Goal: Task Accomplishment & Management: Manage account settings

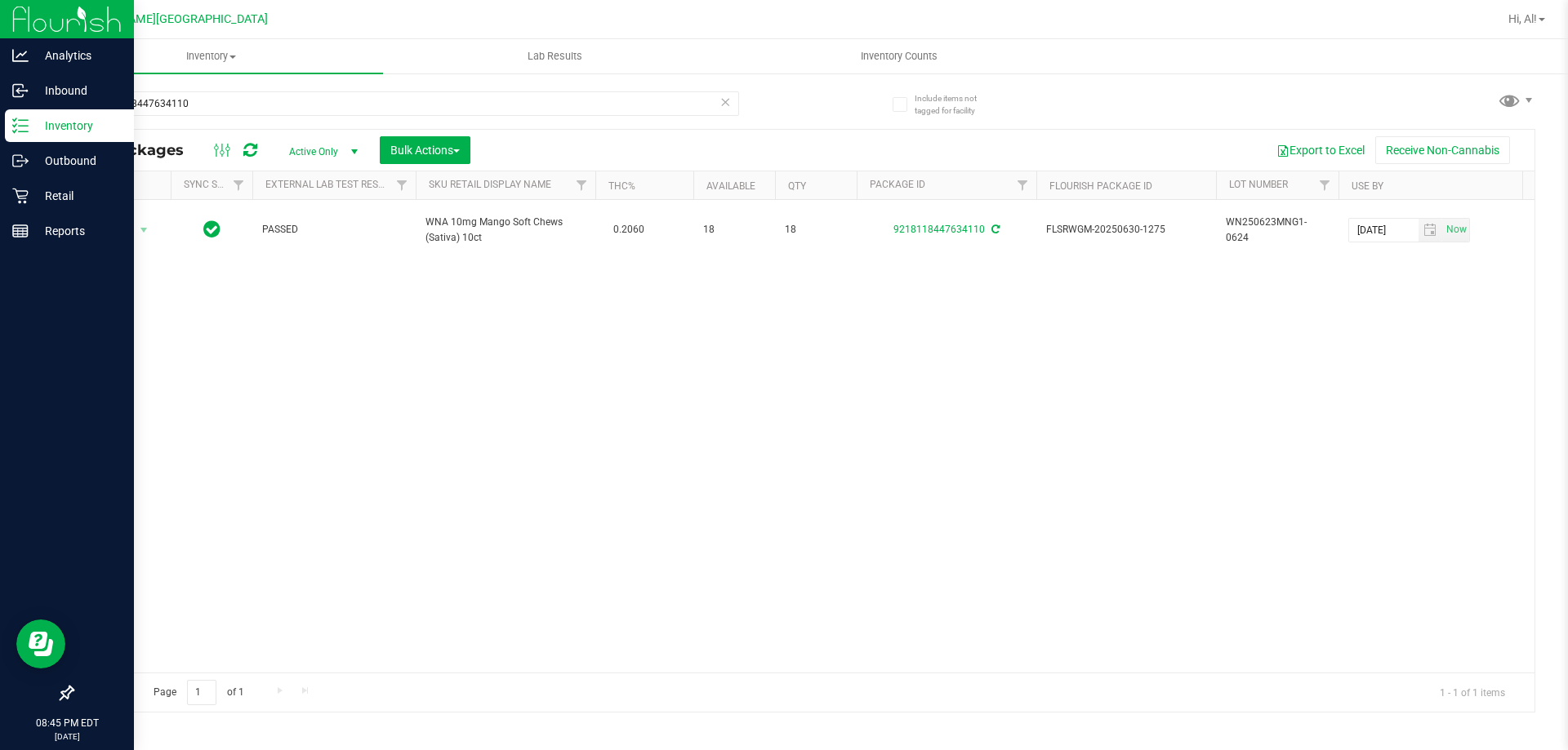
click at [72, 113] on div "Inventory" at bounding box center [69, 125] width 129 height 33
drag, startPoint x: 72, startPoint y: 113, endPoint x: 57, endPoint y: 126, distance: 19.8
click at [57, 126] on p "Inventory" at bounding box center [77, 125] width 98 height 20
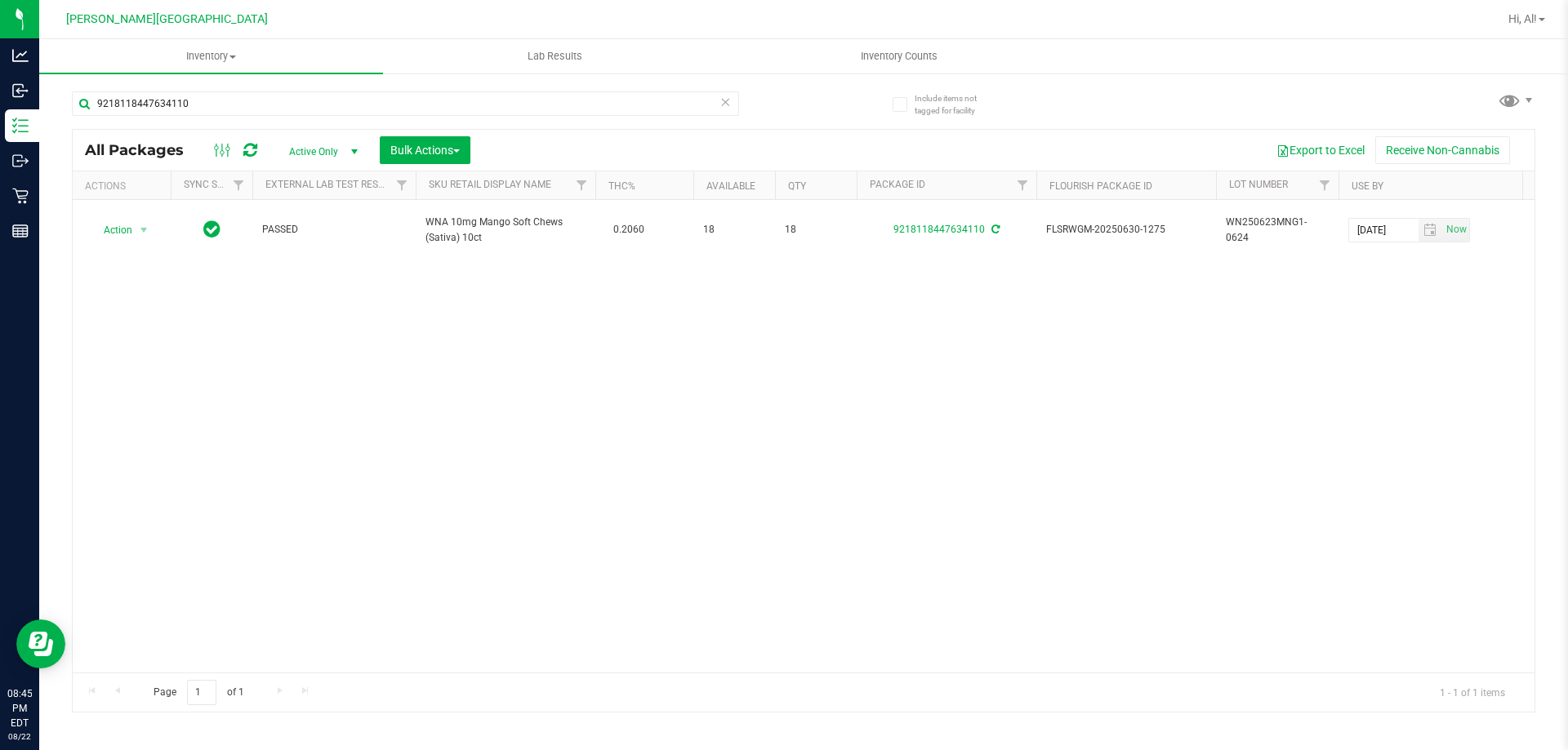
click at [727, 99] on icon at bounding box center [724, 101] width 11 height 20
drag, startPoint x: 869, startPoint y: 45, endPoint x: 871, endPoint y: 54, distance: 9.2
click at [869, 45] on uib-tab-heading "Inventory Counts" at bounding box center [898, 56] width 342 height 33
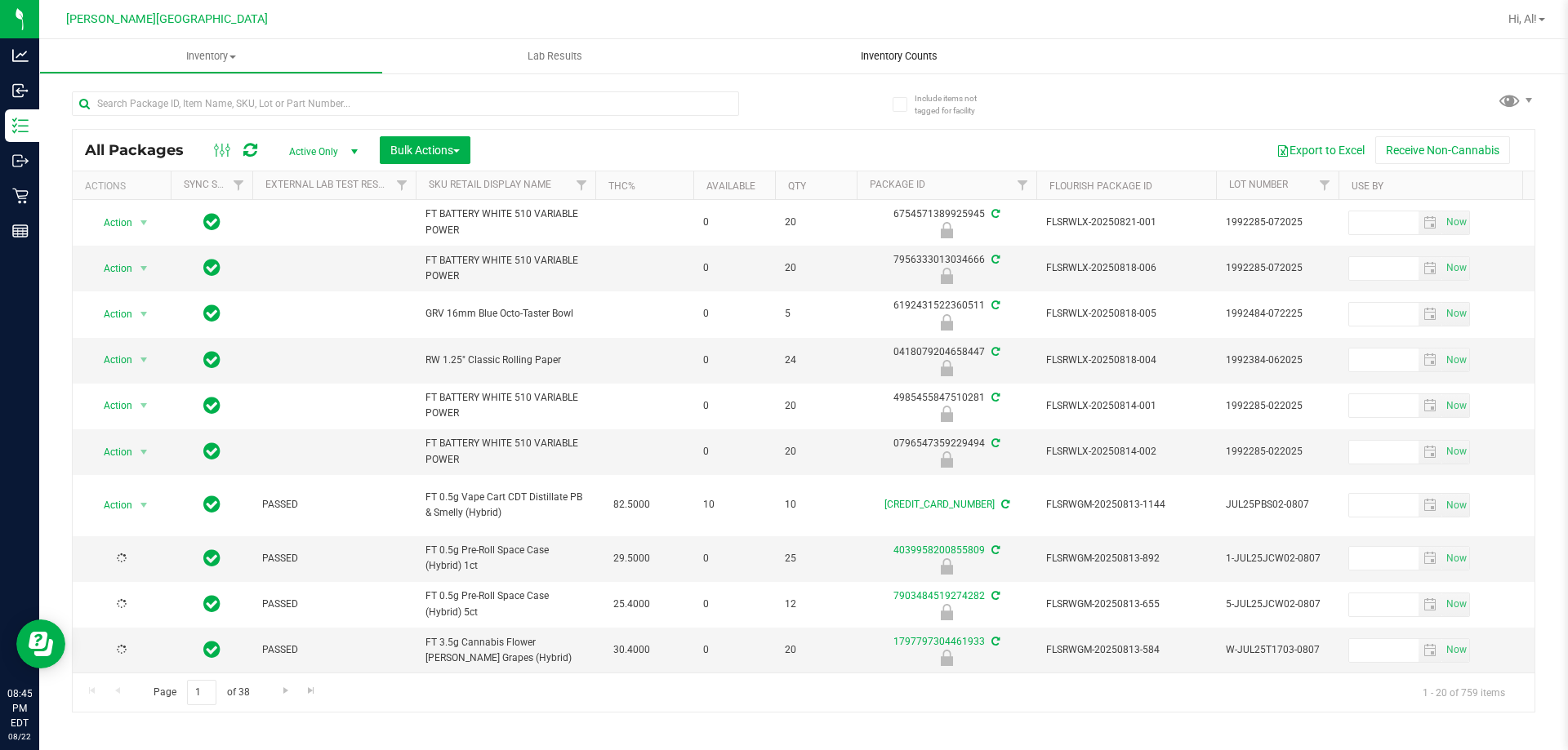
click at [871, 54] on span "Inventory Counts" at bounding box center [899, 56] width 121 height 15
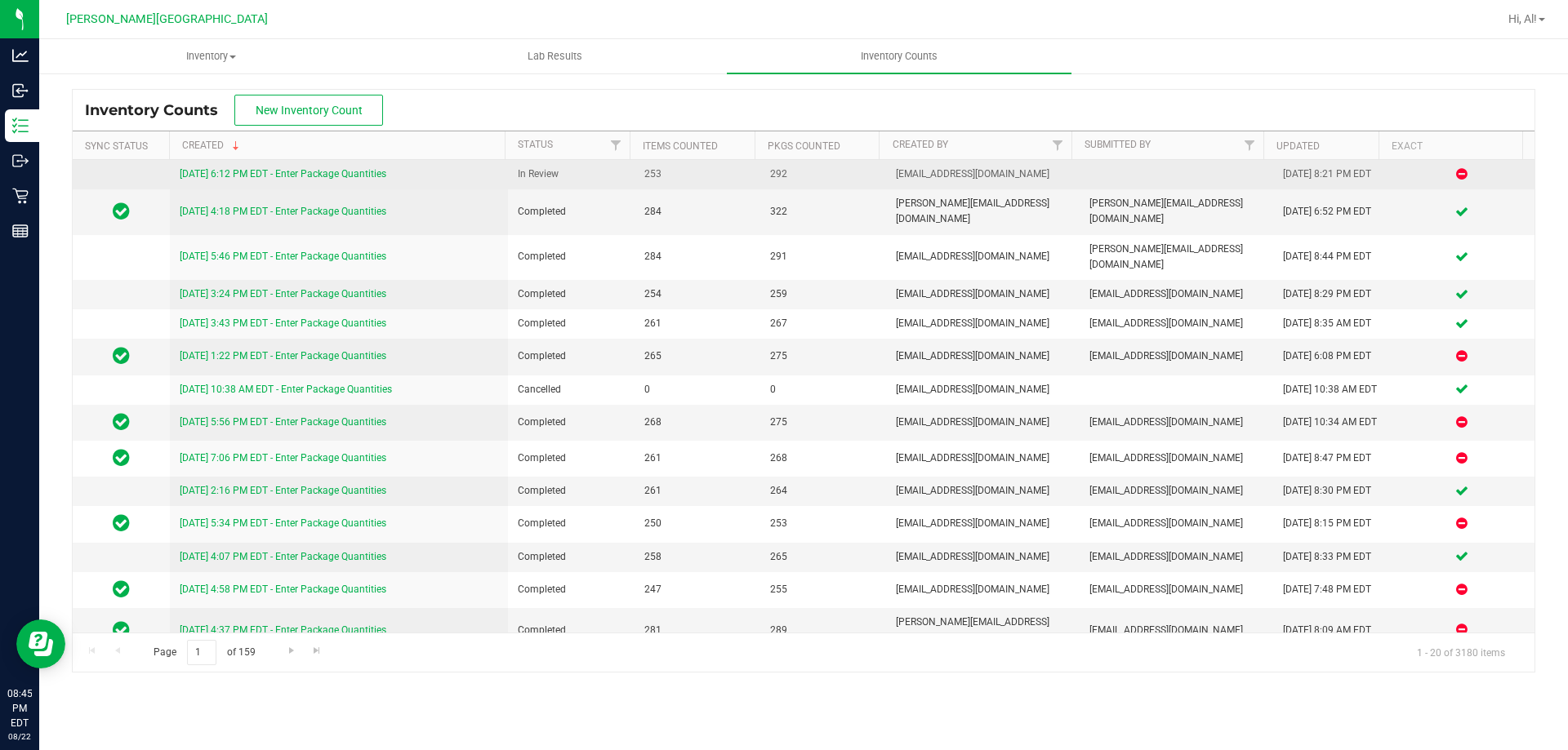
click at [279, 176] on link "[DATE] 6:12 PM EDT - Enter Package Quantities" at bounding box center [283, 173] width 207 height 11
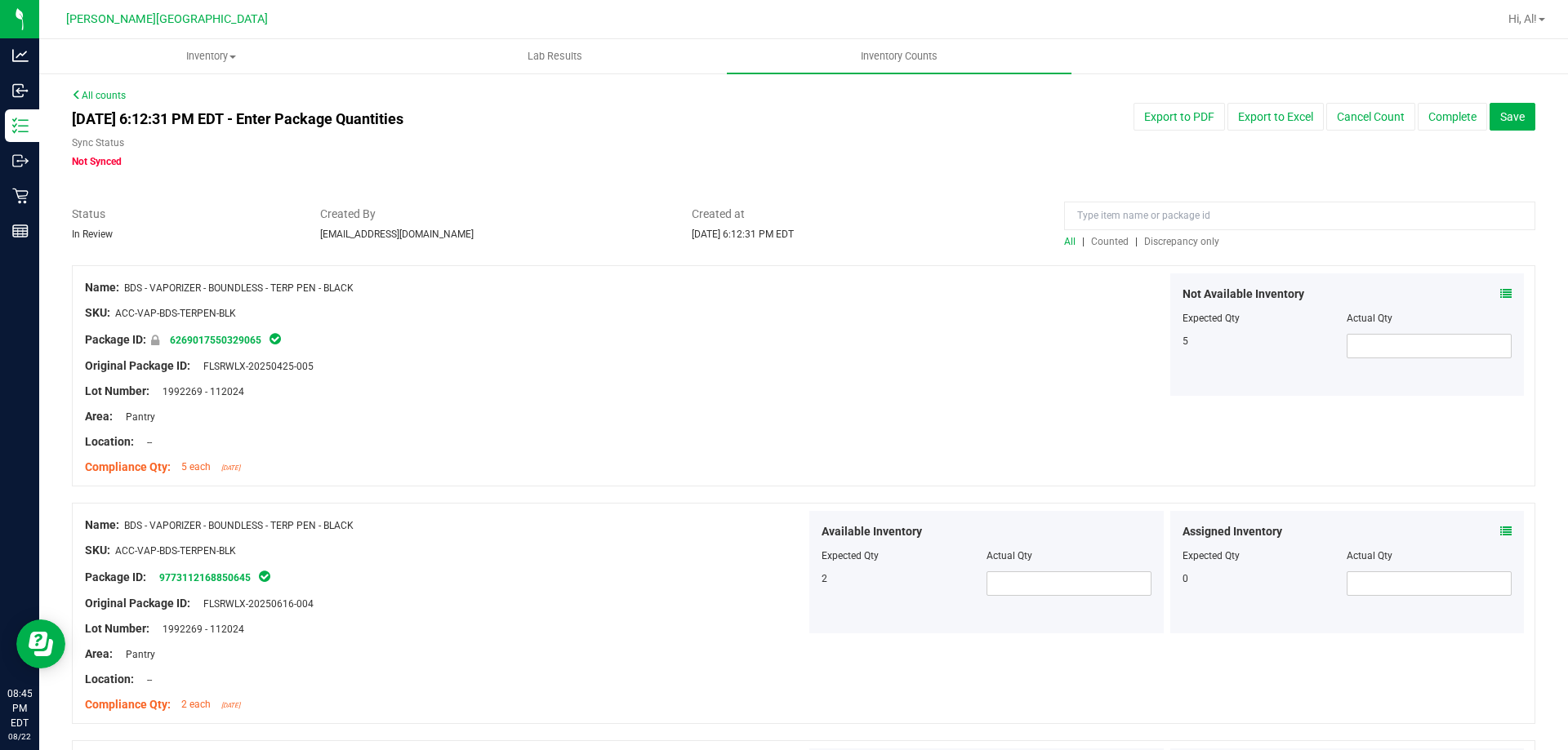
click at [1199, 242] on span "Discrepancy only" at bounding box center [1181, 241] width 75 height 11
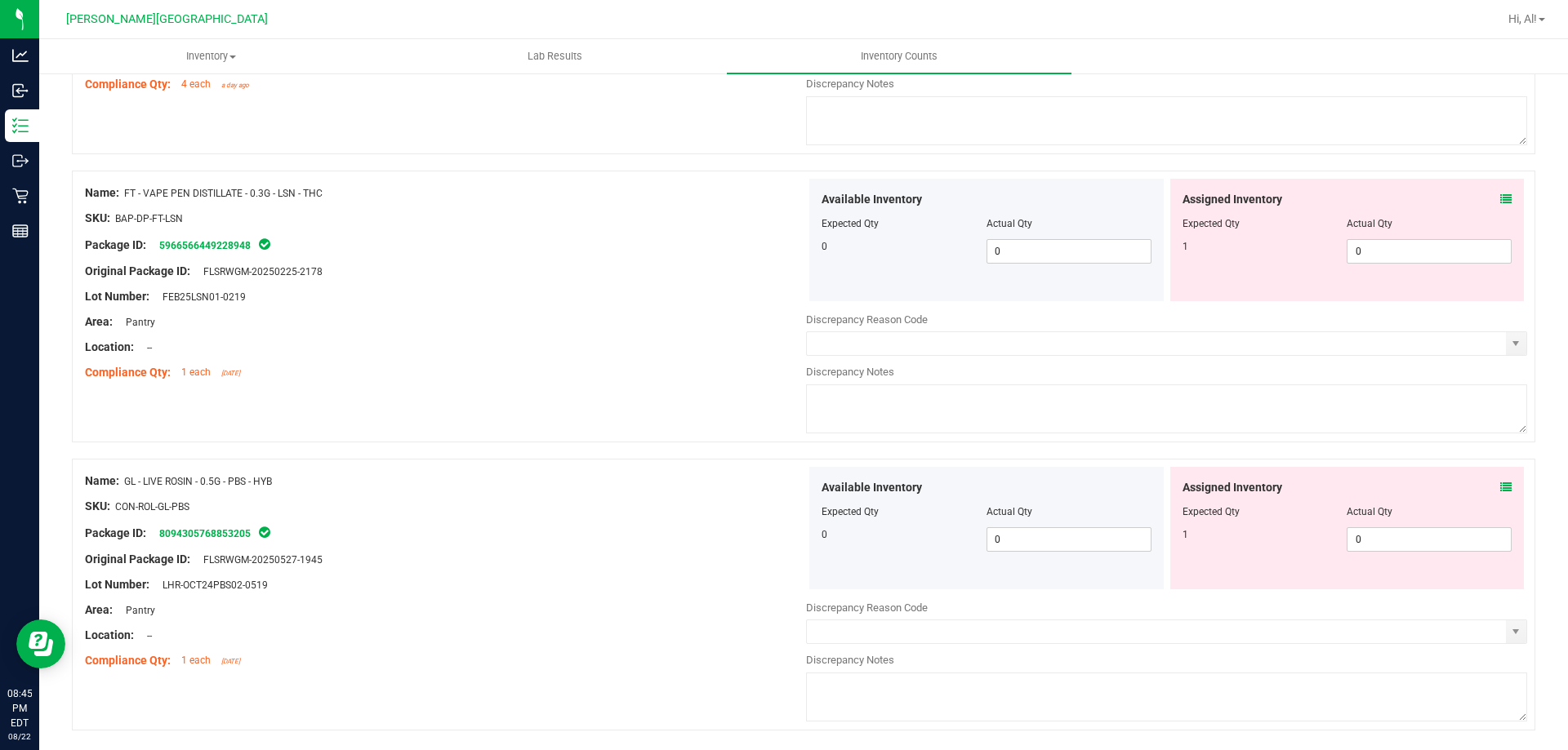
scroll to position [5334, 0]
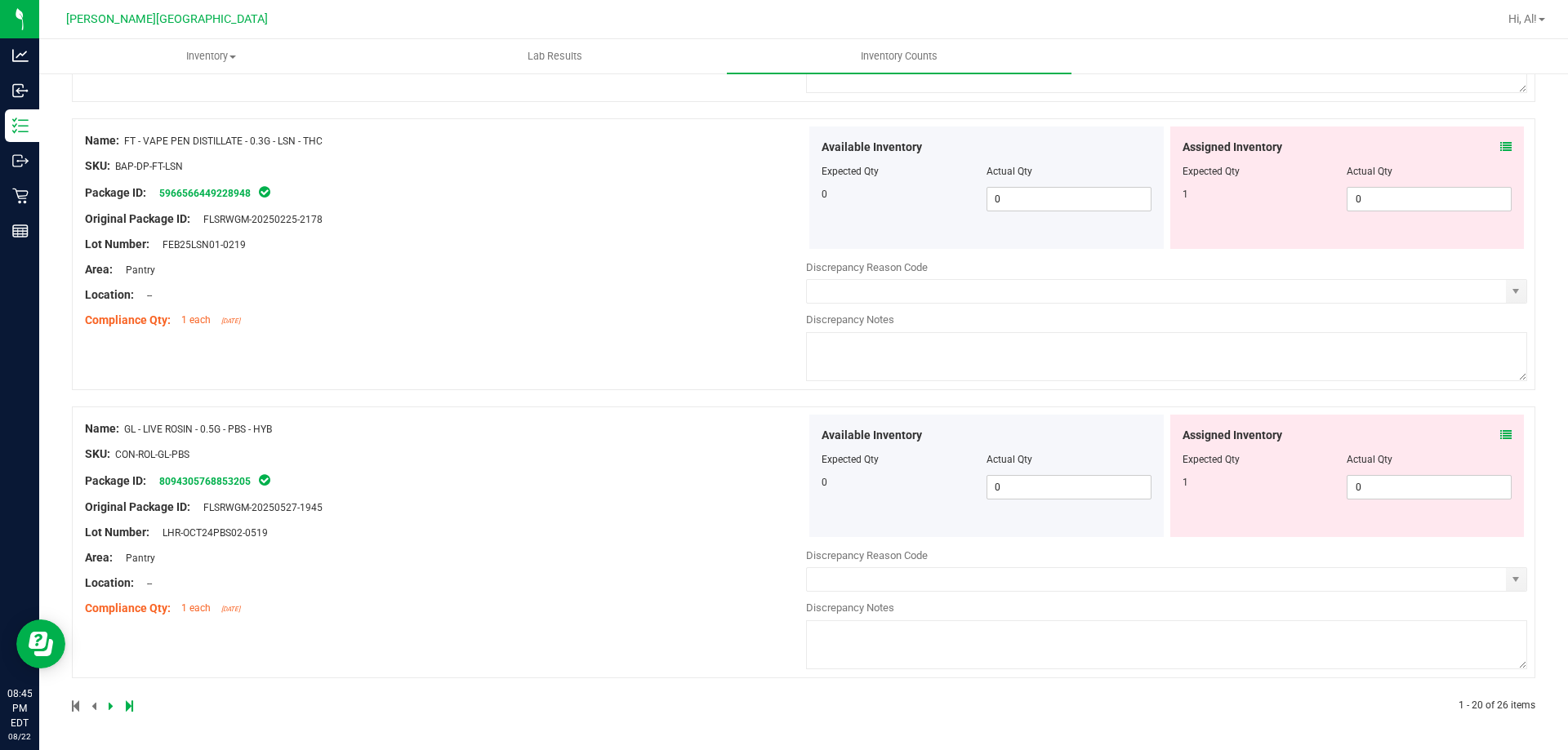
click at [132, 705] on icon at bounding box center [129, 706] width 7 height 10
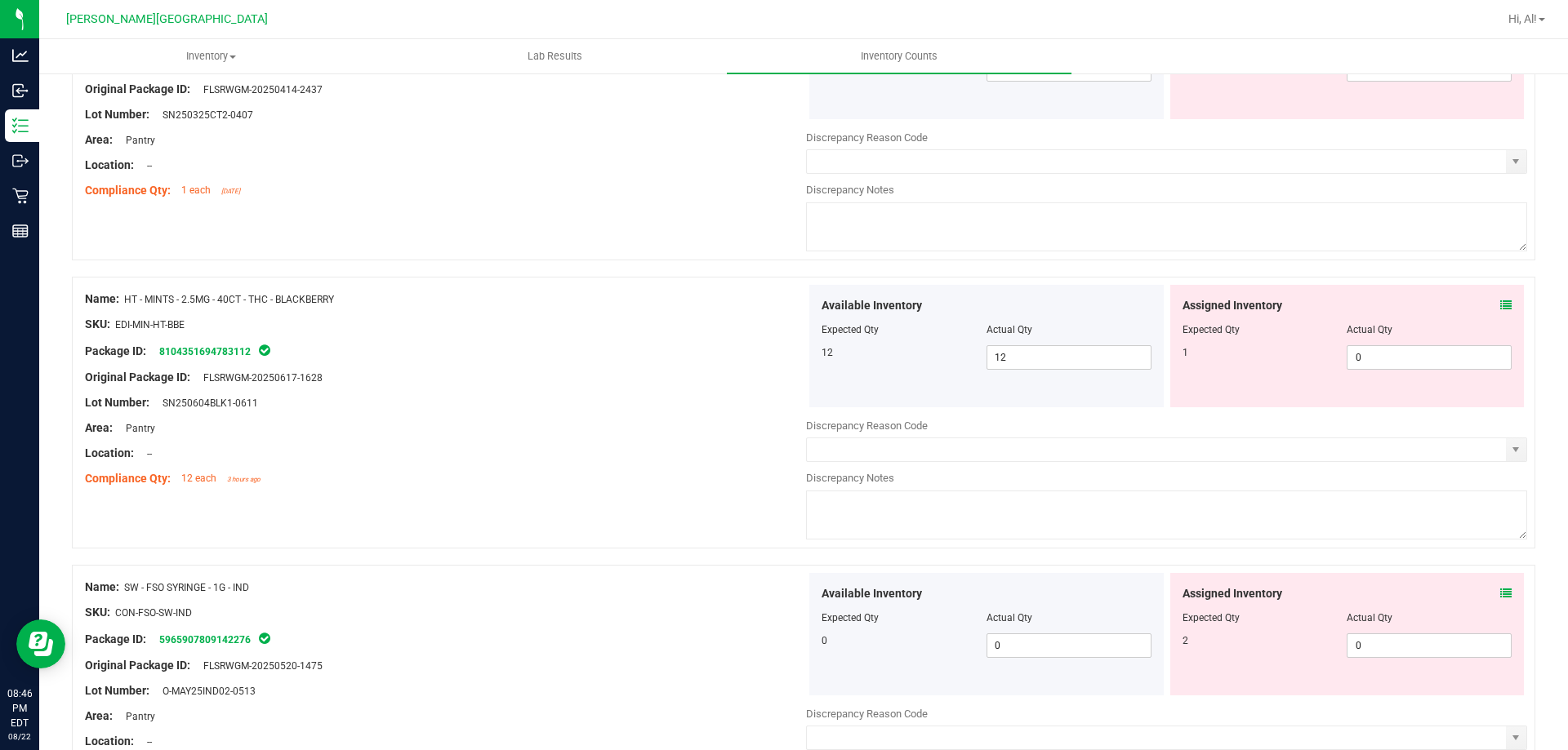
scroll to position [0, 0]
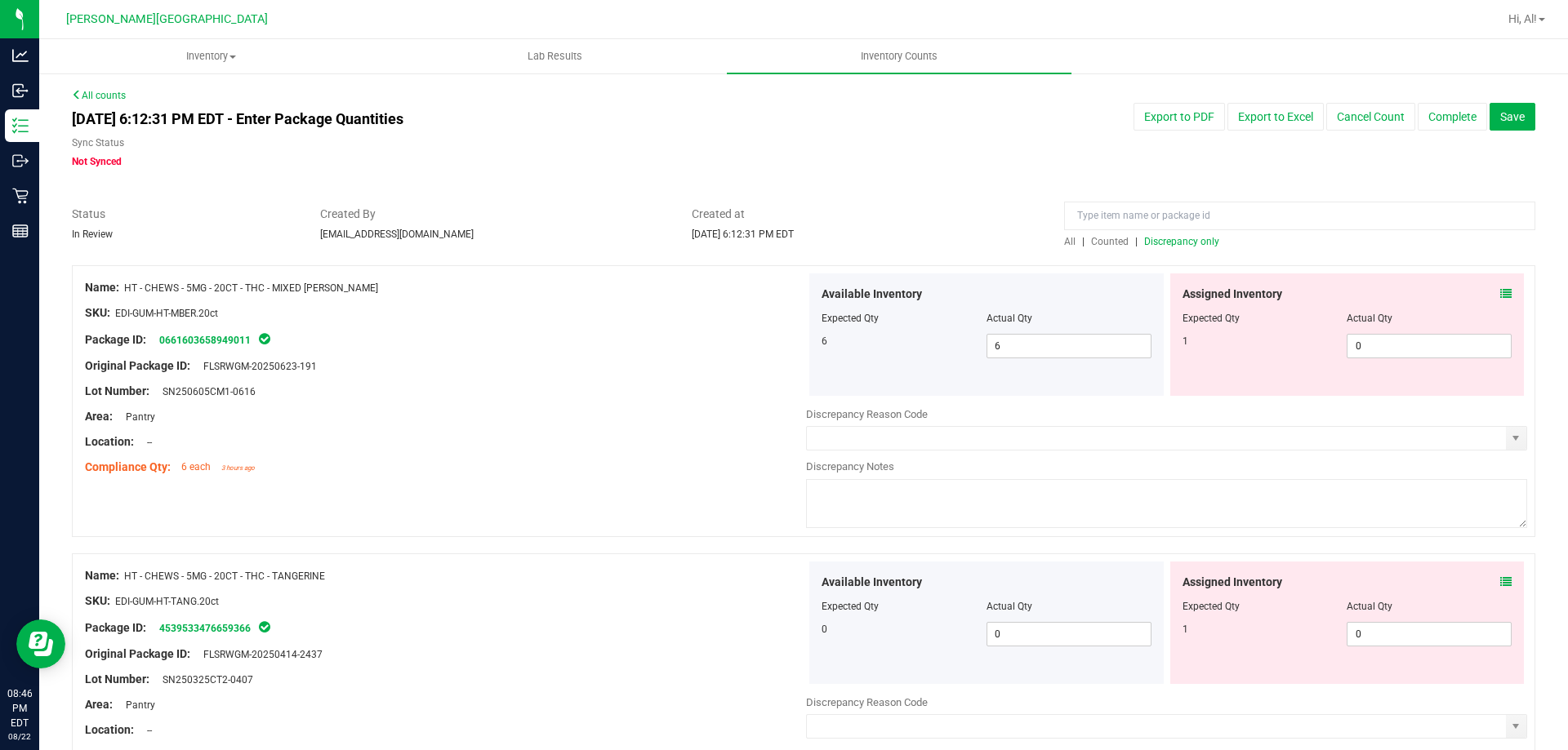
click at [1166, 238] on span "Discrepancy only" at bounding box center [1181, 241] width 75 height 11
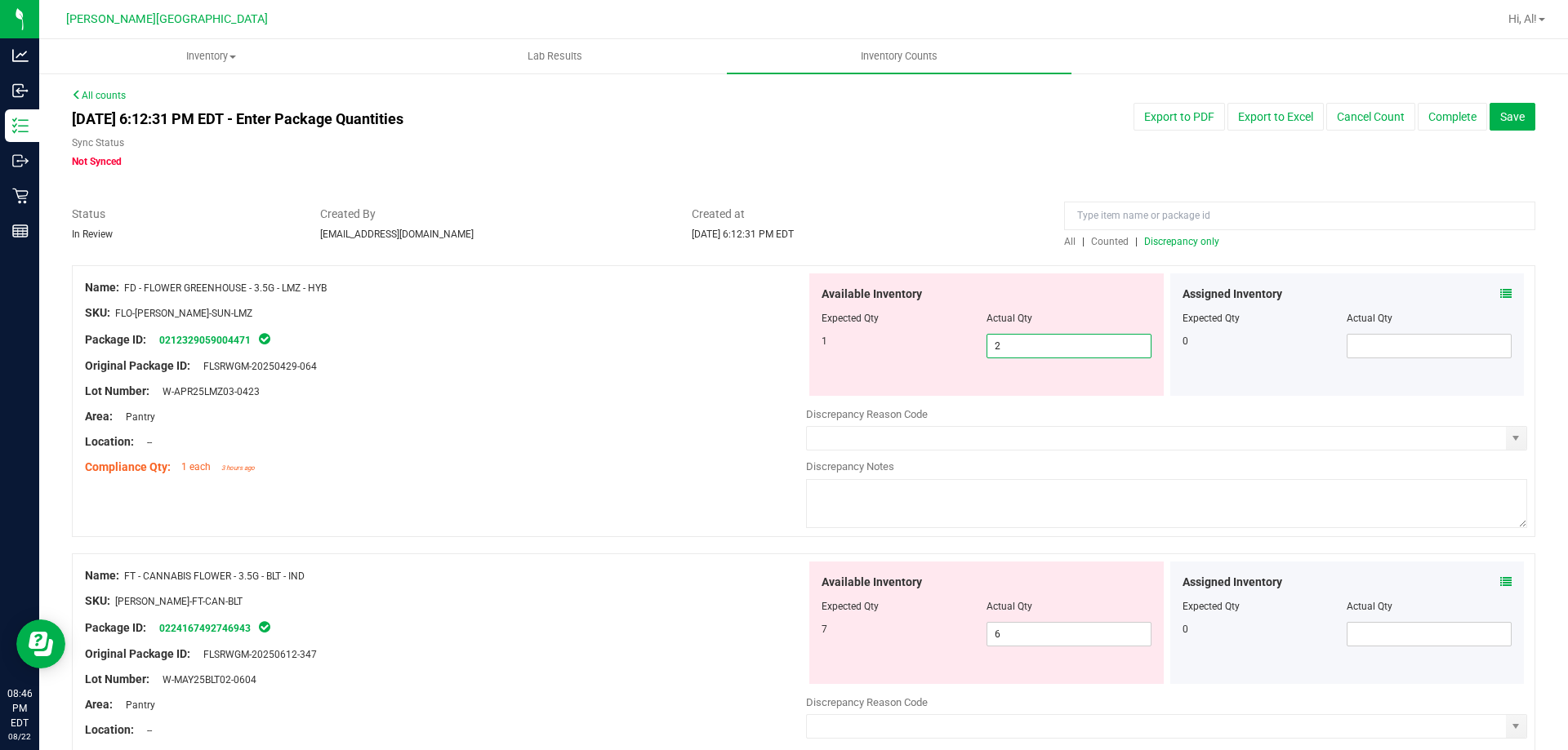
click at [1062, 349] on span "2 2" at bounding box center [1069, 346] width 165 height 24
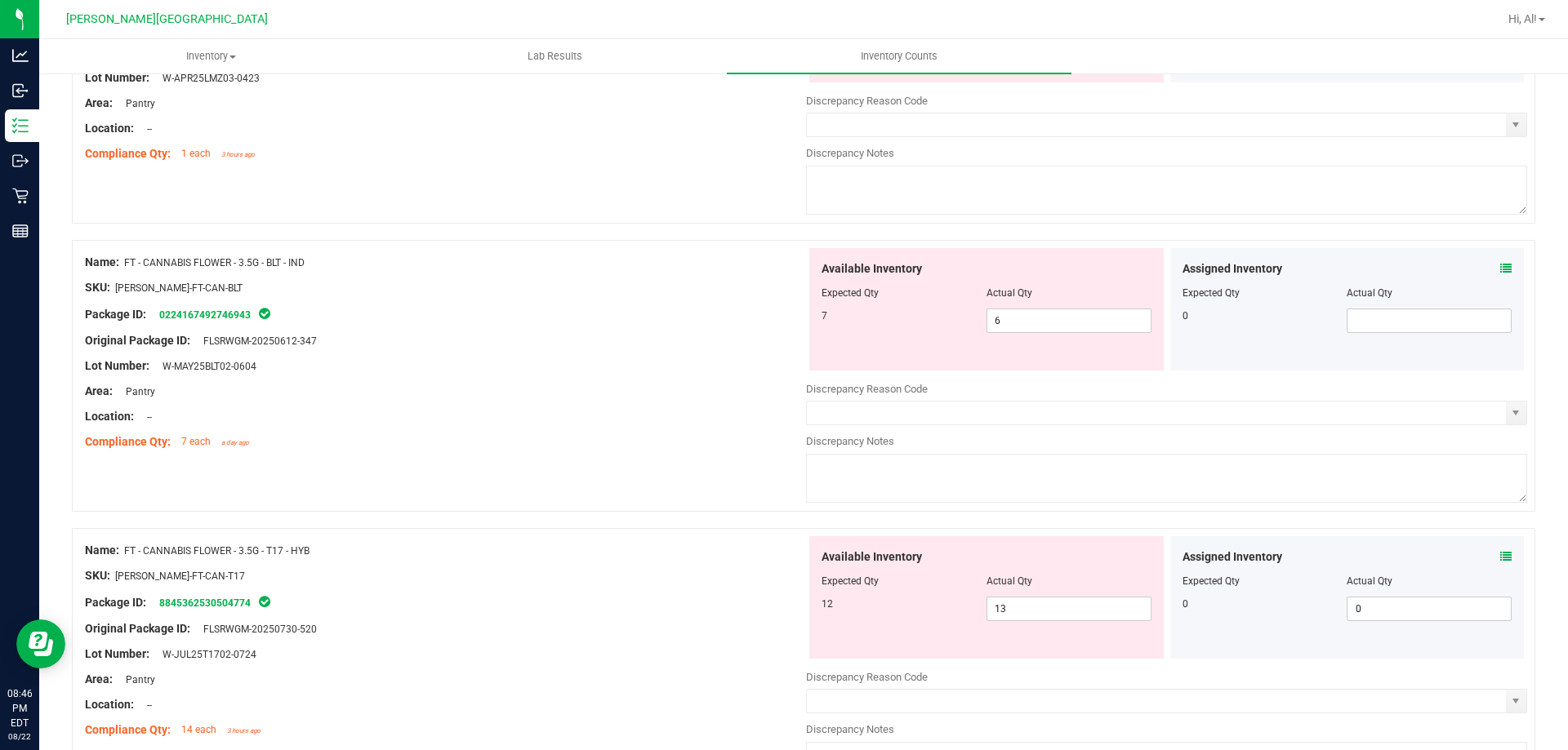
scroll to position [326, 0]
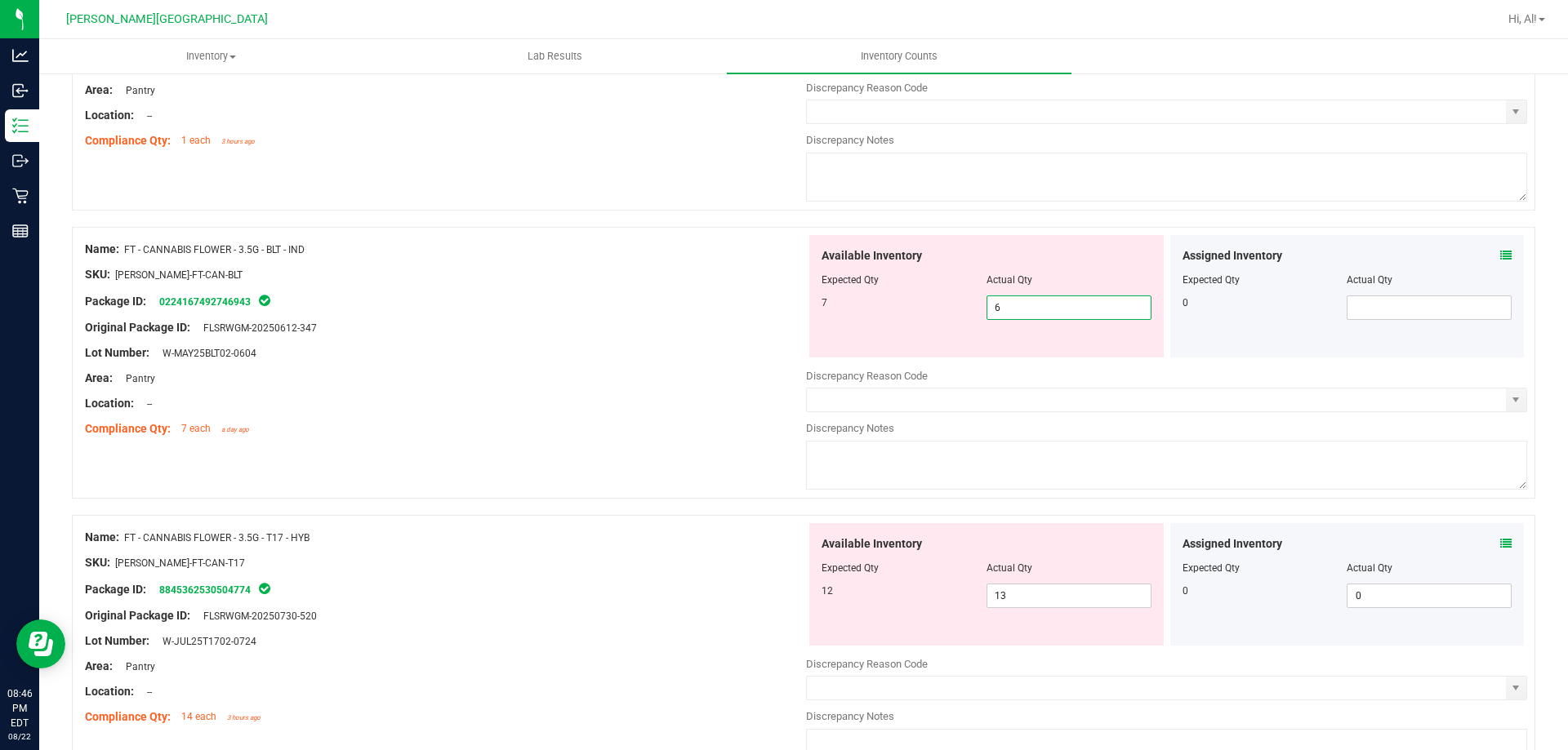
click at [1084, 312] on span "6 6" at bounding box center [1069, 308] width 165 height 24
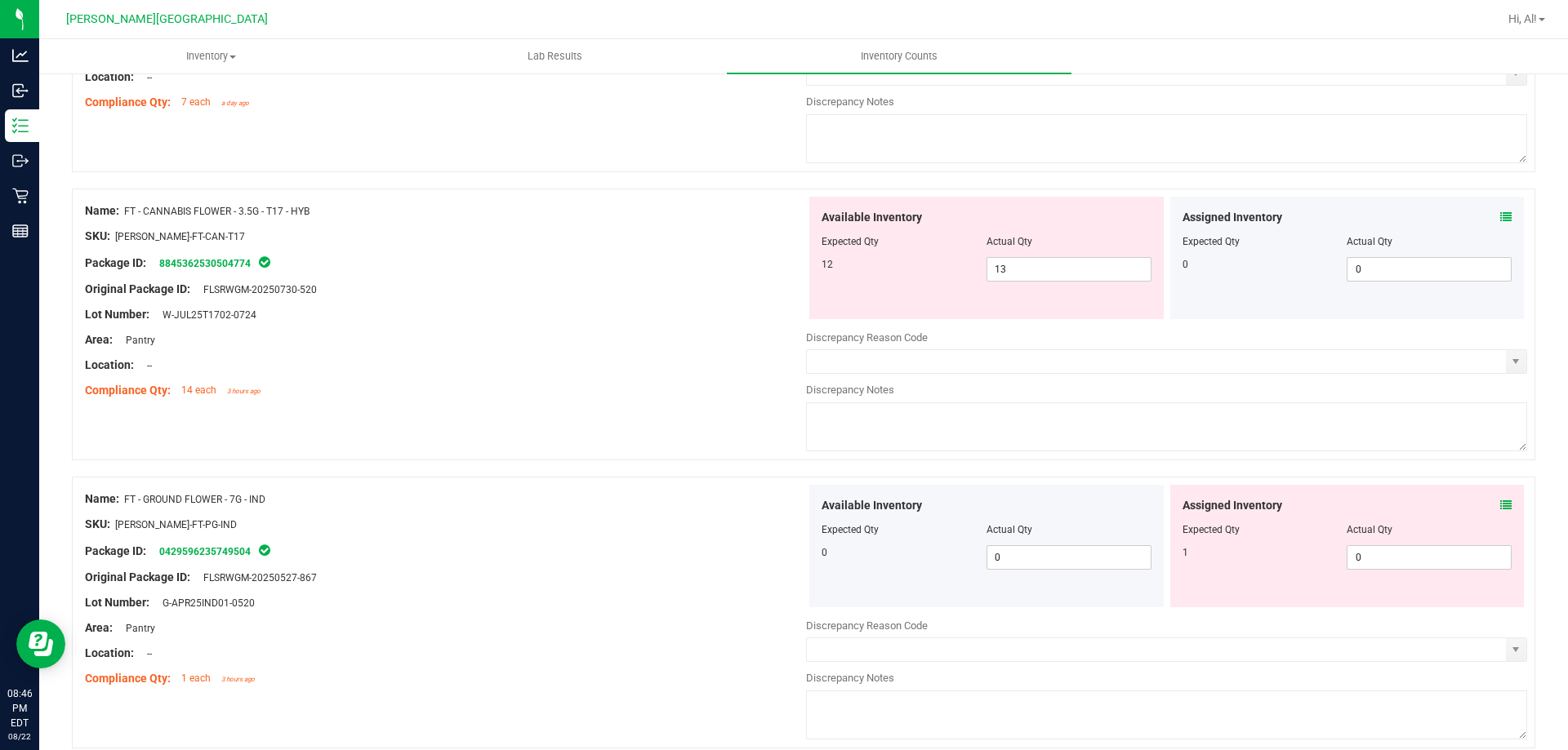
scroll to position [408, 0]
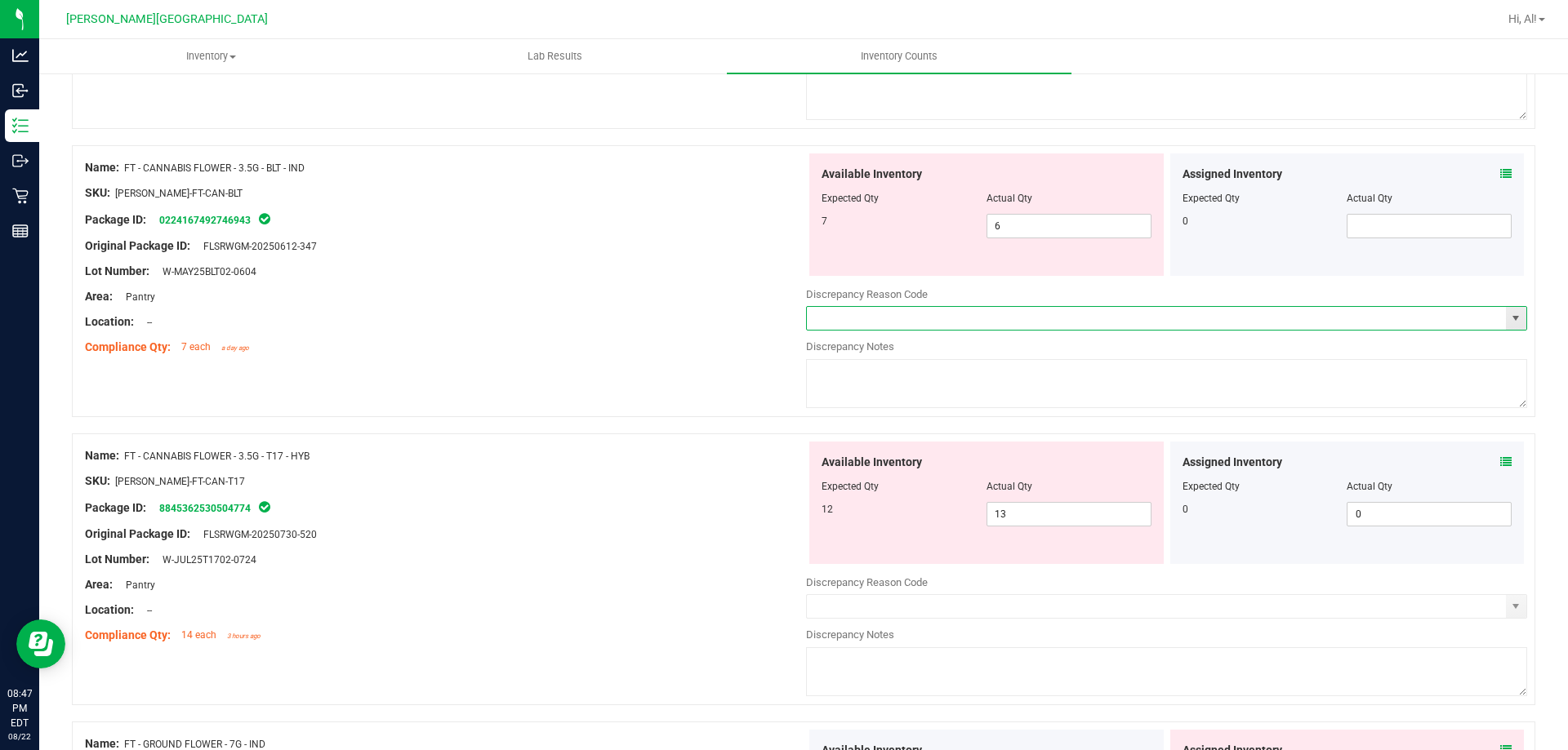
click at [1036, 319] on input "text" at bounding box center [1156, 318] width 699 height 22
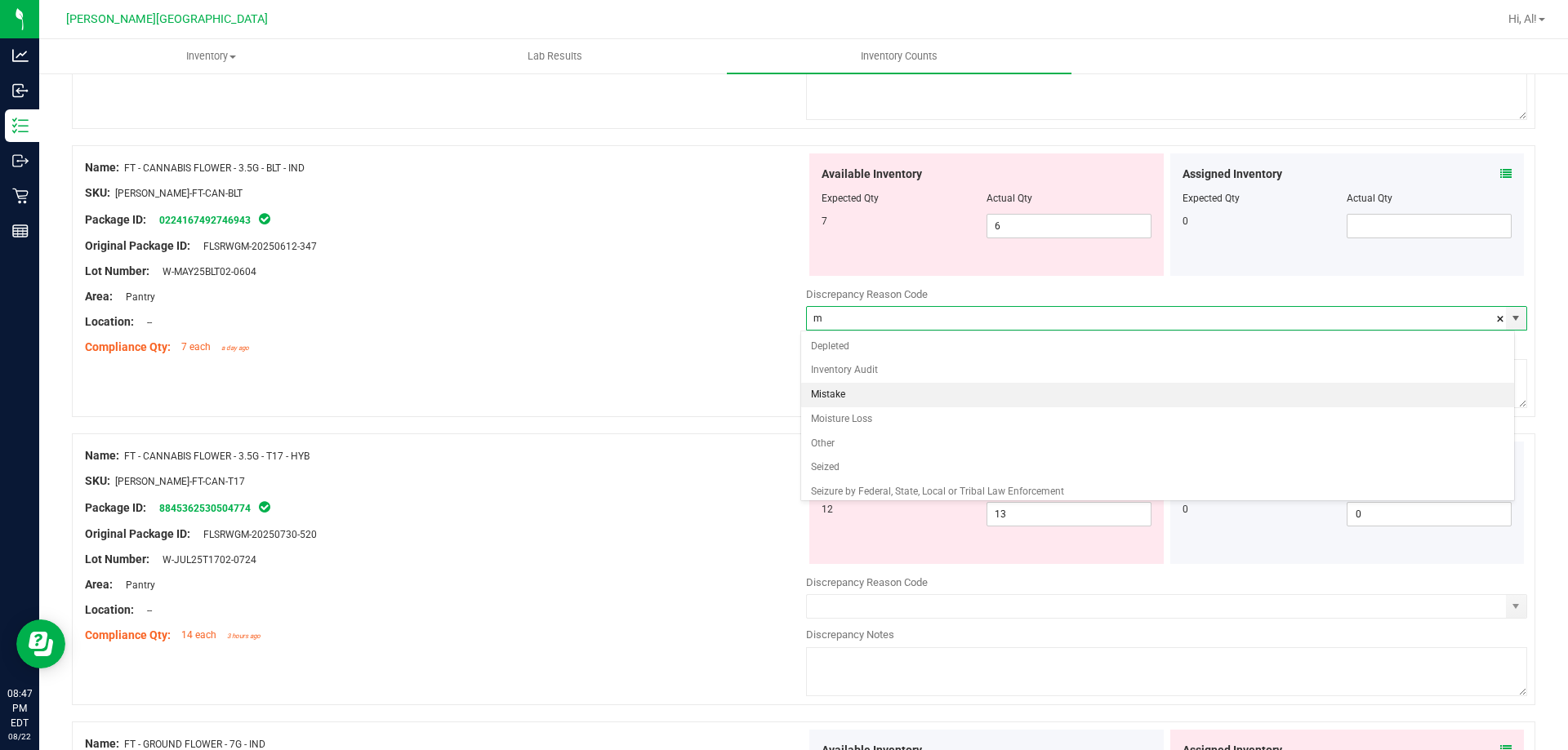
click at [910, 383] on li "Mistake" at bounding box center [1158, 395] width 714 height 24
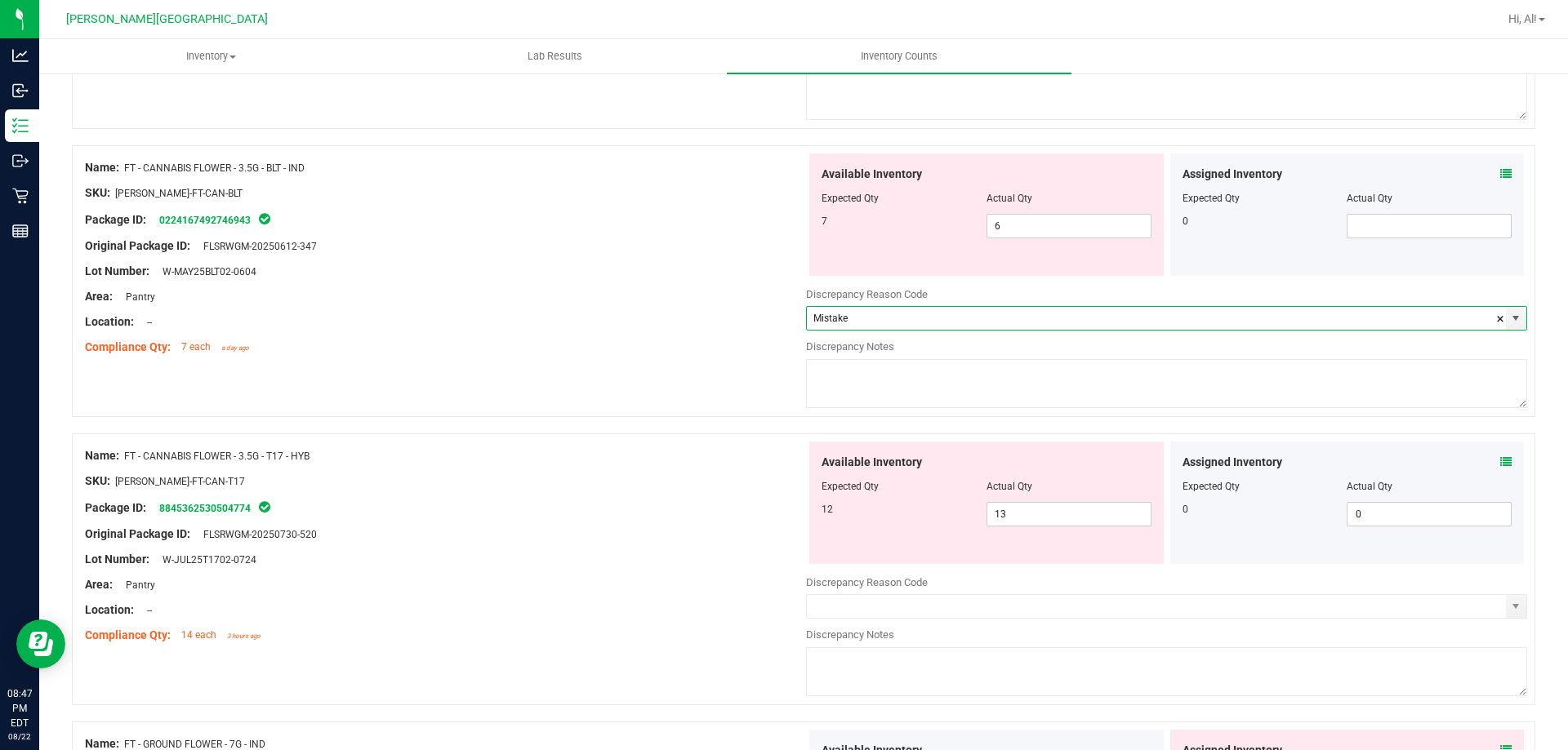
type input "Mistake"
click at [910, 383] on textarea at bounding box center [1166, 383] width 721 height 49
type textarea "-1"
click at [746, 482] on div "SKU: [PERSON_NAME]-FT-CAN-T17" at bounding box center [445, 481] width 721 height 17
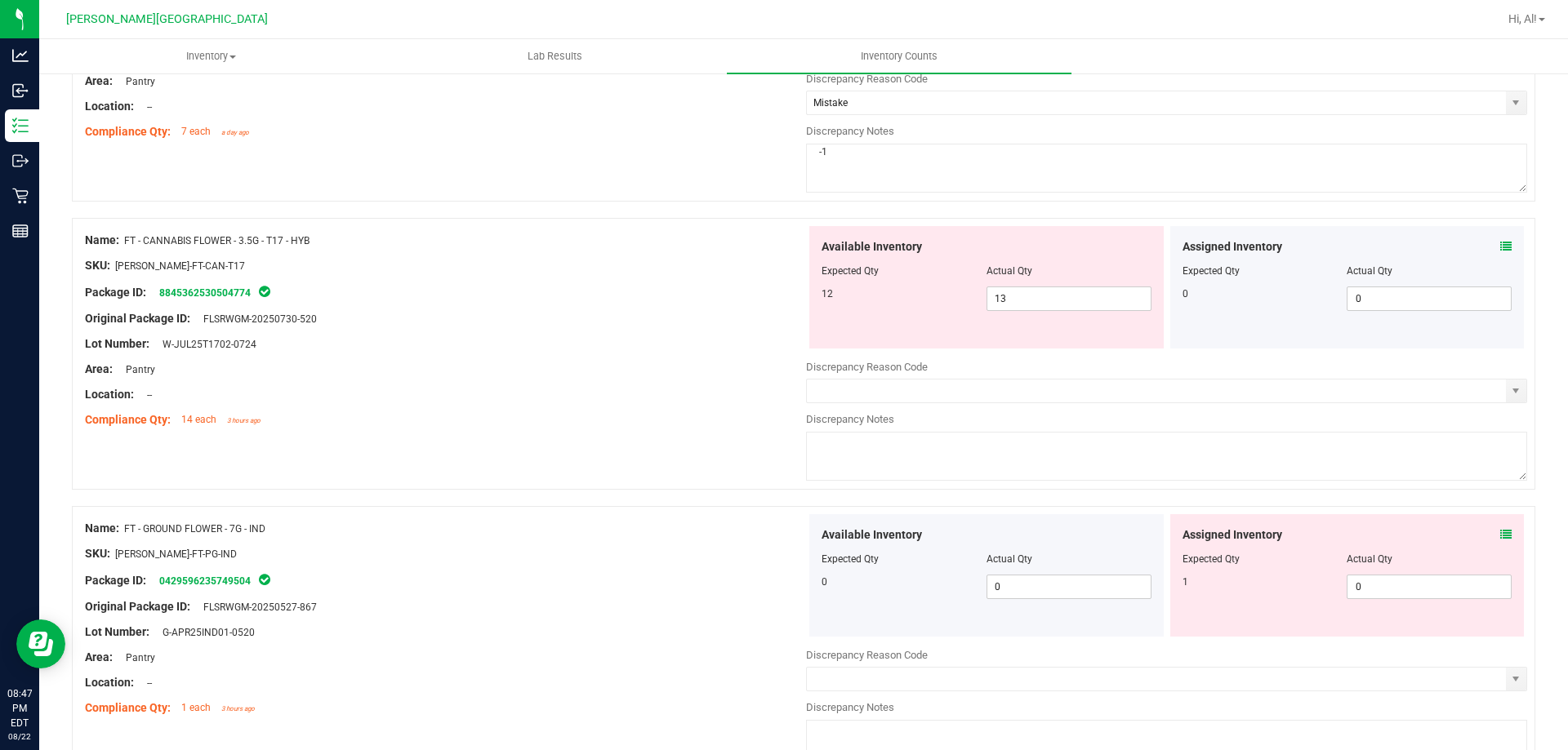
scroll to position [653, 0]
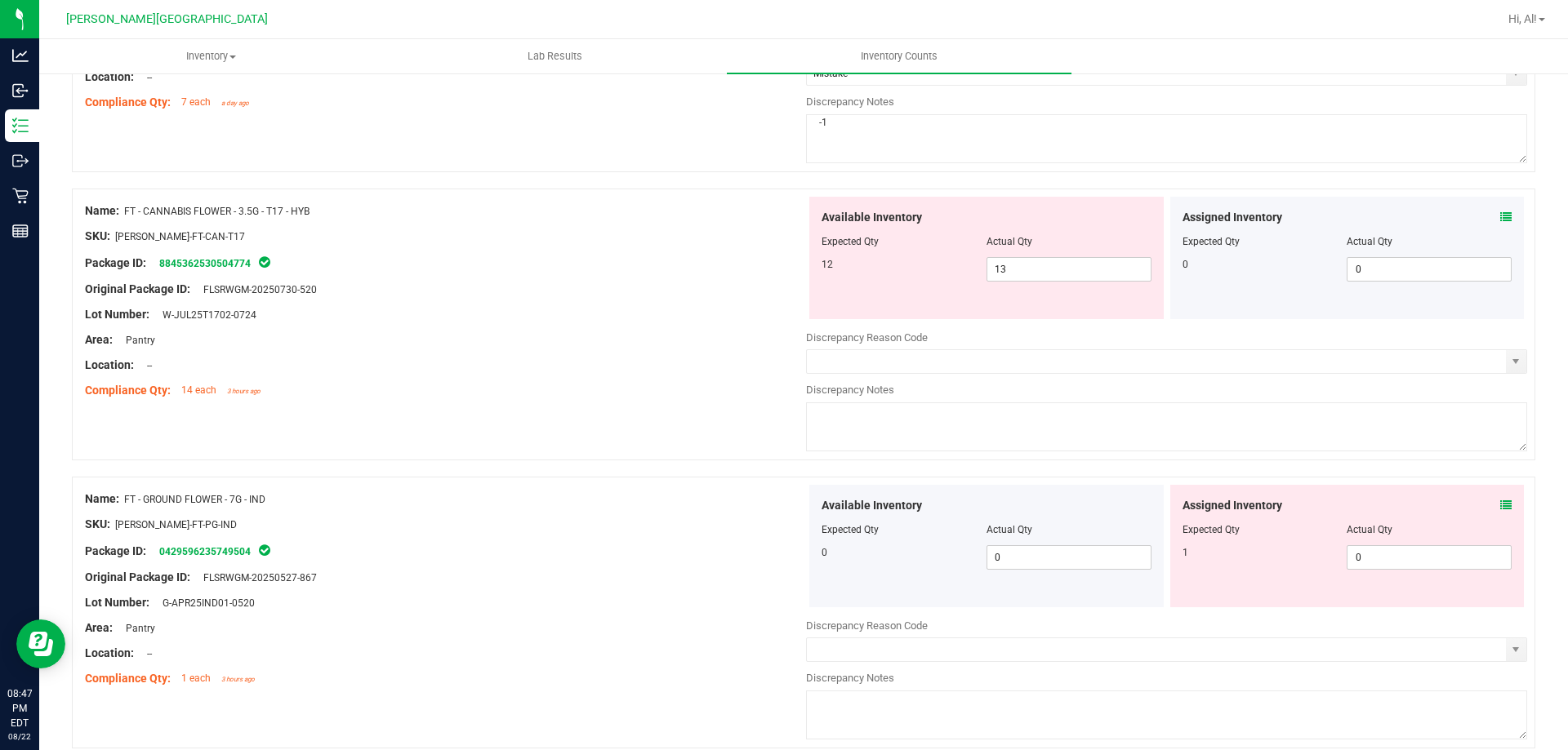
click at [1081, 254] on div at bounding box center [986, 253] width 330 height 8
click at [1081, 270] on span "13 13" at bounding box center [1069, 269] width 165 height 24
type input "12"
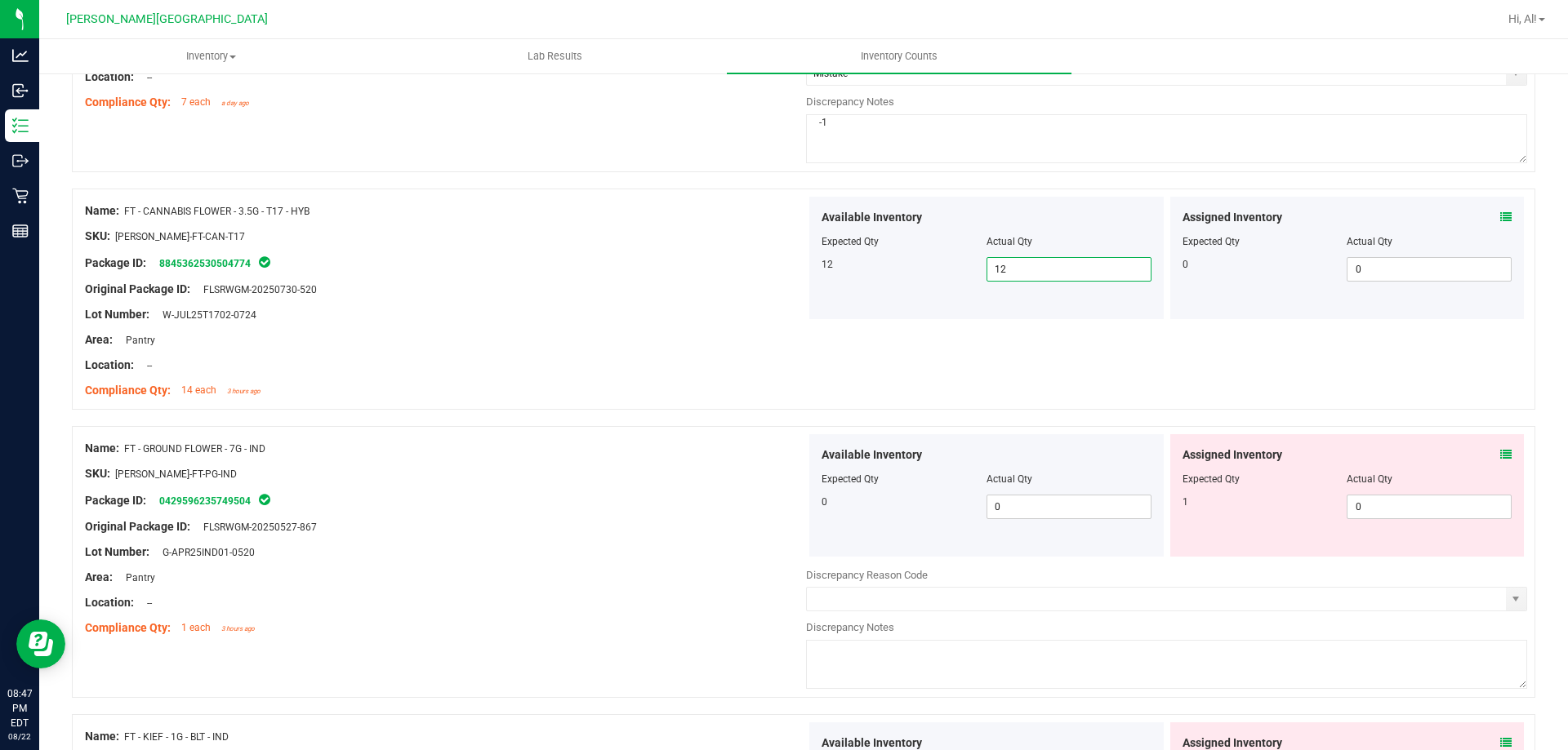
click at [779, 361] on div "Location: --" at bounding box center [445, 365] width 721 height 17
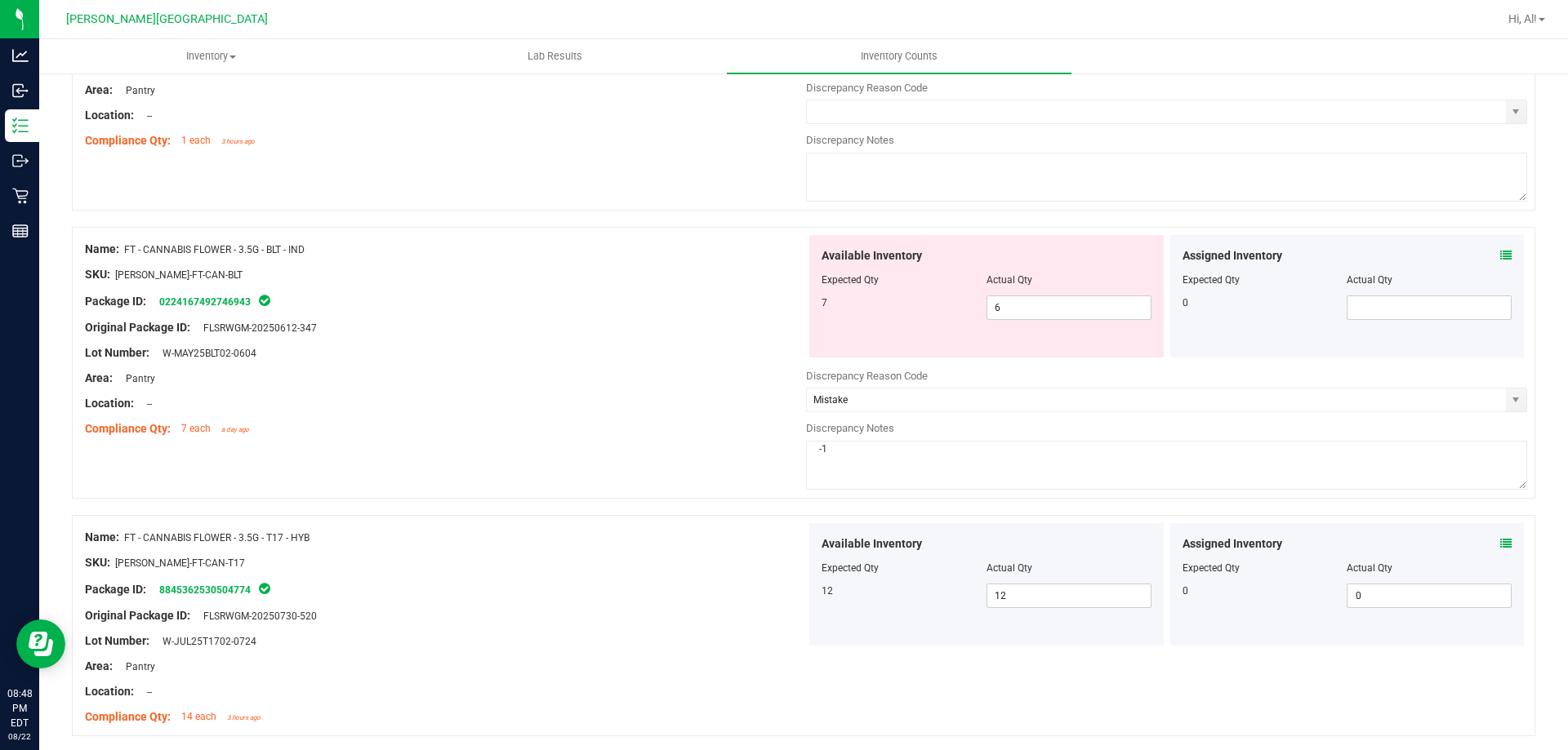
scroll to position [0, 0]
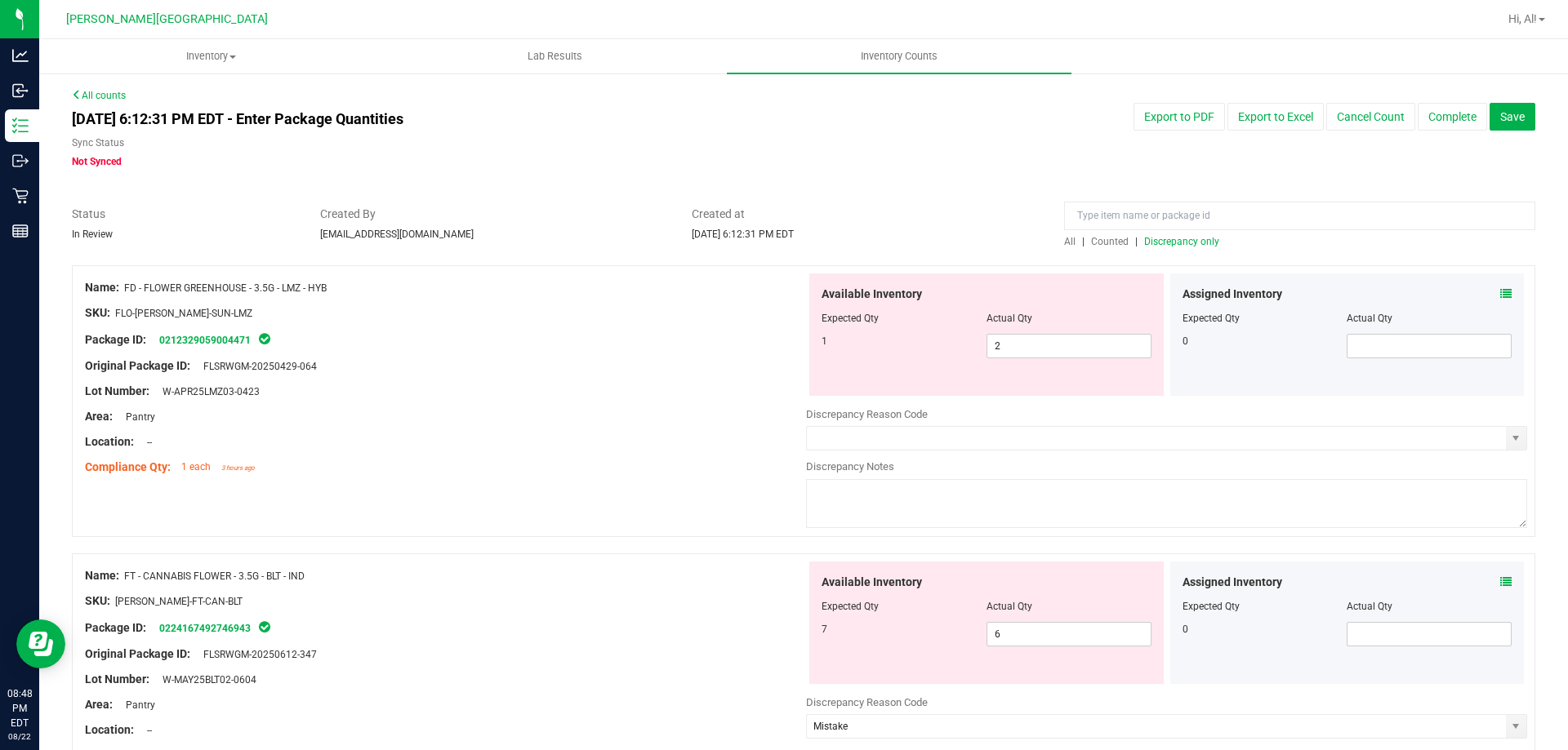
click at [1186, 240] on span "Discrepancy only" at bounding box center [1181, 241] width 75 height 11
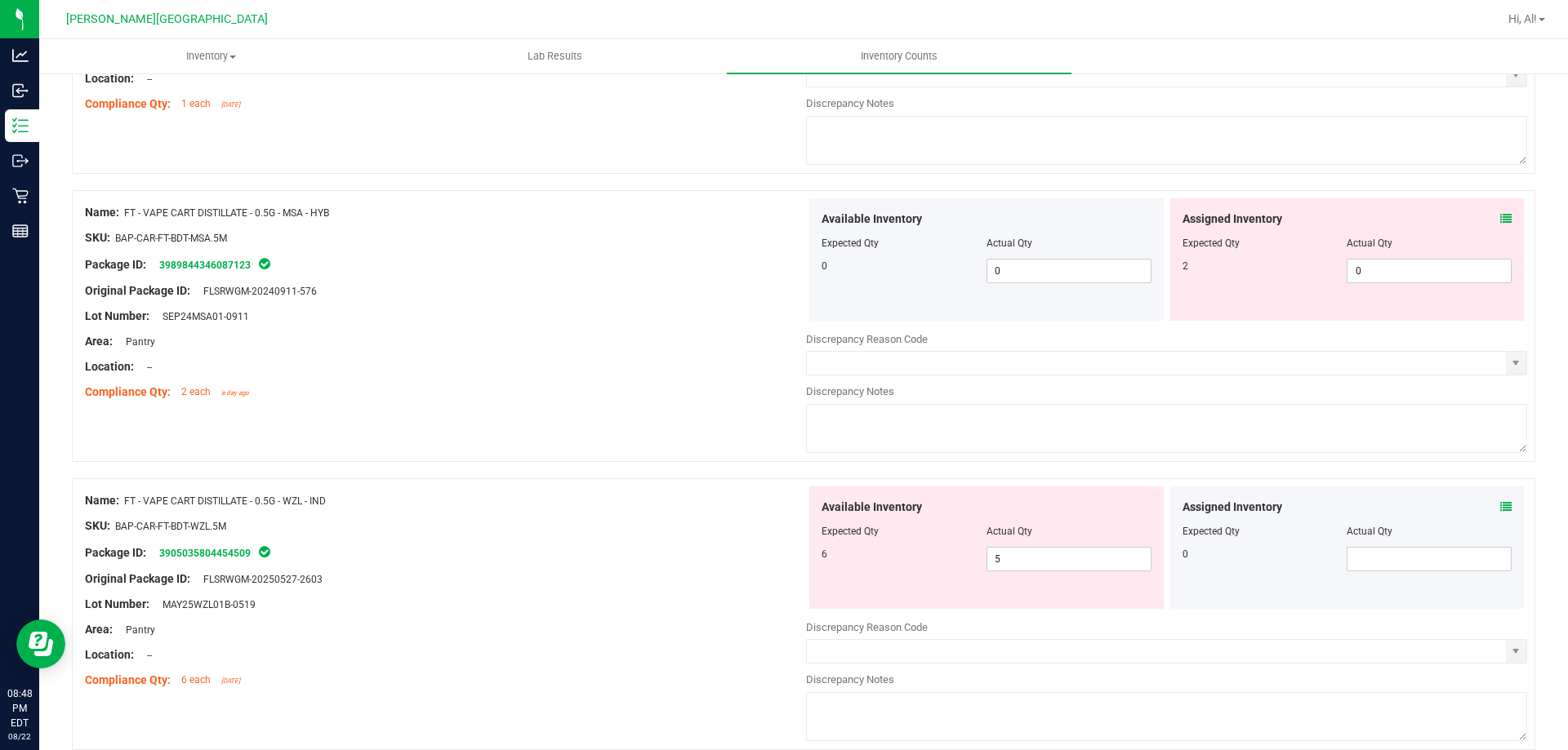
scroll to position [4355, 0]
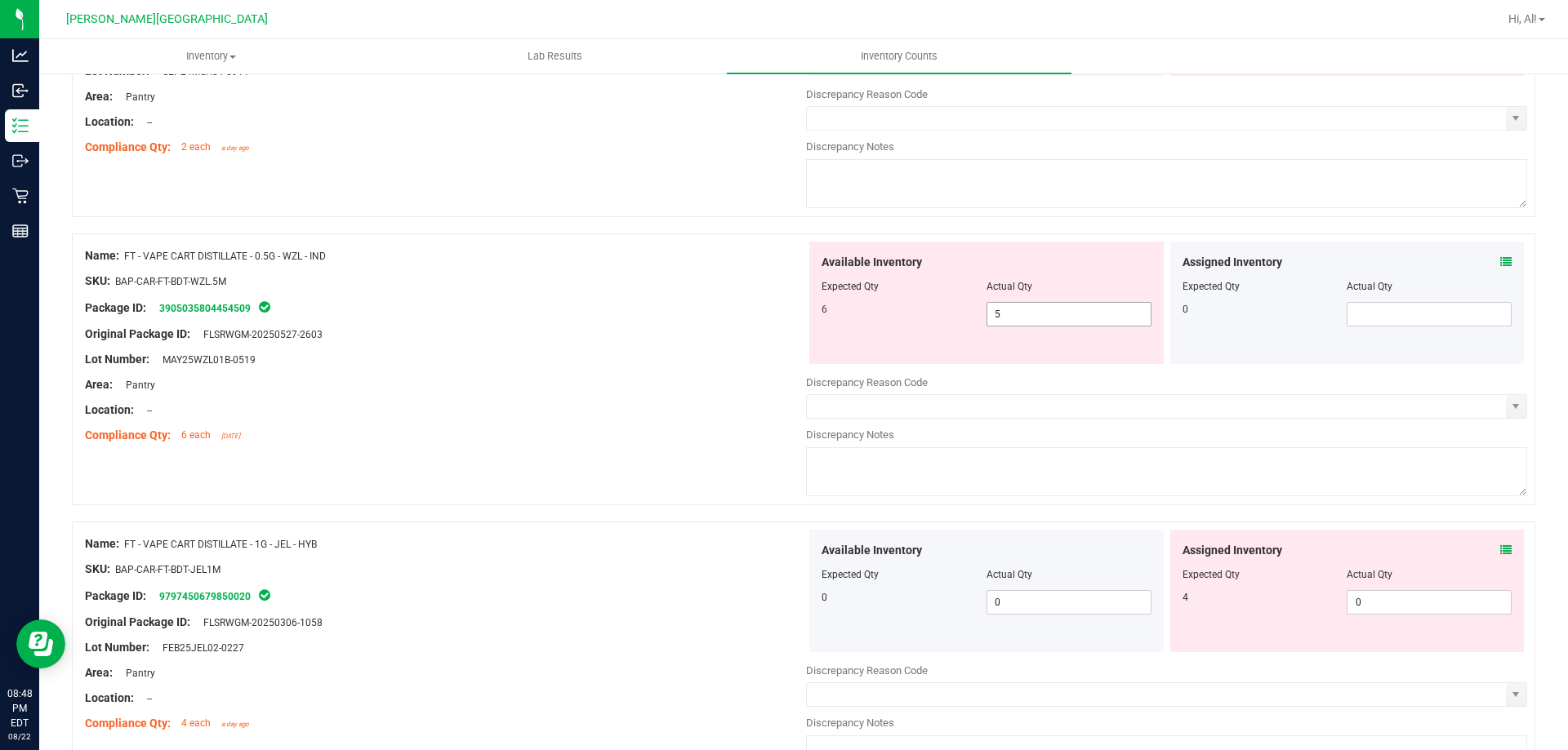
click at [1031, 311] on span "5 5" at bounding box center [1069, 314] width 165 height 24
type input "6"
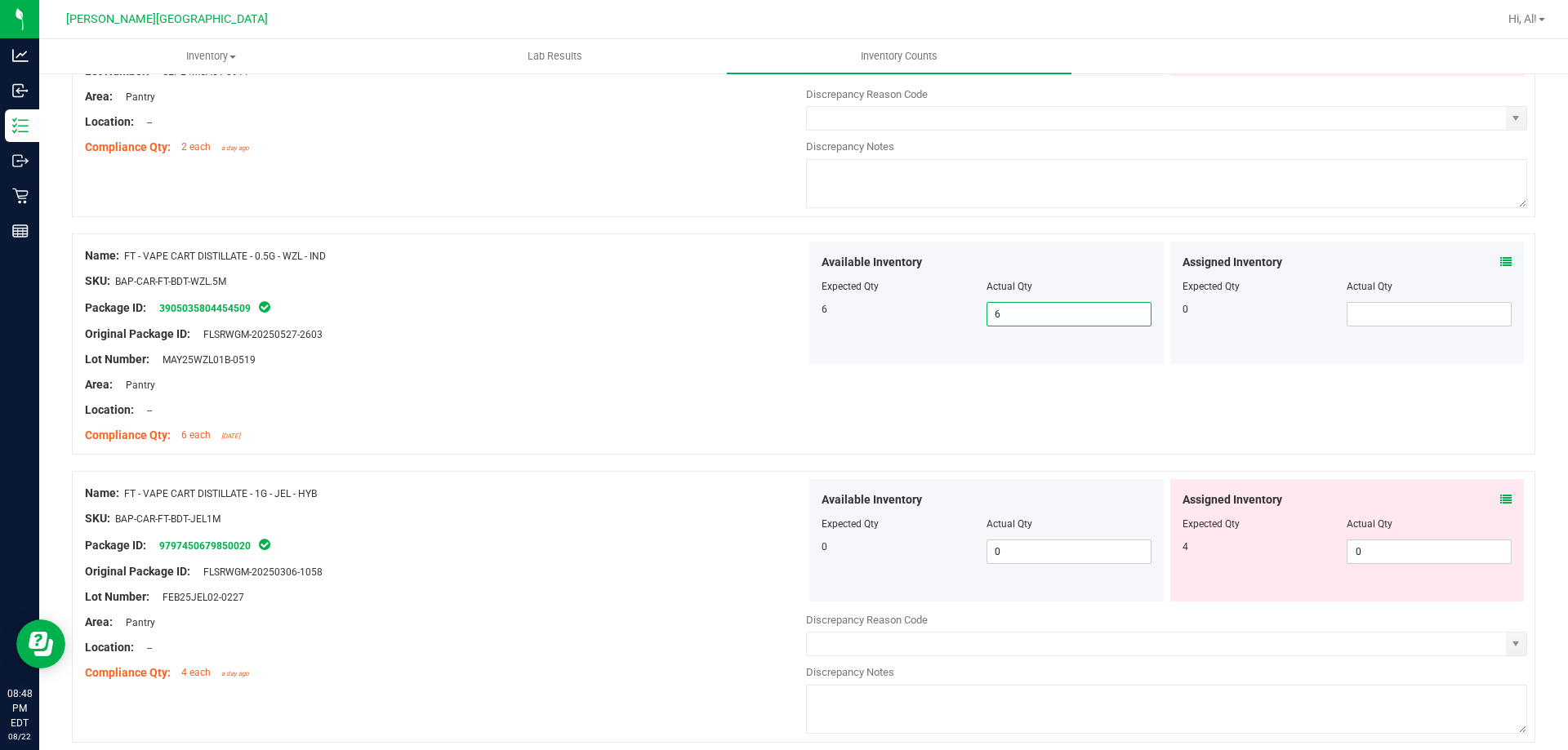
click at [806, 328] on div "Available Inventory Expected Qty Actual Qty 6 6 6" at bounding box center [986, 303] width 361 height 123
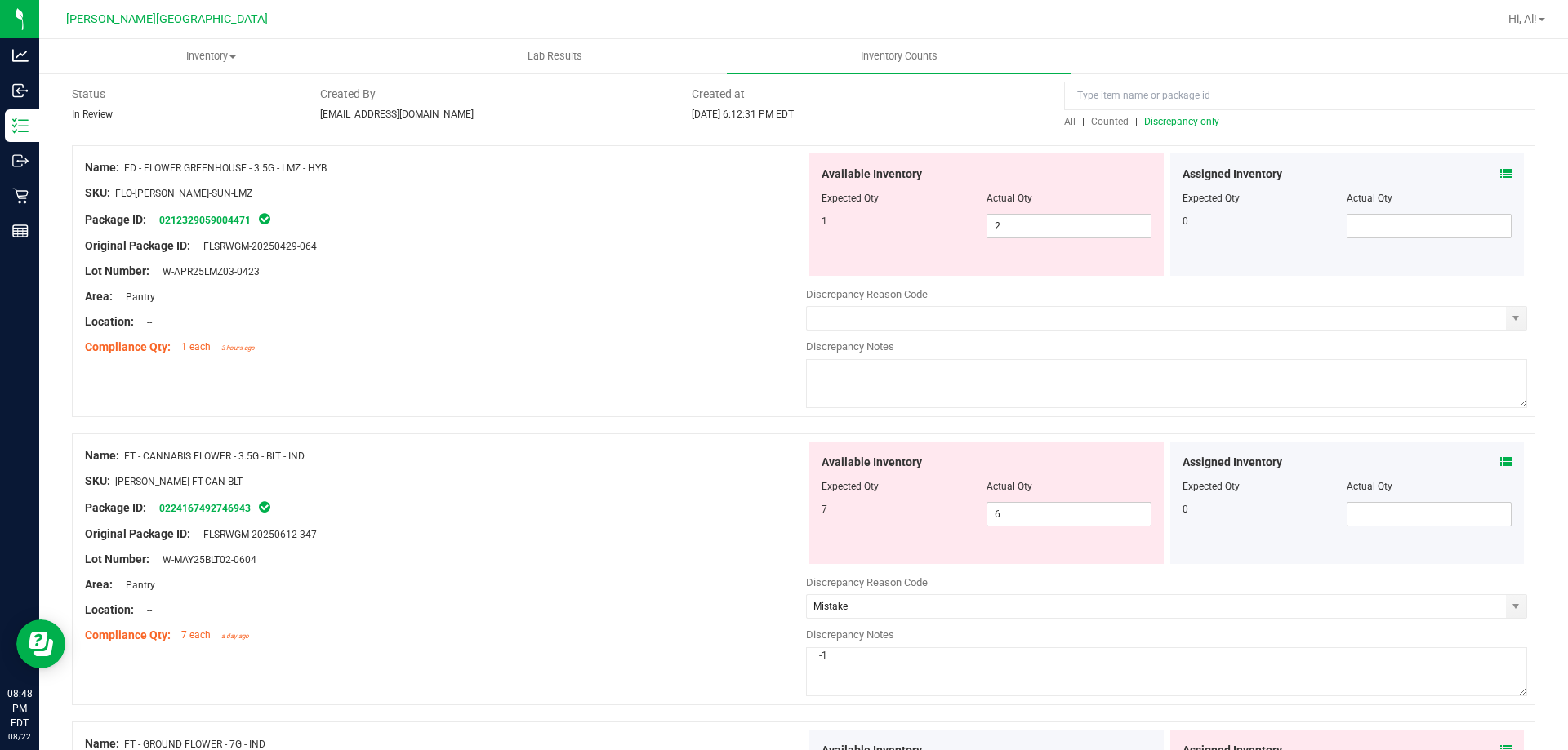
scroll to position [0, 0]
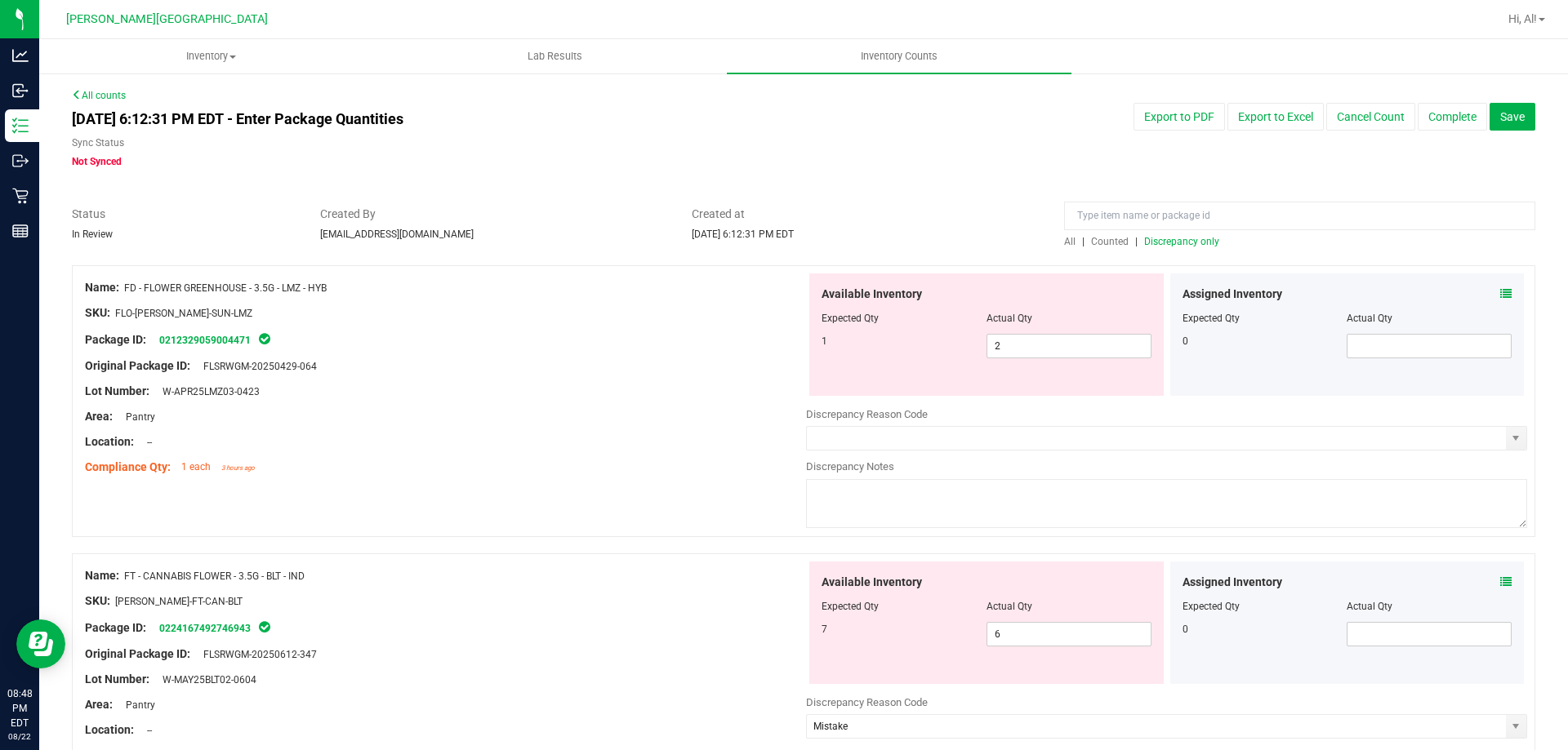
click at [1167, 239] on span "Discrepancy only" at bounding box center [1181, 241] width 75 height 11
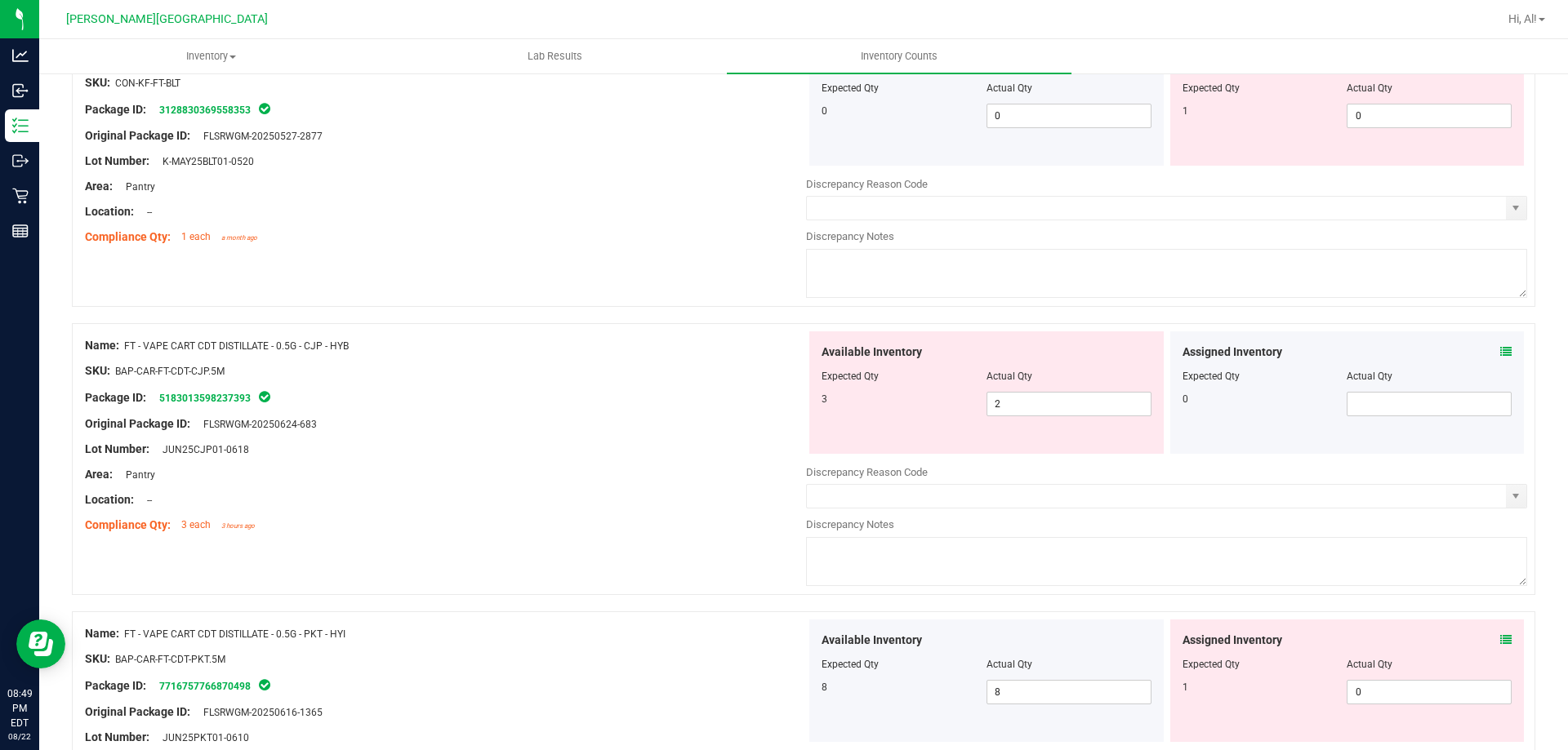
scroll to position [1143, 0]
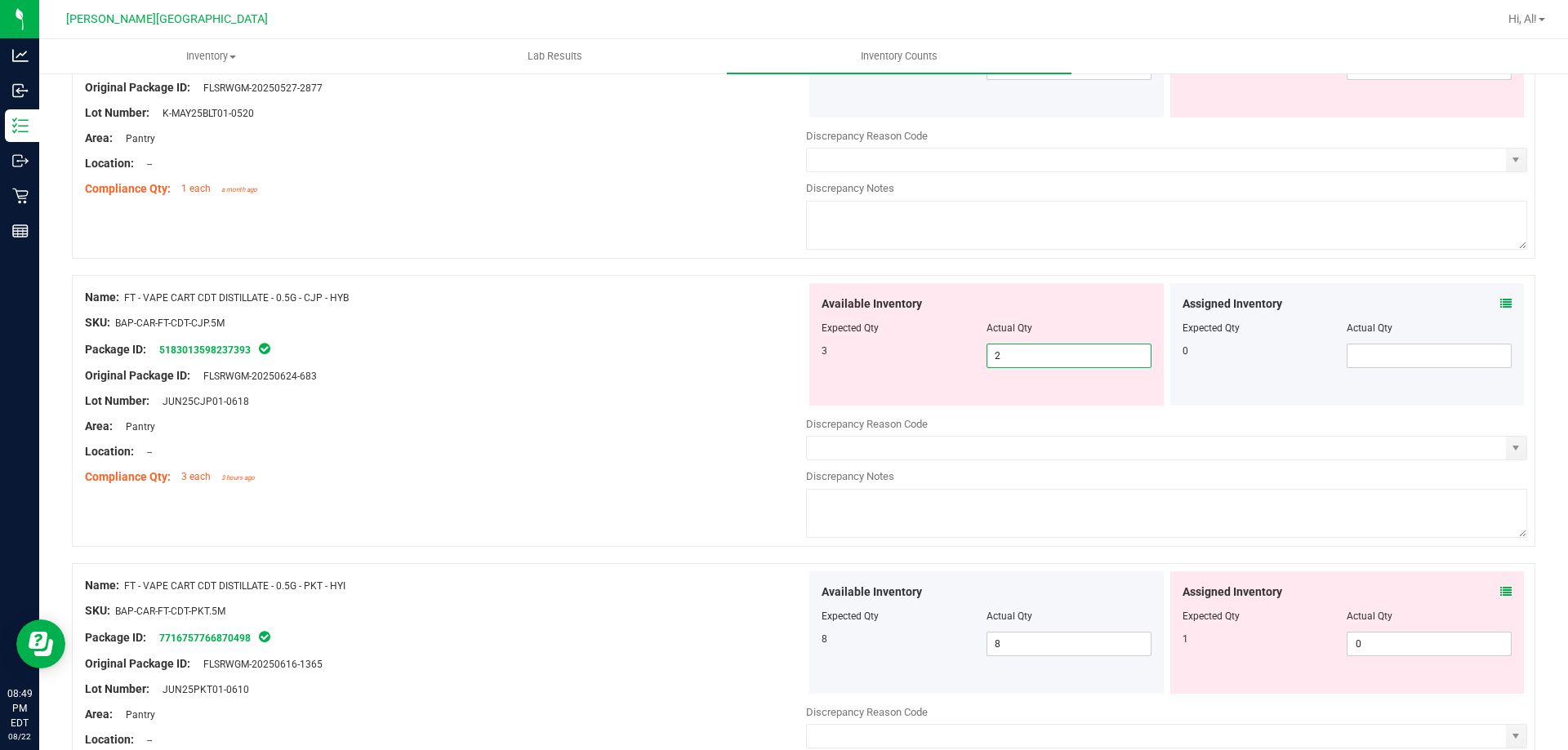
click at [1065, 344] on span "2 2" at bounding box center [1069, 356] width 165 height 24
type input "3"
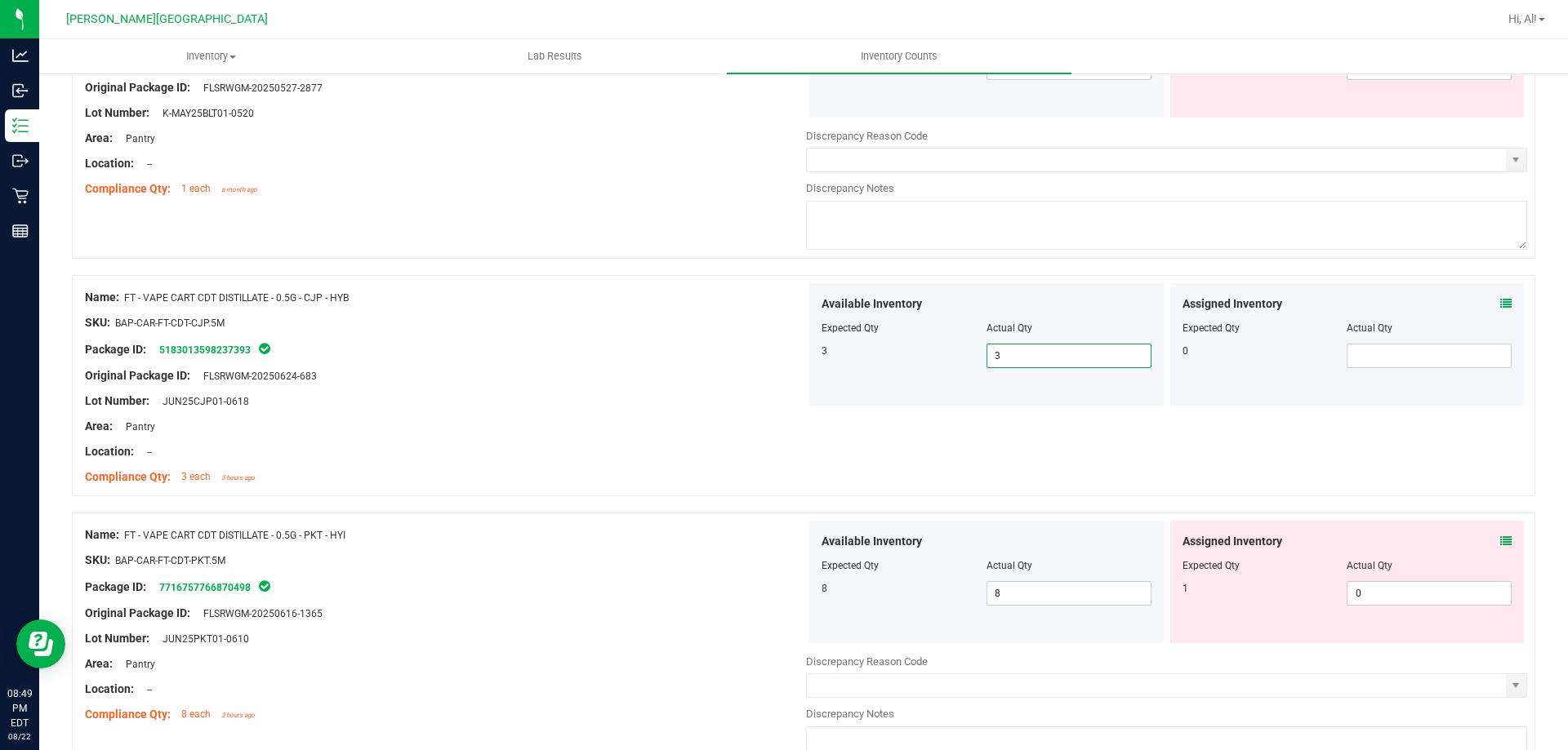
click at [721, 433] on div "Area: Pantry" at bounding box center [445, 426] width 721 height 17
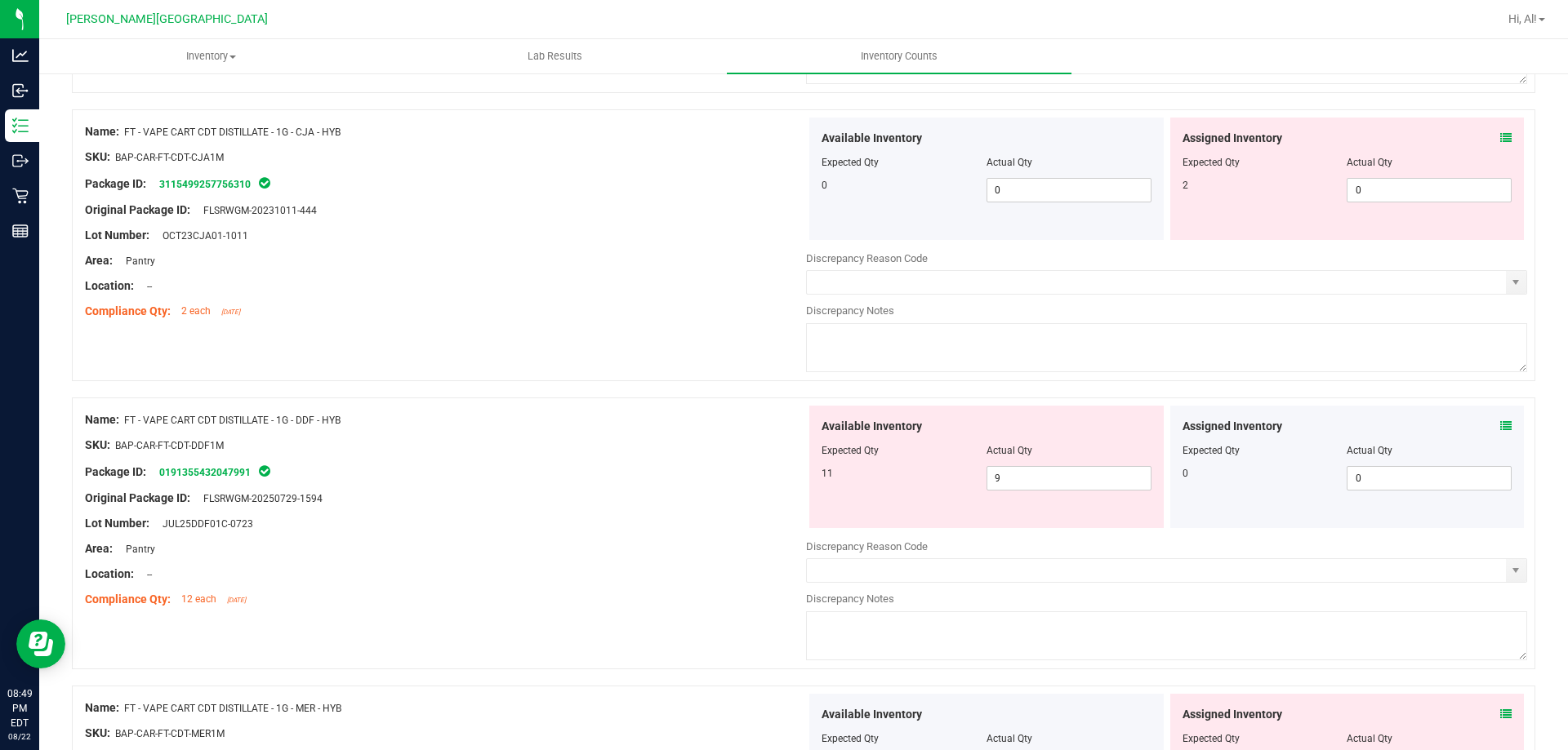
scroll to position [2204, 0]
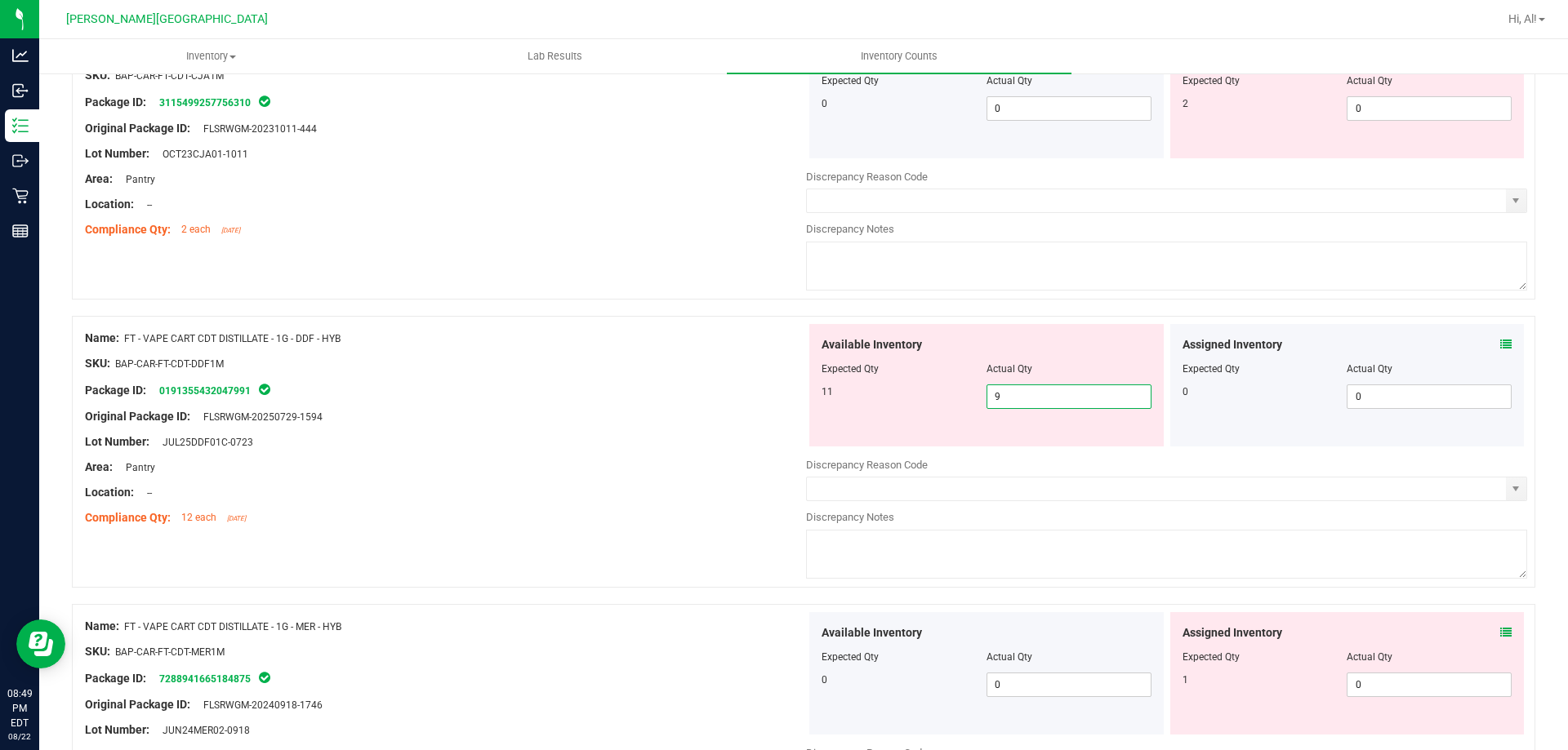
click at [1035, 399] on span "9 9" at bounding box center [1069, 396] width 165 height 24
type input "11"
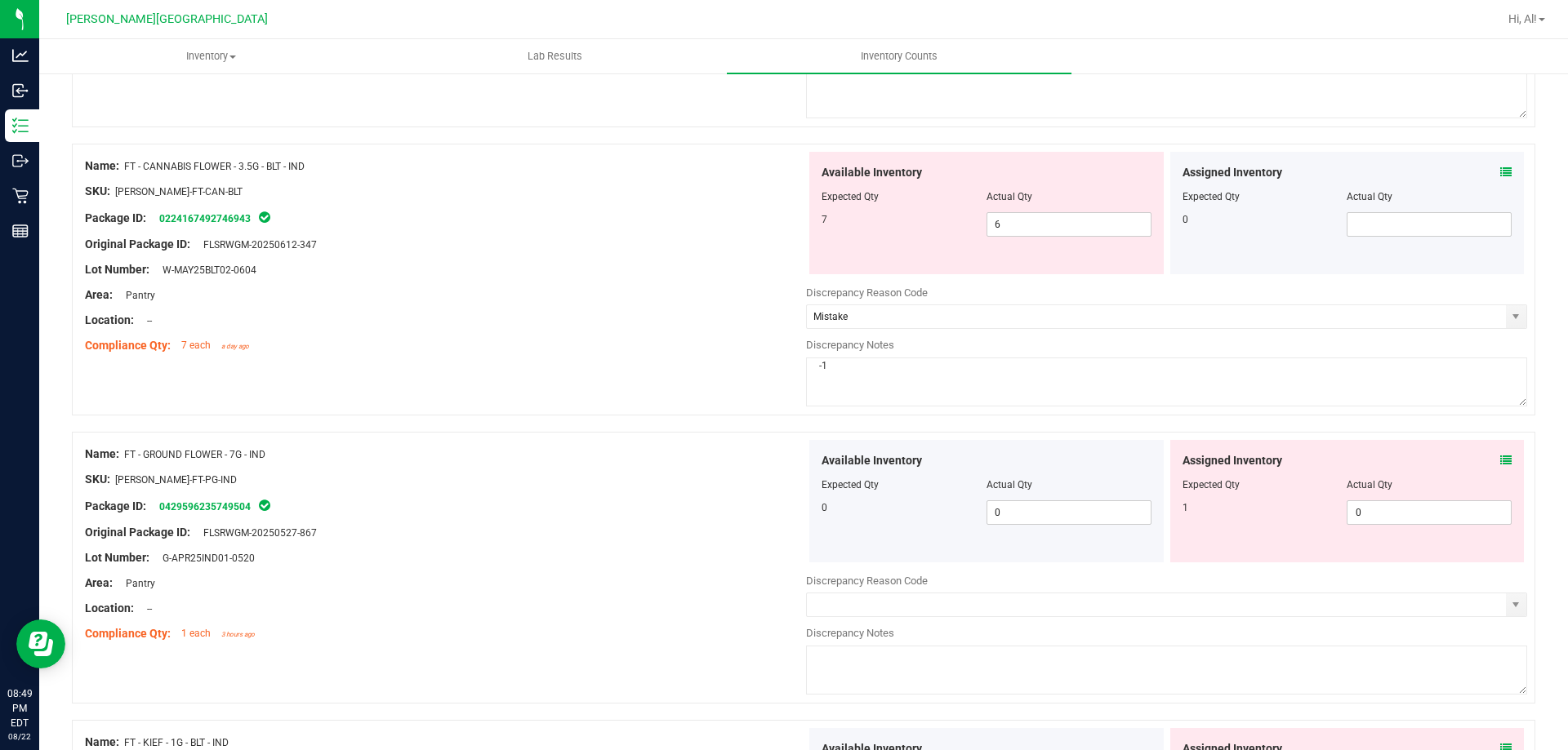
scroll to position [0, 0]
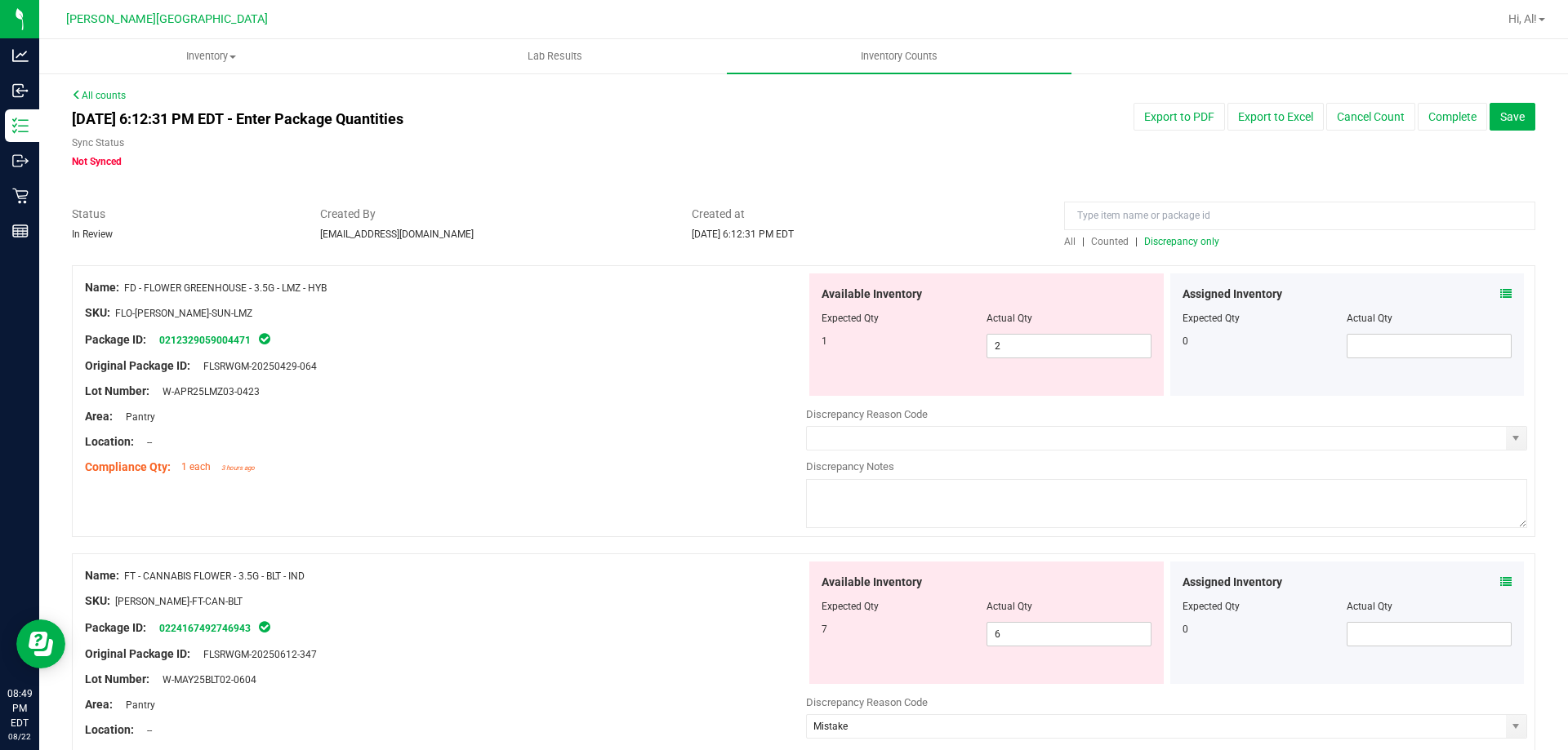
click at [1193, 240] on span "Discrepancy only" at bounding box center [1181, 241] width 75 height 11
click at [1091, 247] on span "Counted" at bounding box center [1109, 241] width 37 height 11
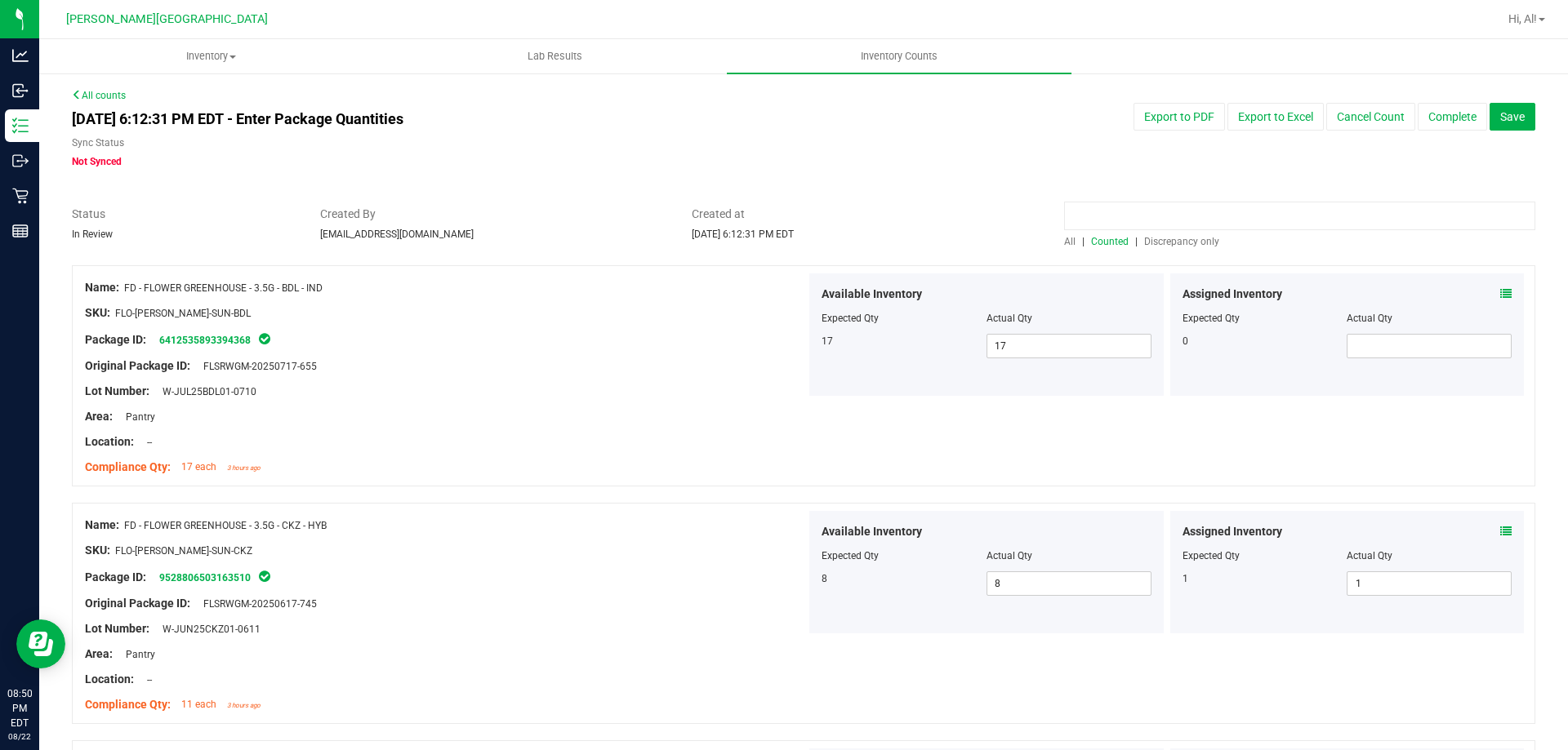
click at [1152, 221] on input at bounding box center [1300, 215] width 472 height 29
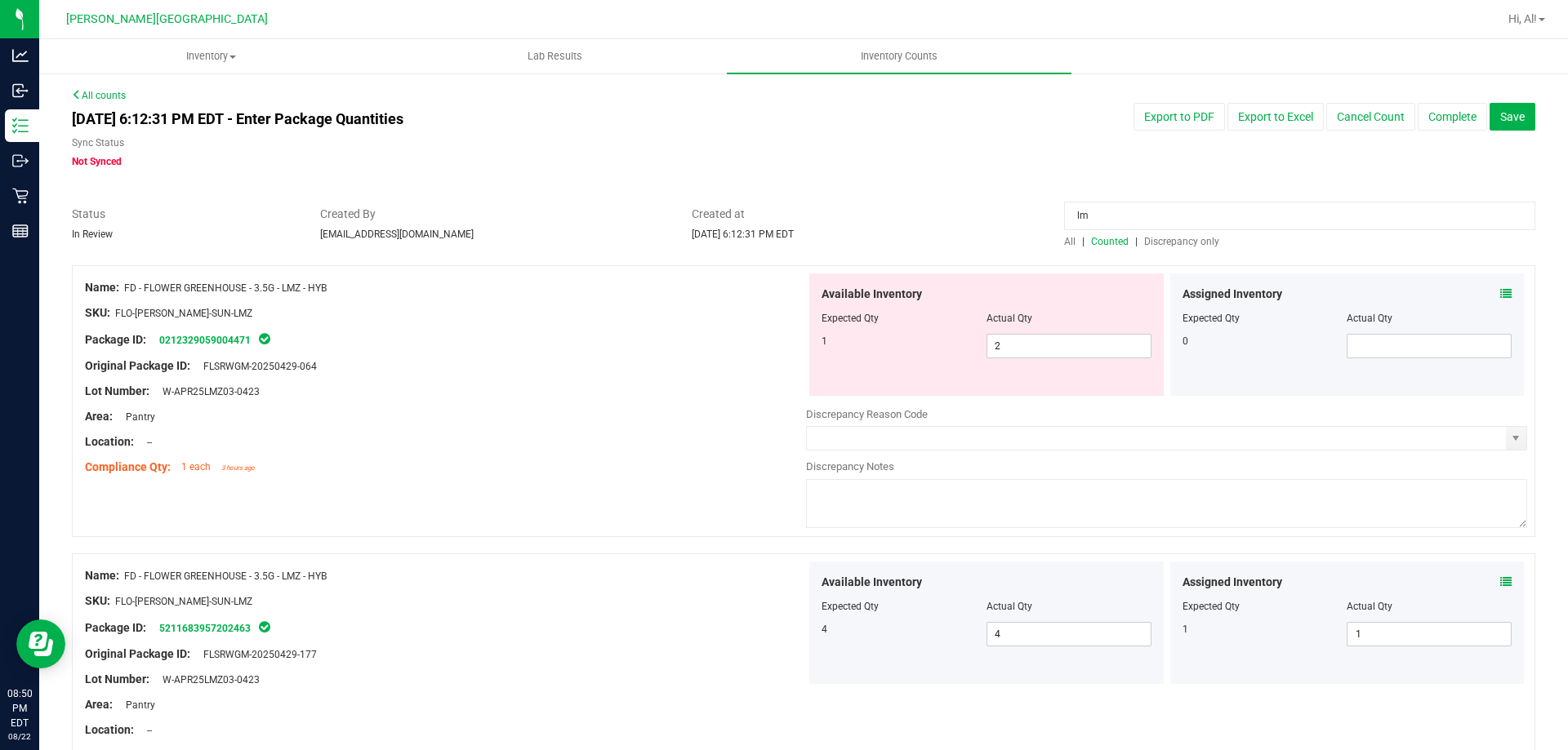
type input "l"
click at [1170, 234] on div "All | Counted | Discrepancy only" at bounding box center [1300, 241] width 472 height 15
click at [1172, 242] on span "Discrepancy only" at bounding box center [1181, 241] width 75 height 11
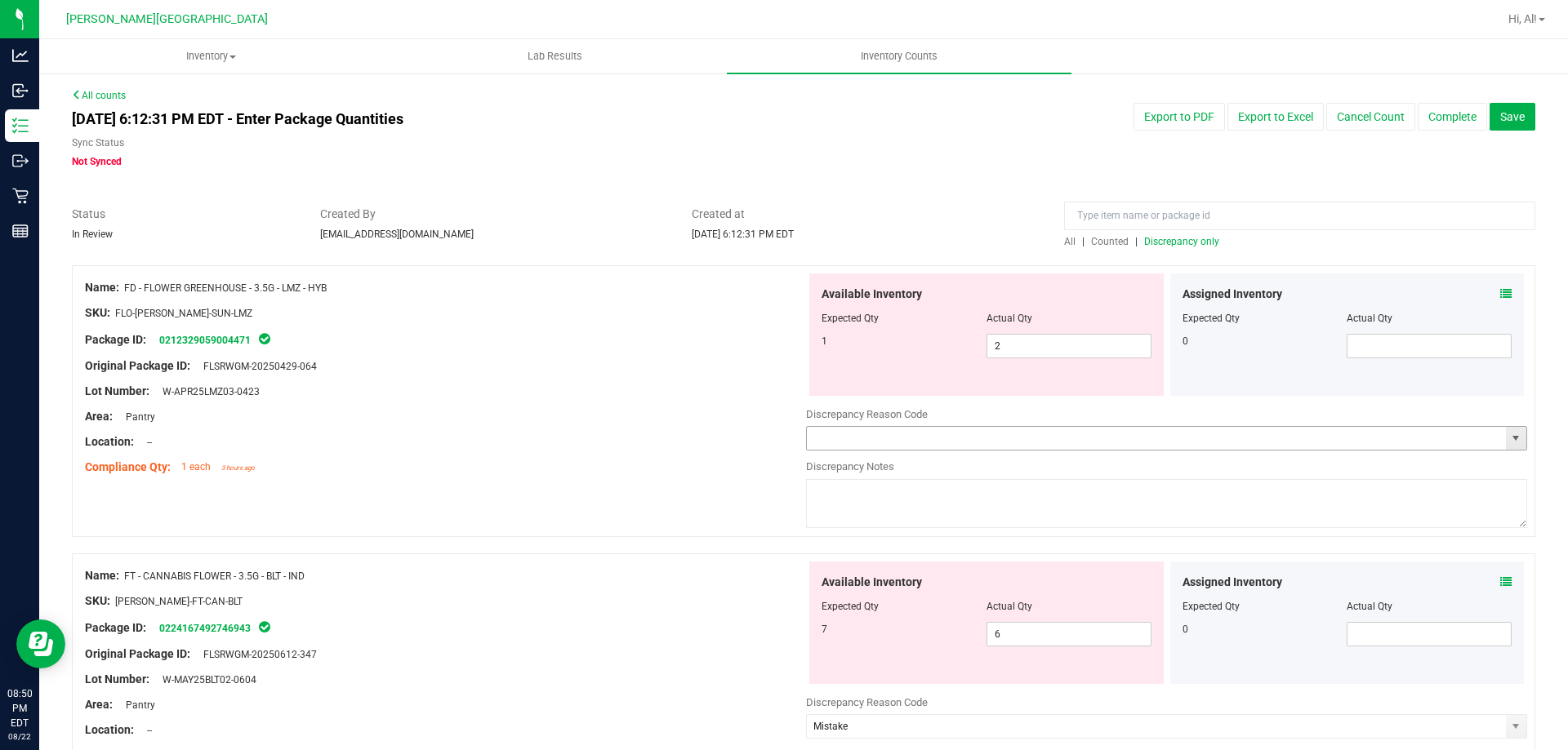
click at [976, 449] on input "text" at bounding box center [1156, 439] width 699 height 22
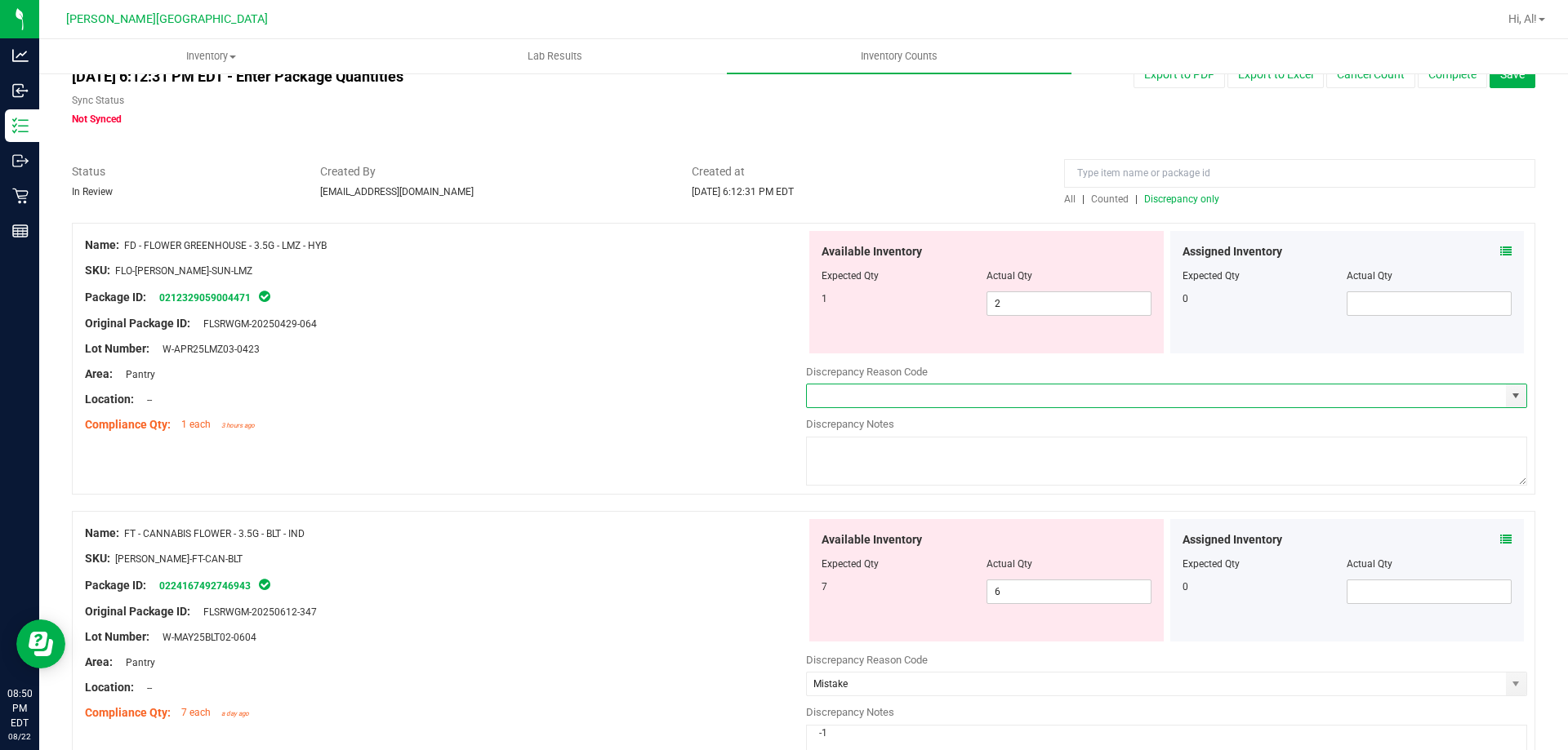
scroll to position [81, 0]
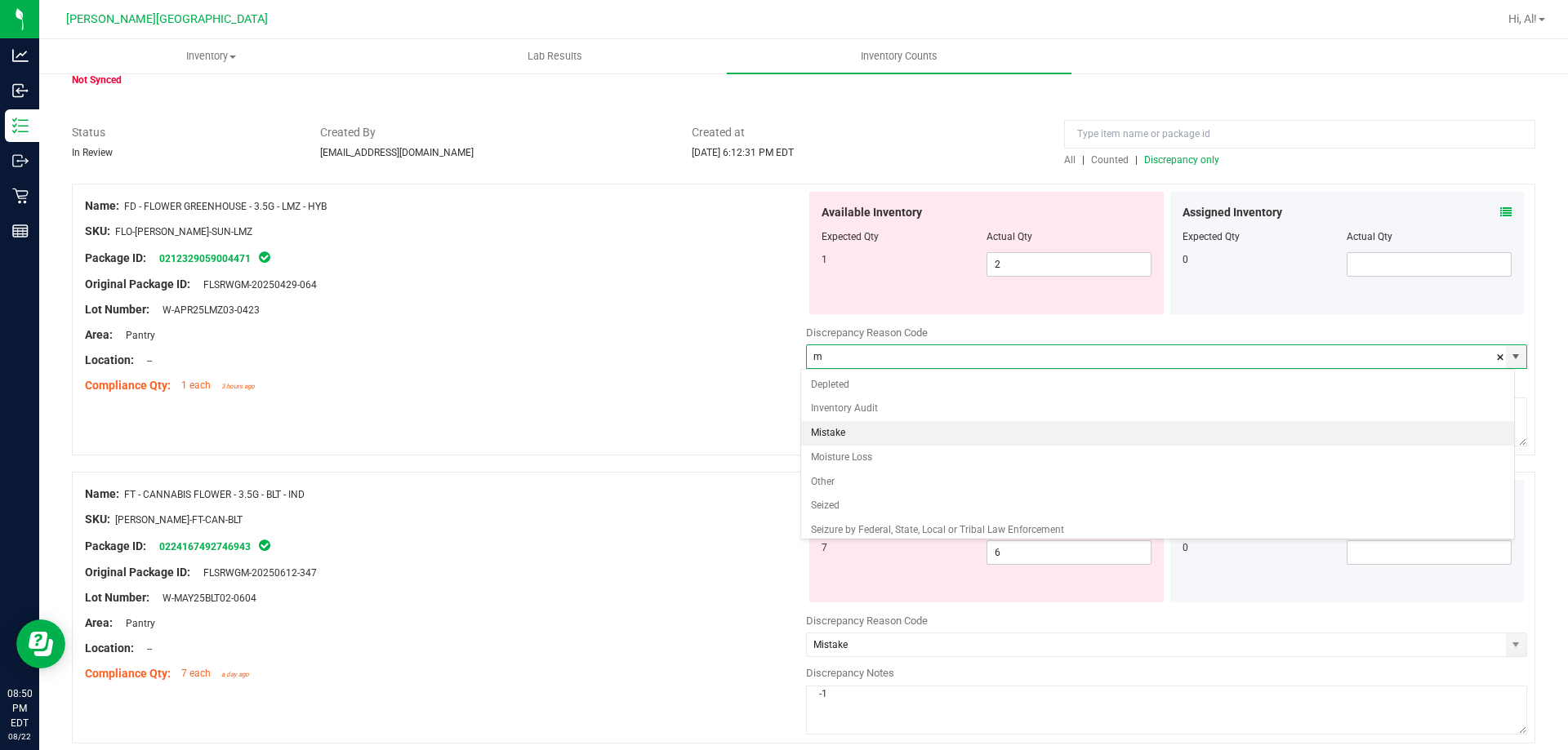
click at [889, 437] on li "Mistake" at bounding box center [1158, 433] width 714 height 24
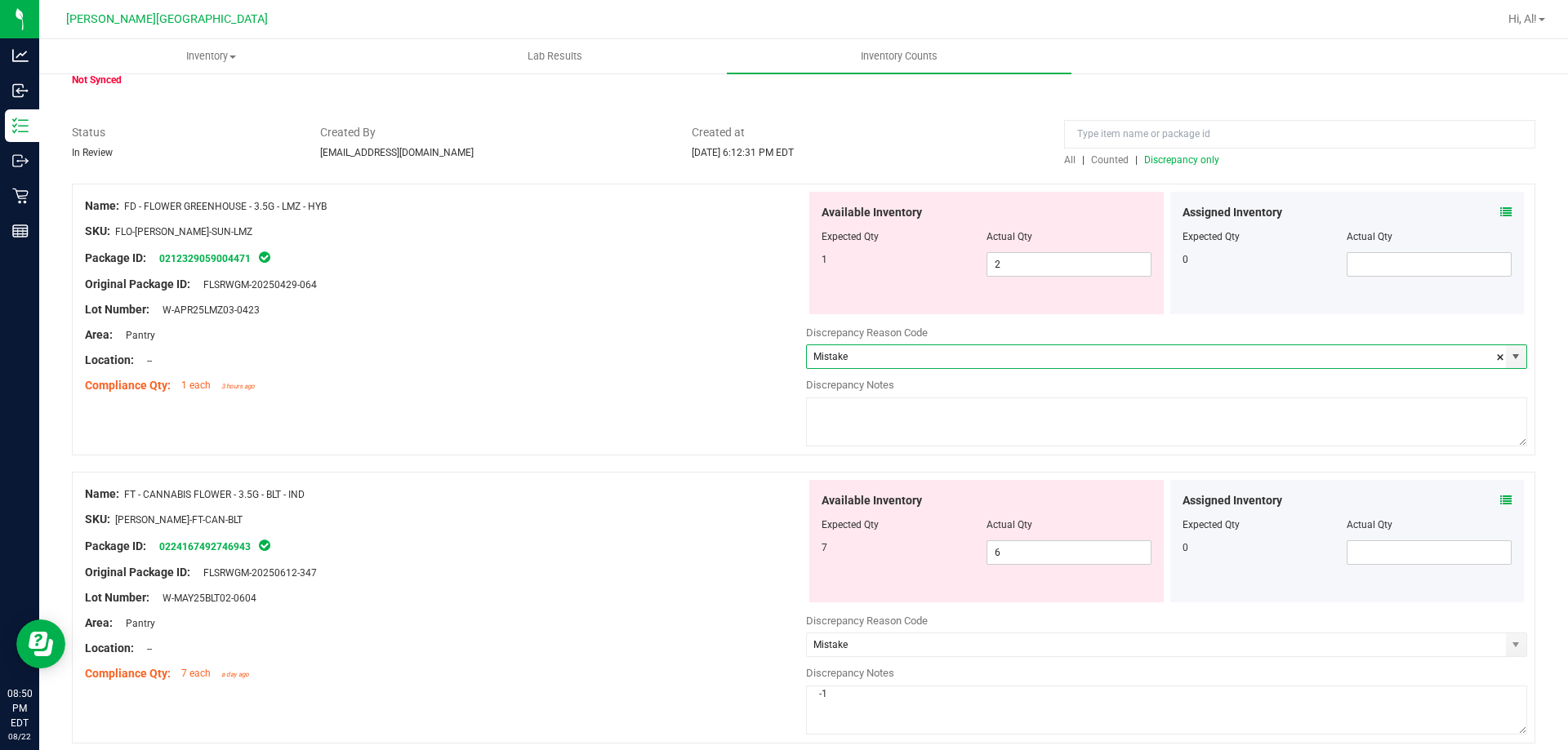
type input "Mistake"
click at [888, 427] on textarea at bounding box center [1166, 422] width 721 height 49
type textarea "+1"
click at [639, 413] on div "Name: FD - FLOWER GREENHOUSE - 3.5G - LMZ - HYB SKU: FLO-[PERSON_NAME]-SUN-LMZ …" at bounding box center [803, 319] width 1463 height 272
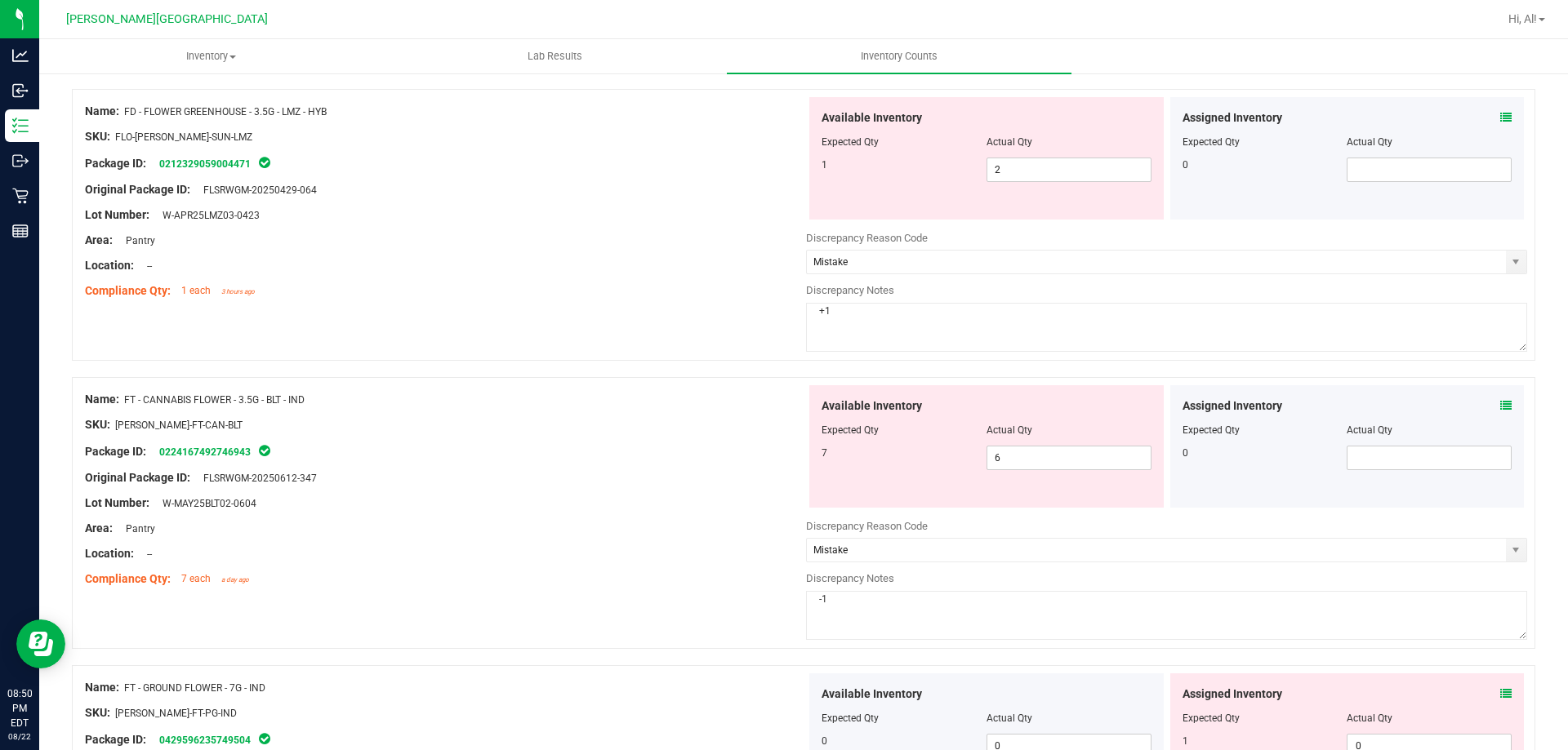
scroll to position [0, 0]
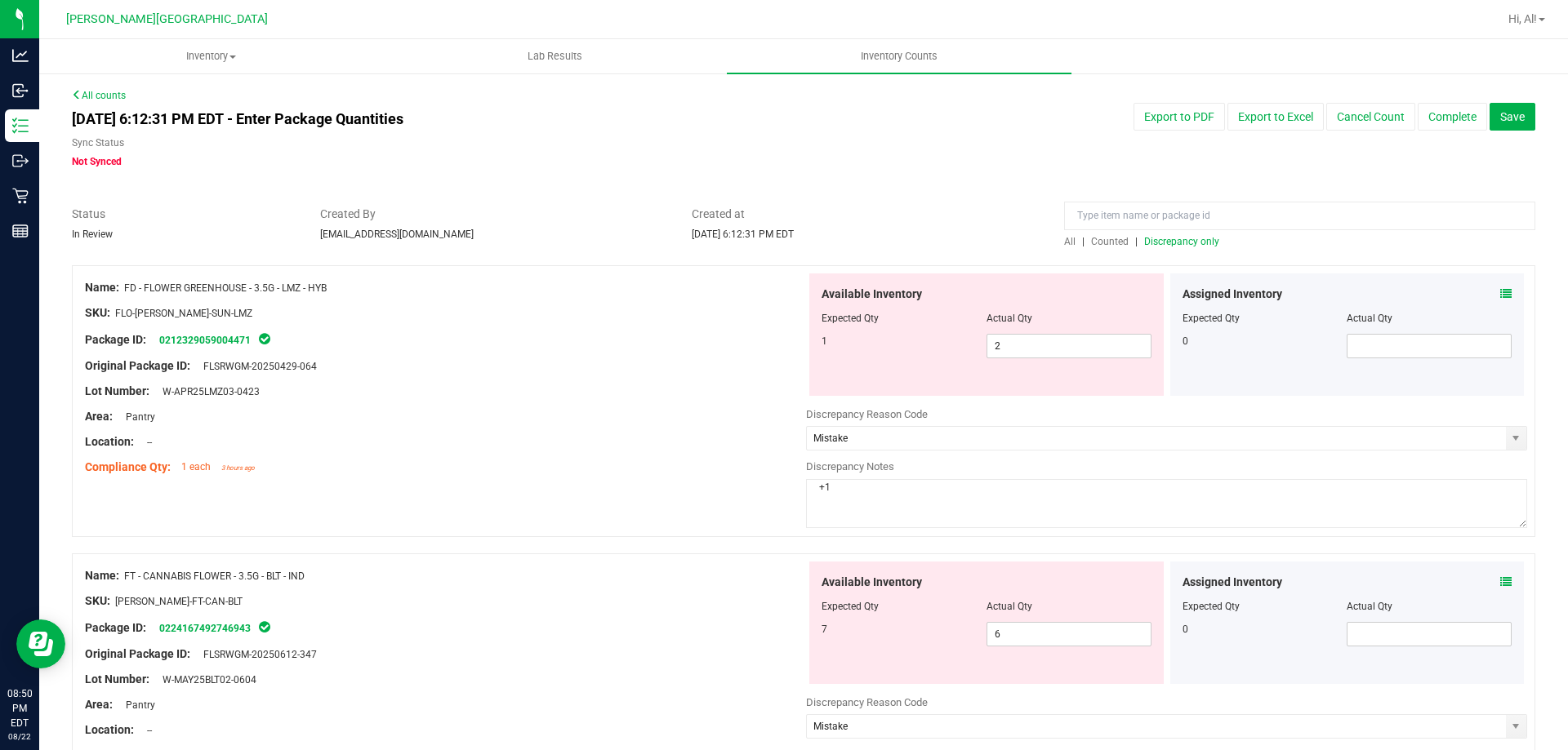
click at [1110, 243] on span "Counted" at bounding box center [1109, 241] width 37 height 11
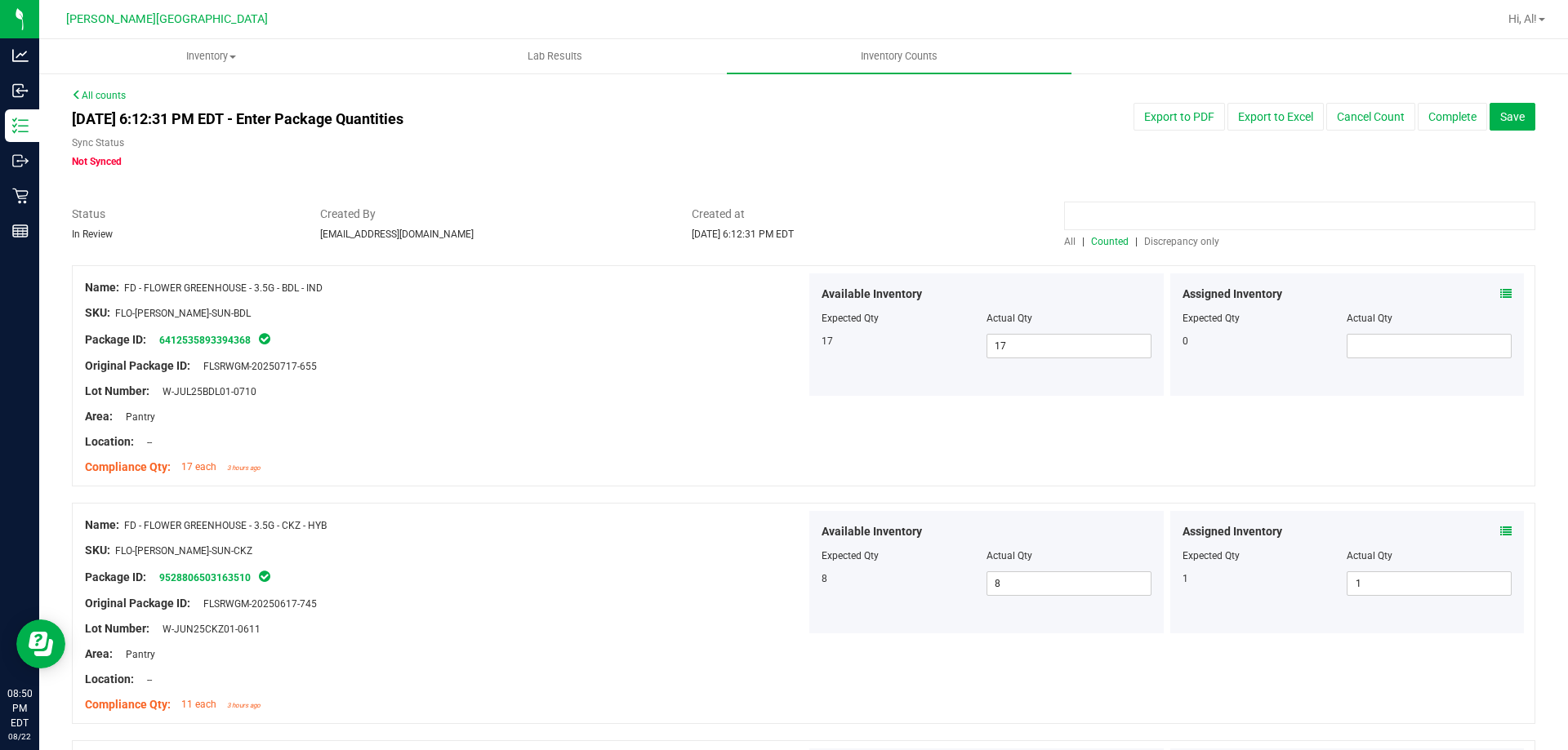
click at [1130, 217] on input at bounding box center [1300, 215] width 472 height 29
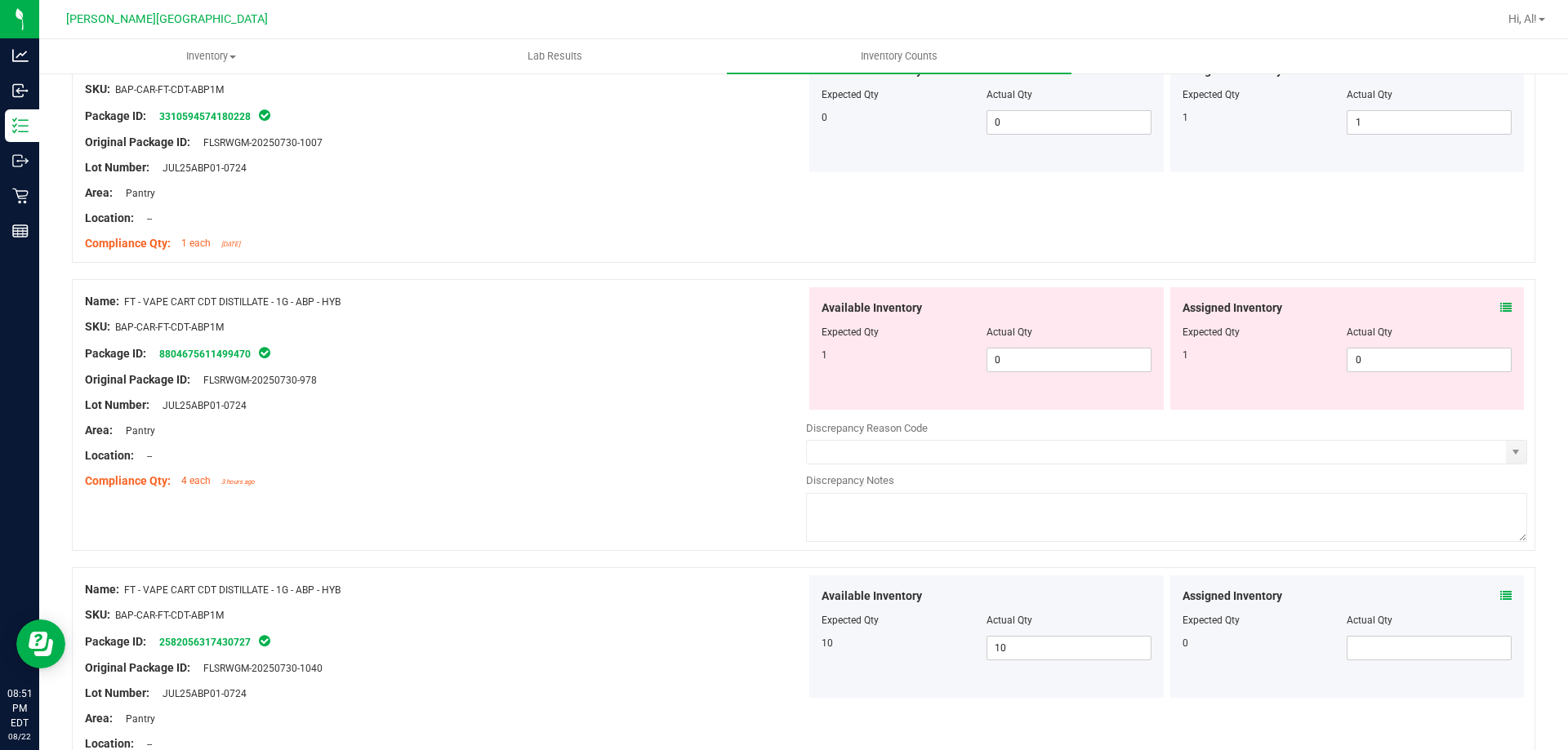
scroll to position [1047, 0]
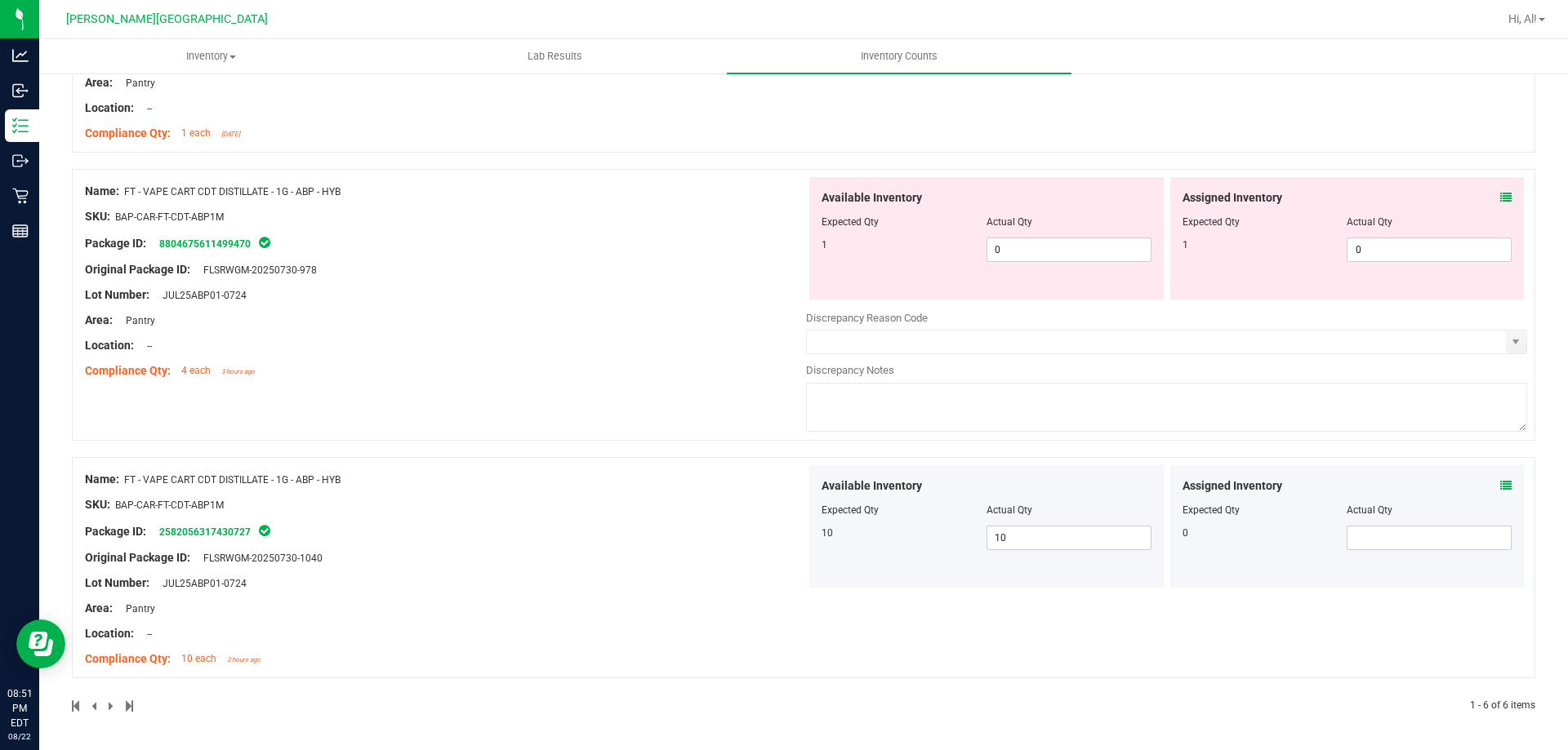
type input "abp"
click at [1501, 205] on span at bounding box center [1506, 198] width 11 height 17
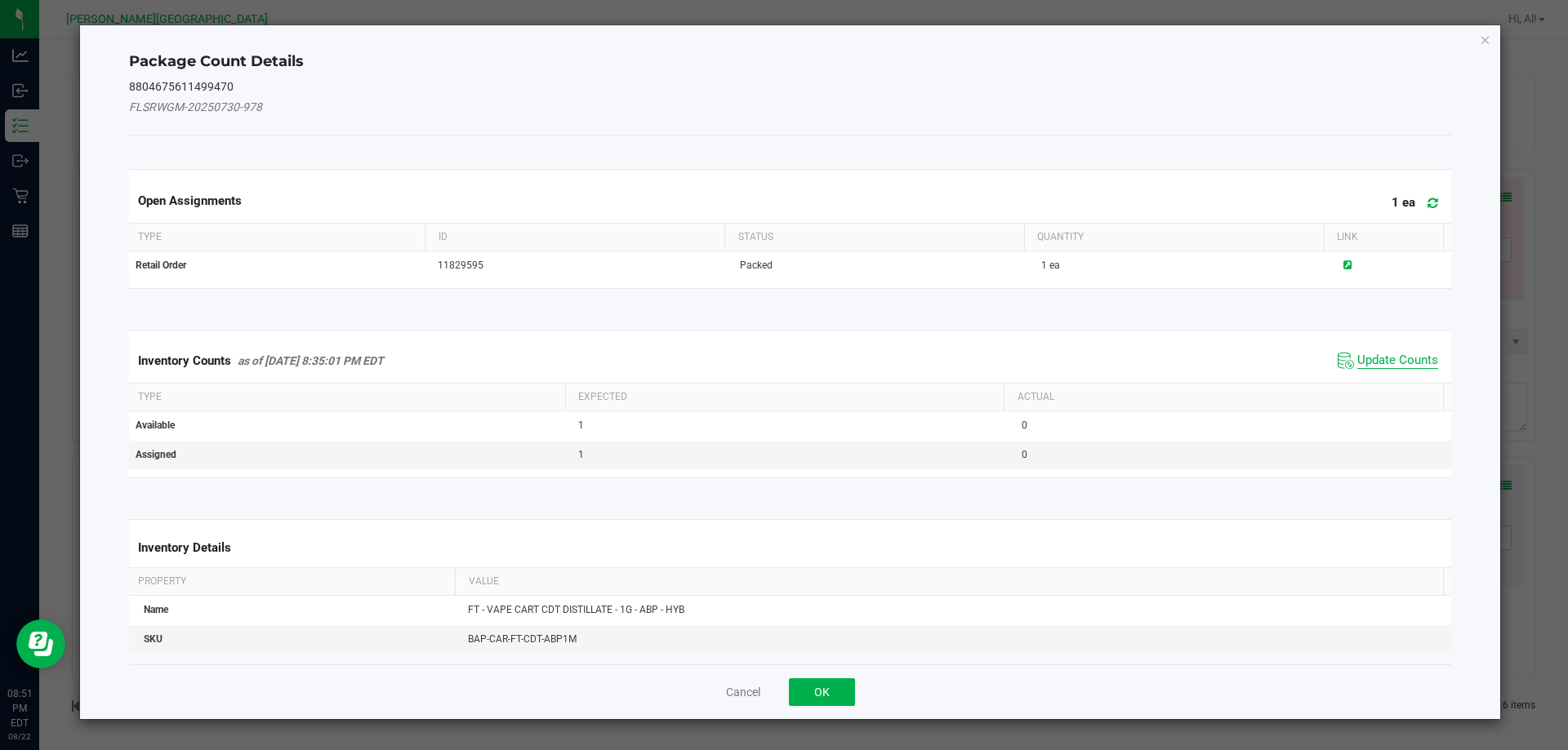
click at [1406, 356] on span "Update Counts" at bounding box center [1397, 361] width 80 height 16
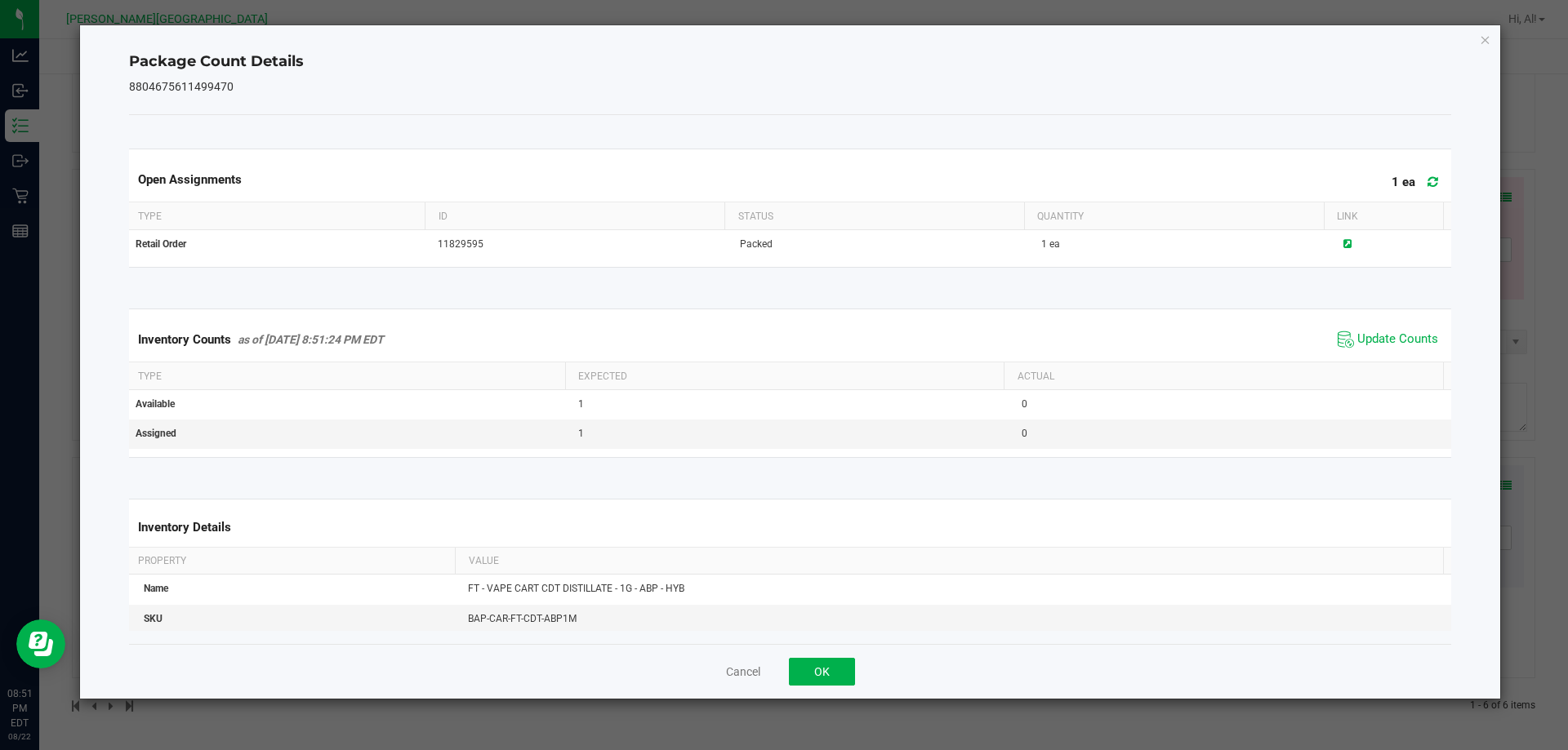
click at [1406, 354] on div "Inventory Counts as of [DATE] 8:51:24 PM EDT Update Counts" at bounding box center [790, 339] width 1329 height 44
click at [1398, 326] on div "Inventory Counts as of [DATE] 8:51:24 PM EDT Update Counts" at bounding box center [790, 339] width 1329 height 44
click at [826, 662] on button "OK" at bounding box center [822, 672] width 66 height 28
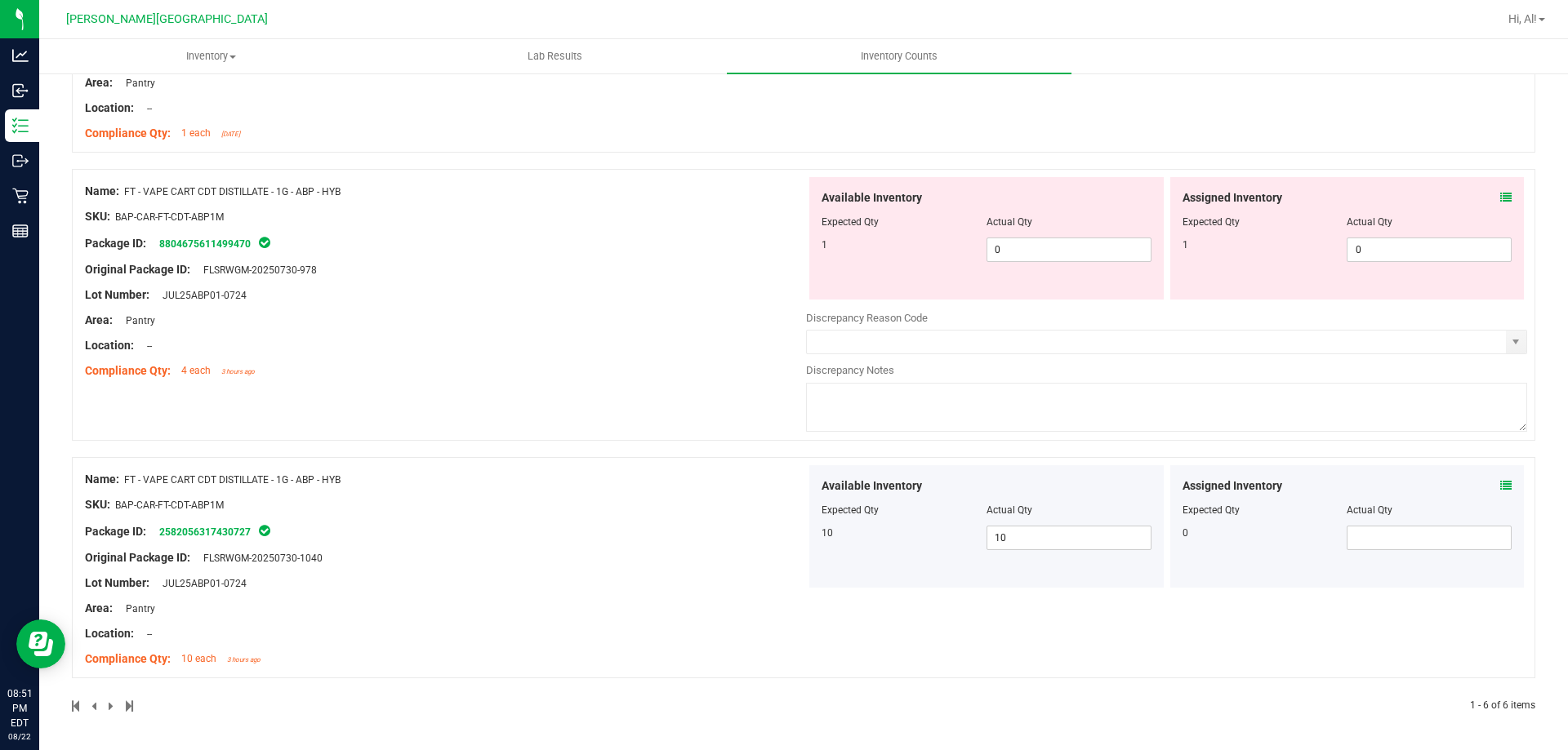
click at [1501, 485] on icon at bounding box center [1506, 485] width 11 height 11
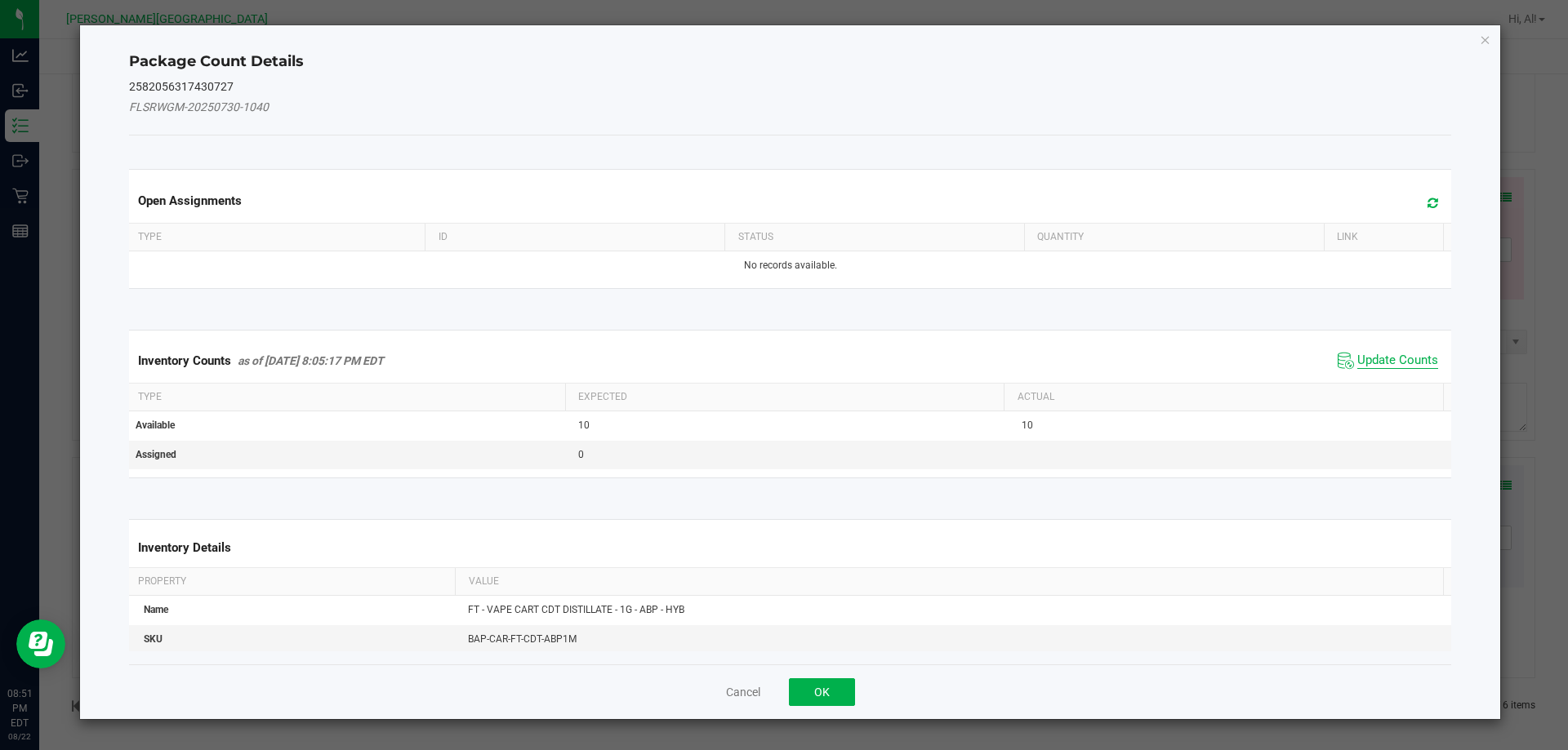
click at [1385, 357] on span "Update Counts" at bounding box center [1397, 361] width 80 height 16
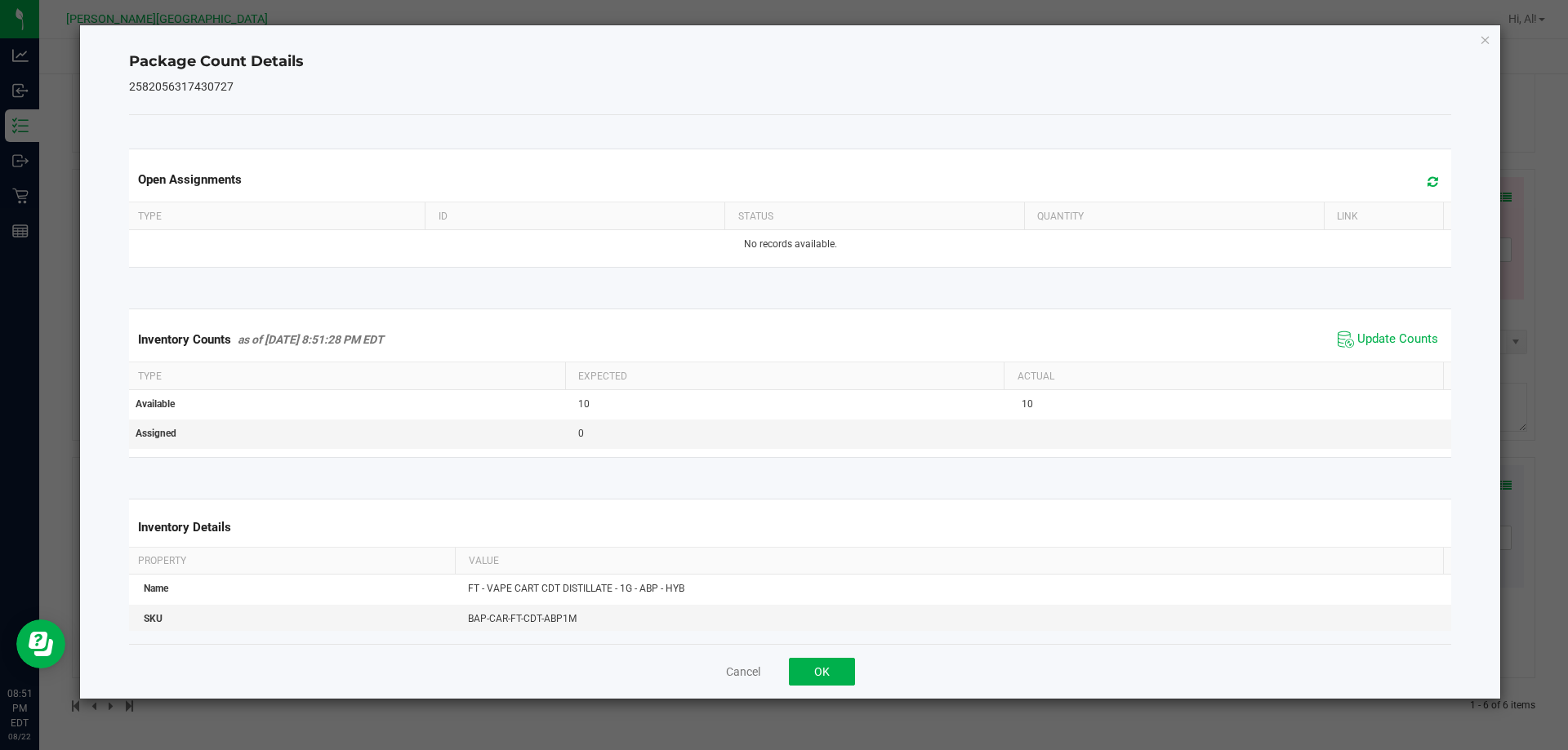
click at [1379, 349] on span "Update Counts" at bounding box center [1388, 339] width 109 height 24
click at [837, 686] on div "Cancel OK" at bounding box center [790, 671] width 1323 height 54
click at [837, 683] on button "OK" at bounding box center [822, 672] width 66 height 28
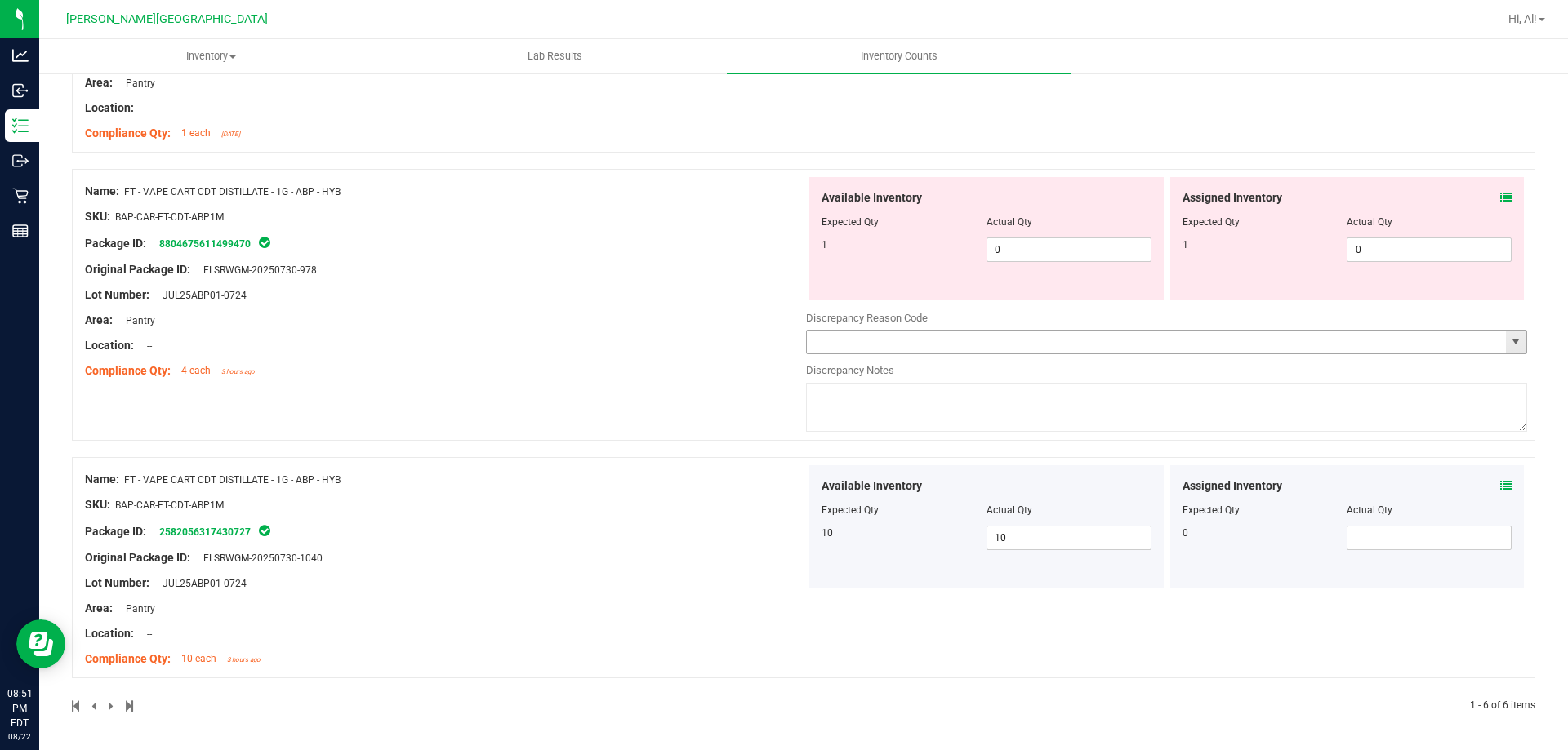
click at [959, 349] on input "text" at bounding box center [1156, 342] width 699 height 22
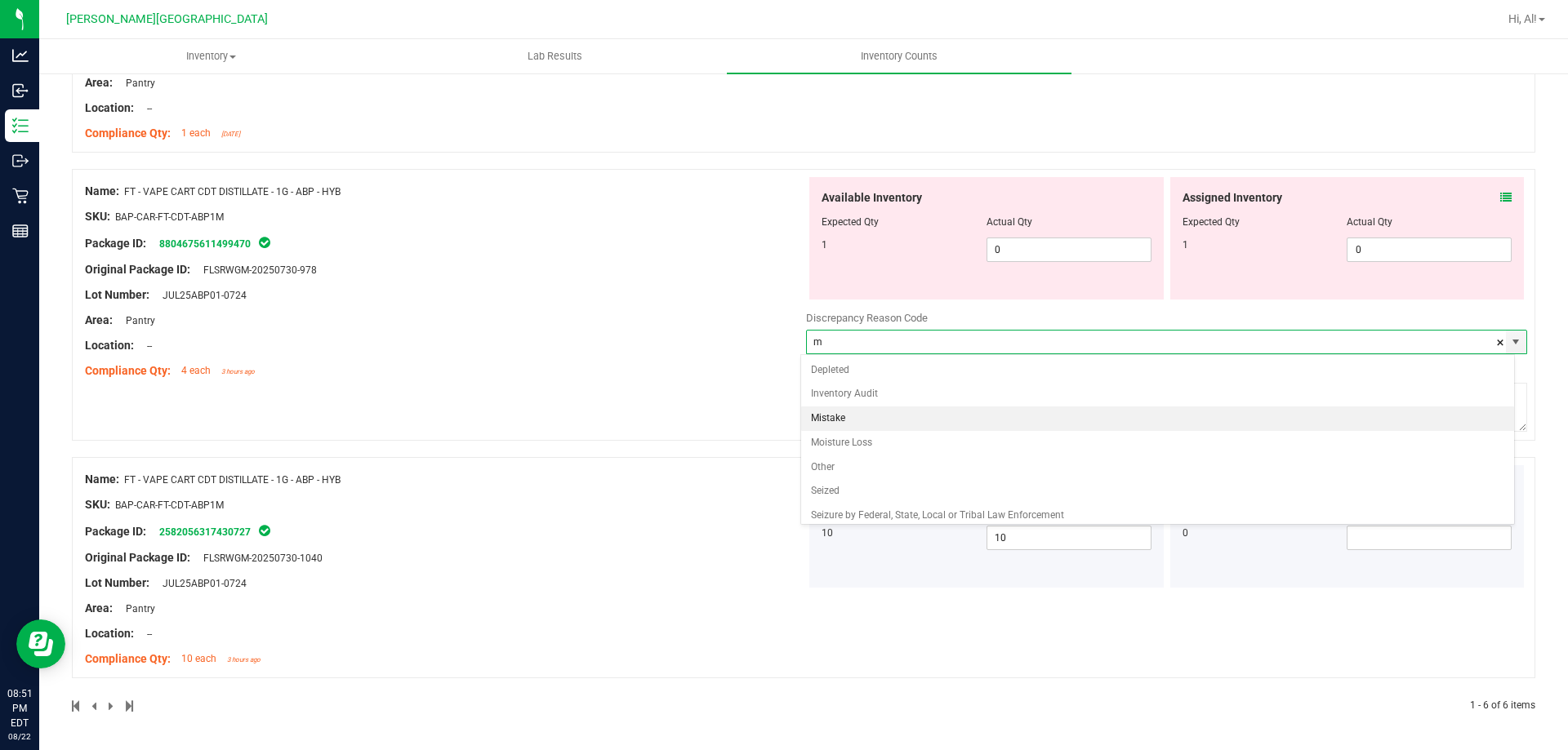
click at [953, 414] on li "Mistake" at bounding box center [1158, 419] width 714 height 24
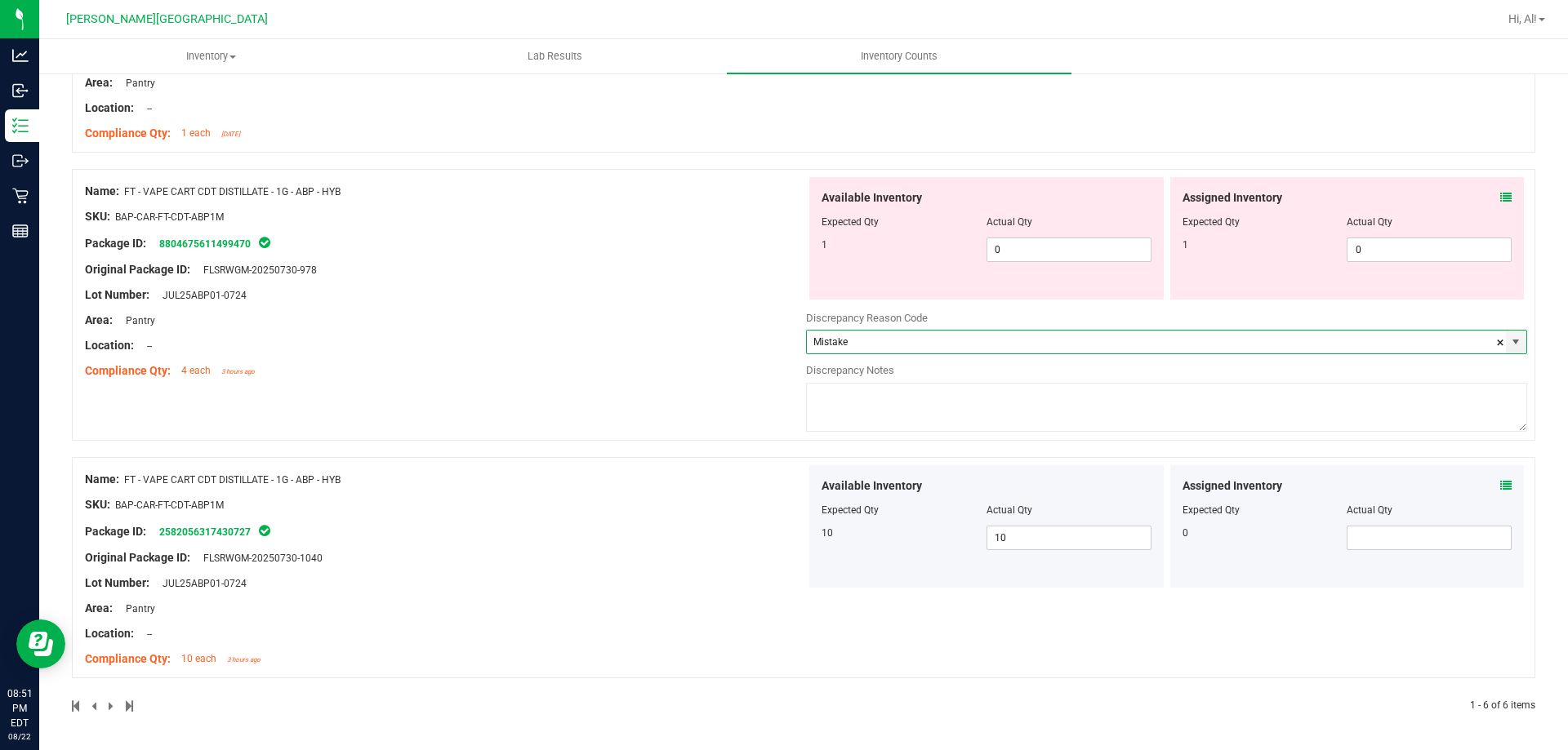
type input "Mistake"
click at [953, 414] on textarea at bounding box center [1166, 407] width 721 height 49
click at [511, 305] on div at bounding box center [445, 307] width 721 height 8
click at [842, 415] on textarea "-1" at bounding box center [1166, 407] width 721 height 49
type textarea "-2"
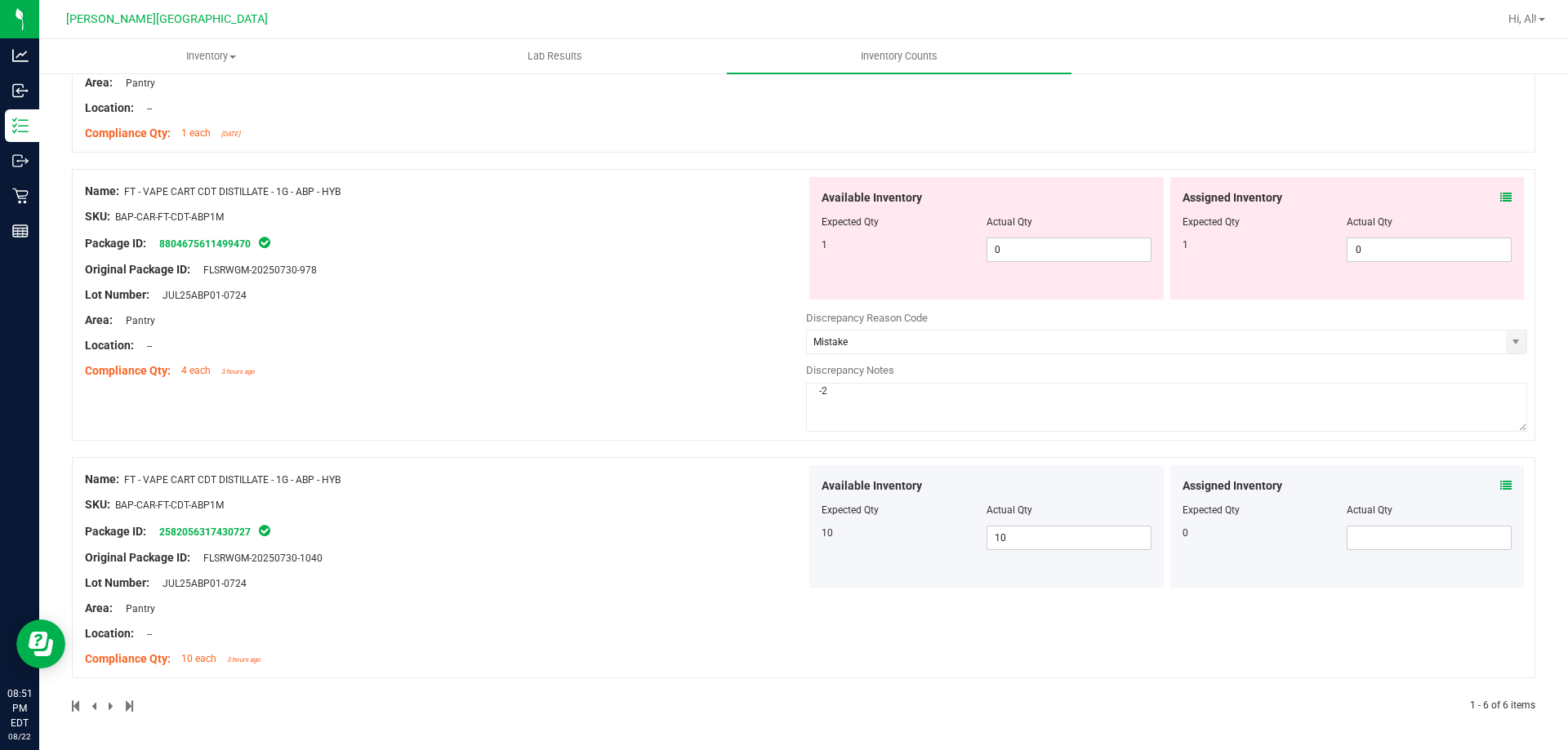
click at [762, 370] on div "Compliance Qty: 4 each 3 hours ago" at bounding box center [445, 371] width 721 height 17
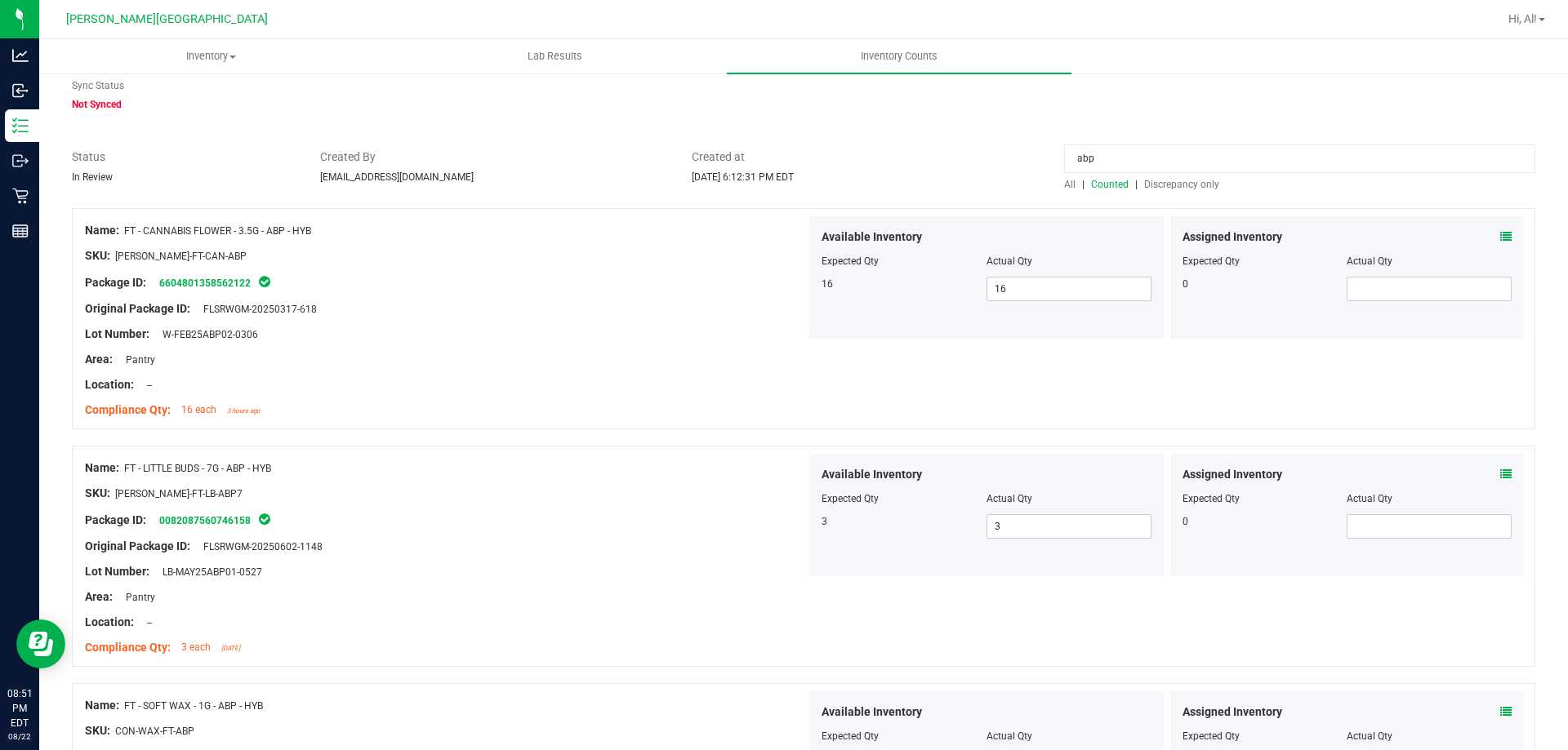
scroll to position [0, 0]
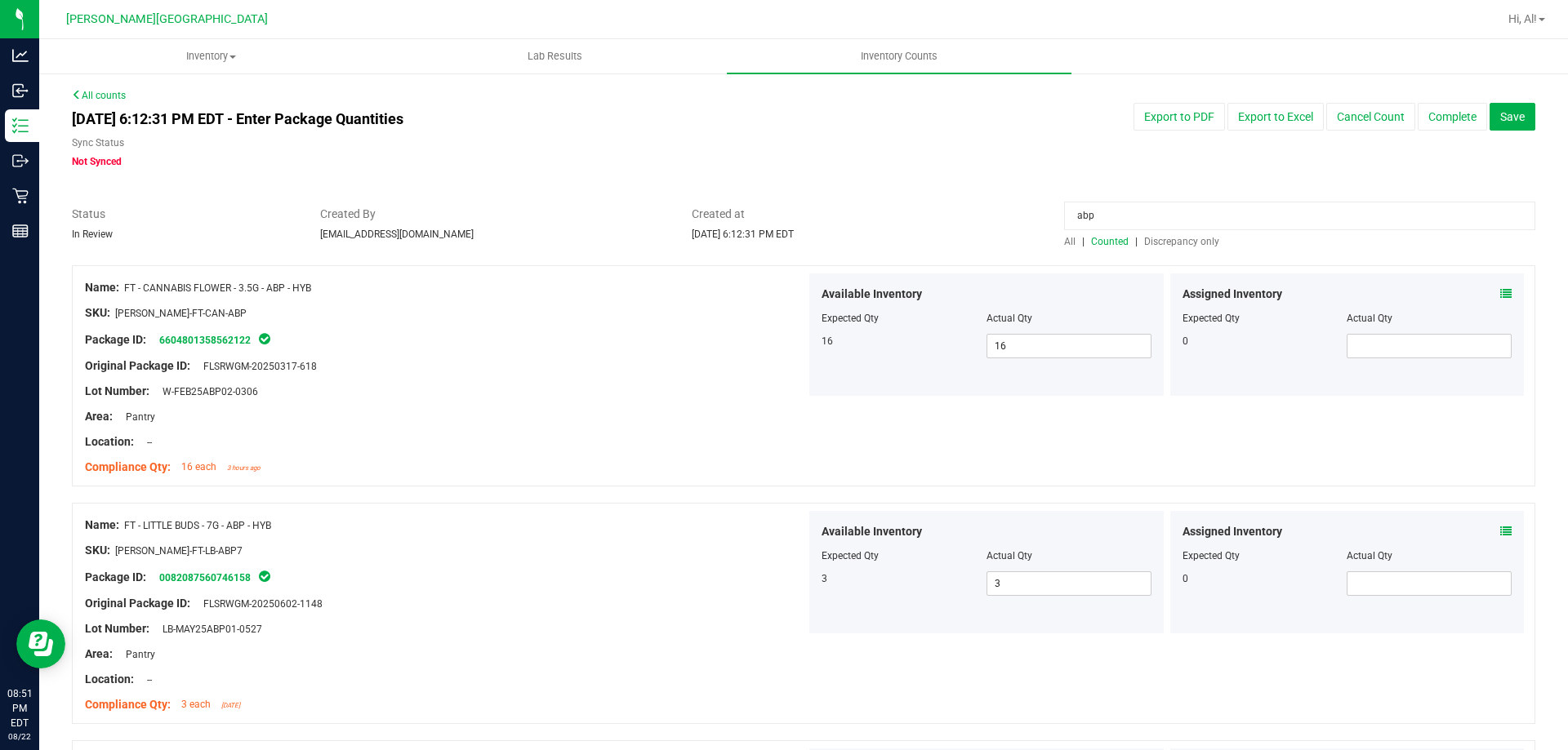
click at [1201, 240] on span "Discrepancy only" at bounding box center [1181, 241] width 75 height 11
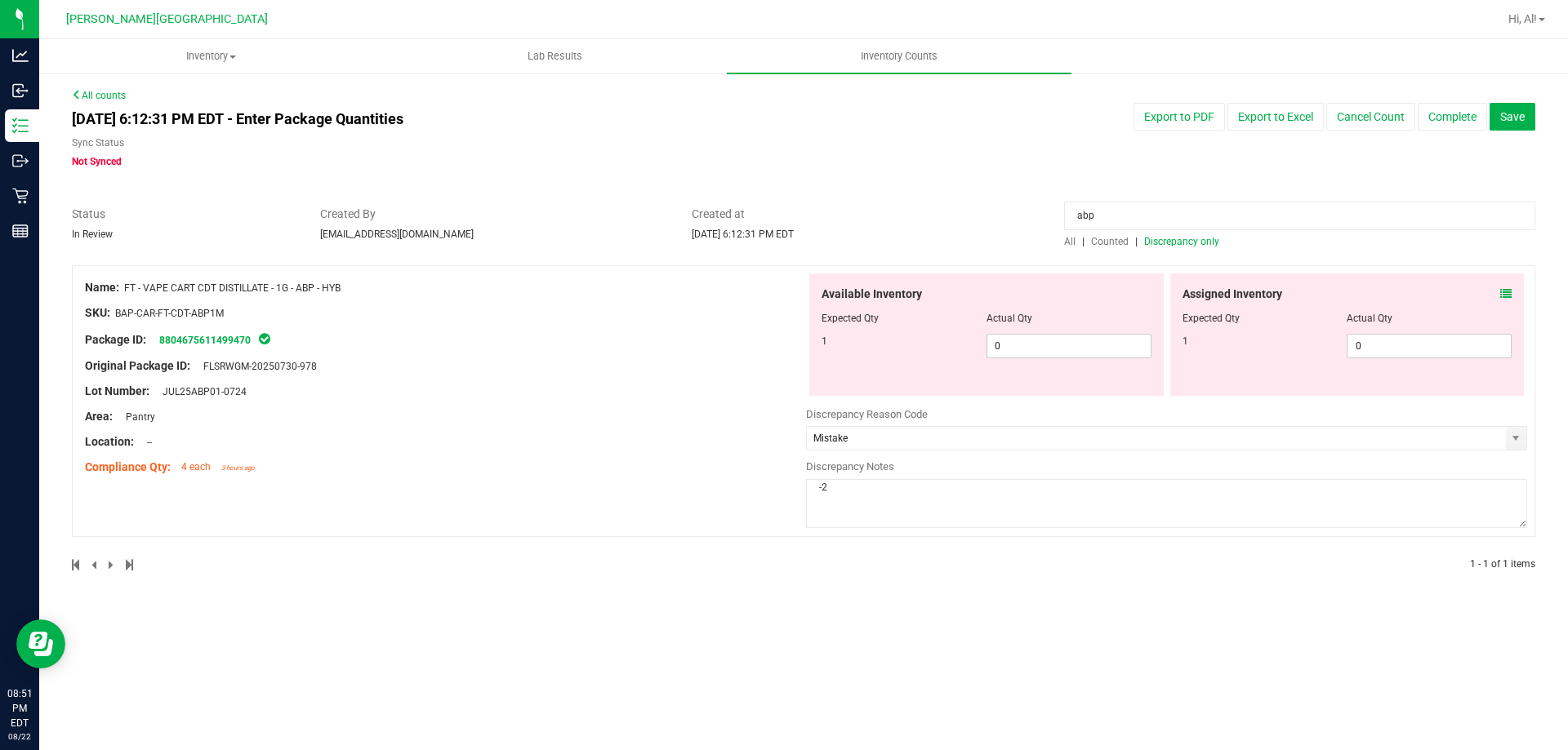
drag, startPoint x: 1131, startPoint y: 216, endPoint x: 1058, endPoint y: 237, distance: 76.0
click at [1058, 237] on div "abp All | Counted | Discrepancy only" at bounding box center [1299, 228] width 496 height 43
click at [1179, 247] on span "Discrepancy only" at bounding box center [1181, 241] width 75 height 11
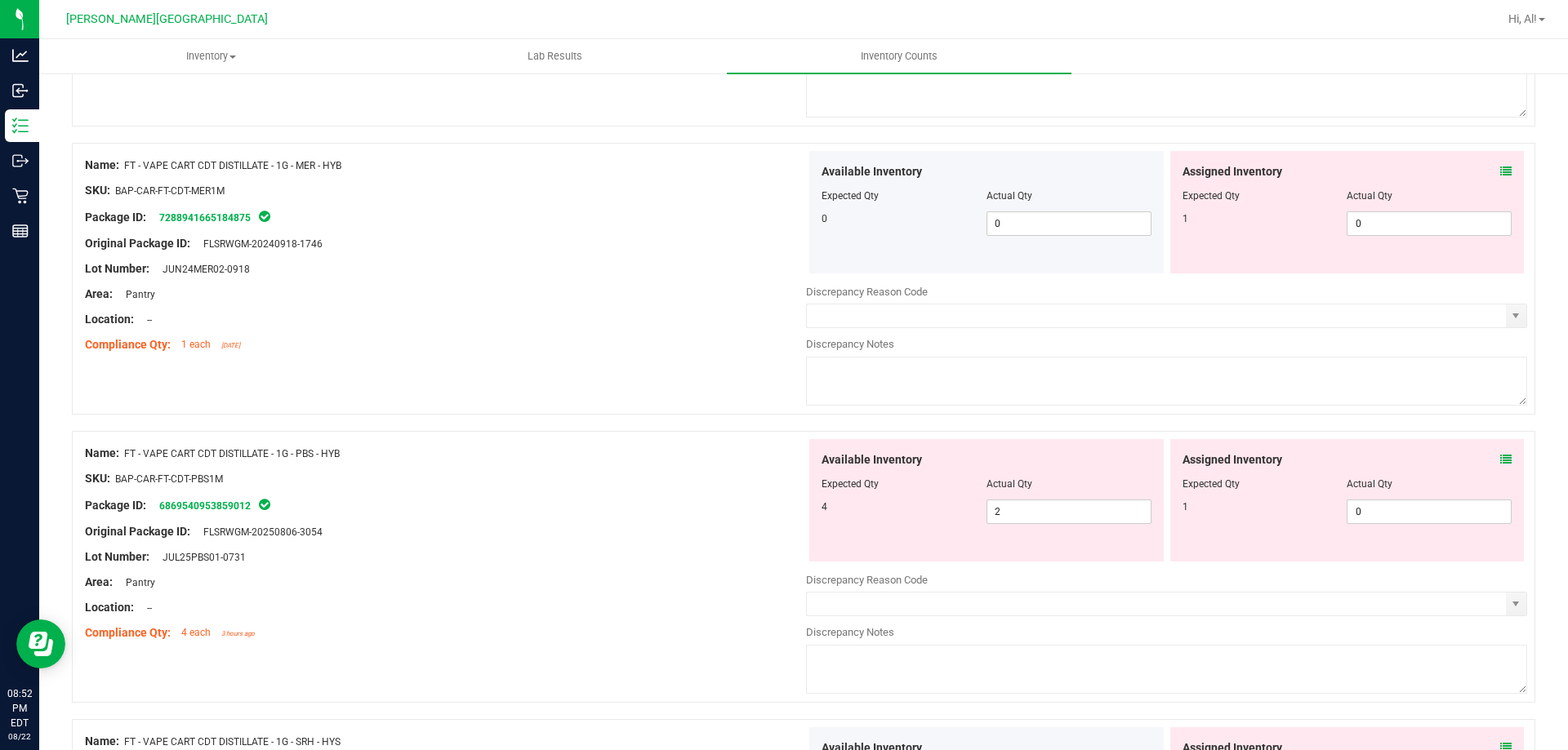
scroll to position [2204, 0]
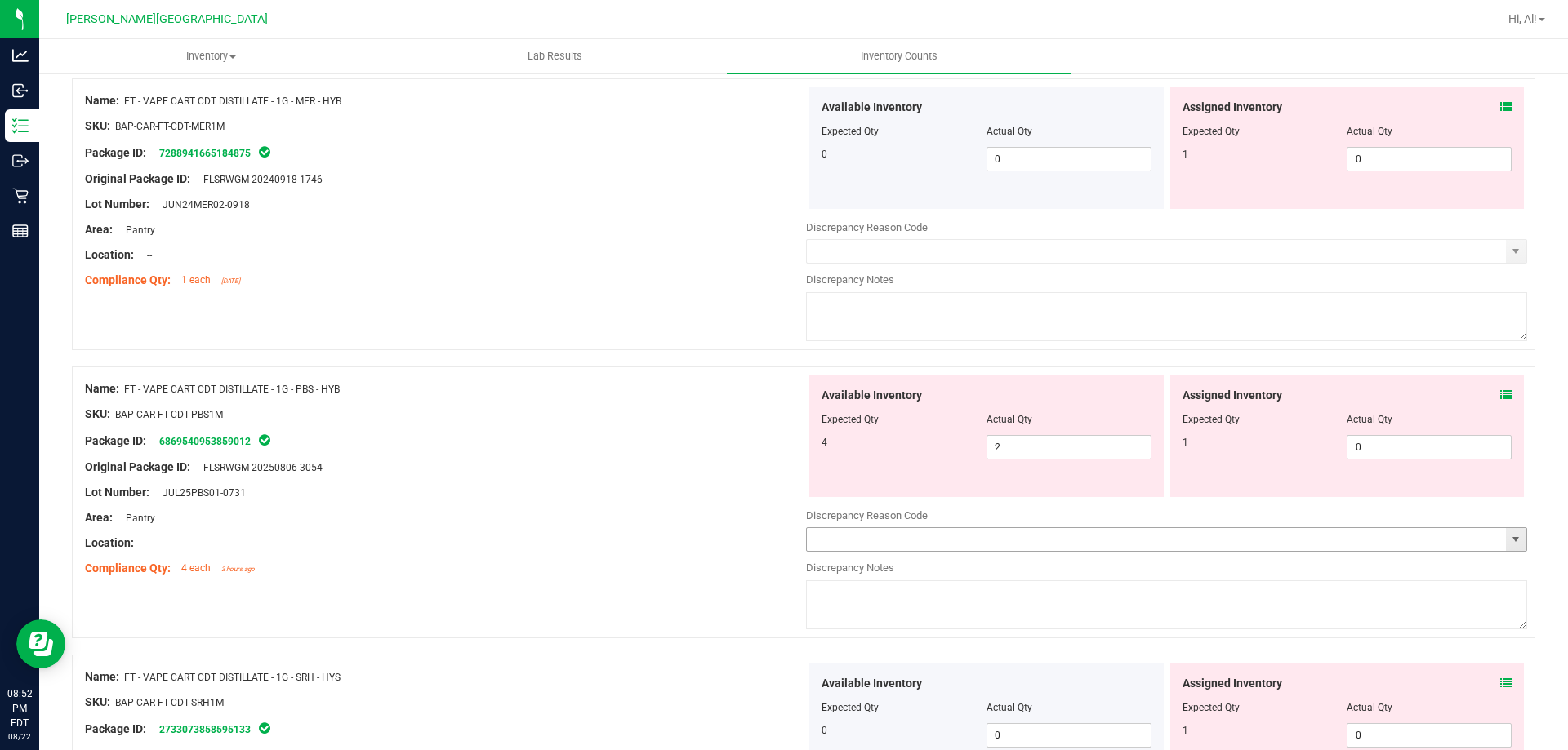
click at [866, 536] on input "text" at bounding box center [1156, 540] width 699 height 22
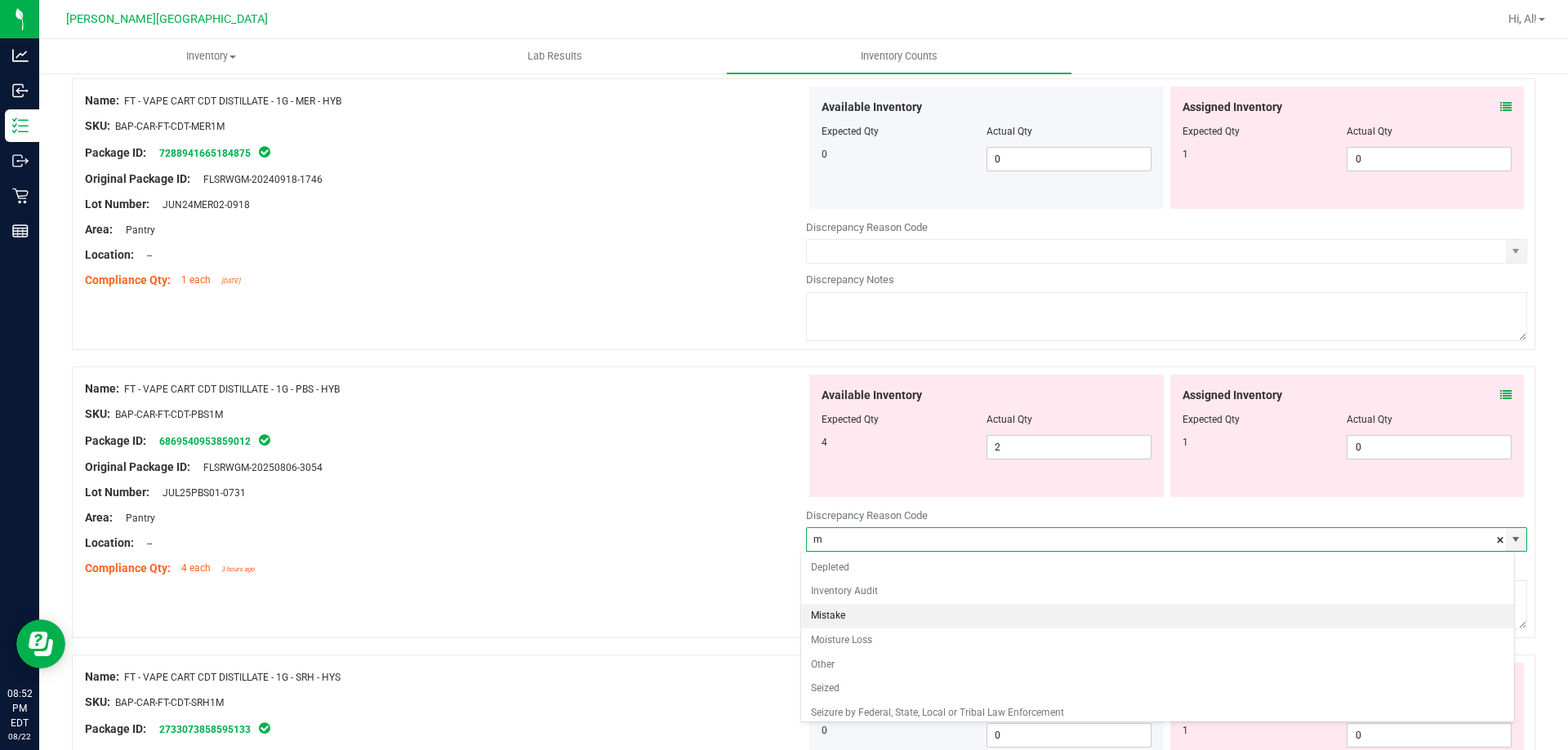
click at [874, 614] on li "Mistake" at bounding box center [1158, 616] width 714 height 24
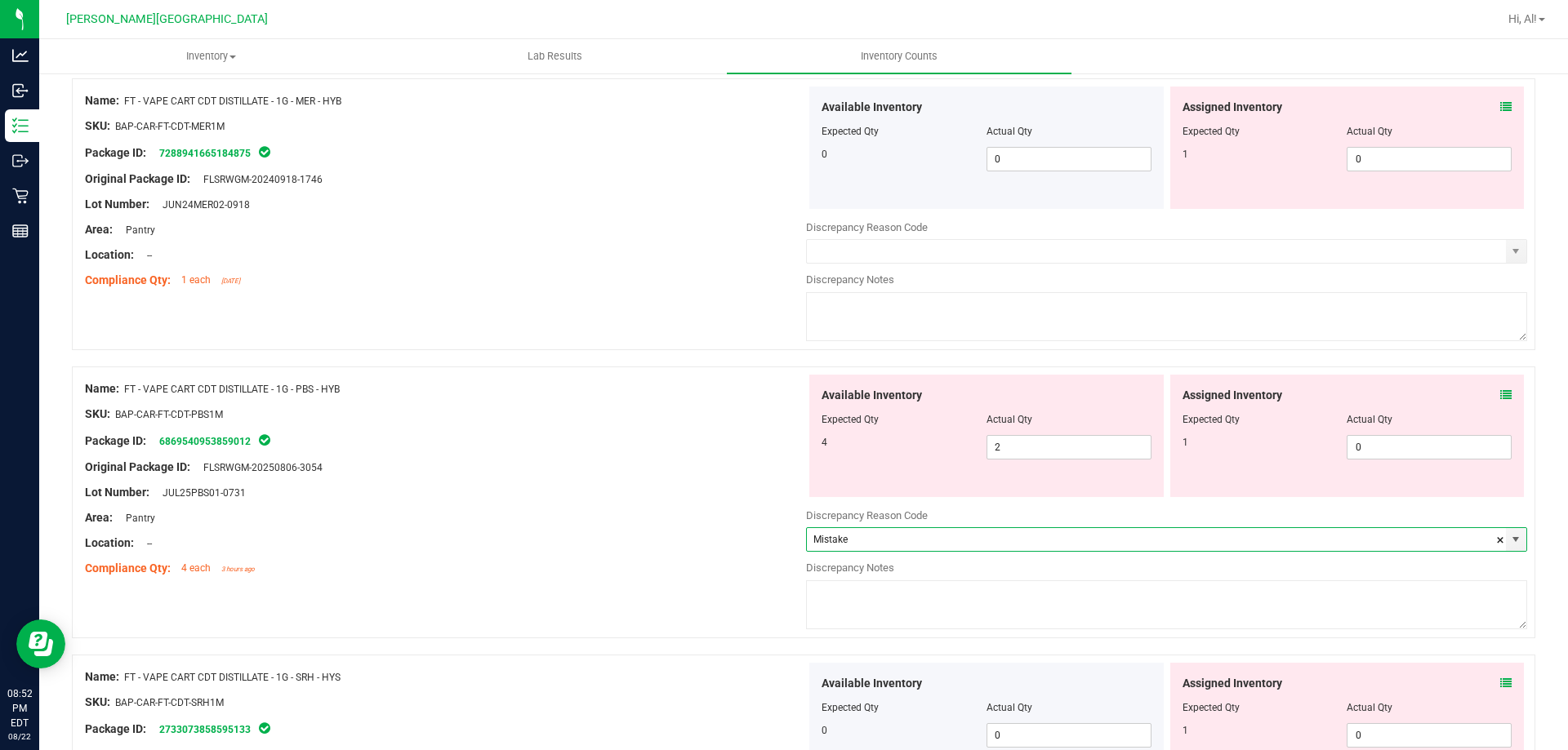
type input "Mistake"
click at [874, 614] on textarea at bounding box center [1166, 605] width 721 height 49
type textarea "-2"
click at [732, 558] on div at bounding box center [445, 555] width 721 height 8
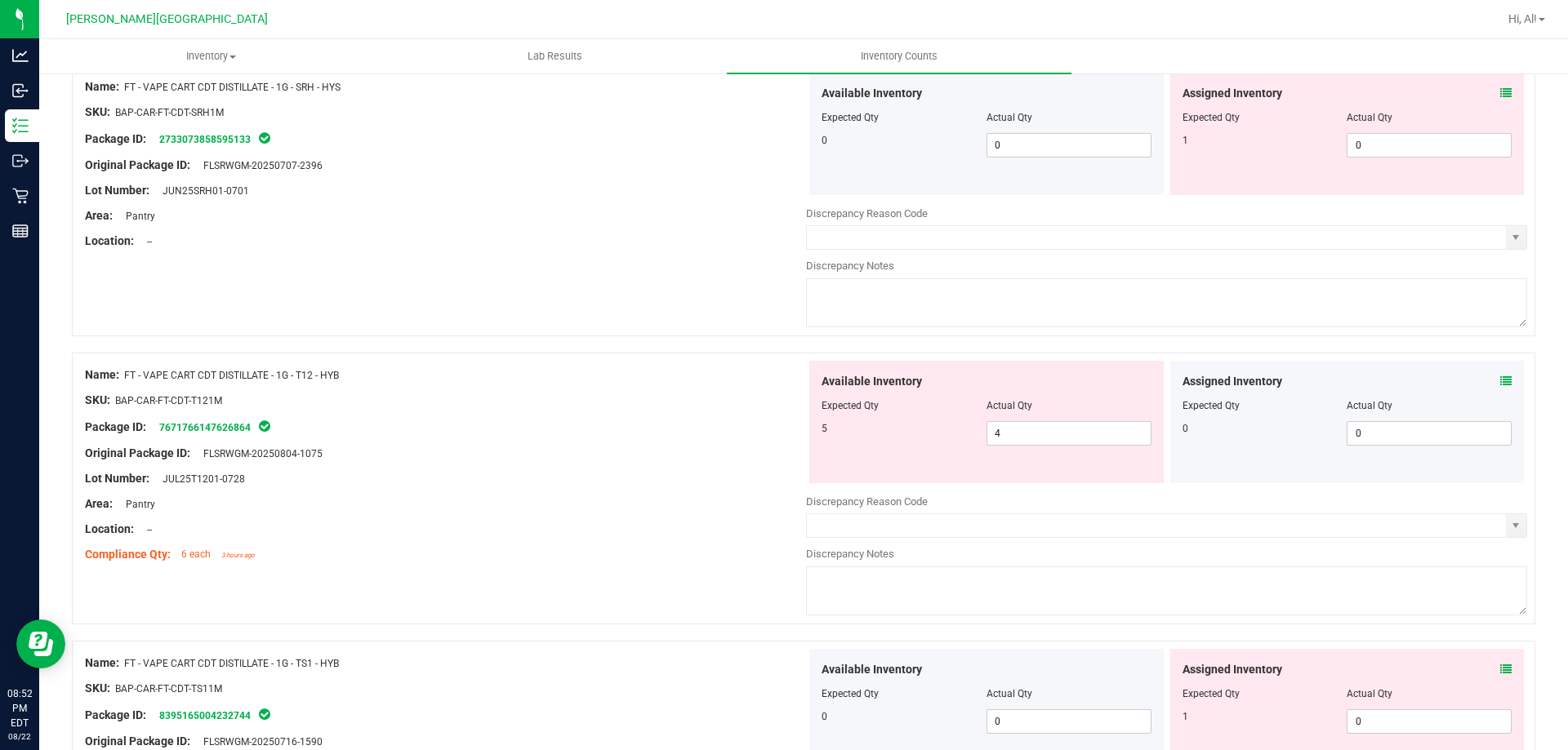
scroll to position [2857, 0]
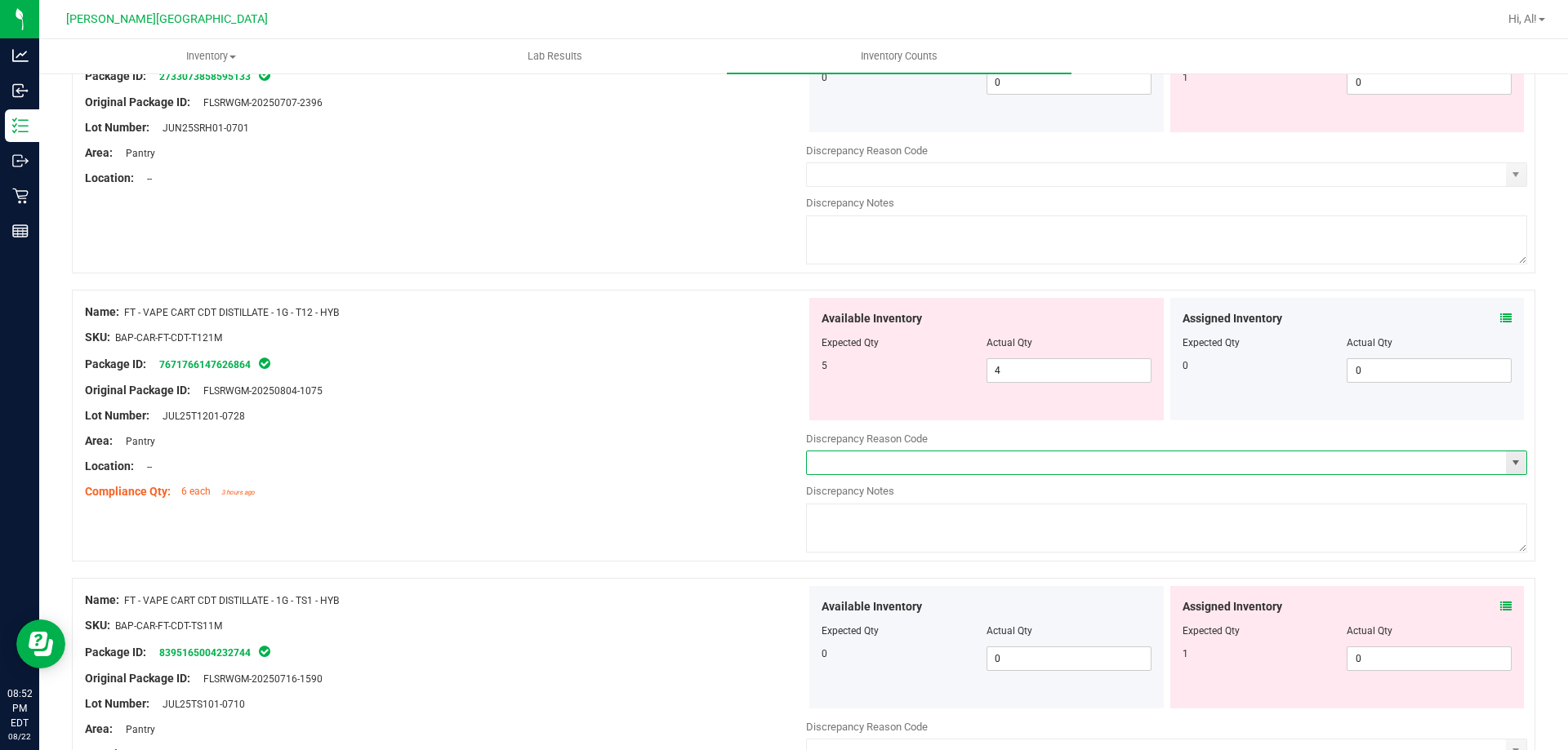
click at [881, 463] on input "text" at bounding box center [1156, 463] width 699 height 22
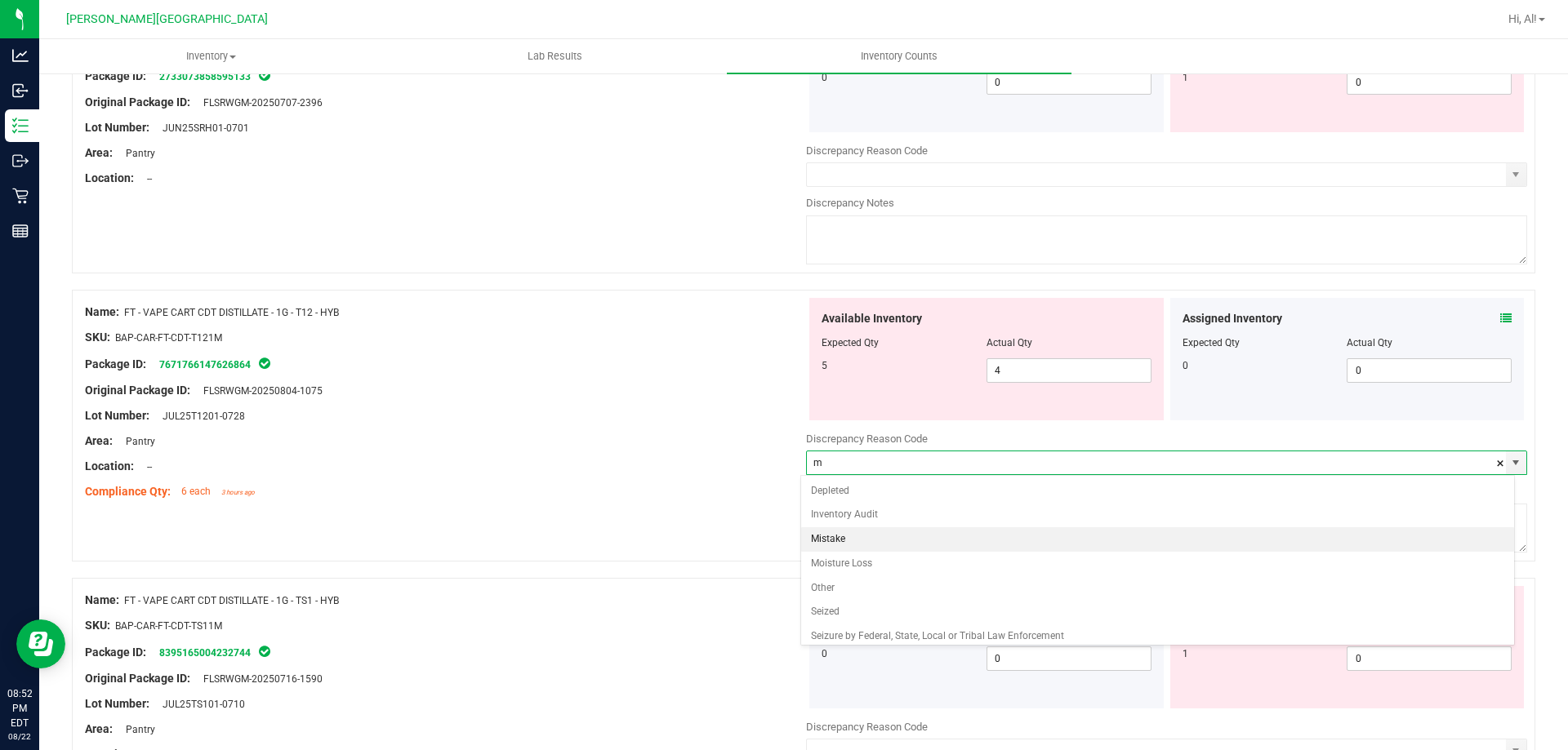
click at [832, 541] on li "Mistake" at bounding box center [1158, 540] width 714 height 24
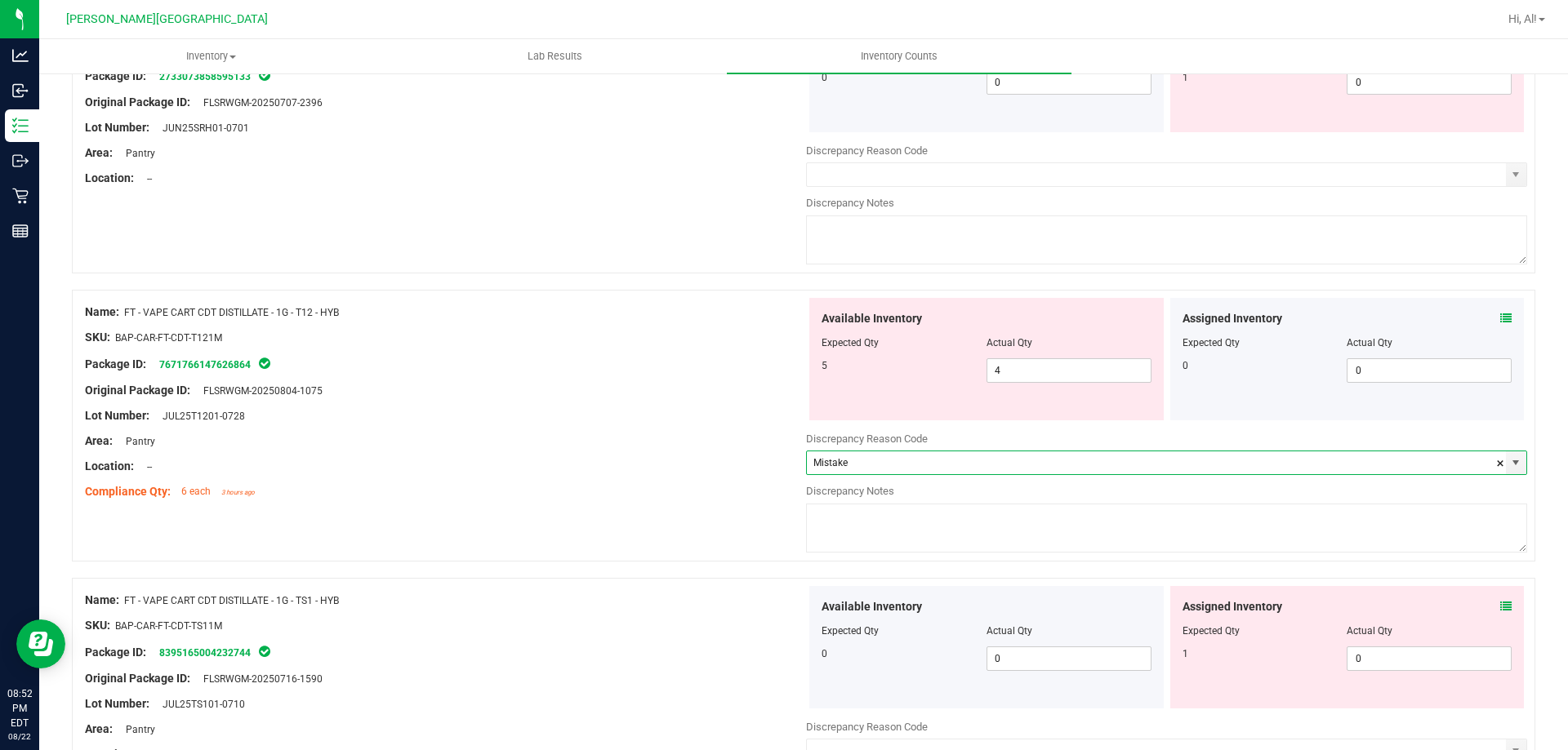
type input "Mistake"
click at [832, 541] on textarea at bounding box center [1166, 528] width 721 height 49
type textarea "-1"
click at [1501, 316] on icon at bounding box center [1506, 317] width 11 height 11
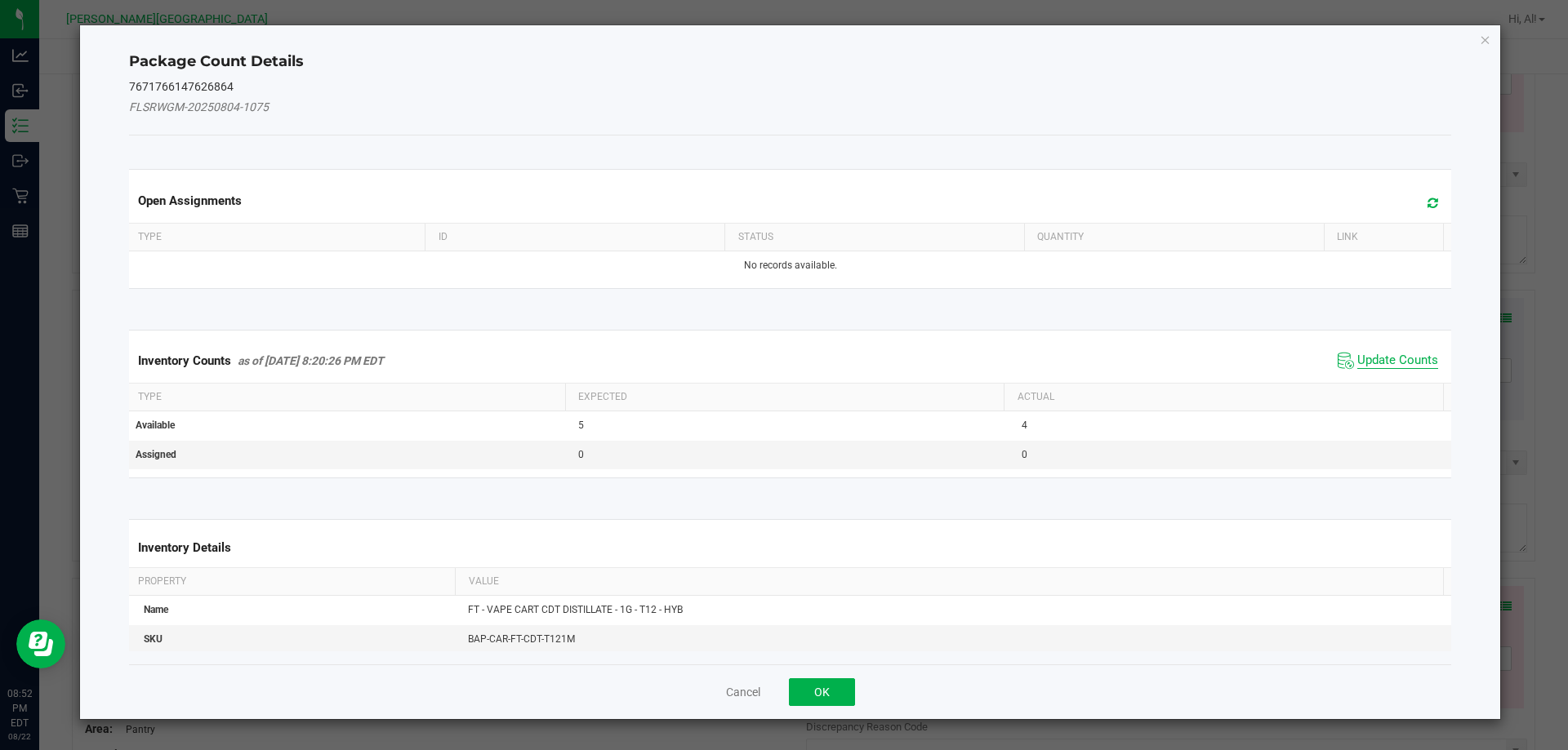
click at [1385, 360] on span "Update Counts" at bounding box center [1397, 361] width 80 height 16
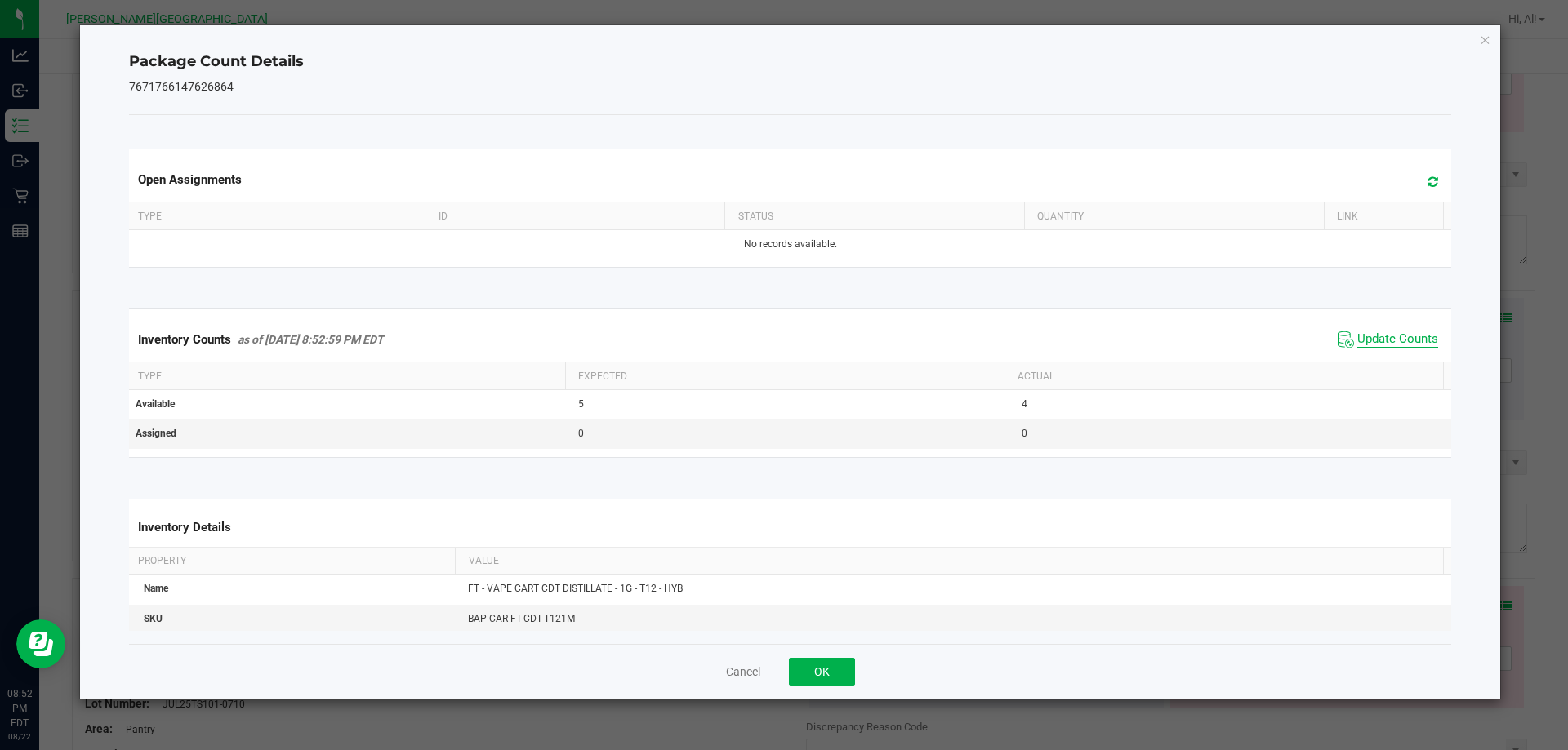
click at [1386, 340] on span "Update Counts" at bounding box center [1397, 339] width 80 height 16
click at [1386, 340] on span "Update Counts" at bounding box center [1397, 338] width 80 height 15
click at [837, 668] on button "OK" at bounding box center [822, 672] width 66 height 28
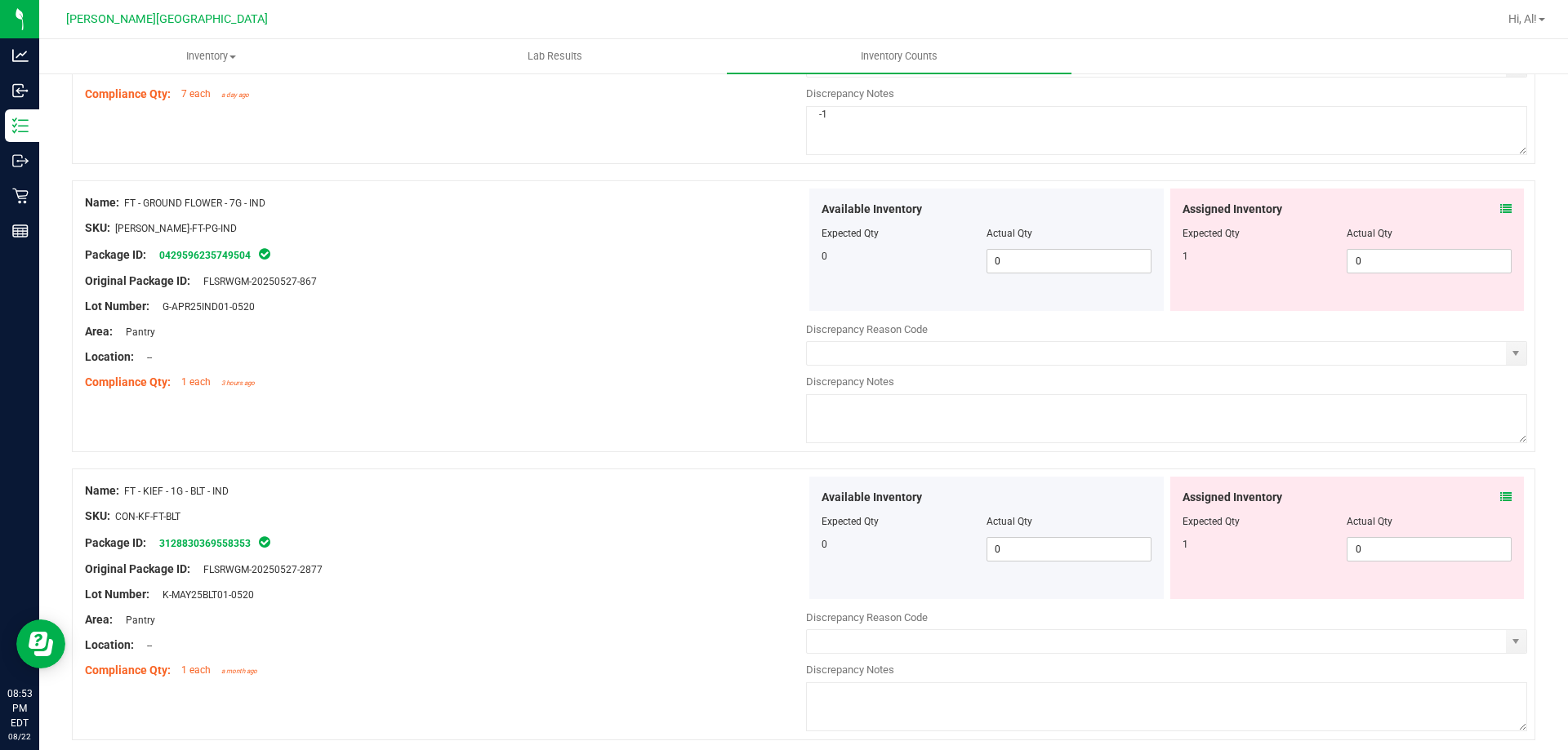
scroll to position [734, 0]
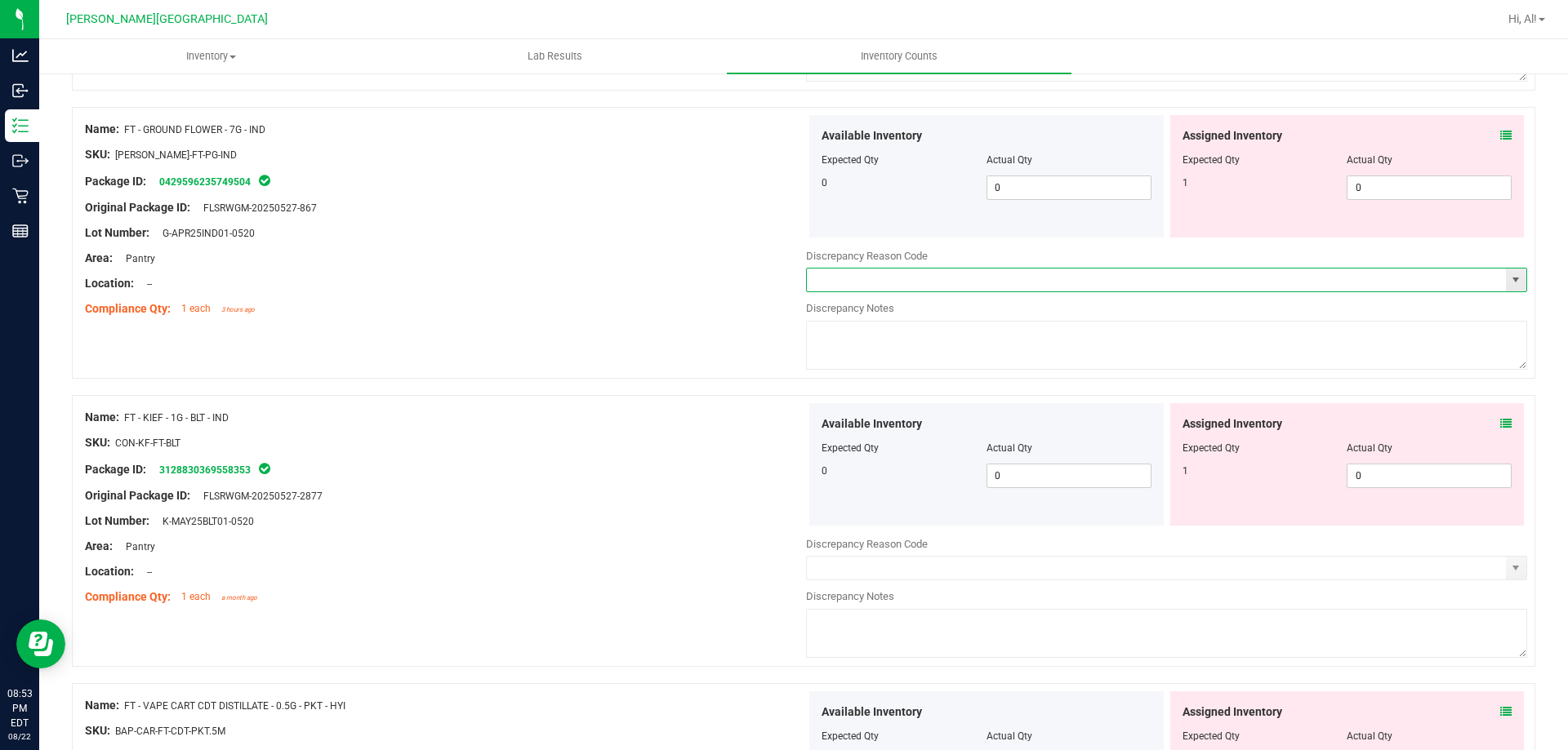
click at [929, 282] on input "text" at bounding box center [1156, 279] width 699 height 22
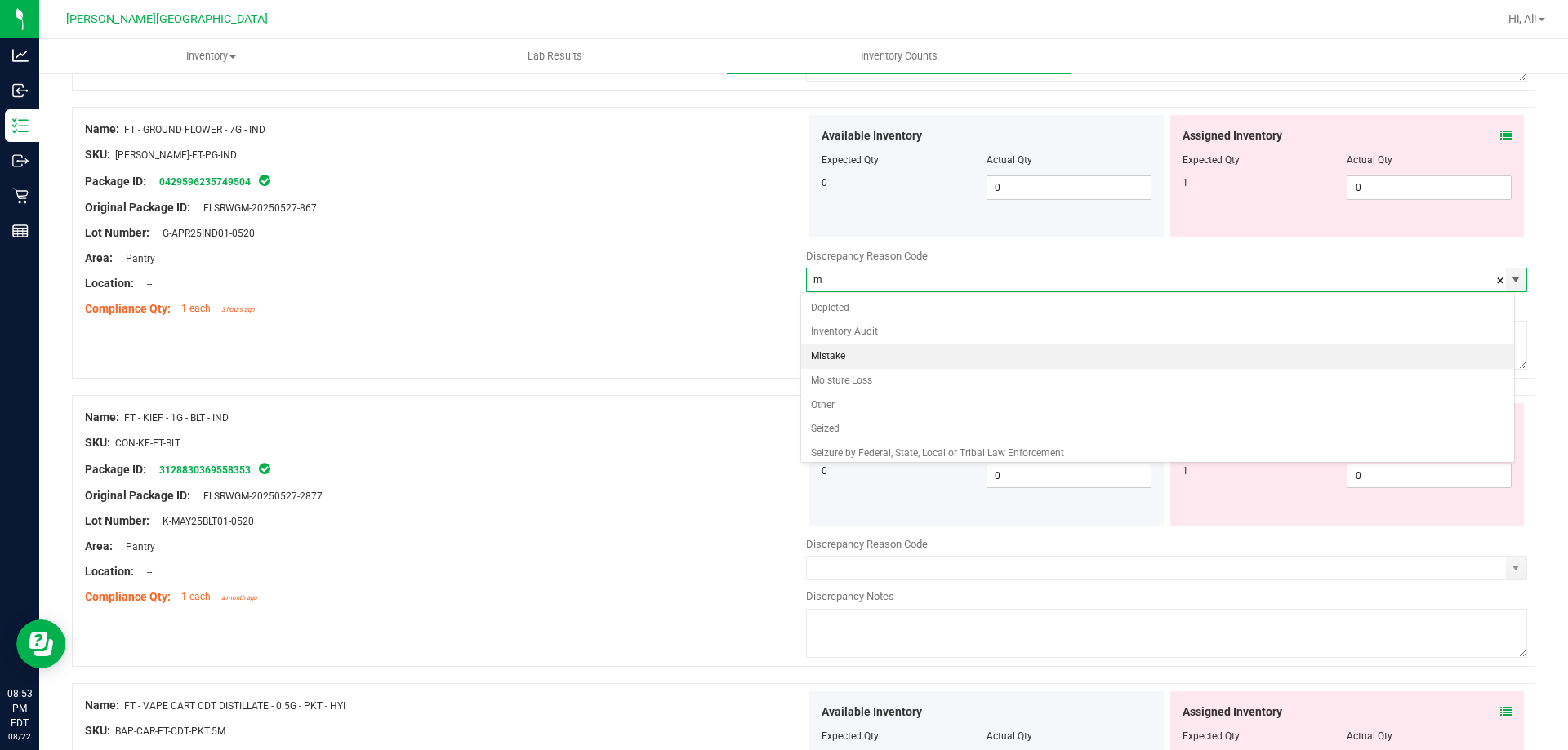
click at [937, 357] on li "Mistake" at bounding box center [1158, 356] width 714 height 24
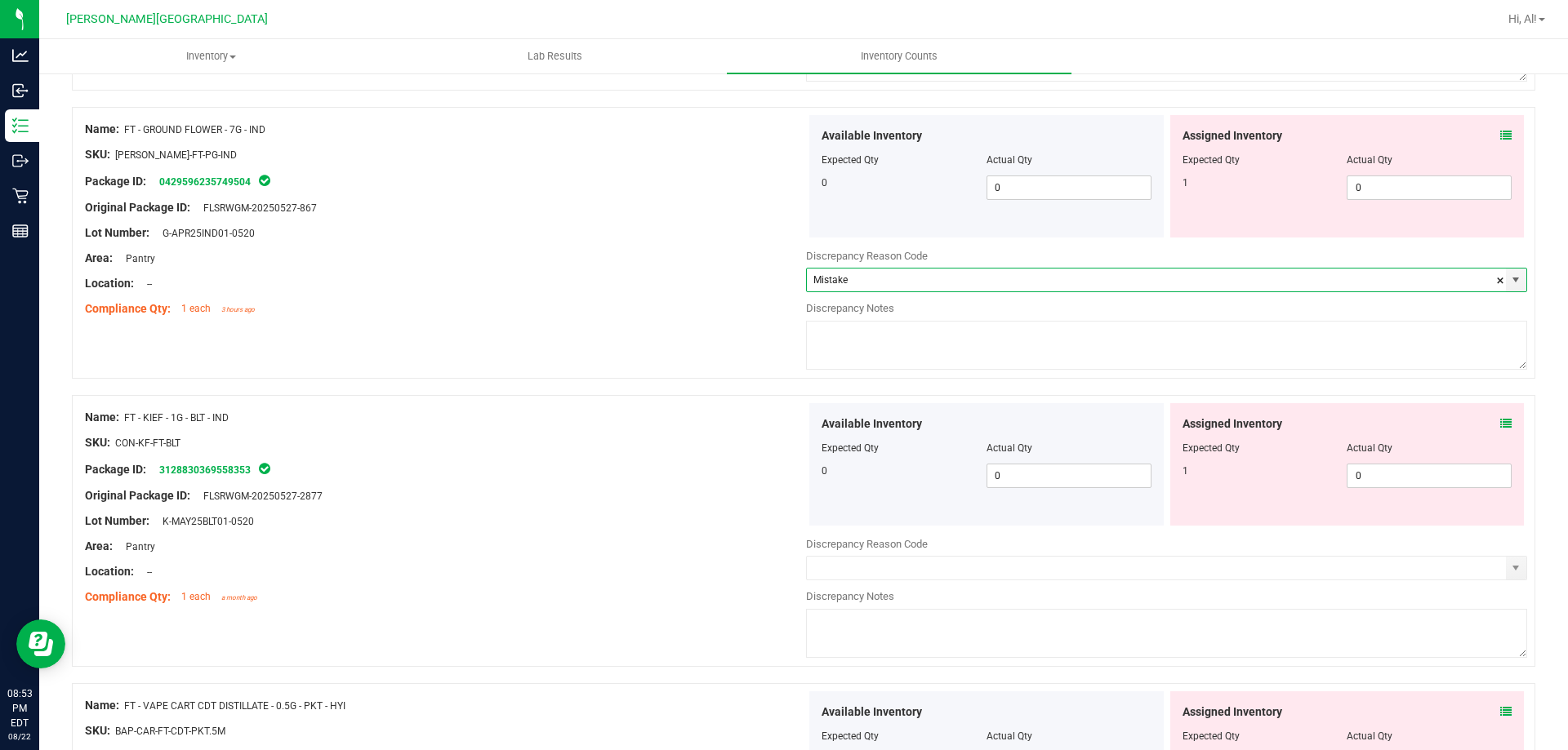
type input "Mistake"
click at [937, 357] on textarea at bounding box center [1166, 345] width 721 height 49
type textarea "-1"
click at [858, 575] on input "text" at bounding box center [1156, 568] width 699 height 22
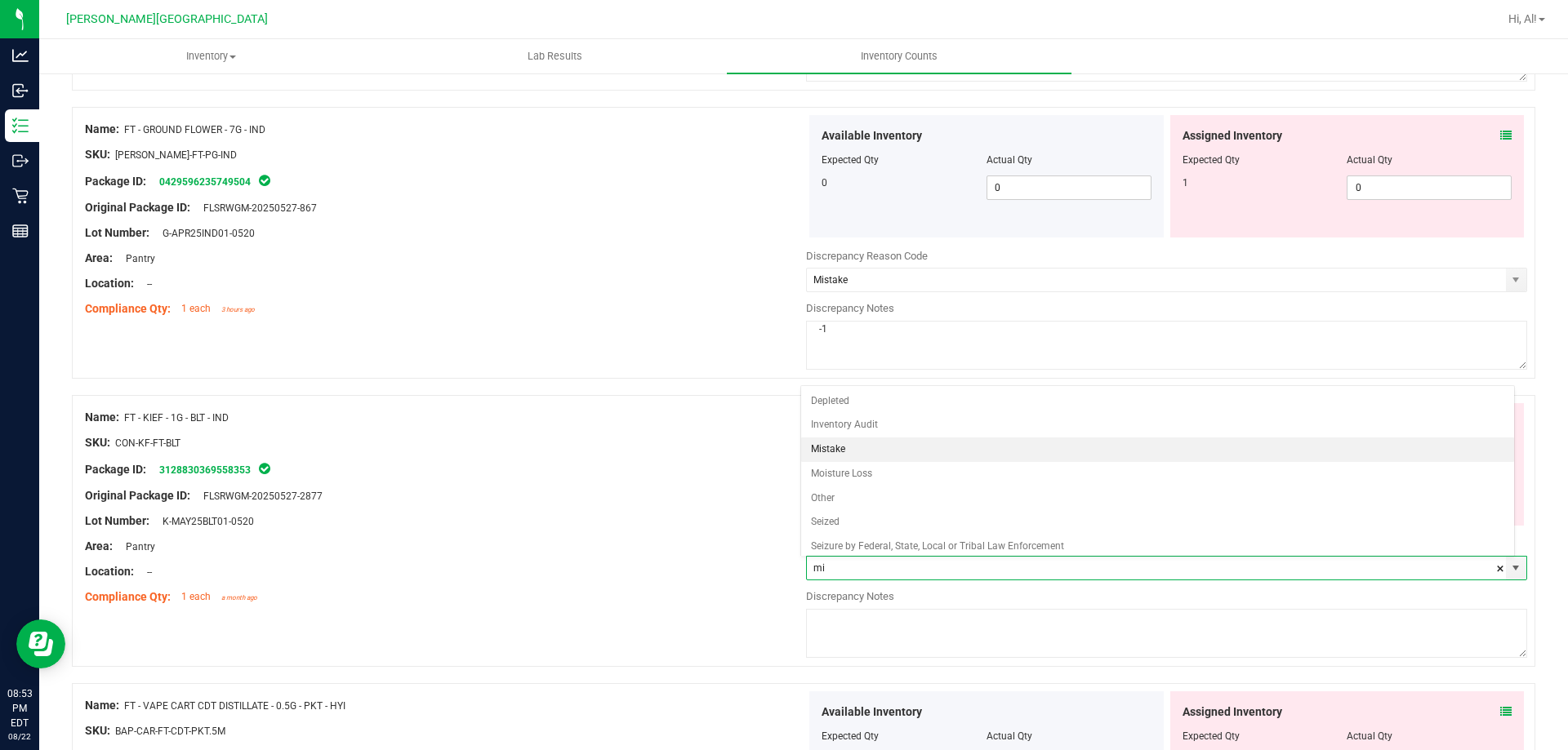
click at [875, 446] on li "Mistake" at bounding box center [1158, 450] width 714 height 24
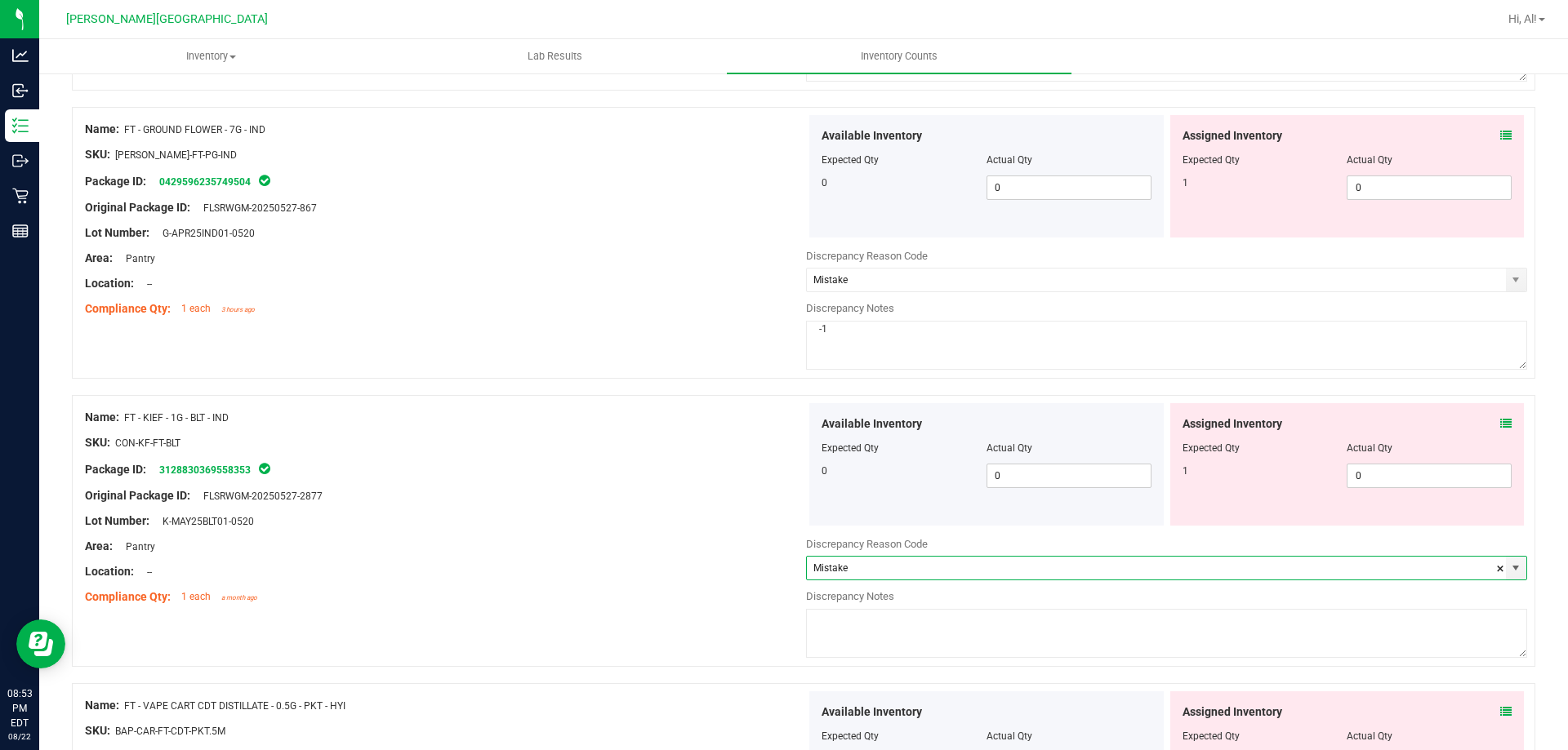
type input "Mistake"
click at [870, 629] on textarea at bounding box center [1166, 633] width 721 height 49
type textarea "-1"
click at [769, 623] on div "Name: FT - KIEF - 1G - BLT - IND SKU: CON-KF-FT-BLT Package ID: 312883036955835…" at bounding box center [803, 531] width 1463 height 272
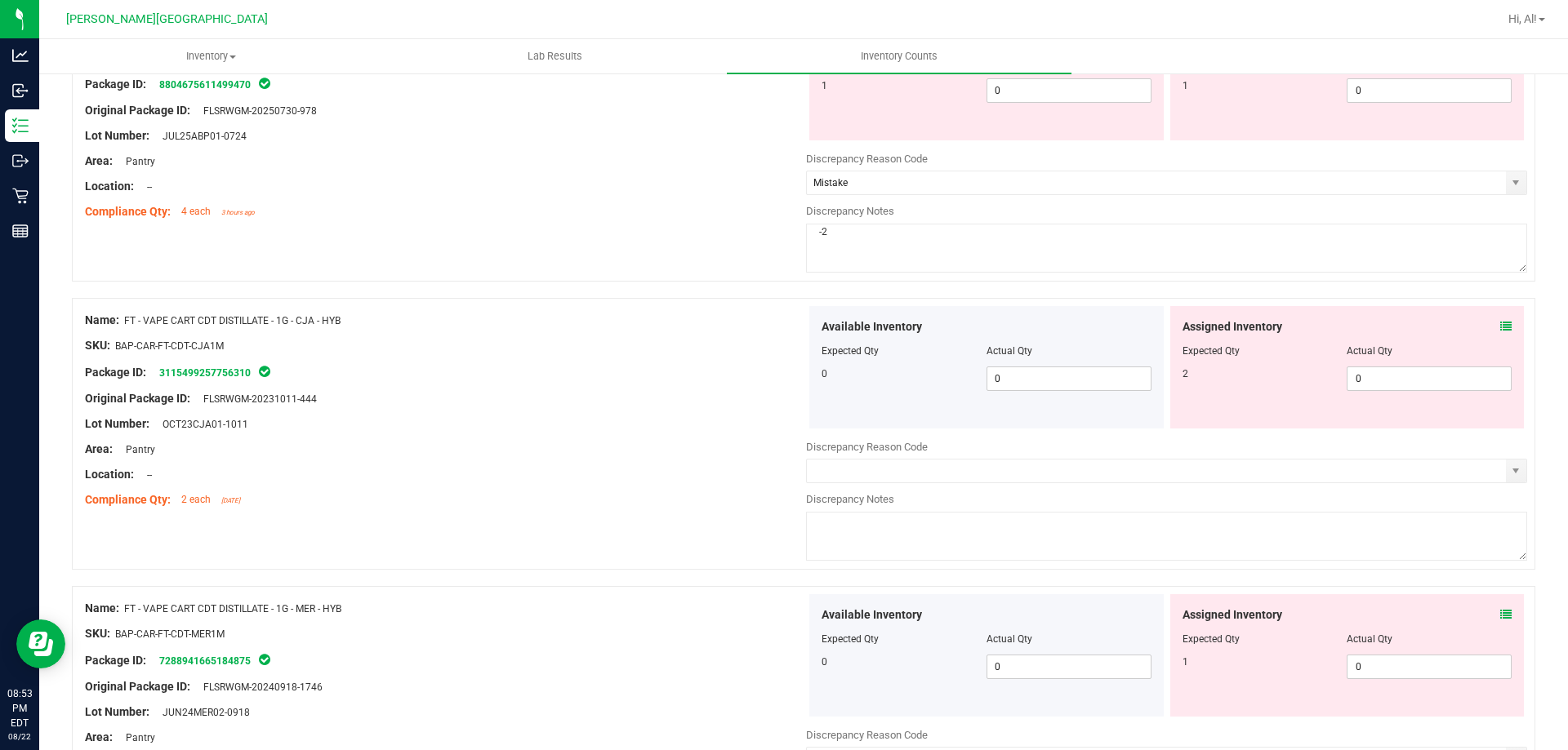
scroll to position [1715, 0]
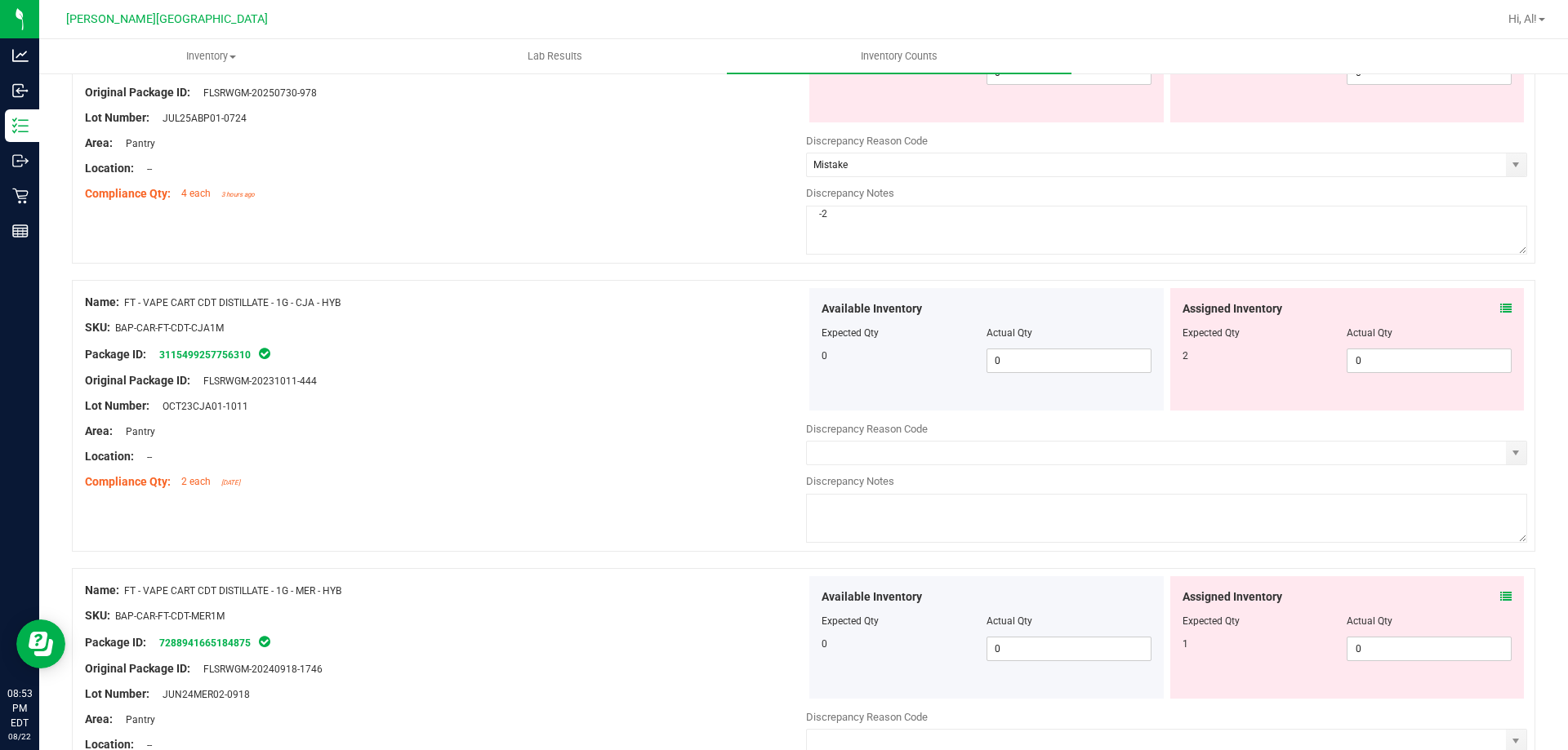
click at [956, 504] on textarea at bounding box center [1166, 518] width 721 height 49
type textarea "-2"
click at [627, 455] on div "Location: --" at bounding box center [445, 457] width 721 height 17
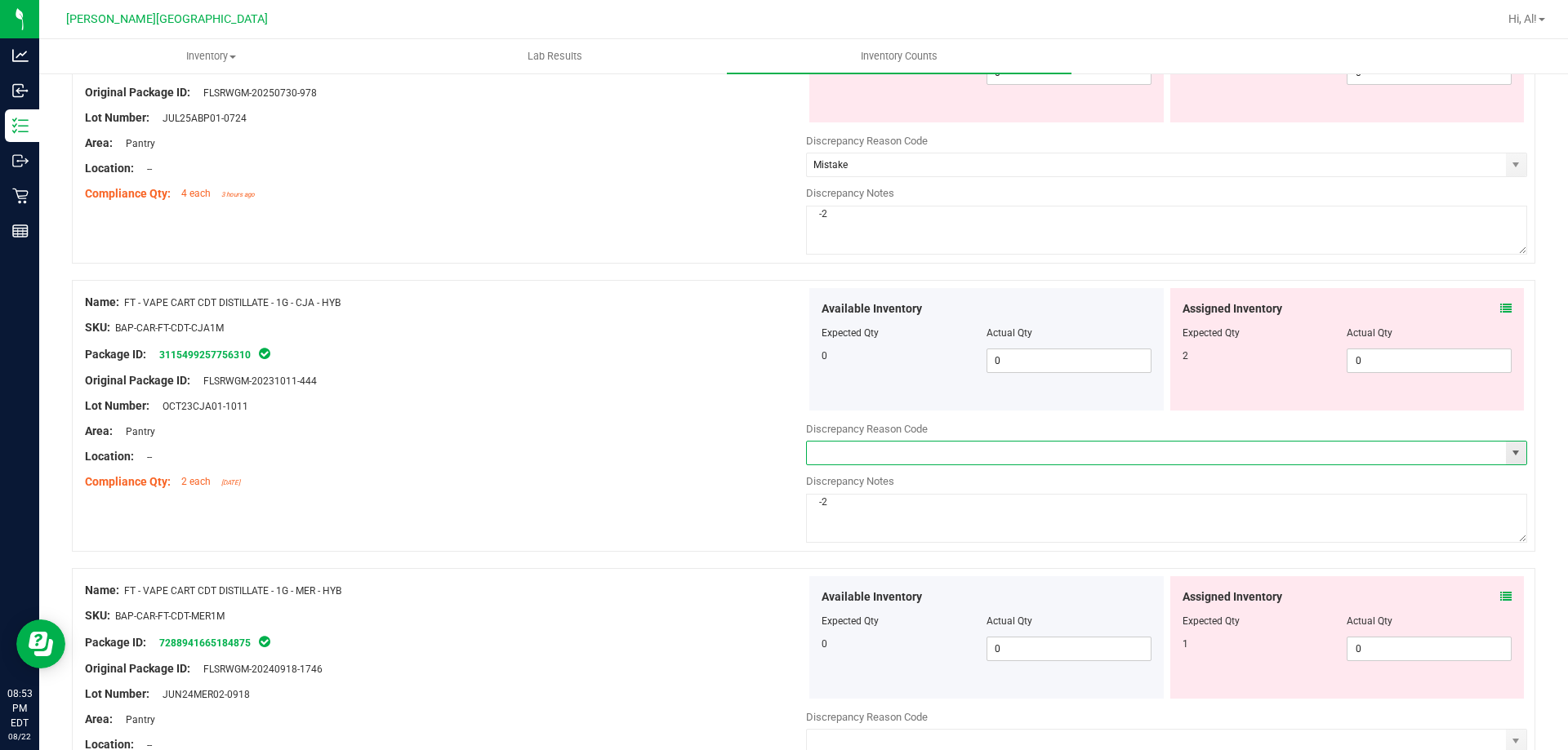
click at [998, 443] on input "text" at bounding box center [1156, 453] width 699 height 22
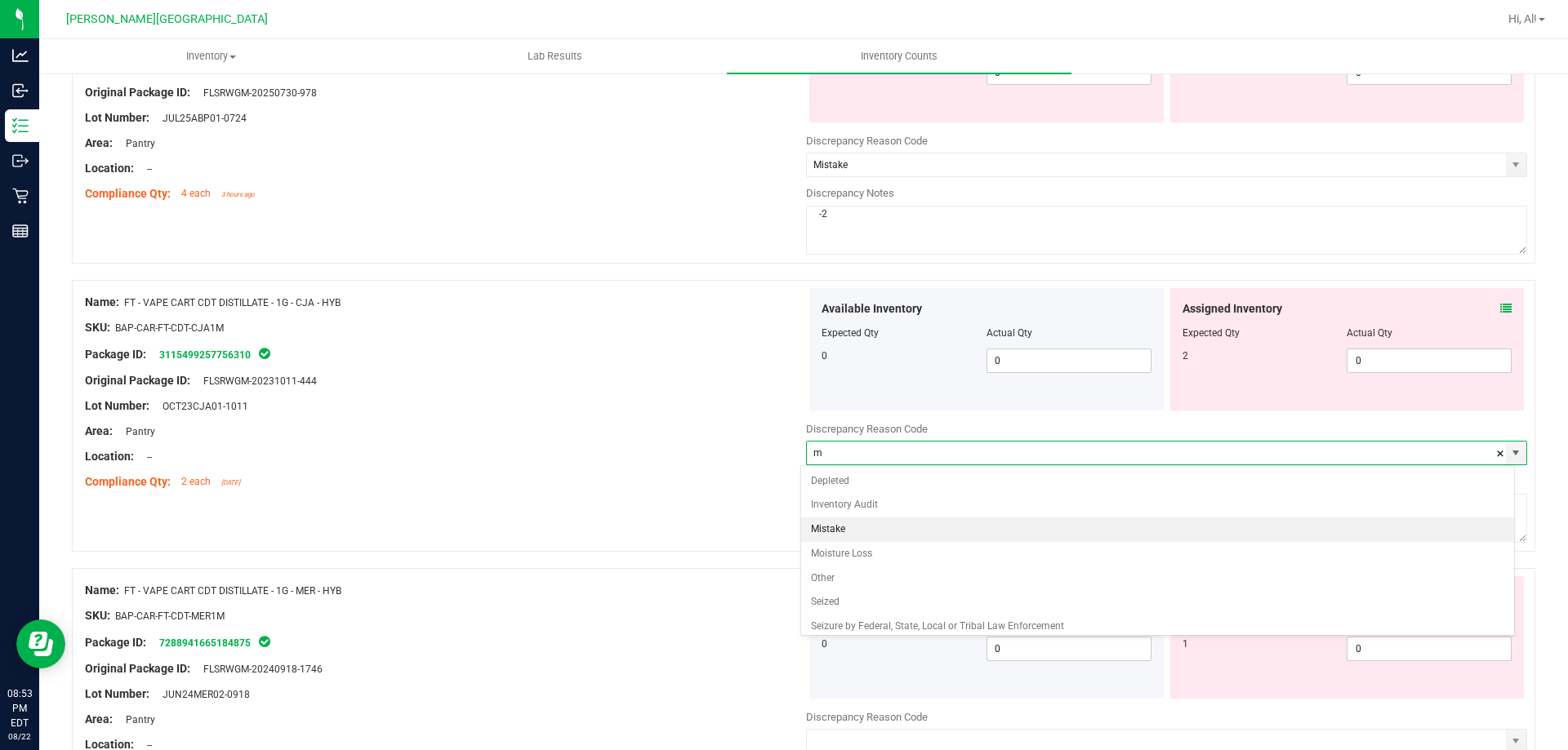
click at [962, 526] on li "Mistake" at bounding box center [1158, 529] width 714 height 24
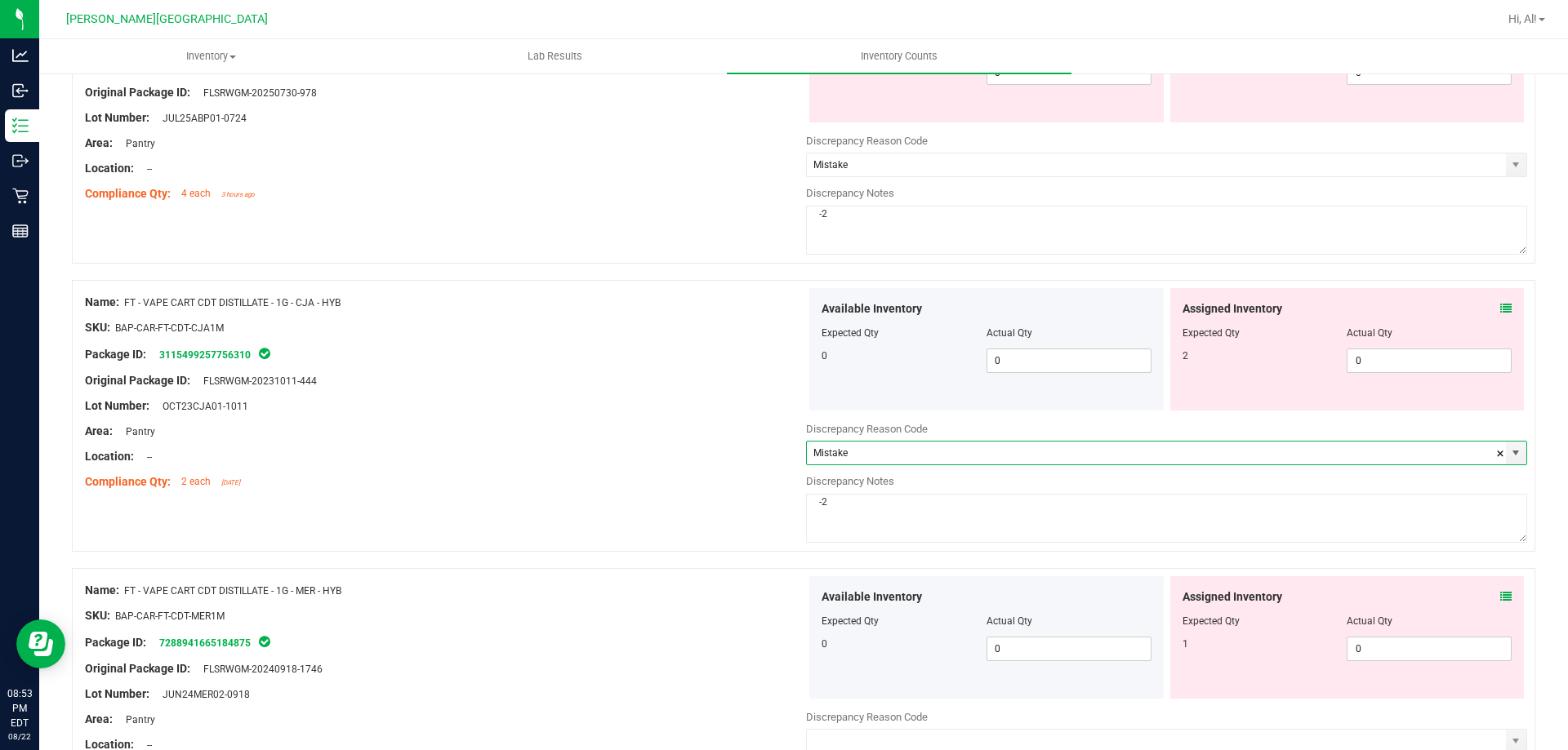
type input "Mistake"
click at [496, 396] on div at bounding box center [445, 393] width 721 height 8
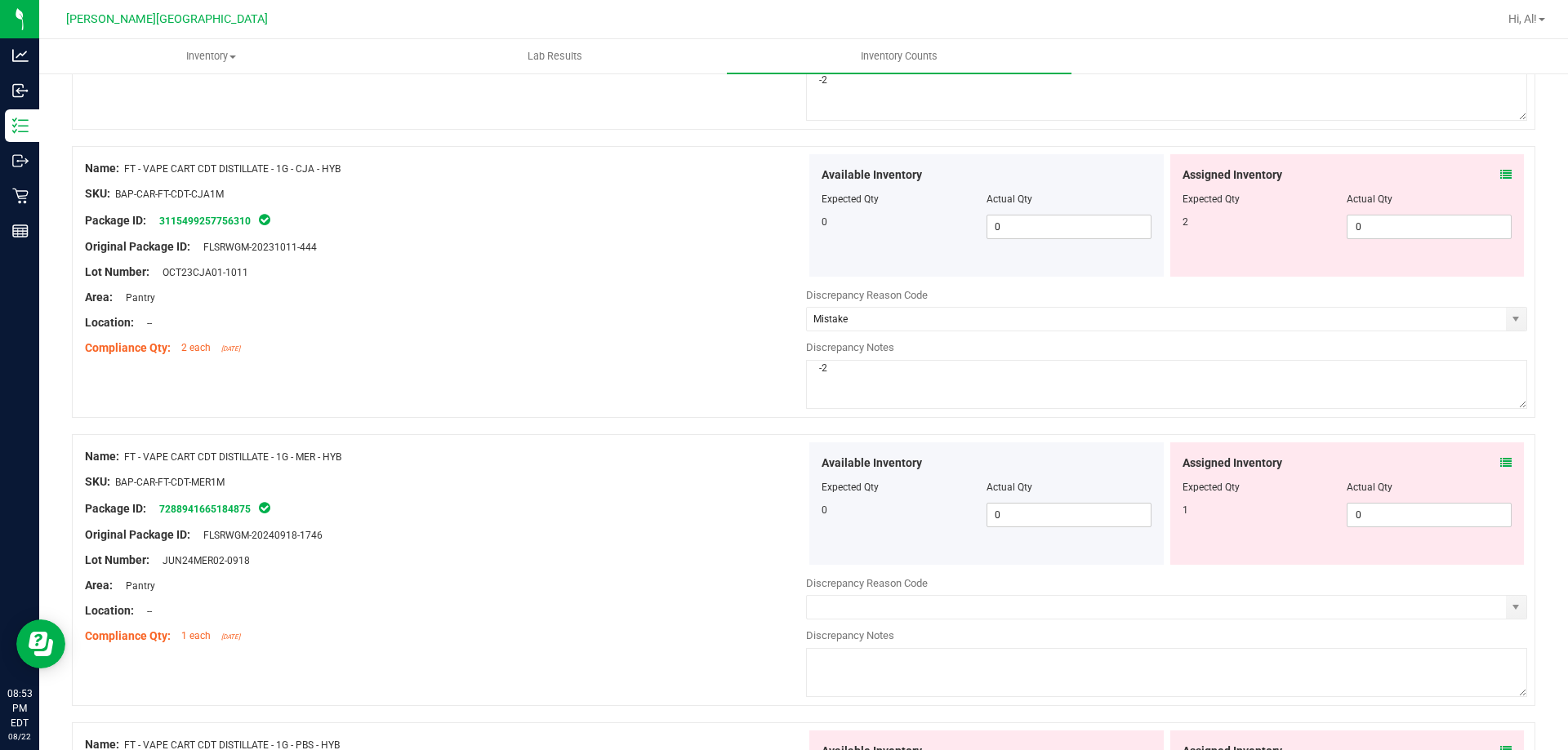
scroll to position [2123, 0]
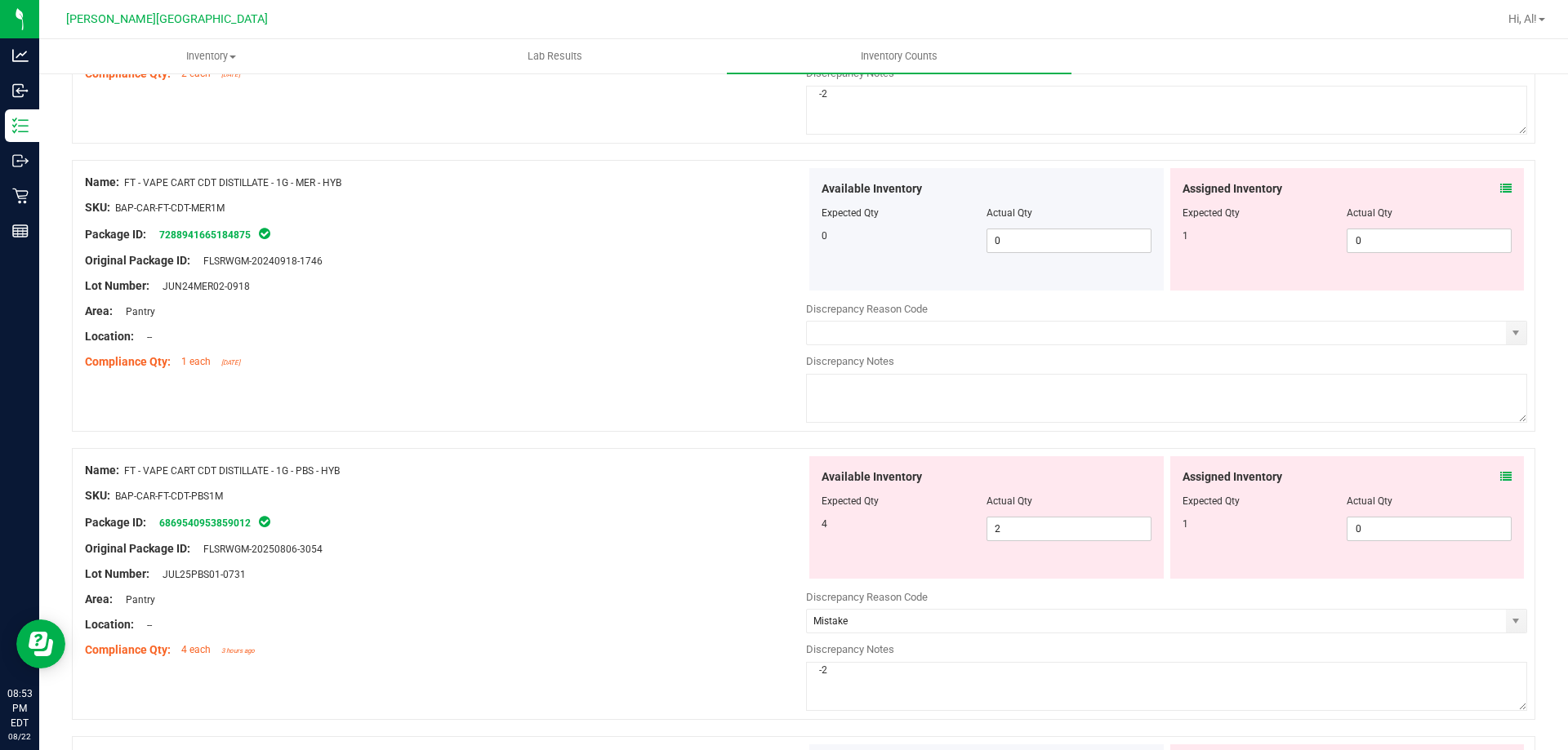
click at [1041, 413] on textarea at bounding box center [1166, 398] width 721 height 49
type textarea "-1"
click at [1015, 331] on input "text" at bounding box center [1156, 333] width 699 height 22
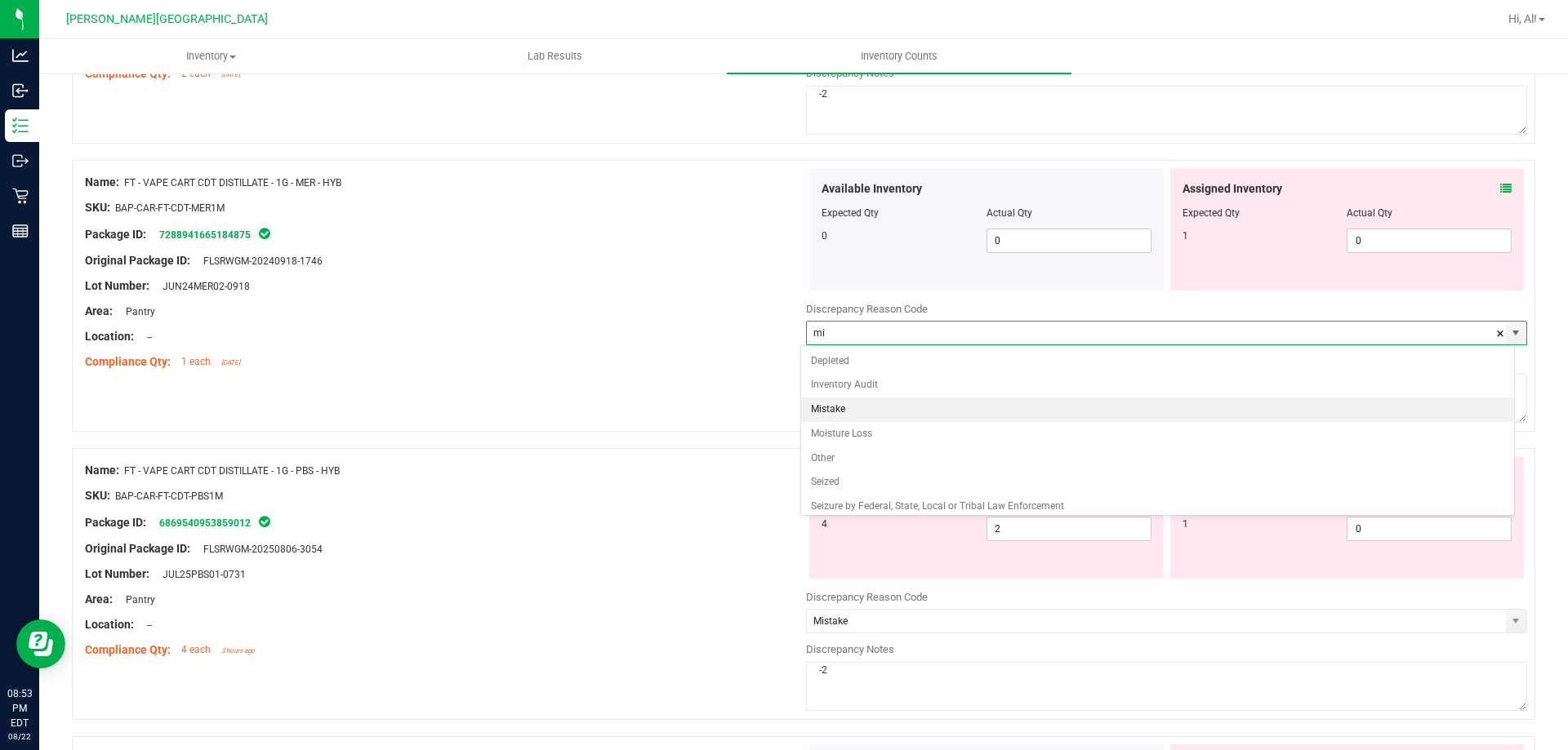
click at [1096, 411] on li "Mistake" at bounding box center [1158, 410] width 714 height 24
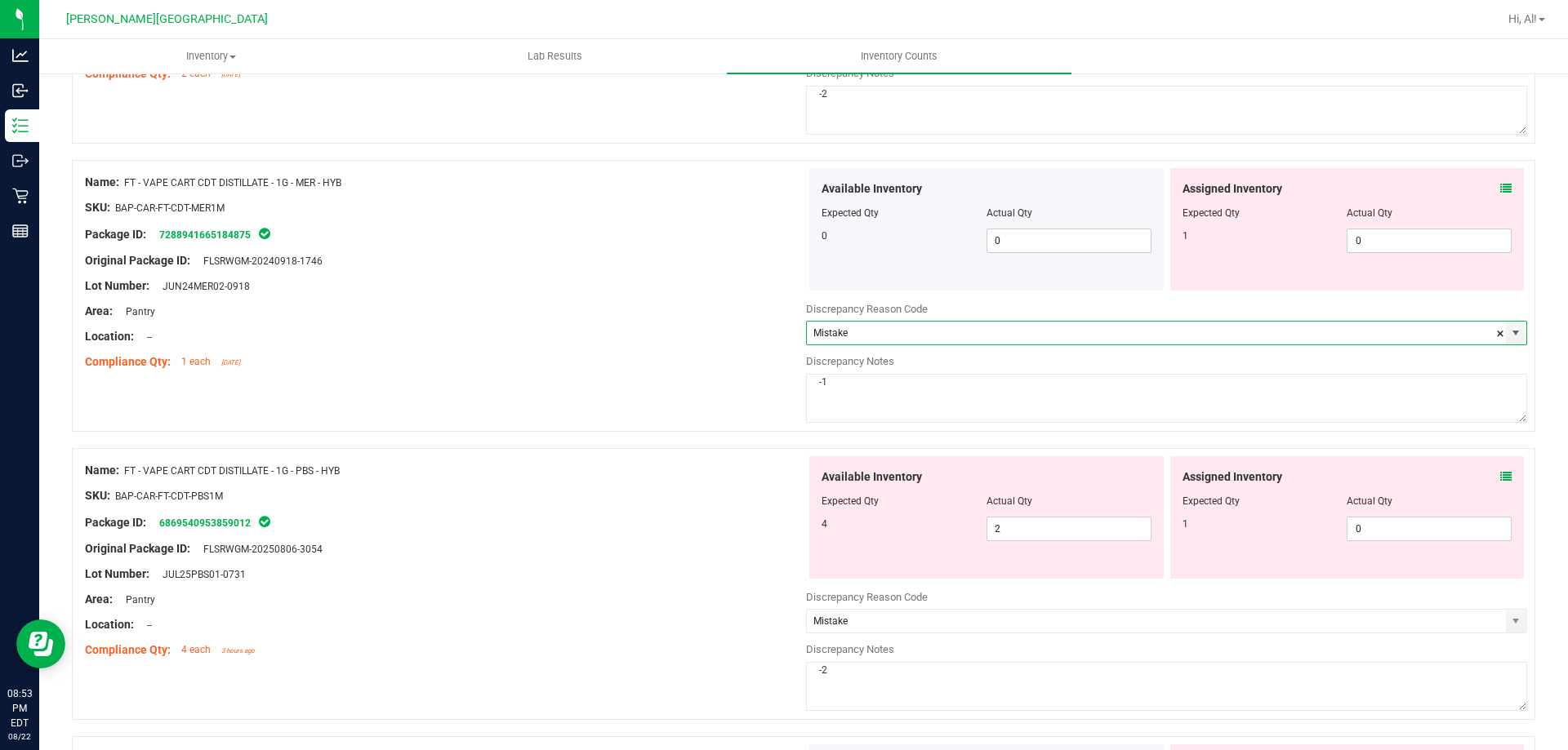
type input "Mistake"
click at [695, 524] on div "Package ID: 6869540953859012" at bounding box center [445, 522] width 721 height 20
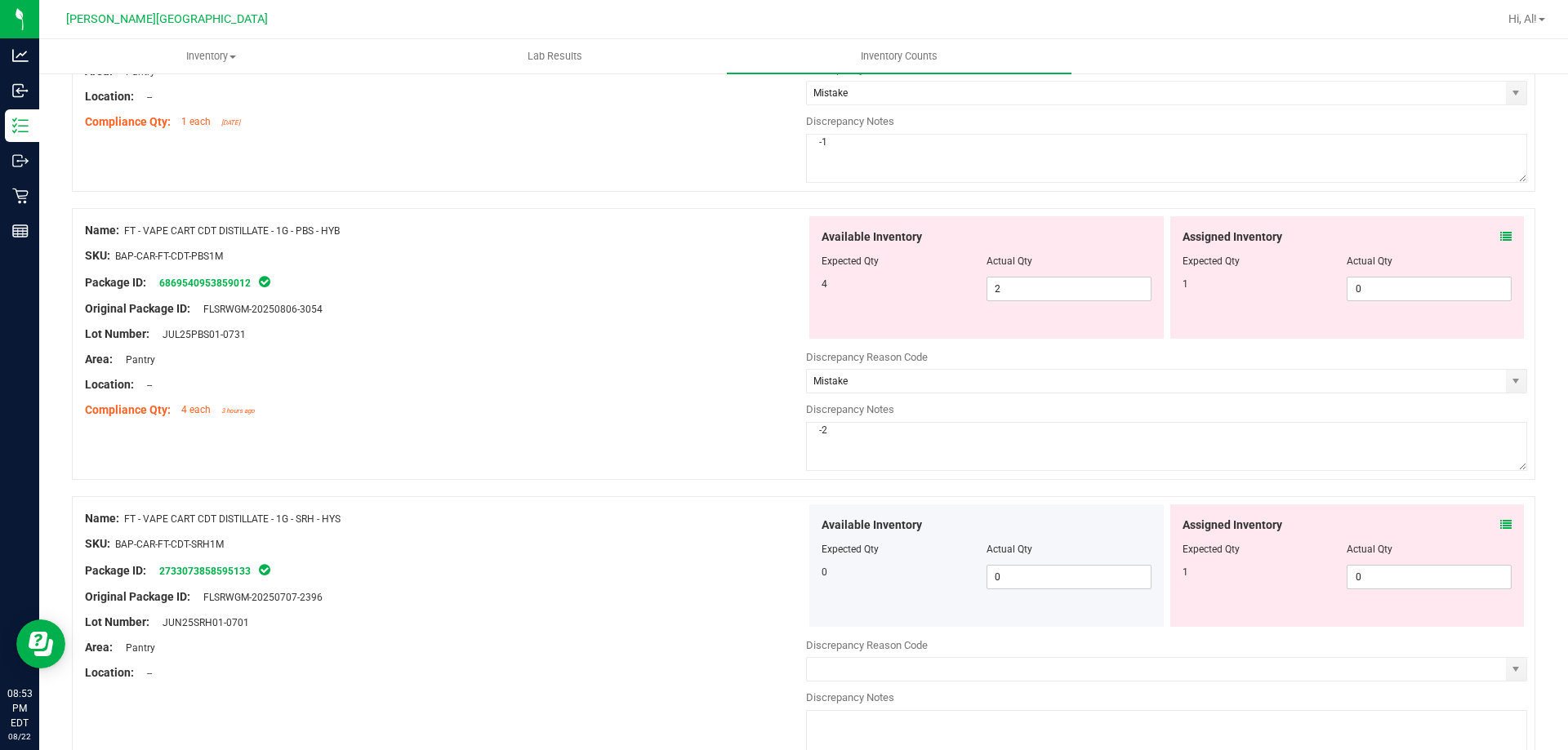
scroll to position [2368, 0]
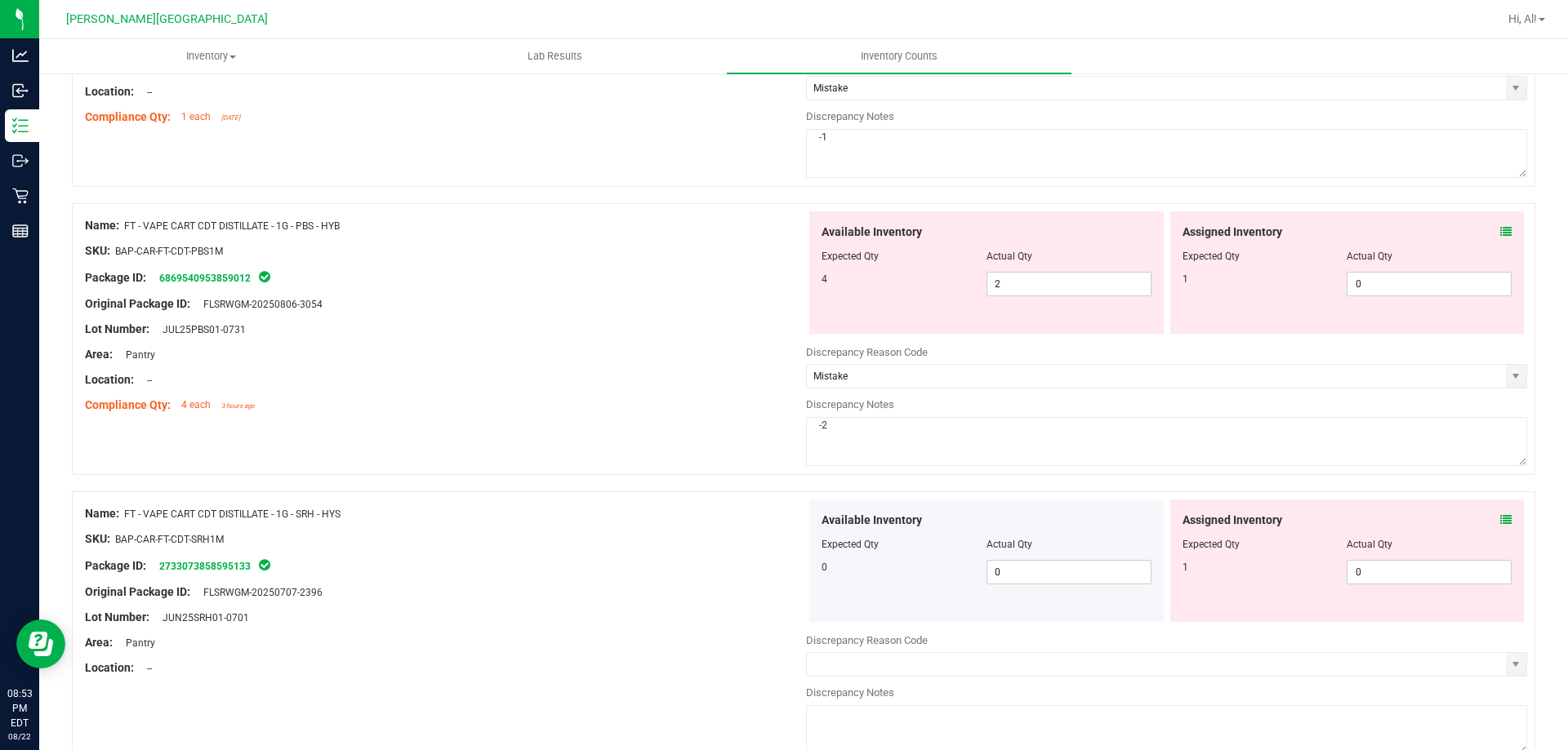
click at [912, 438] on textarea "-2" at bounding box center [1166, 441] width 721 height 49
type textarea "-3"
click at [674, 627] on div at bounding box center [445, 630] width 721 height 8
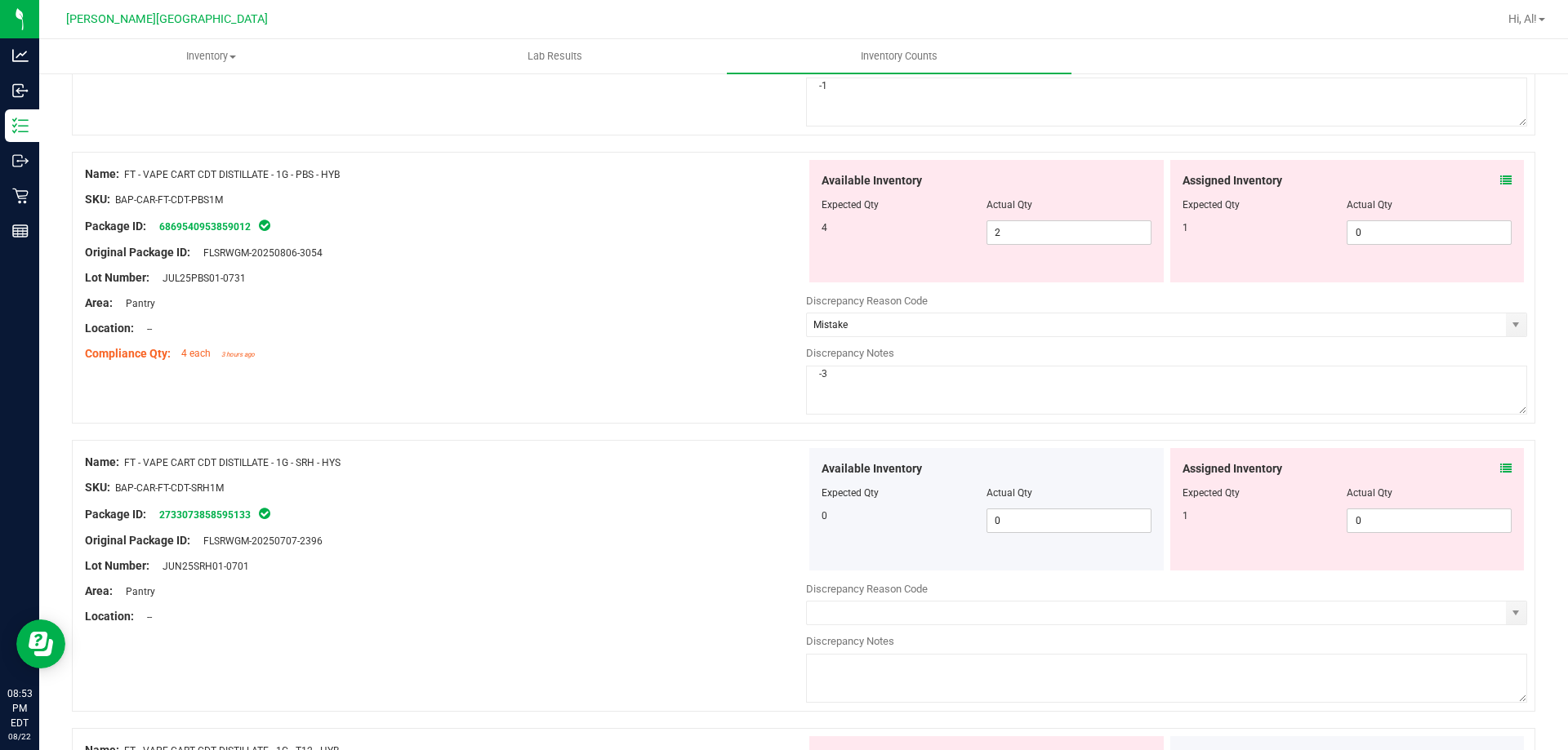
scroll to position [2530, 0]
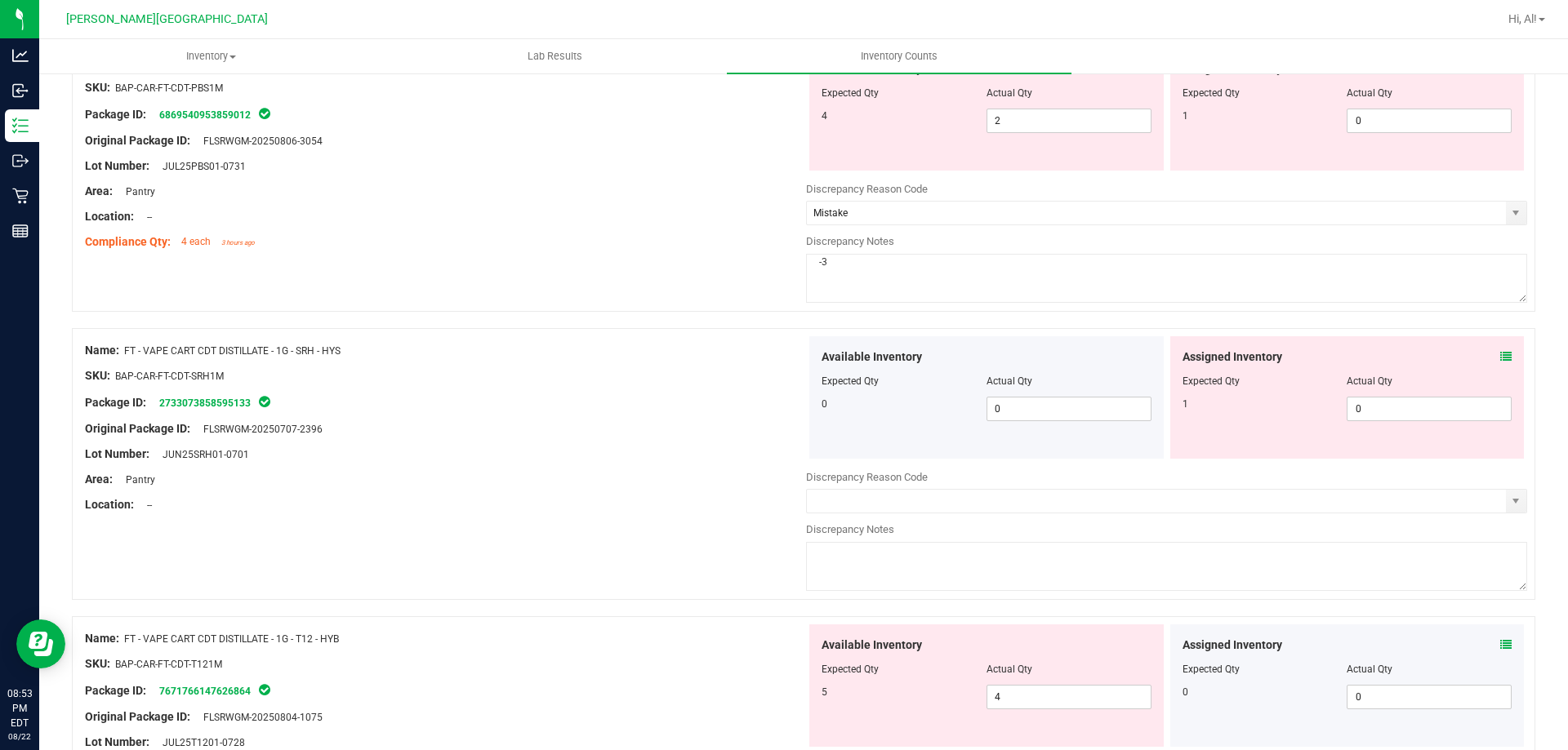
click at [901, 488] on div at bounding box center [1166, 487] width 721 height 4
click at [904, 493] on input "text" at bounding box center [1156, 501] width 699 height 22
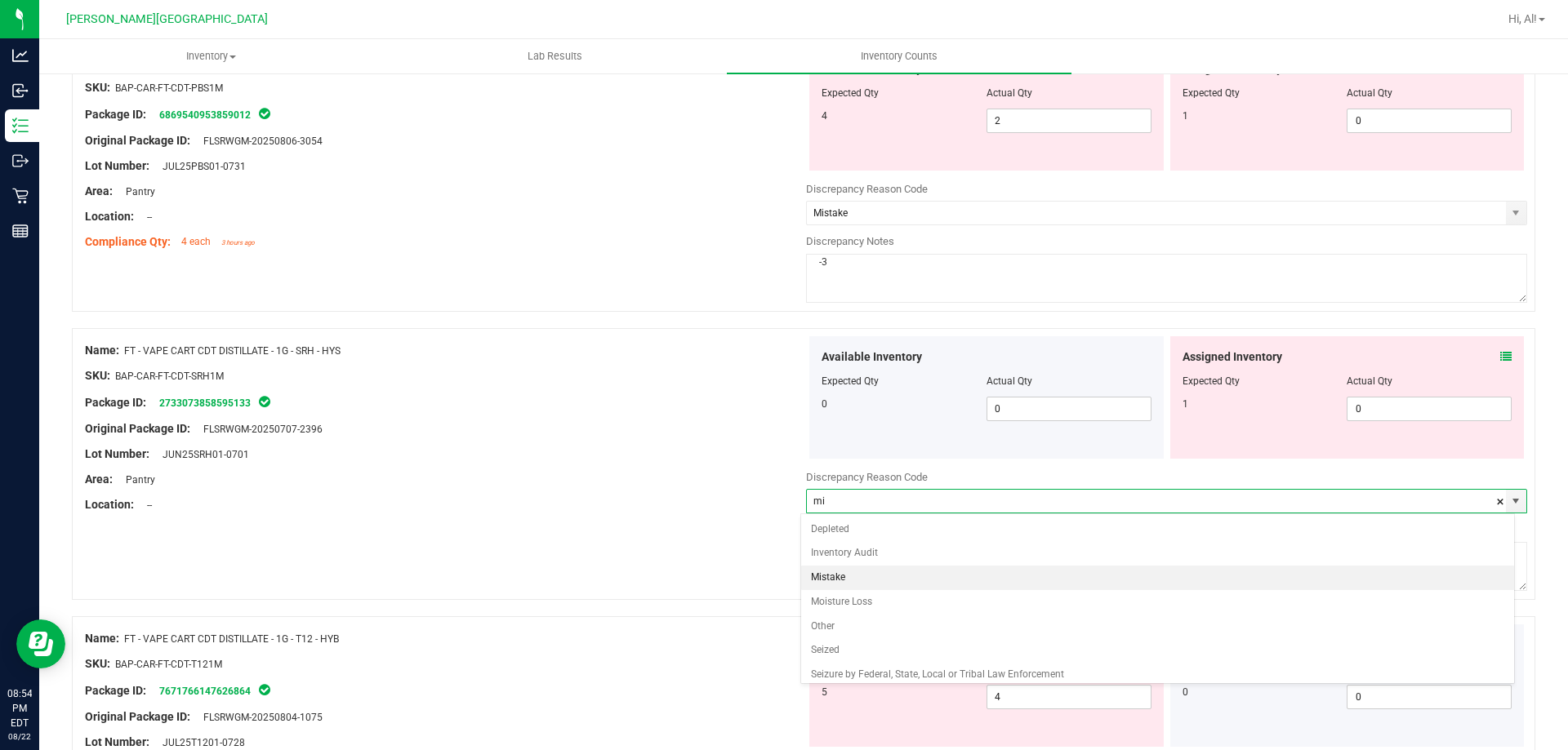
click at [877, 575] on li "Mistake" at bounding box center [1158, 578] width 714 height 24
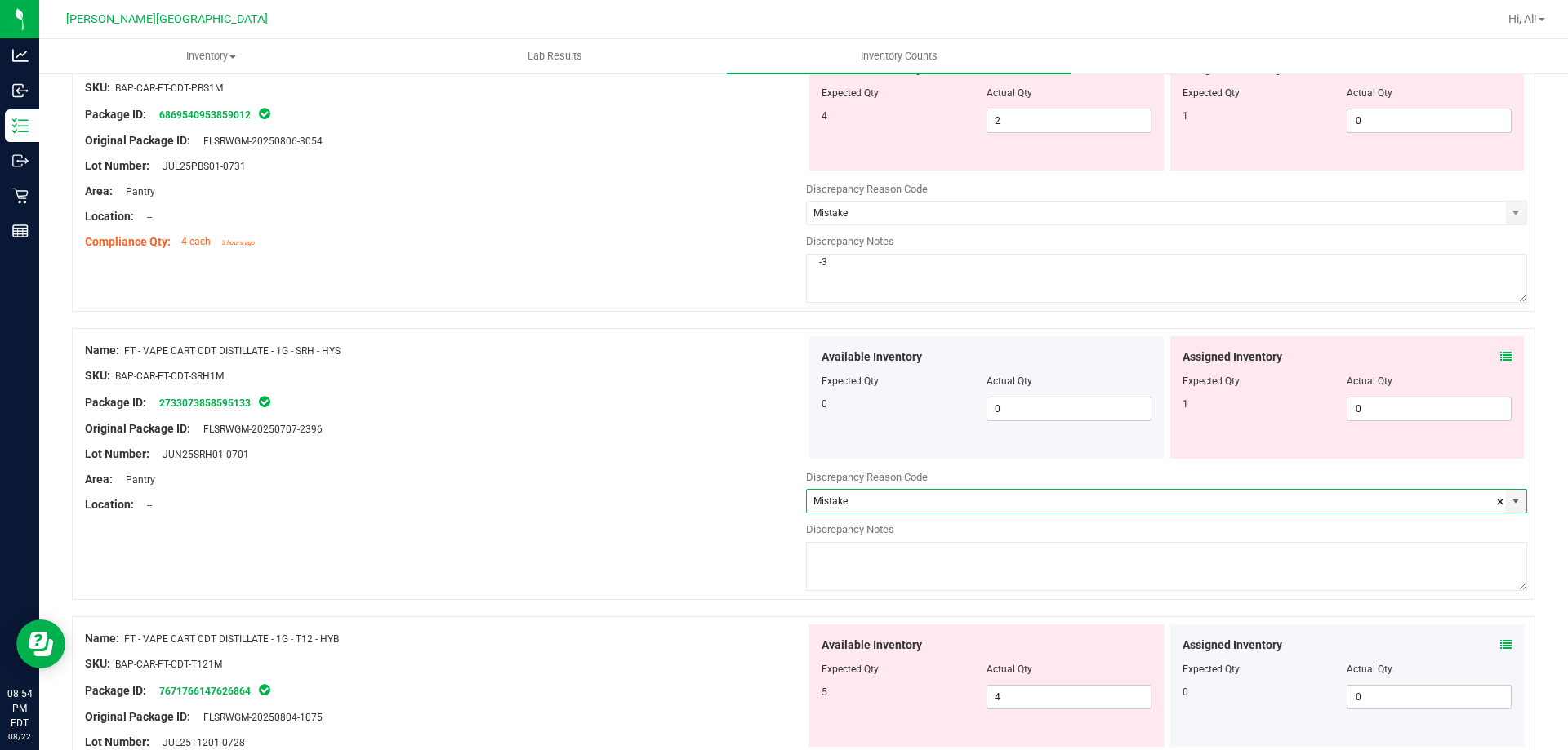
type input "Mistake"
click at [877, 575] on textarea at bounding box center [1166, 567] width 721 height 49
type textarea "1"
type textarea "-1"
click at [477, 450] on div "Lot Number: JUN25SRH01-0701" at bounding box center [445, 454] width 721 height 17
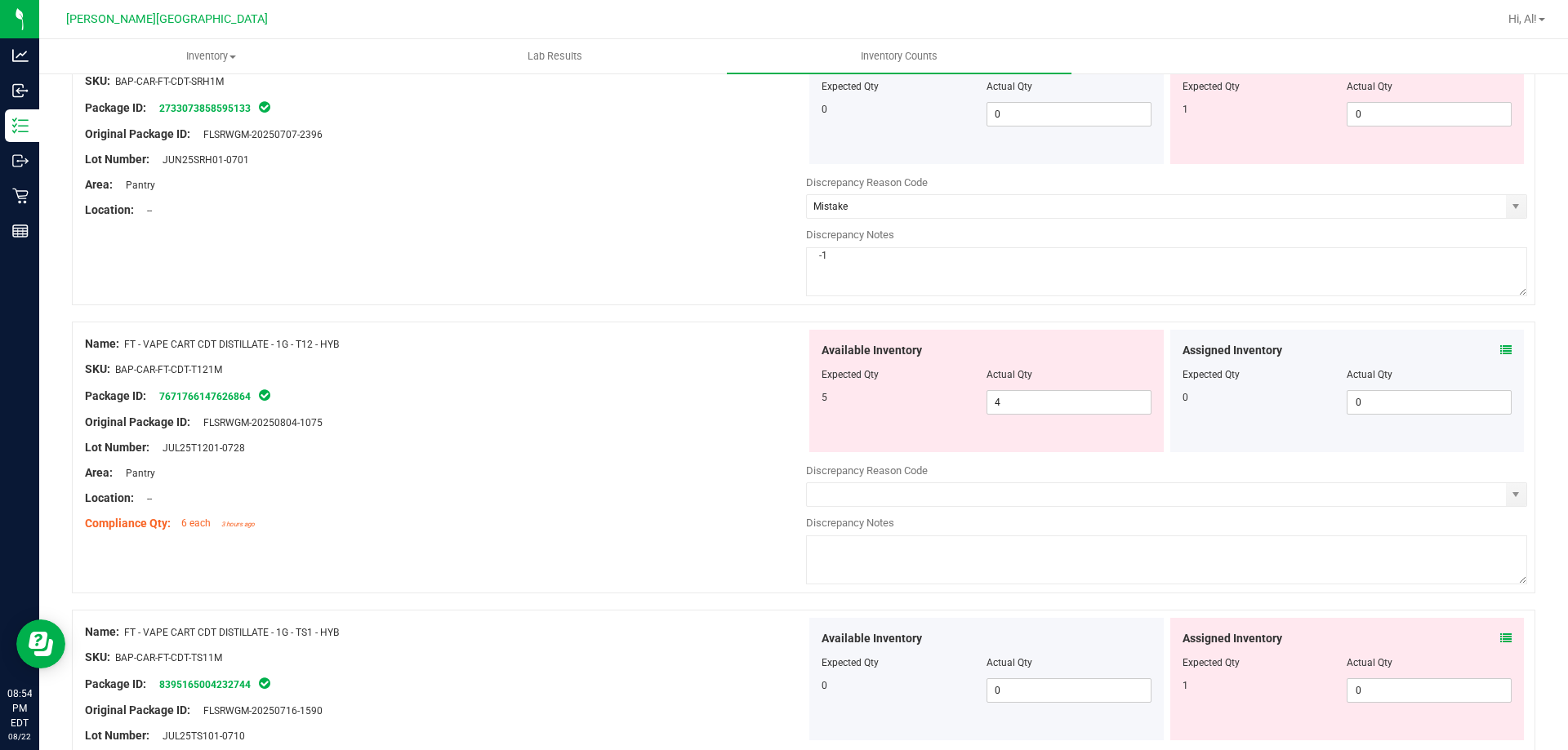
scroll to position [2857, 0]
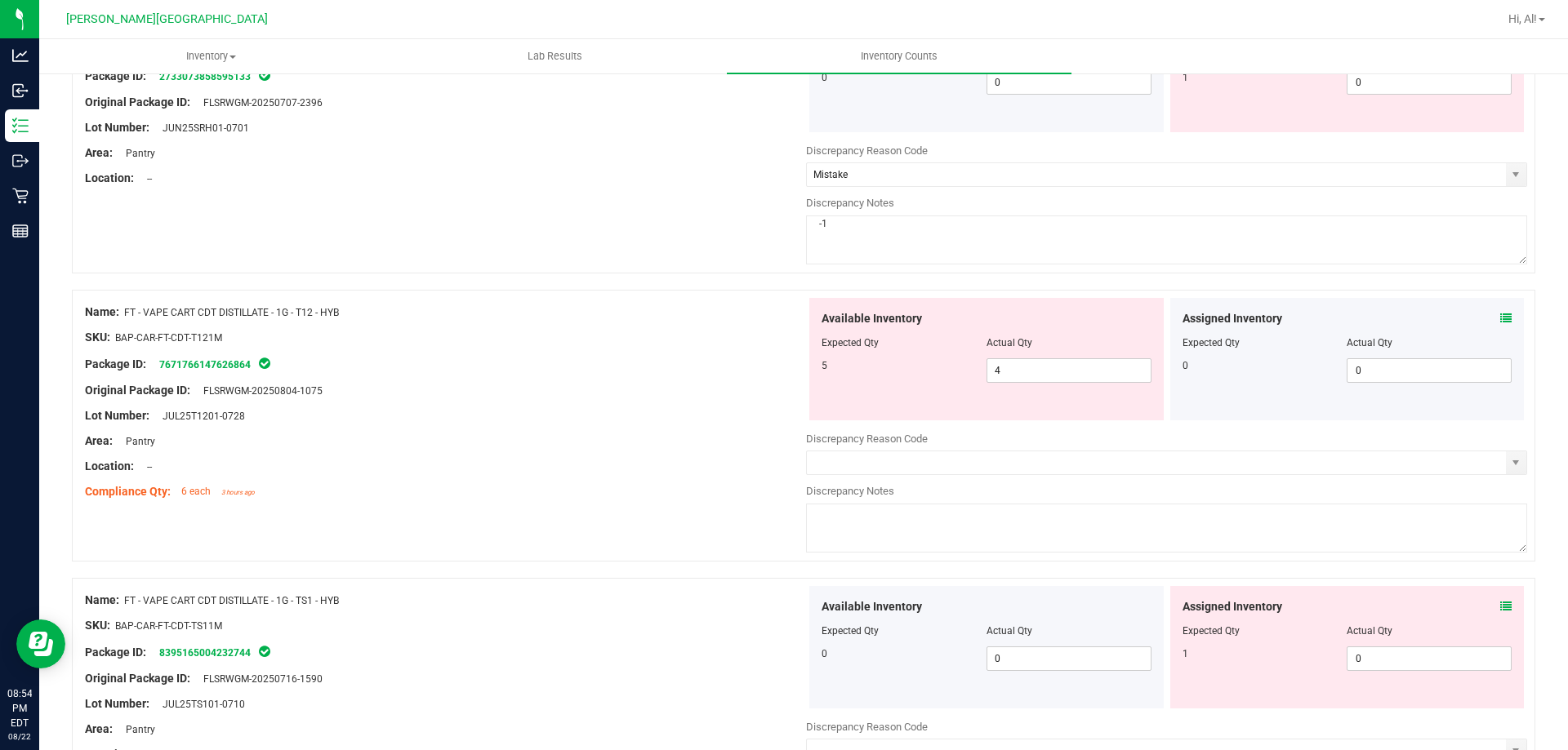
click at [982, 529] on textarea at bounding box center [1166, 528] width 721 height 49
type textarea "-1"
click at [972, 457] on input "text" at bounding box center [1156, 463] width 699 height 22
click at [1511, 457] on span "select" at bounding box center [1516, 463] width 21 height 22
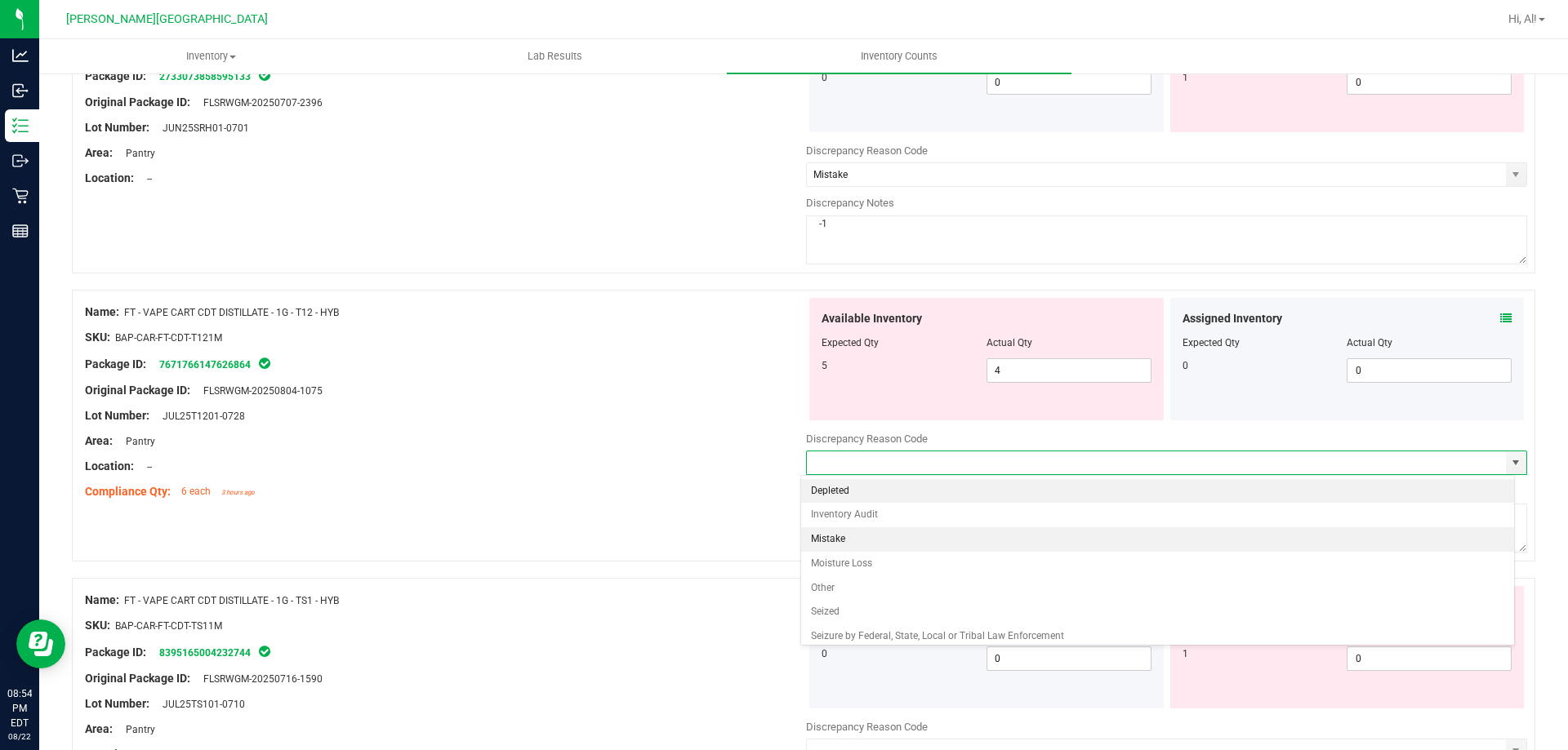
click at [1025, 533] on li "Mistake" at bounding box center [1158, 540] width 714 height 24
type input "Mistake"
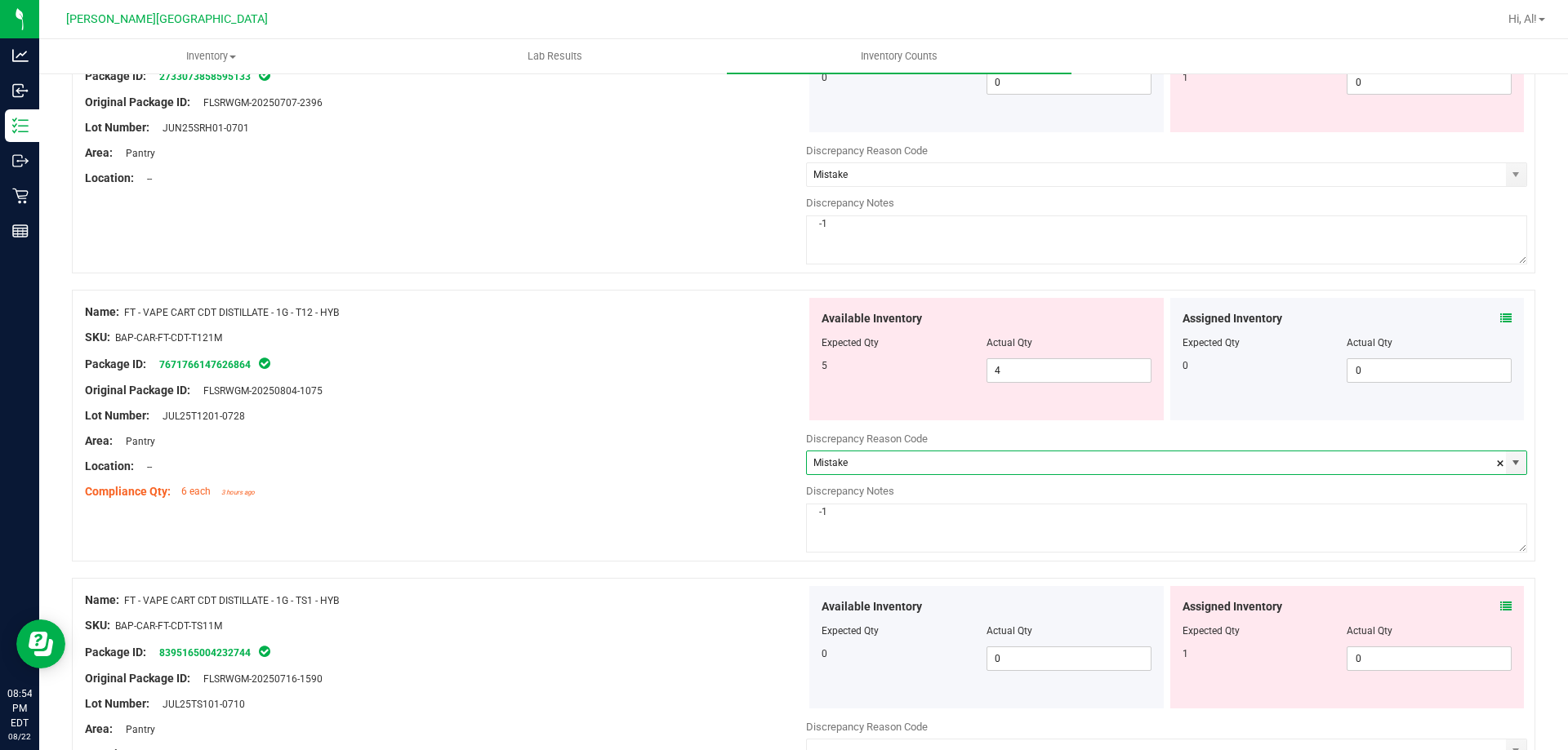
click at [457, 439] on div "Area: Pantry" at bounding box center [445, 441] width 721 height 17
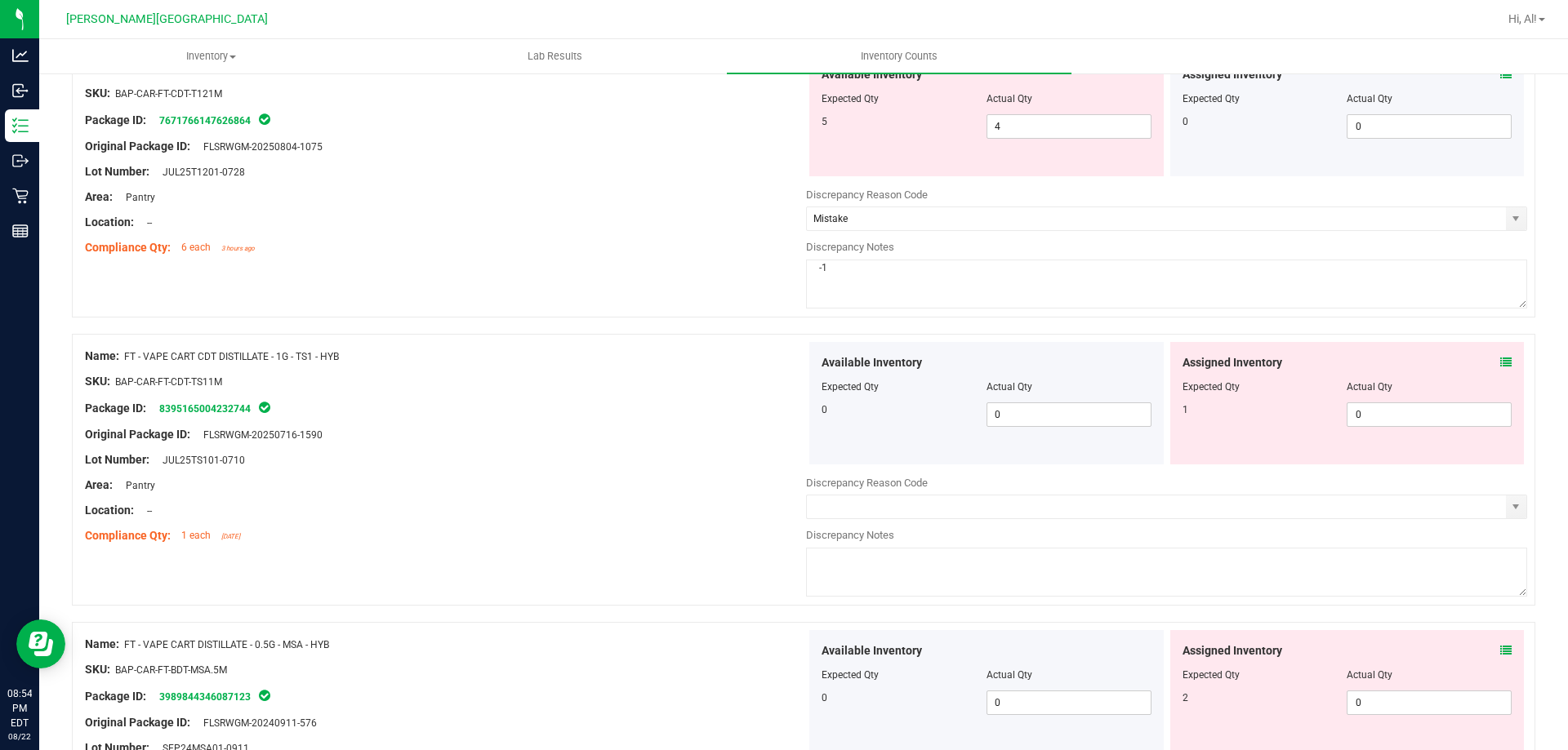
scroll to position [3102, 0]
click at [1387, 422] on span "0 0" at bounding box center [1429, 413] width 165 height 24
click at [863, 497] on input "text" at bounding box center [1156, 506] width 699 height 22
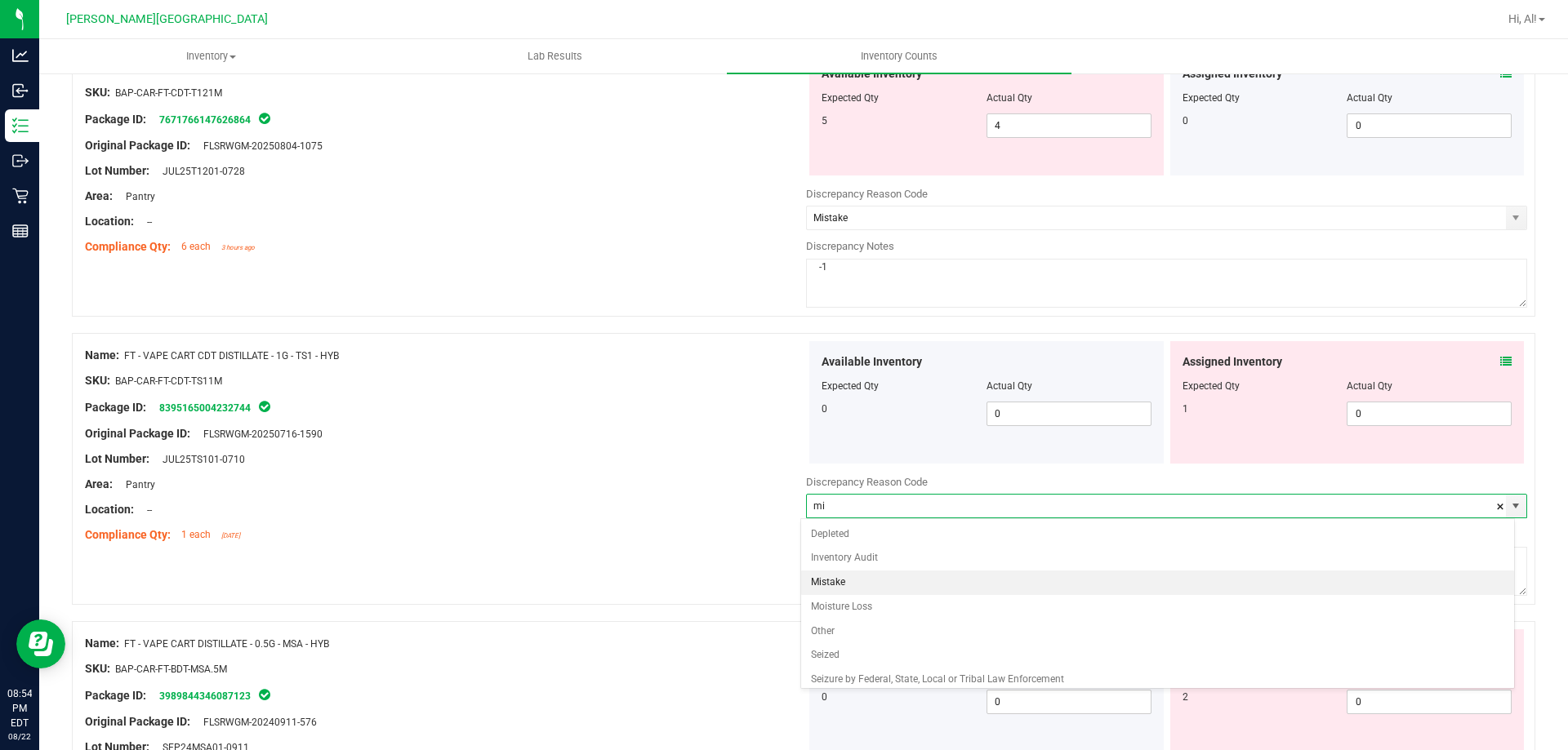
click at [895, 580] on li "Mistake" at bounding box center [1158, 583] width 714 height 24
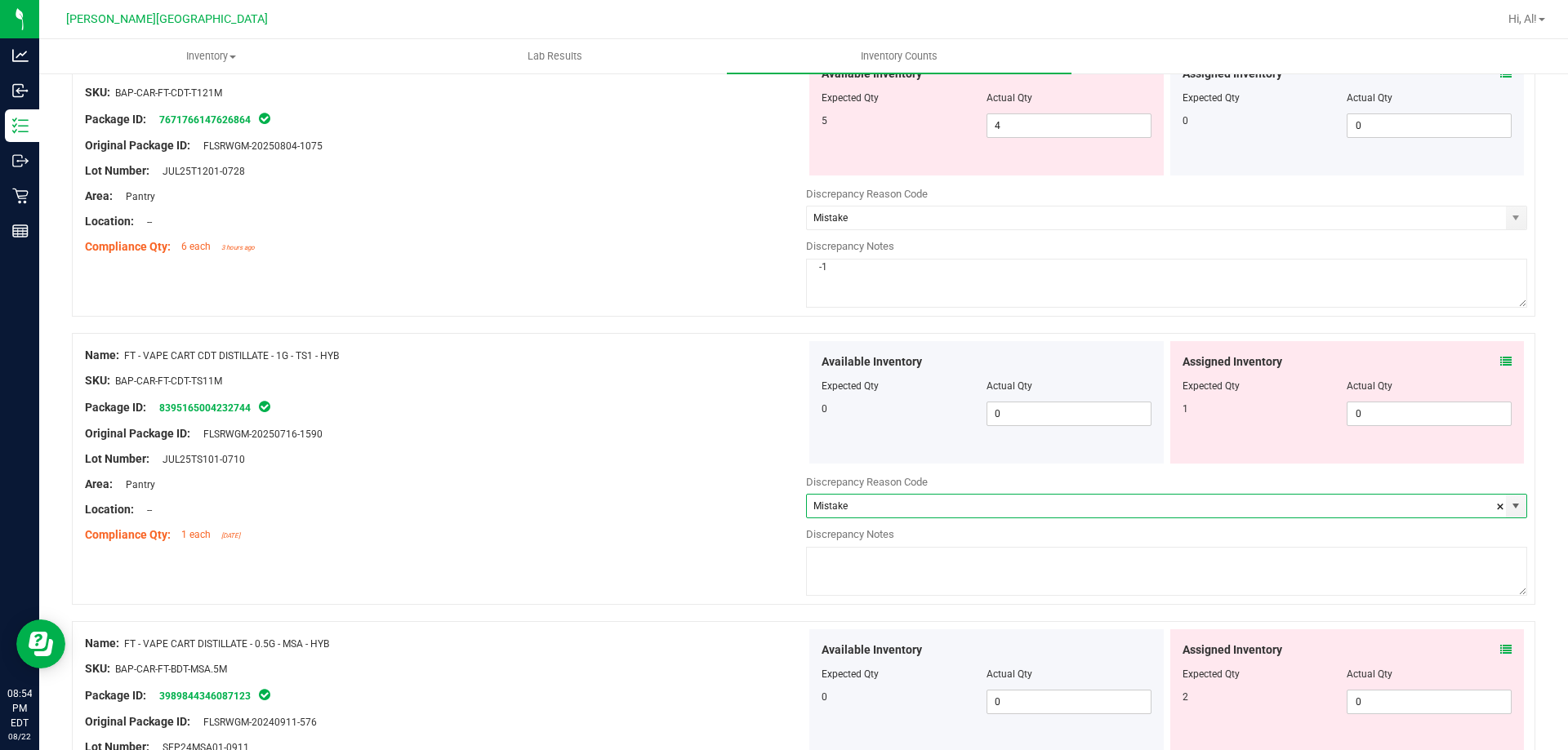
type input "Mistake"
click at [895, 580] on textarea at bounding box center [1166, 571] width 721 height 49
type textarea "-1"
click at [736, 525] on div at bounding box center [445, 522] width 721 height 8
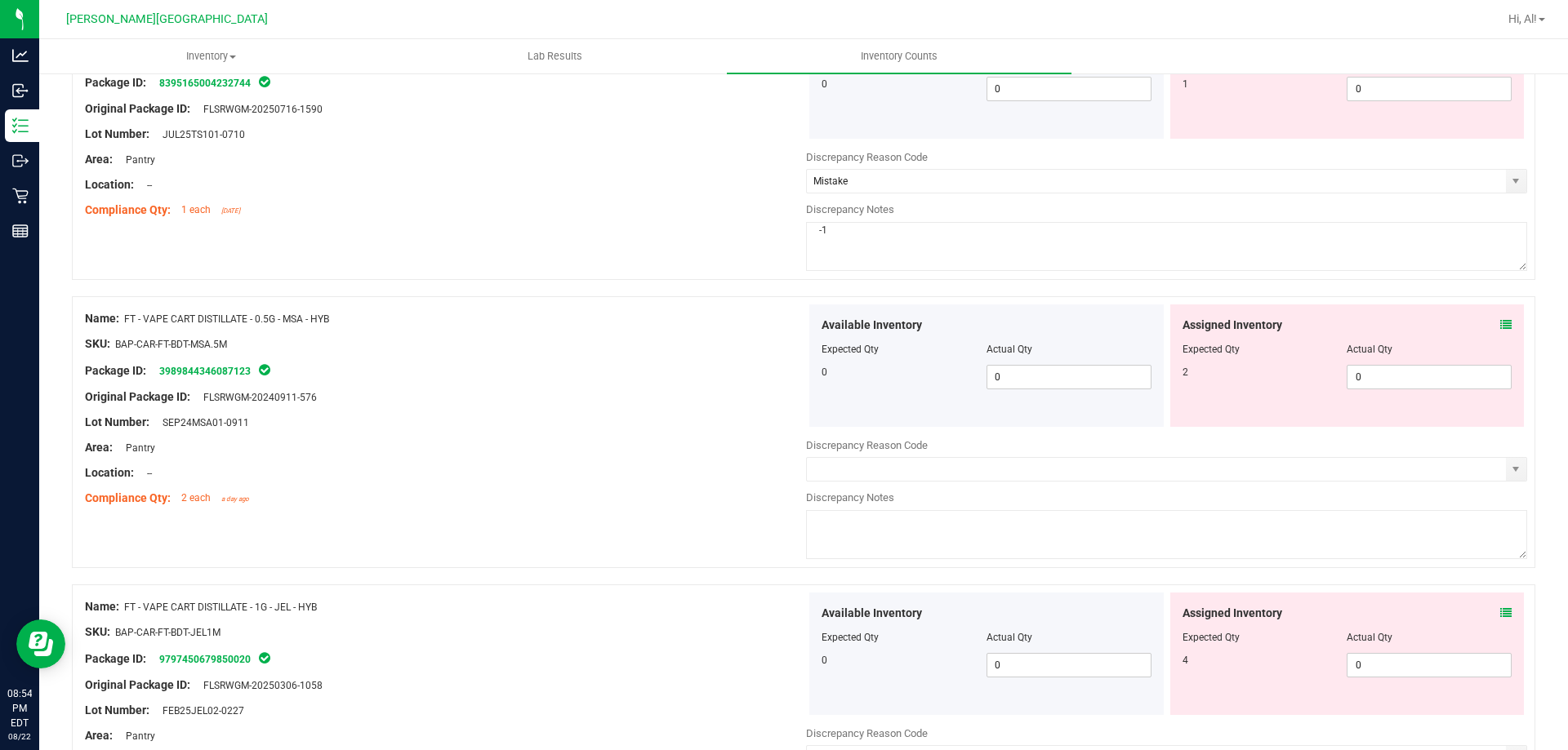
scroll to position [3429, 0]
click at [849, 479] on input "text" at bounding box center [1156, 468] width 699 height 22
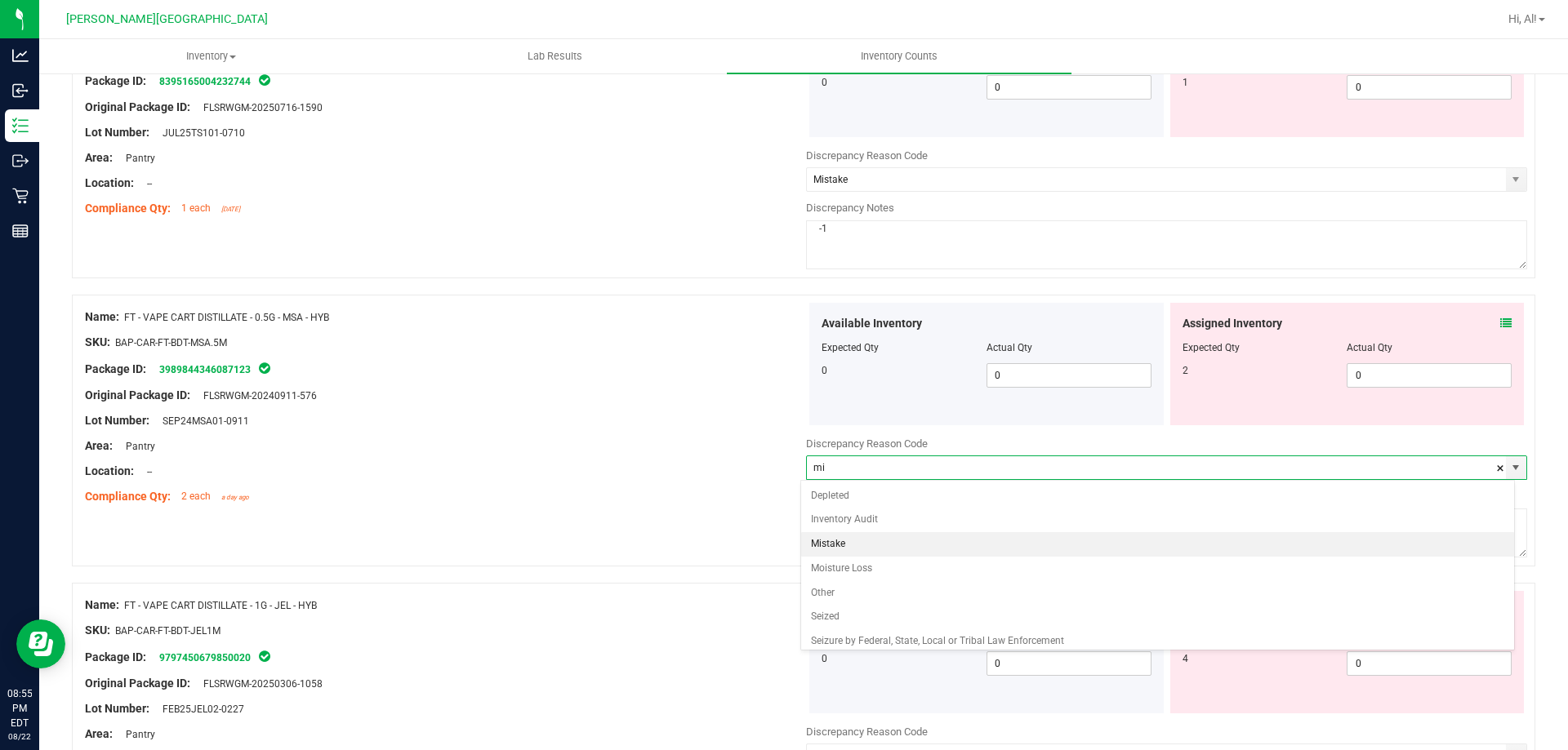
click at [857, 548] on li "Mistake" at bounding box center [1158, 544] width 714 height 24
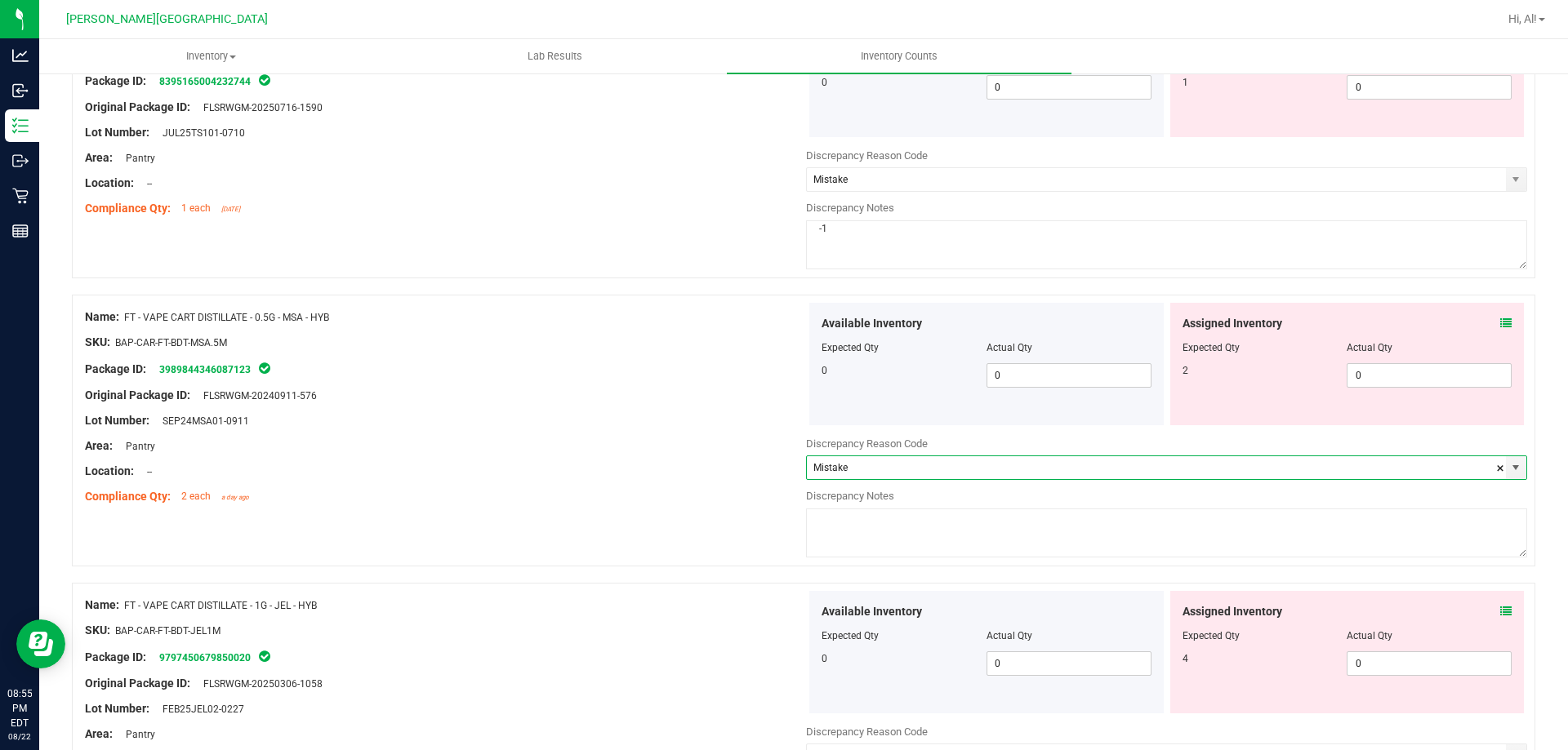
type input "Mistake"
click at [857, 548] on textarea at bounding box center [1166, 533] width 721 height 49
type textarea "-2"
click at [759, 471] on div "Location: --" at bounding box center [445, 471] width 721 height 17
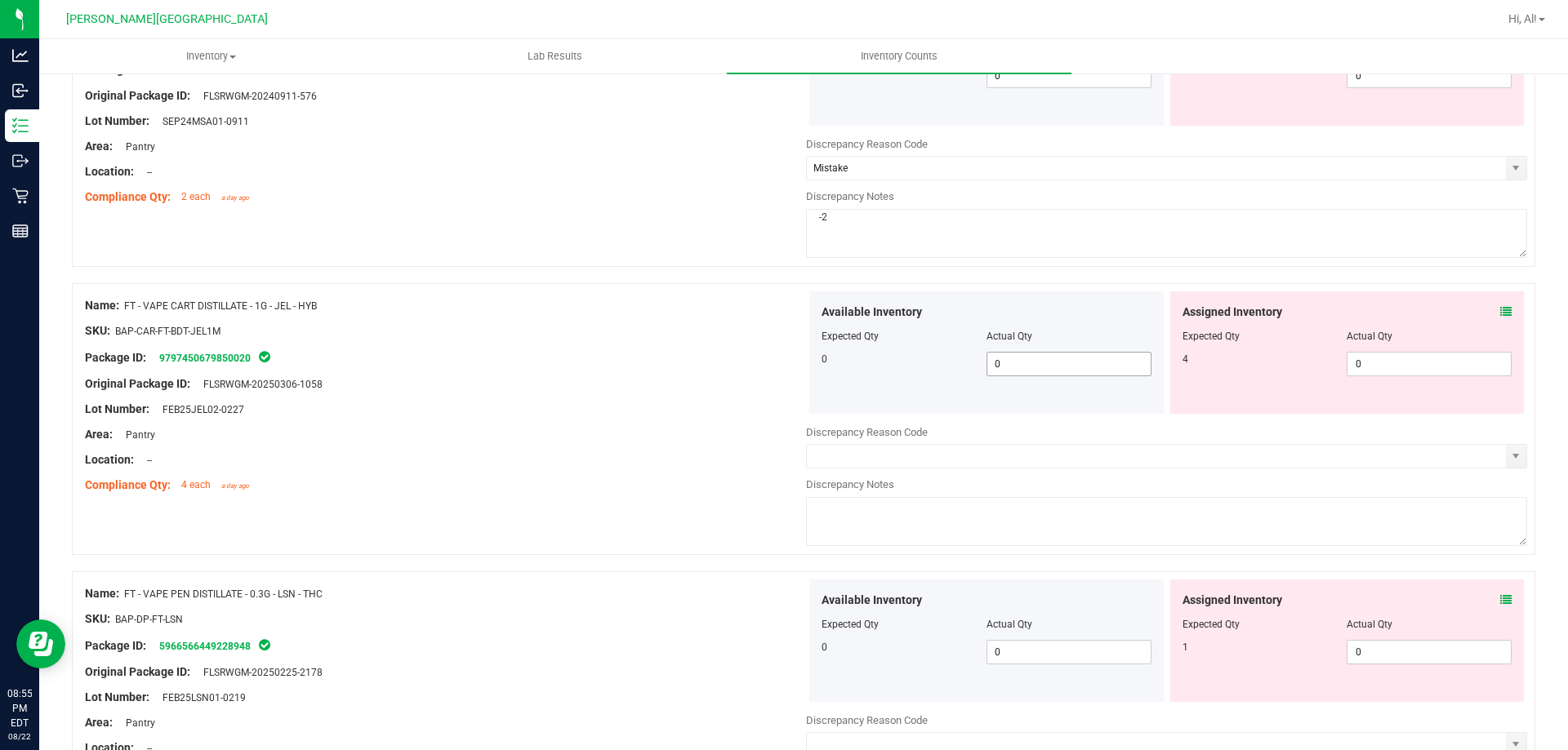
scroll to position [3755, 0]
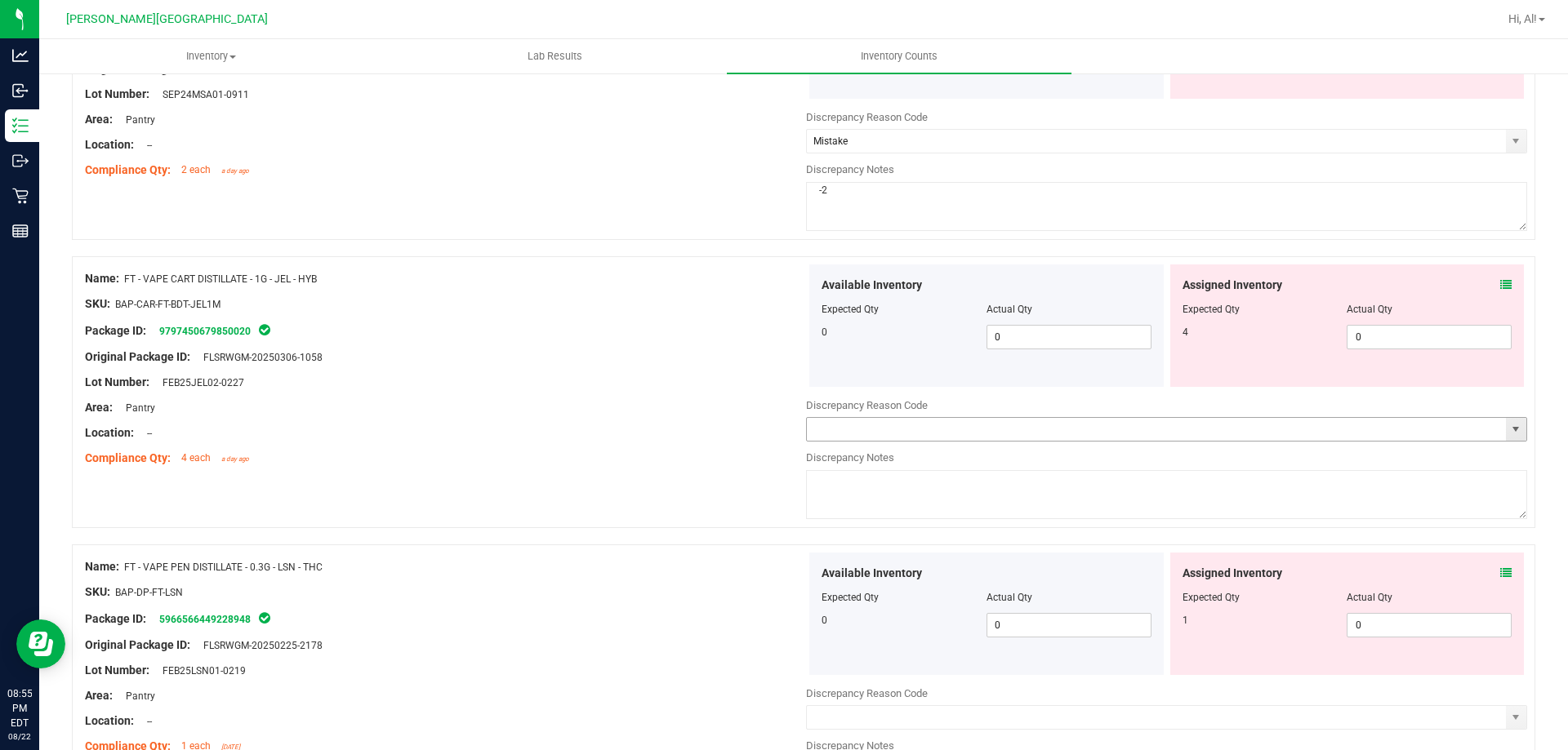
click at [939, 433] on input "text" at bounding box center [1156, 429] width 699 height 22
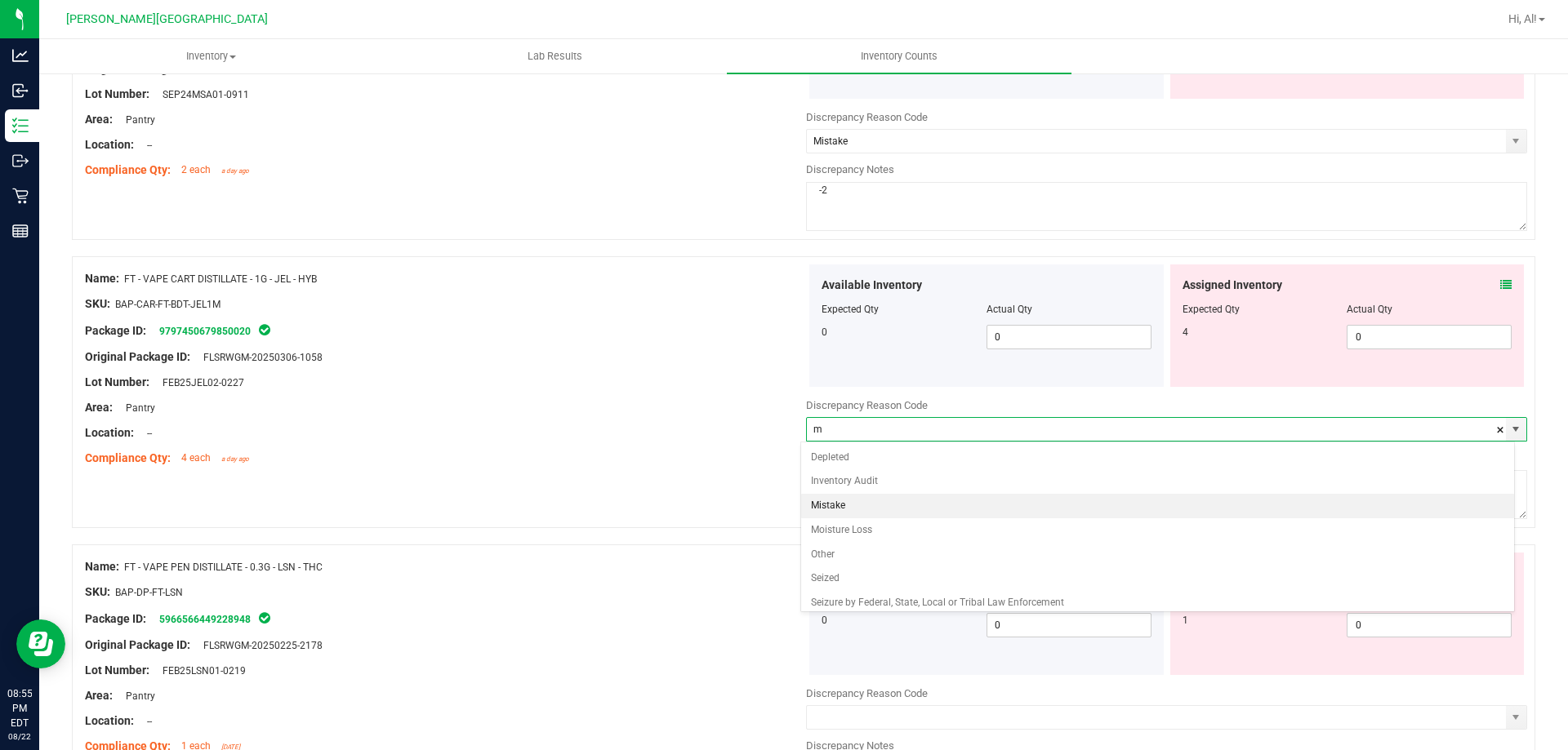
click at [952, 510] on li "Mistake" at bounding box center [1158, 506] width 714 height 24
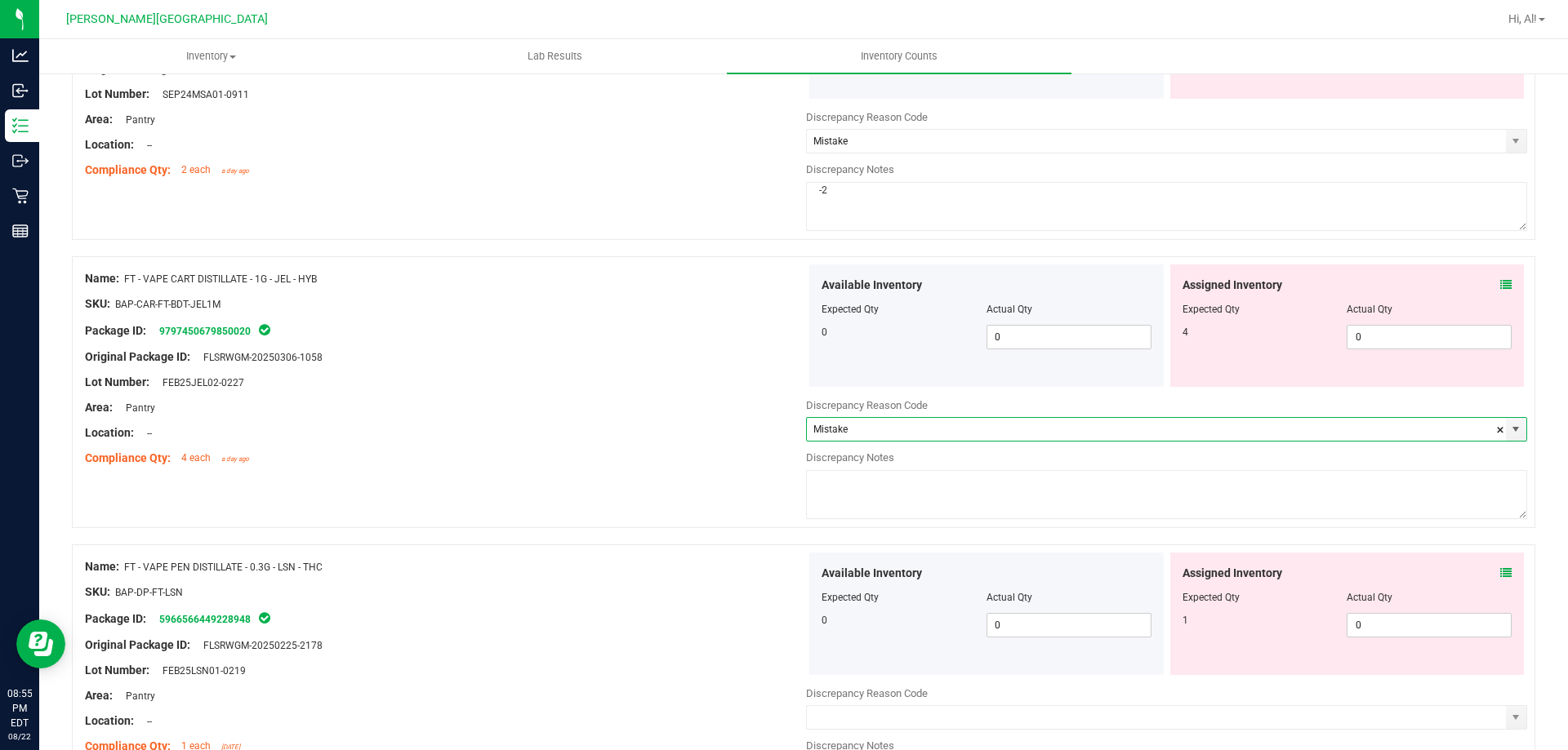
type input "Mistake"
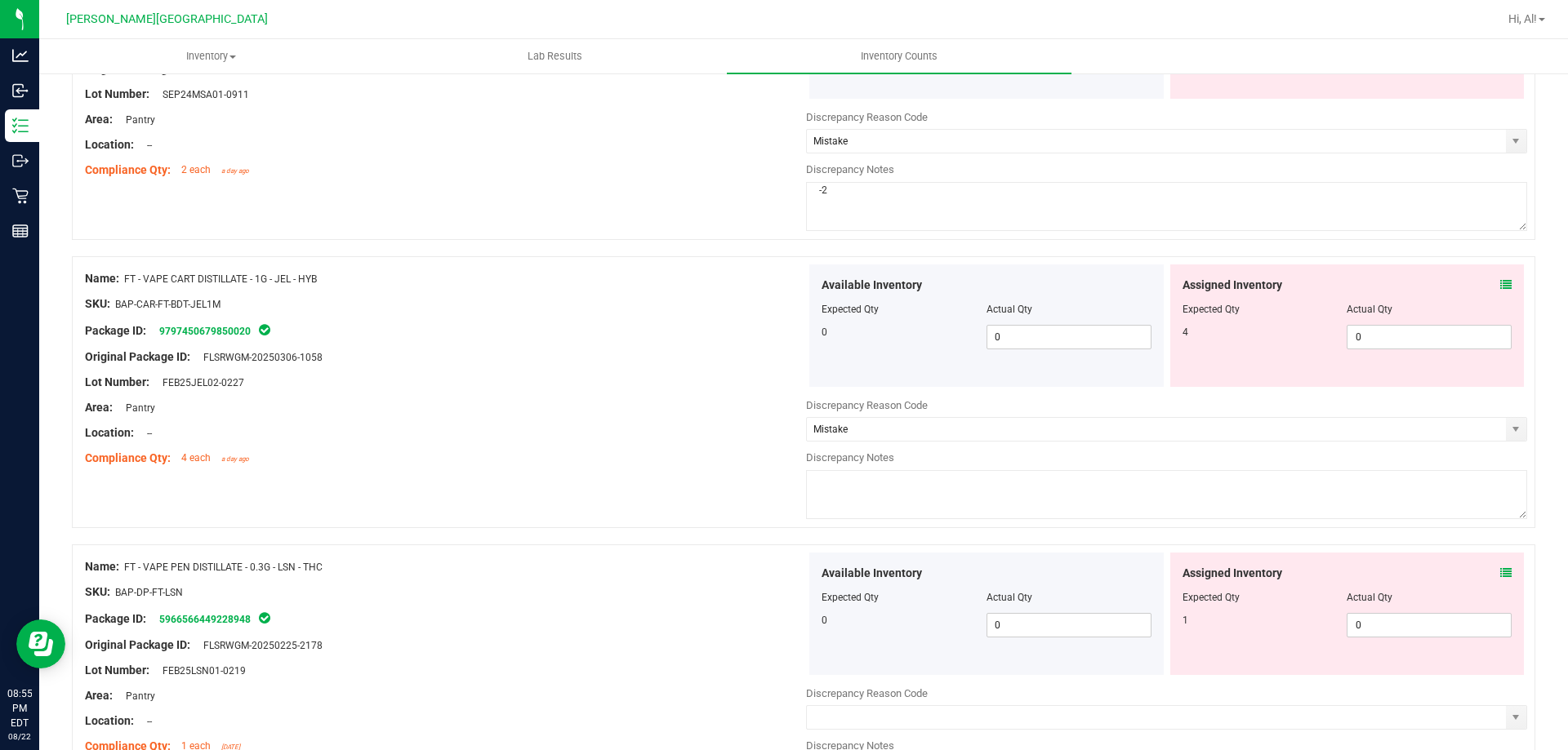
click at [952, 510] on textarea at bounding box center [1166, 495] width 721 height 49
type textarea "-4"
click at [616, 386] on div "Lot Number: FEB25JEL02-0227" at bounding box center [445, 382] width 721 height 17
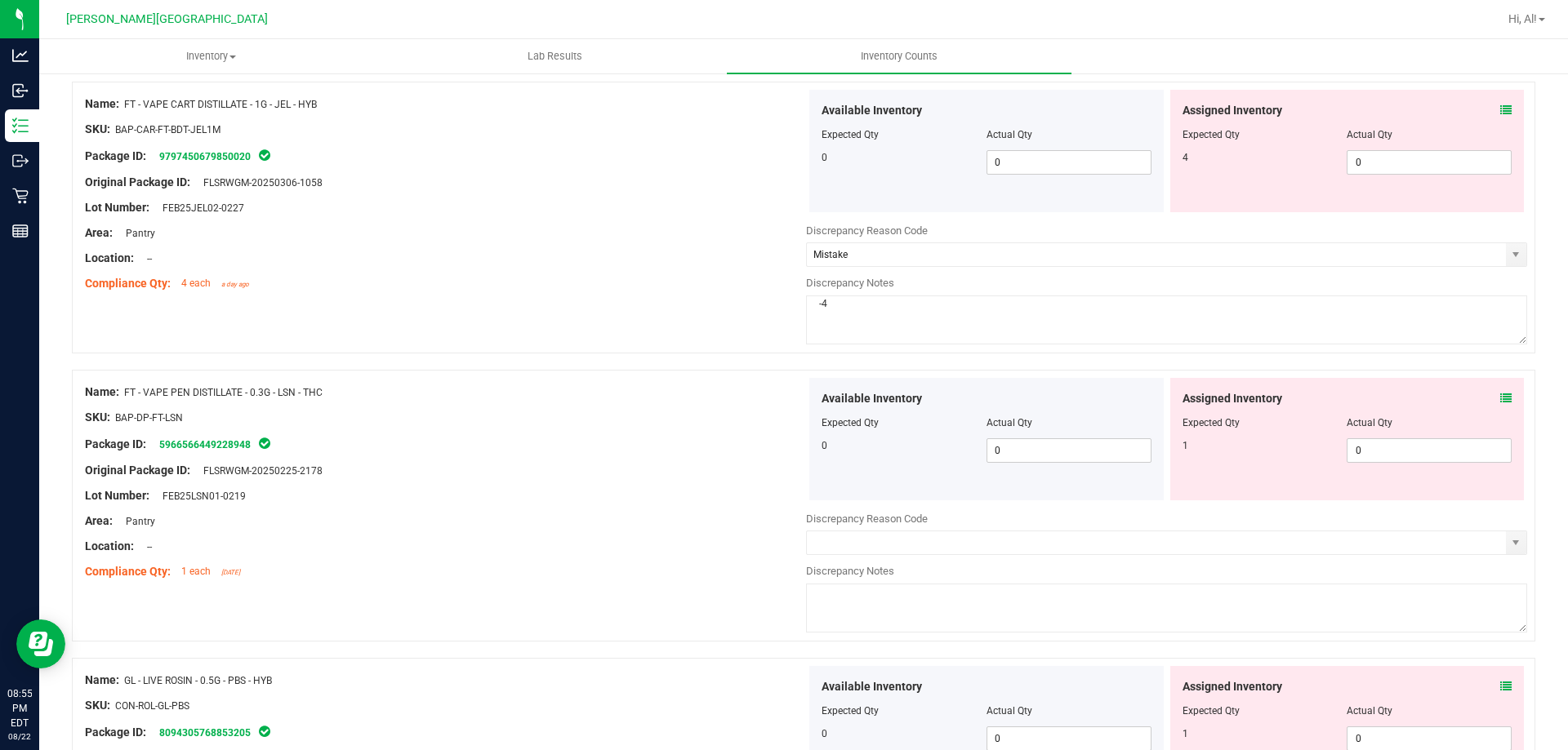
scroll to position [4163, 0]
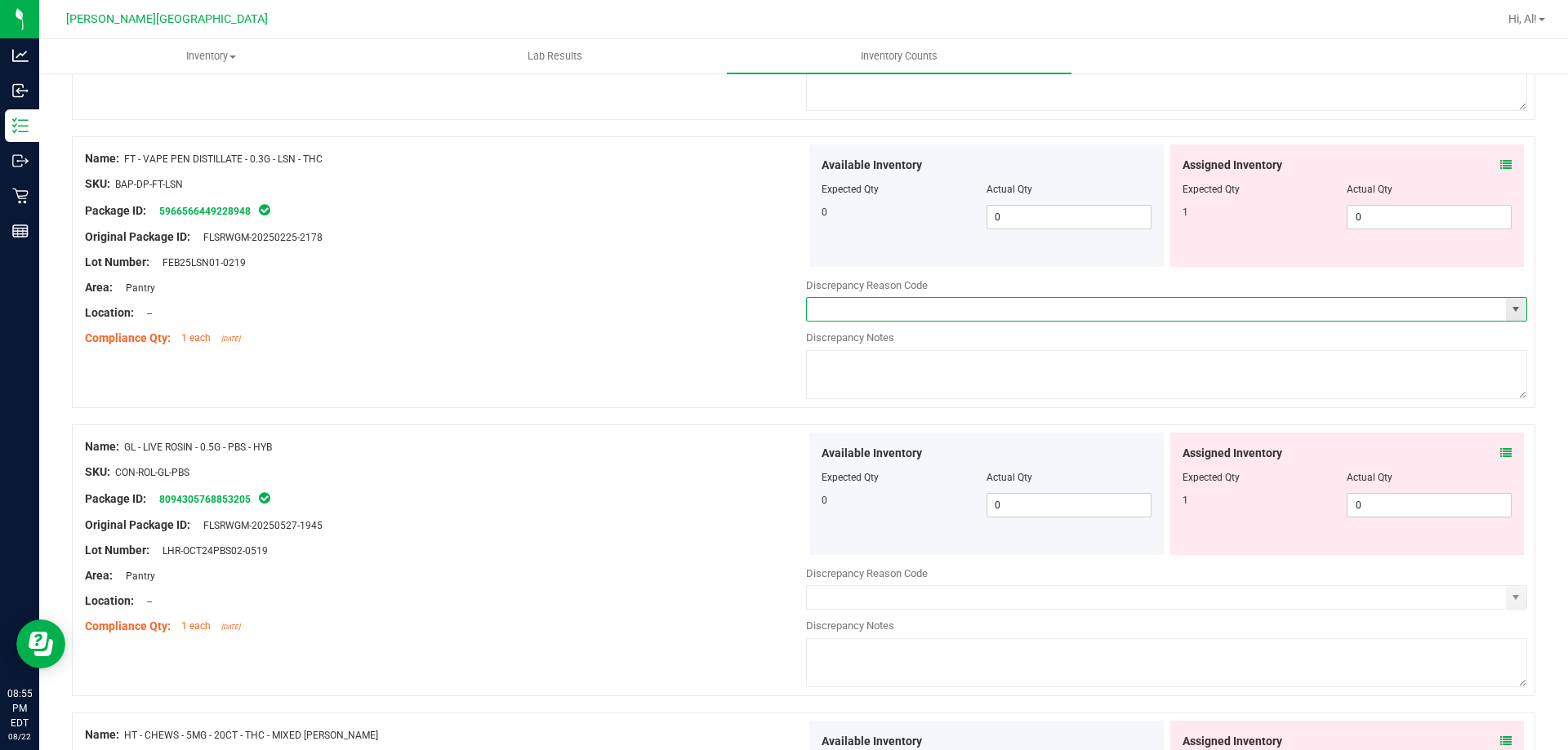
click at [922, 298] on span at bounding box center [1166, 310] width 721 height 24
click at [922, 309] on input "text" at bounding box center [1156, 309] width 699 height 22
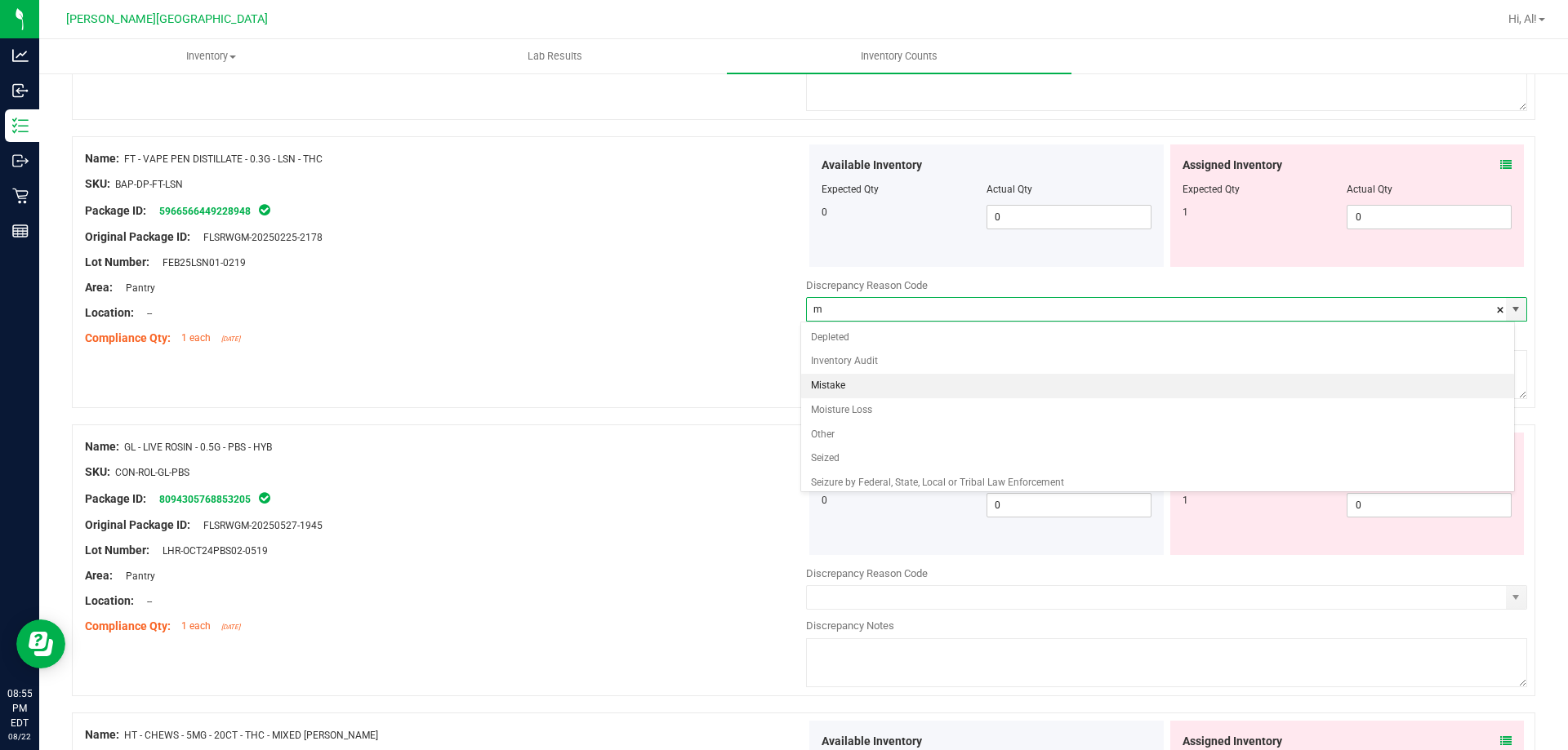
click at [929, 381] on li "Mistake" at bounding box center [1158, 386] width 714 height 24
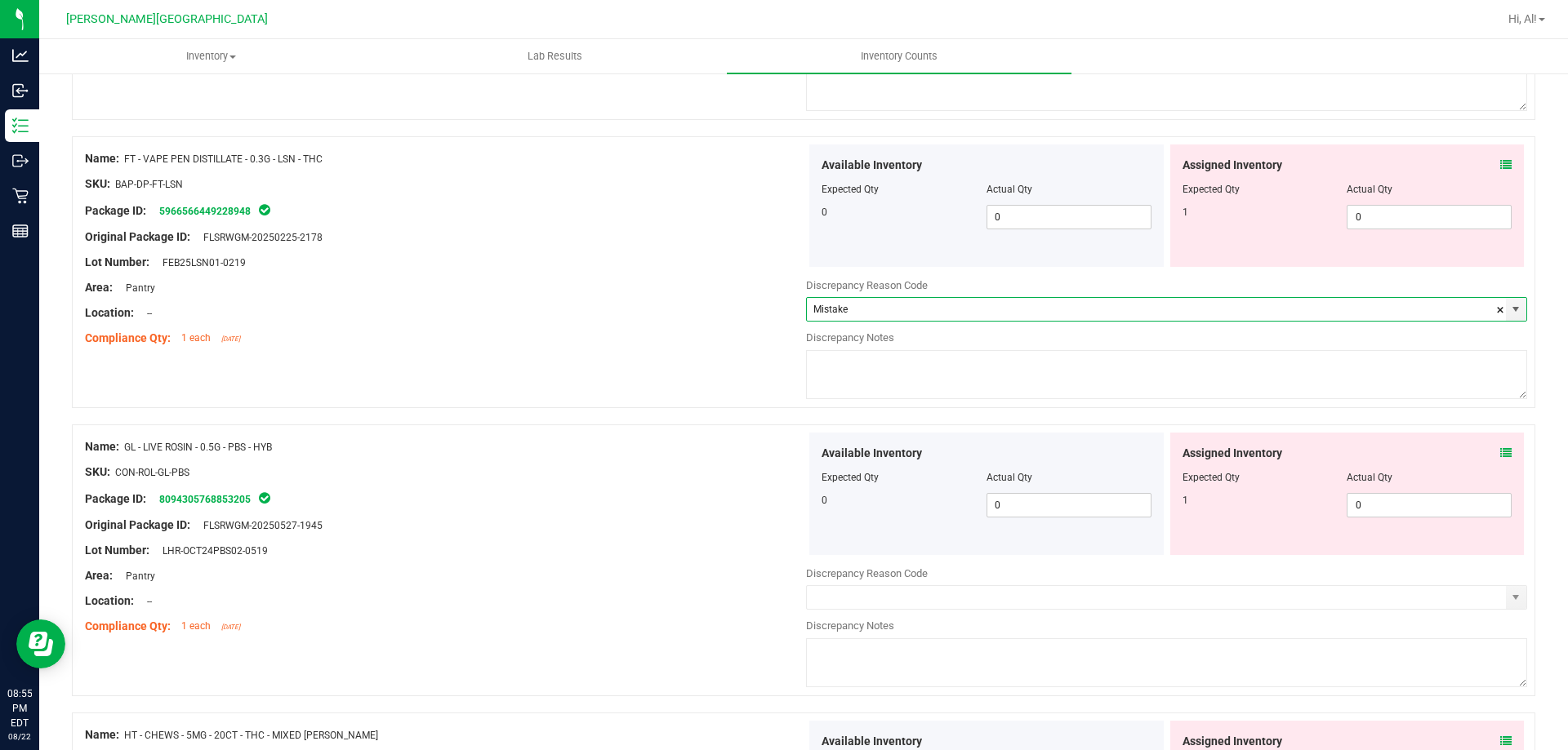
type input "Mistake"
click at [929, 381] on textarea at bounding box center [1166, 375] width 721 height 49
type textarea "-1"
click at [738, 485] on div at bounding box center [445, 484] width 721 height 8
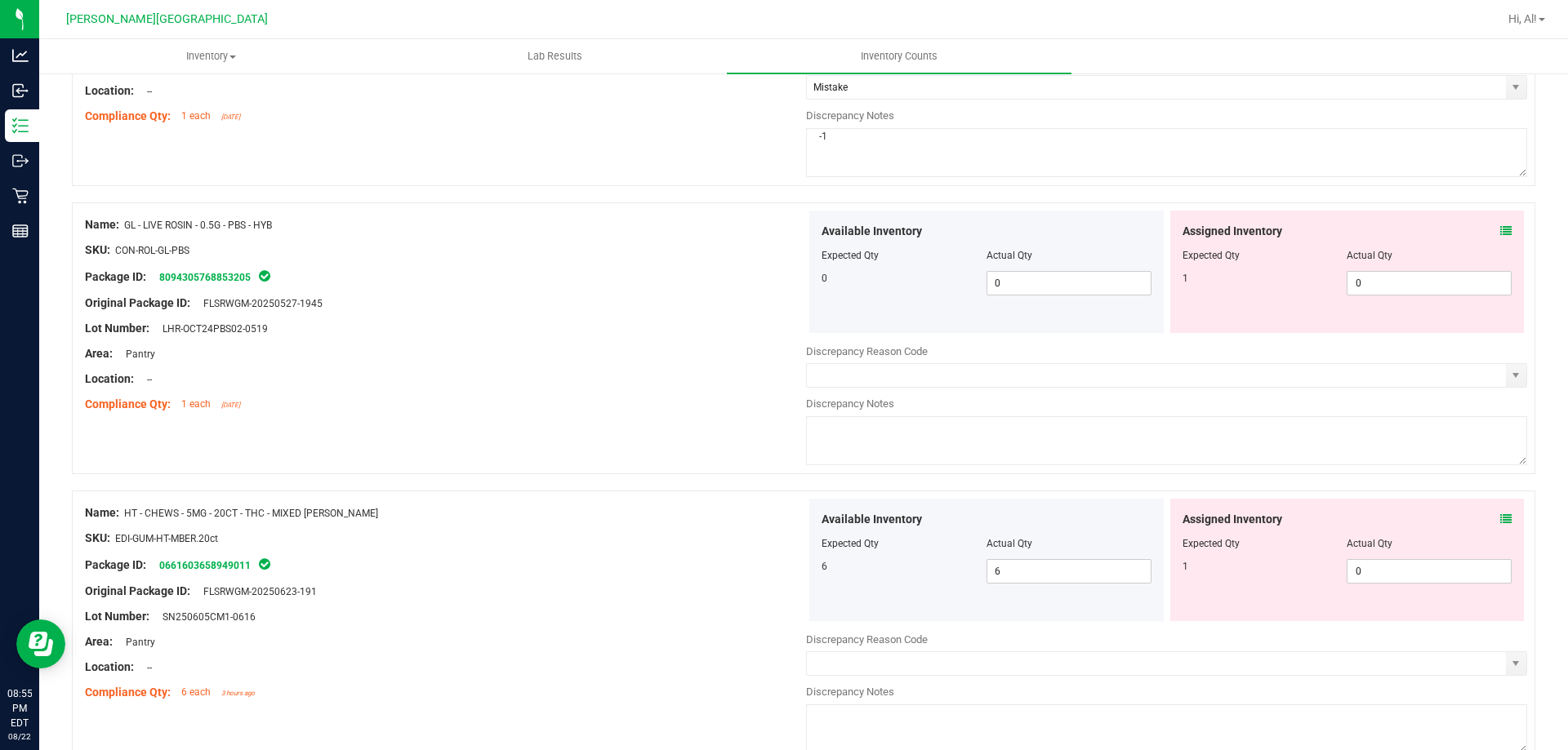
scroll to position [4408, 0]
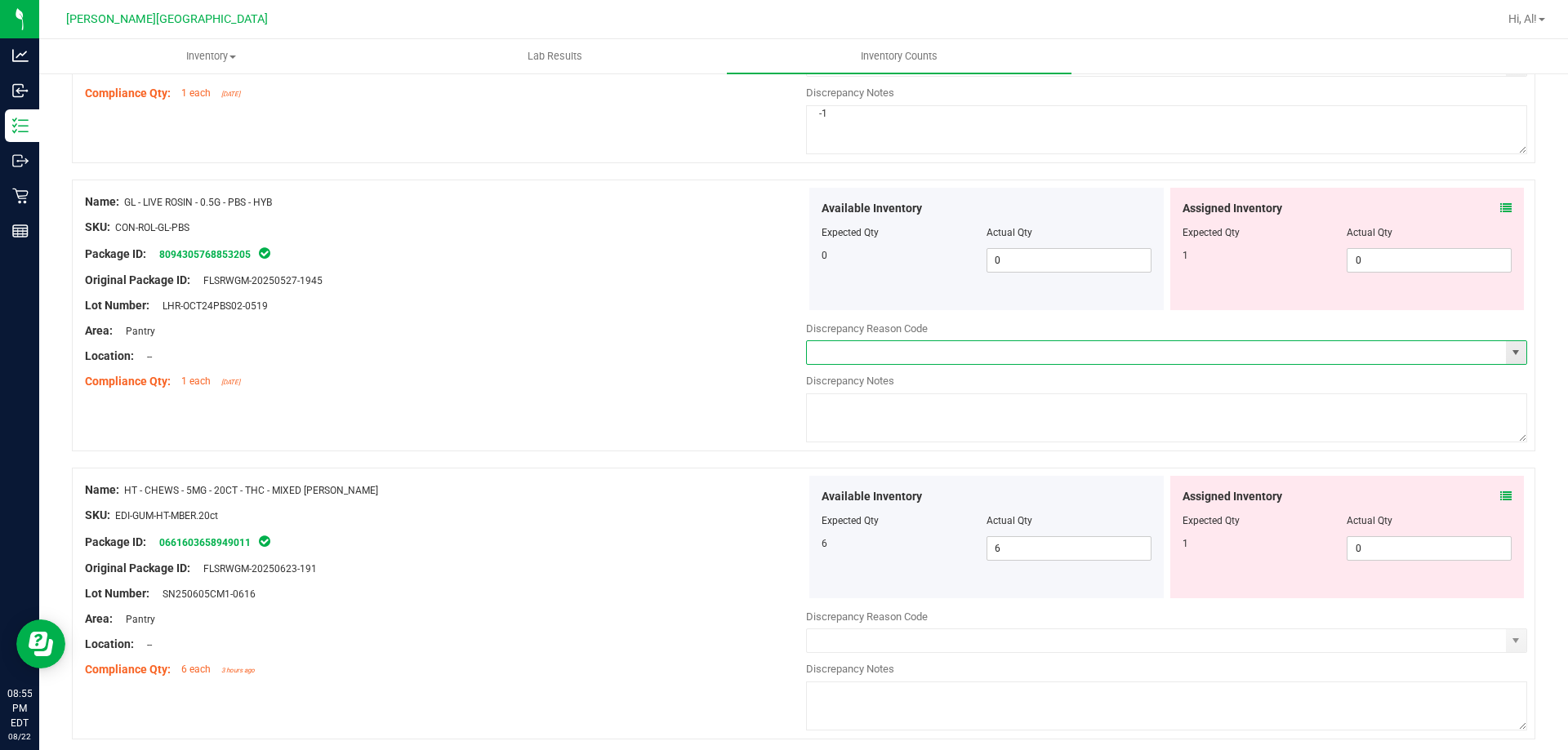
click at [881, 358] on input "text" at bounding box center [1156, 352] width 699 height 22
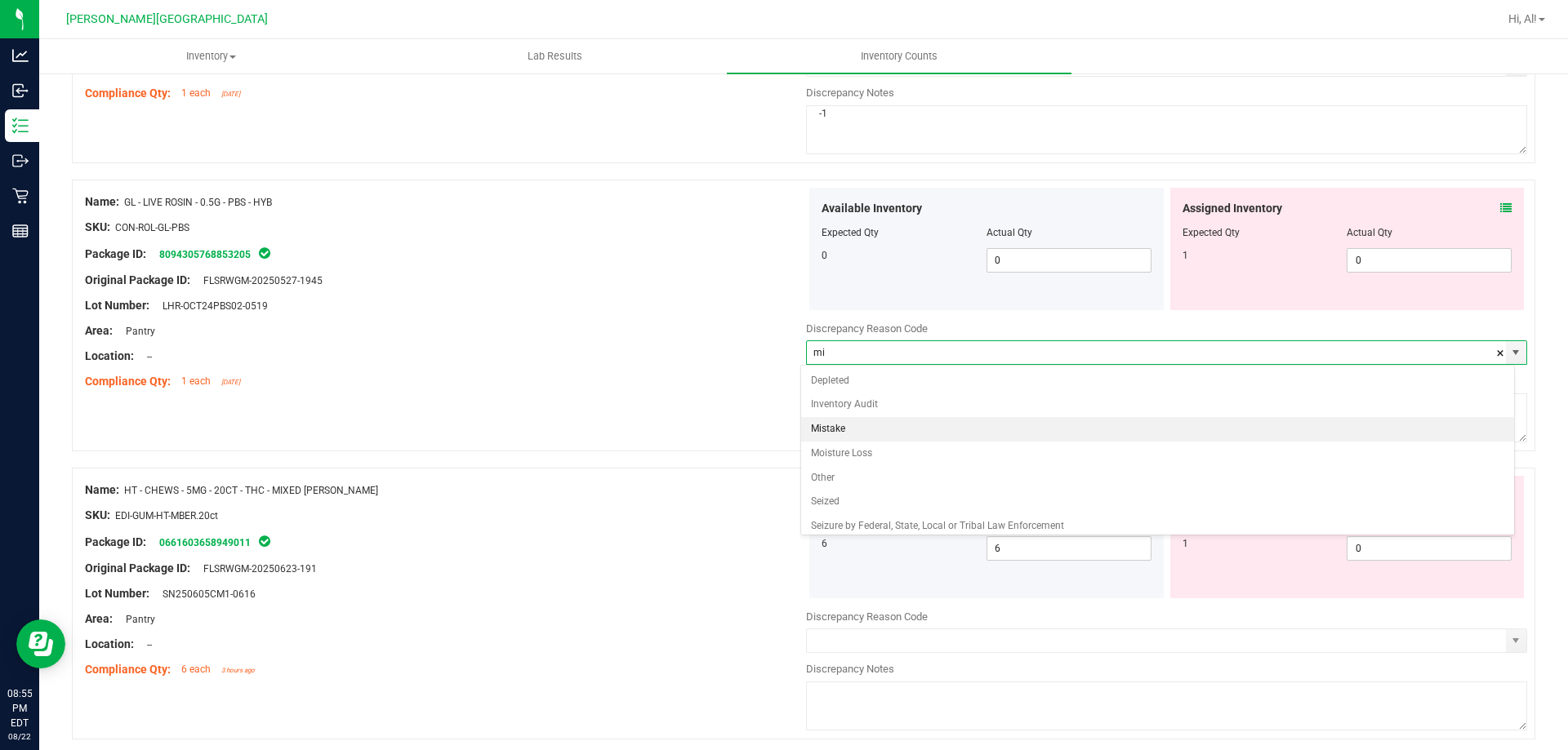
click at [898, 428] on li "Mistake" at bounding box center [1158, 429] width 714 height 24
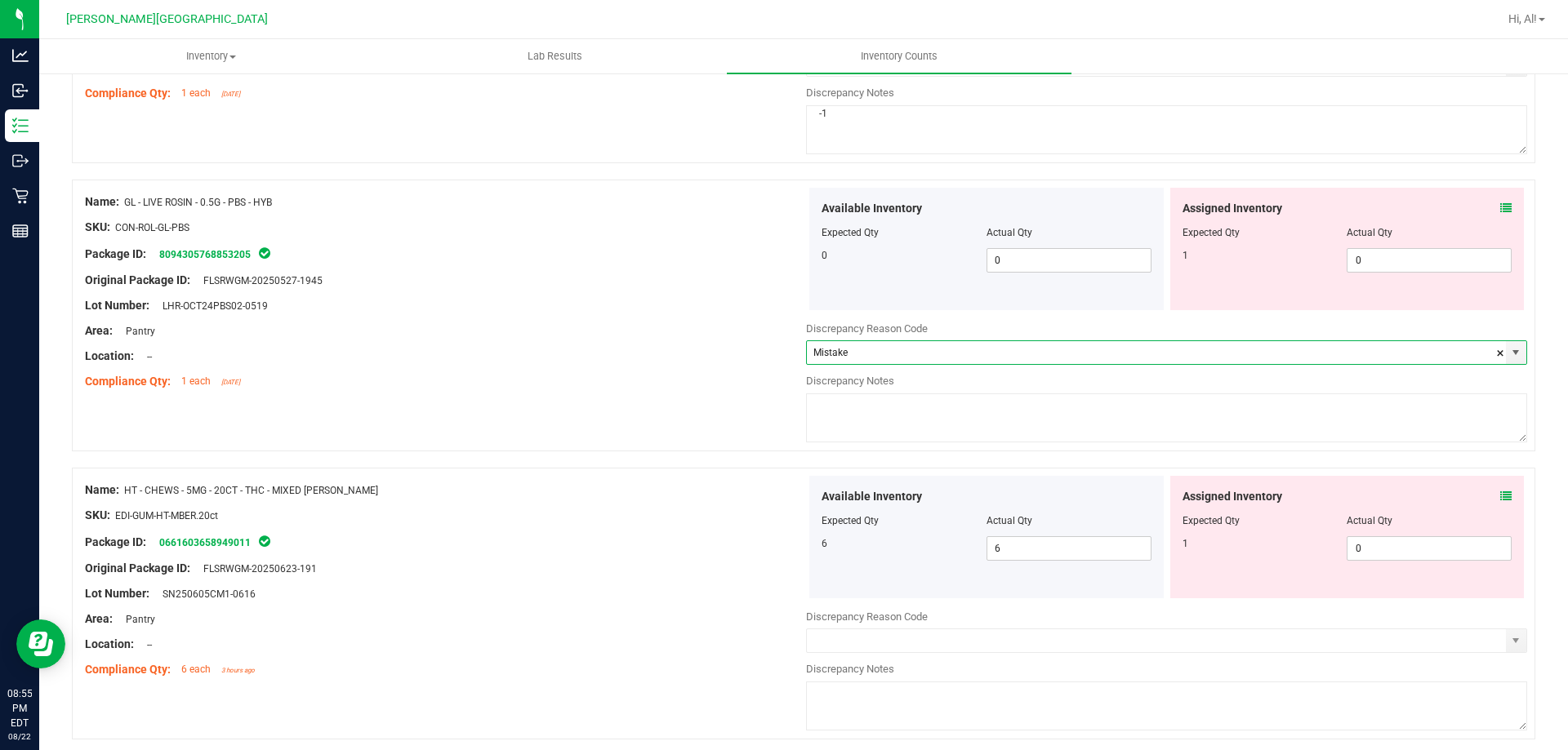
type input "Mistake"
click at [898, 428] on textarea at bounding box center [1166, 418] width 721 height 49
type textarea "-1"
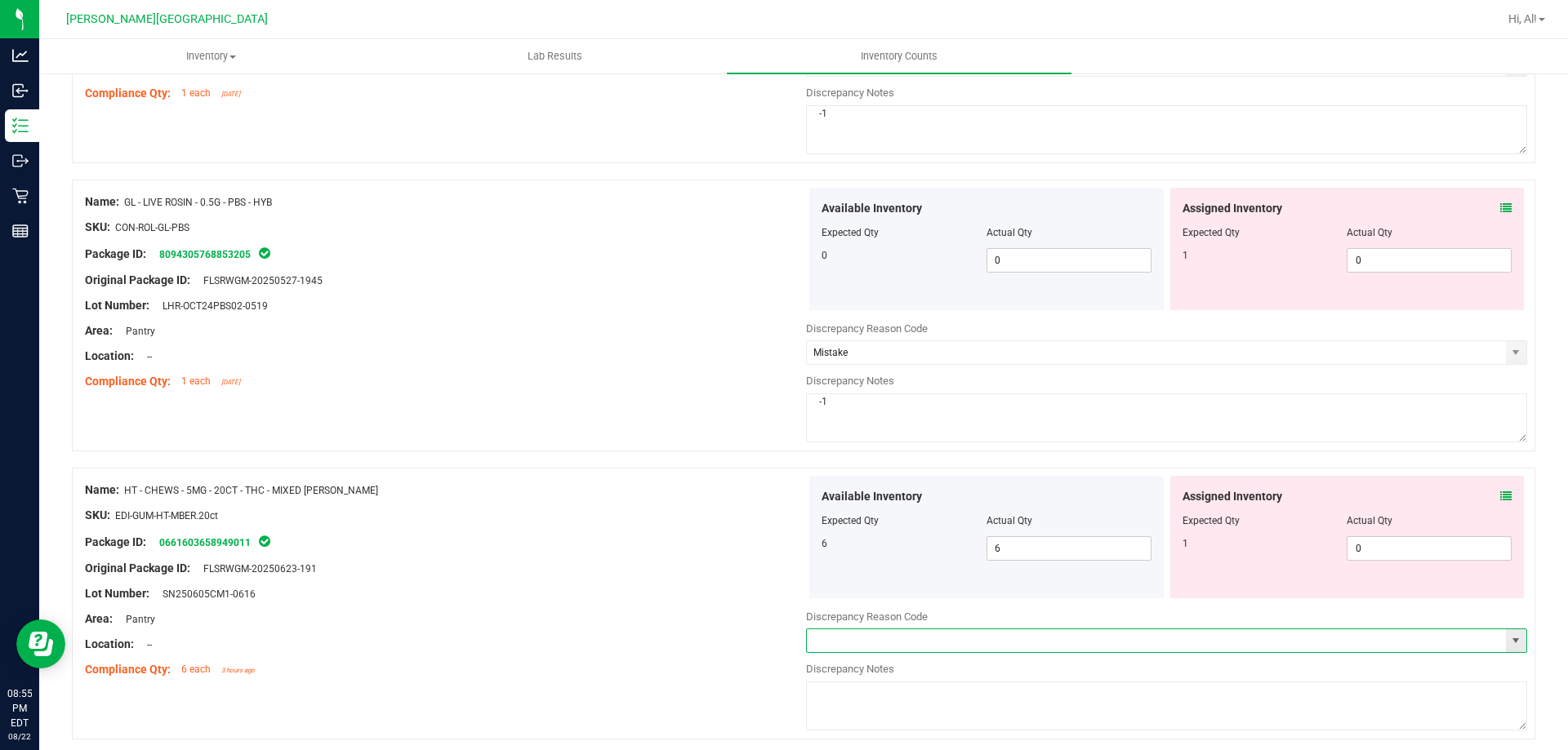
click at [918, 639] on input "text" at bounding box center [1156, 641] width 699 height 22
type input "Mistake"
click at [933, 703] on textarea at bounding box center [1166, 706] width 721 height 49
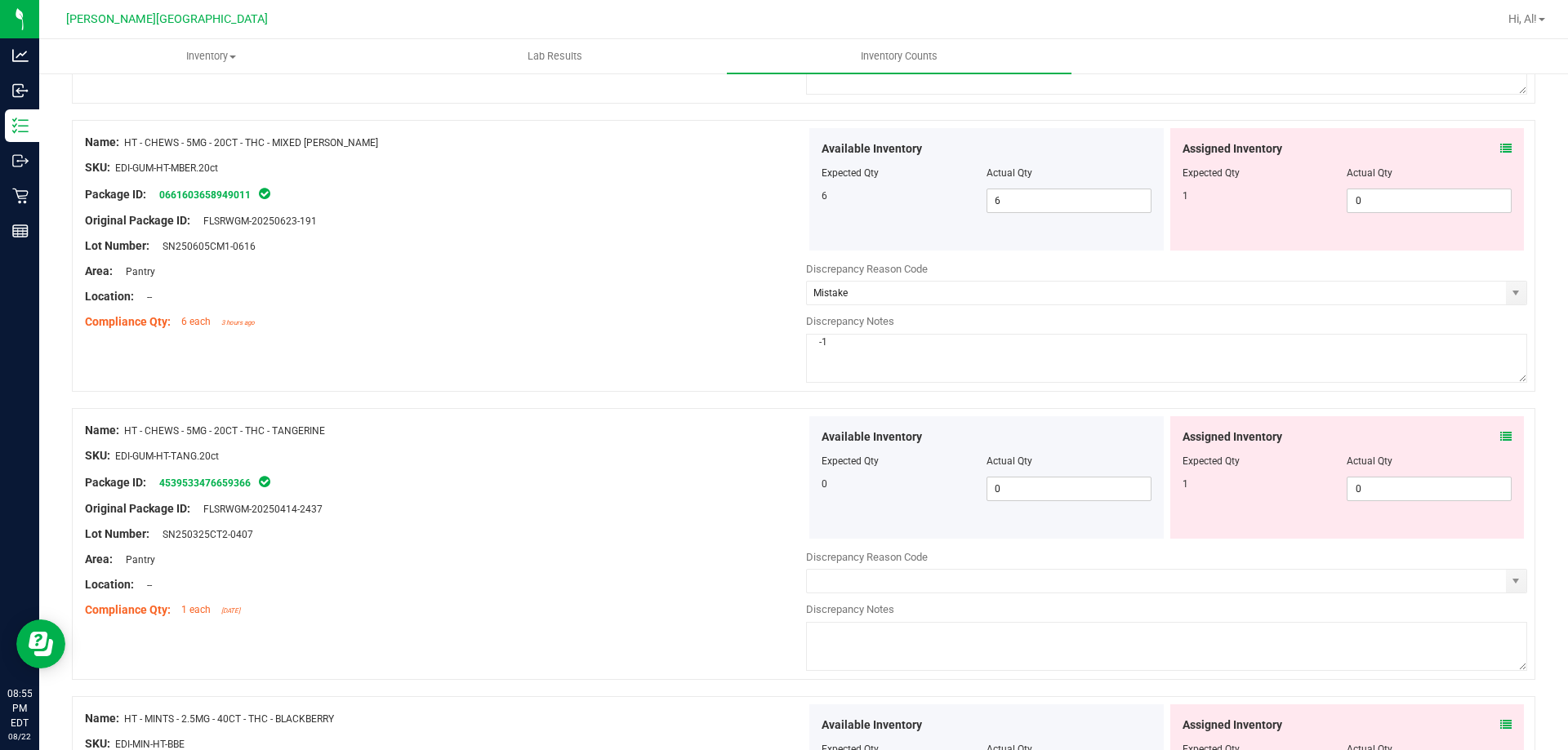
scroll to position [4952, 0]
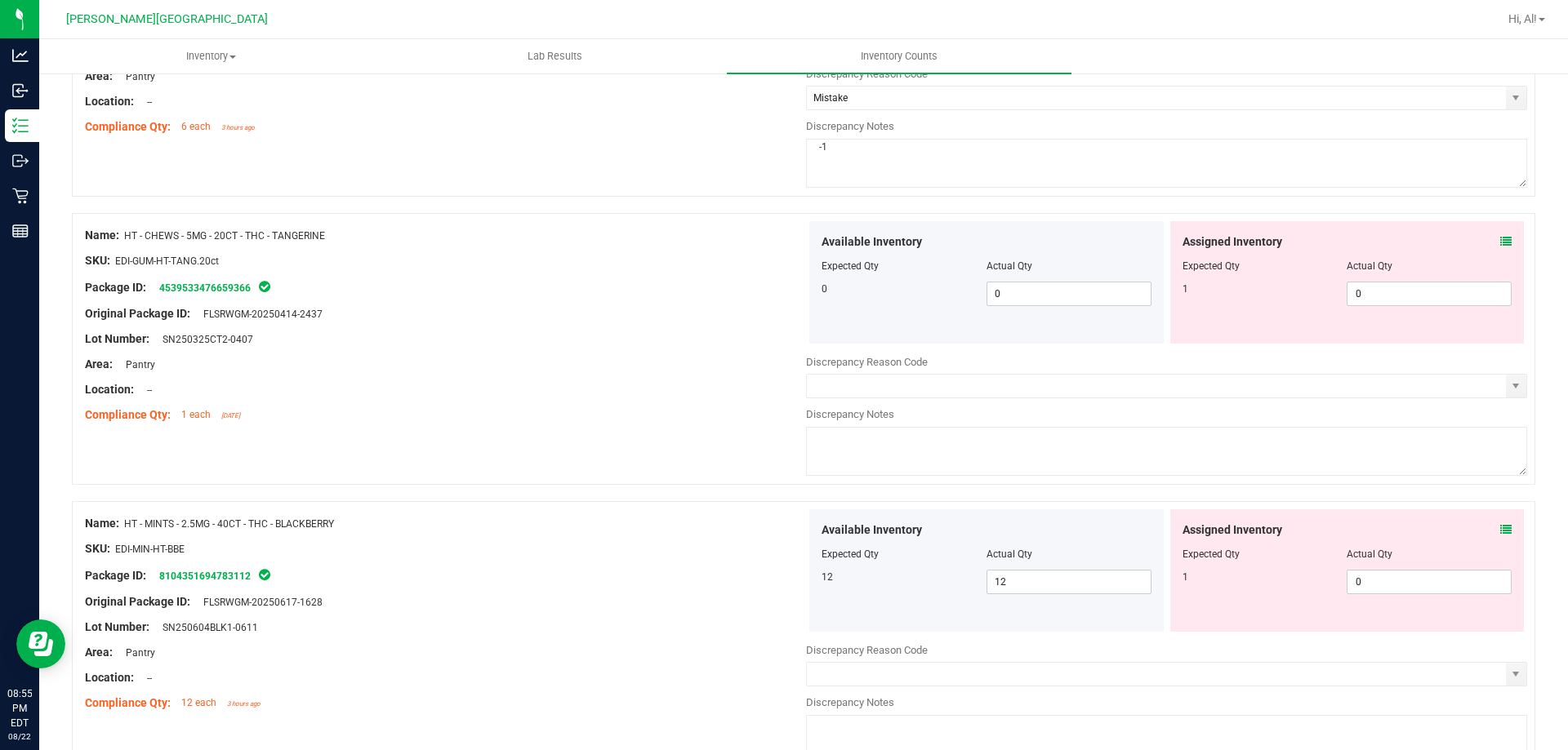
type textarea "-1"
click at [1082, 456] on textarea at bounding box center [1166, 452] width 721 height 49
type textarea "-1"
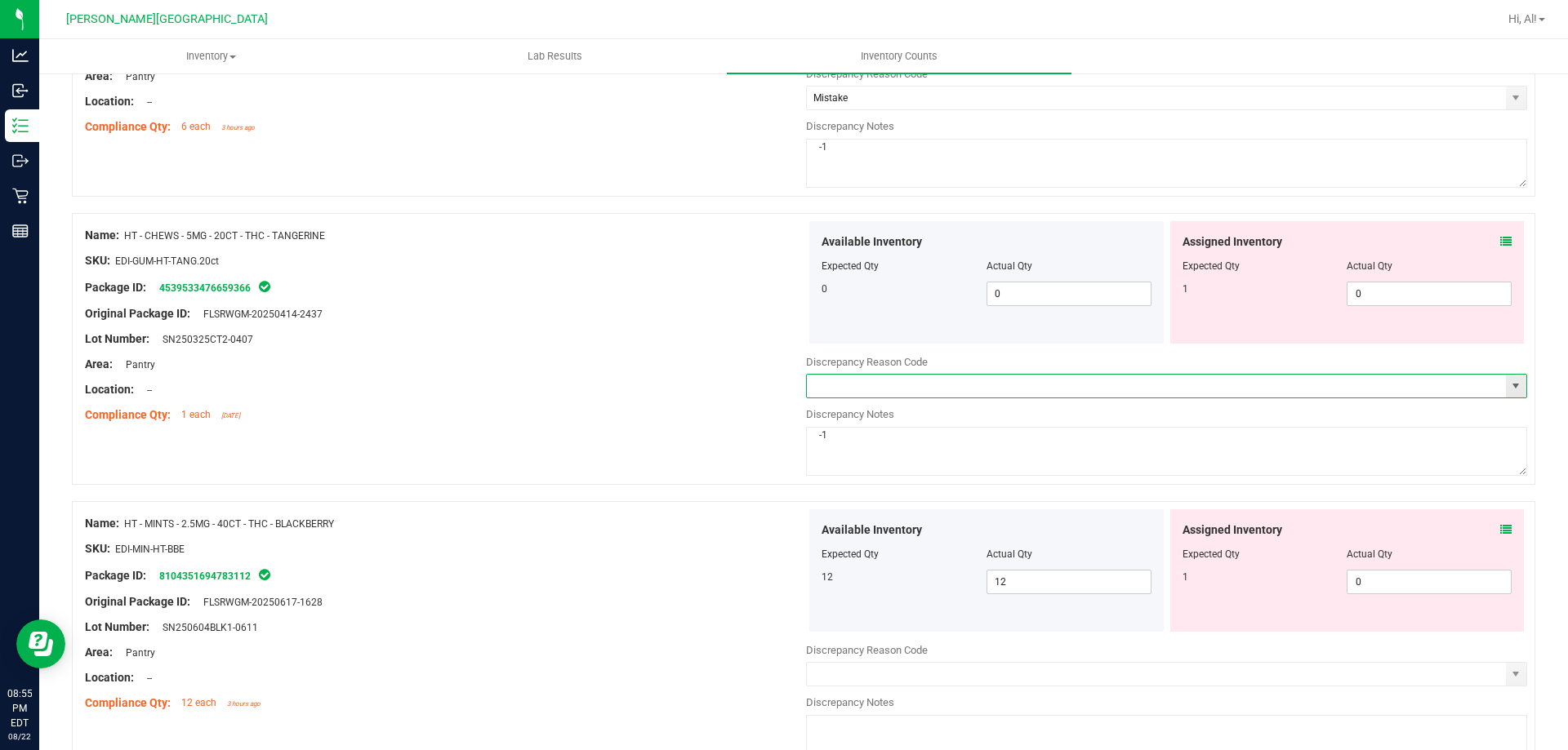
click at [1012, 399] on span at bounding box center [1166, 386] width 721 height 24
click at [1012, 394] on input "text" at bounding box center [1156, 386] width 699 height 22
type input "Mistake"
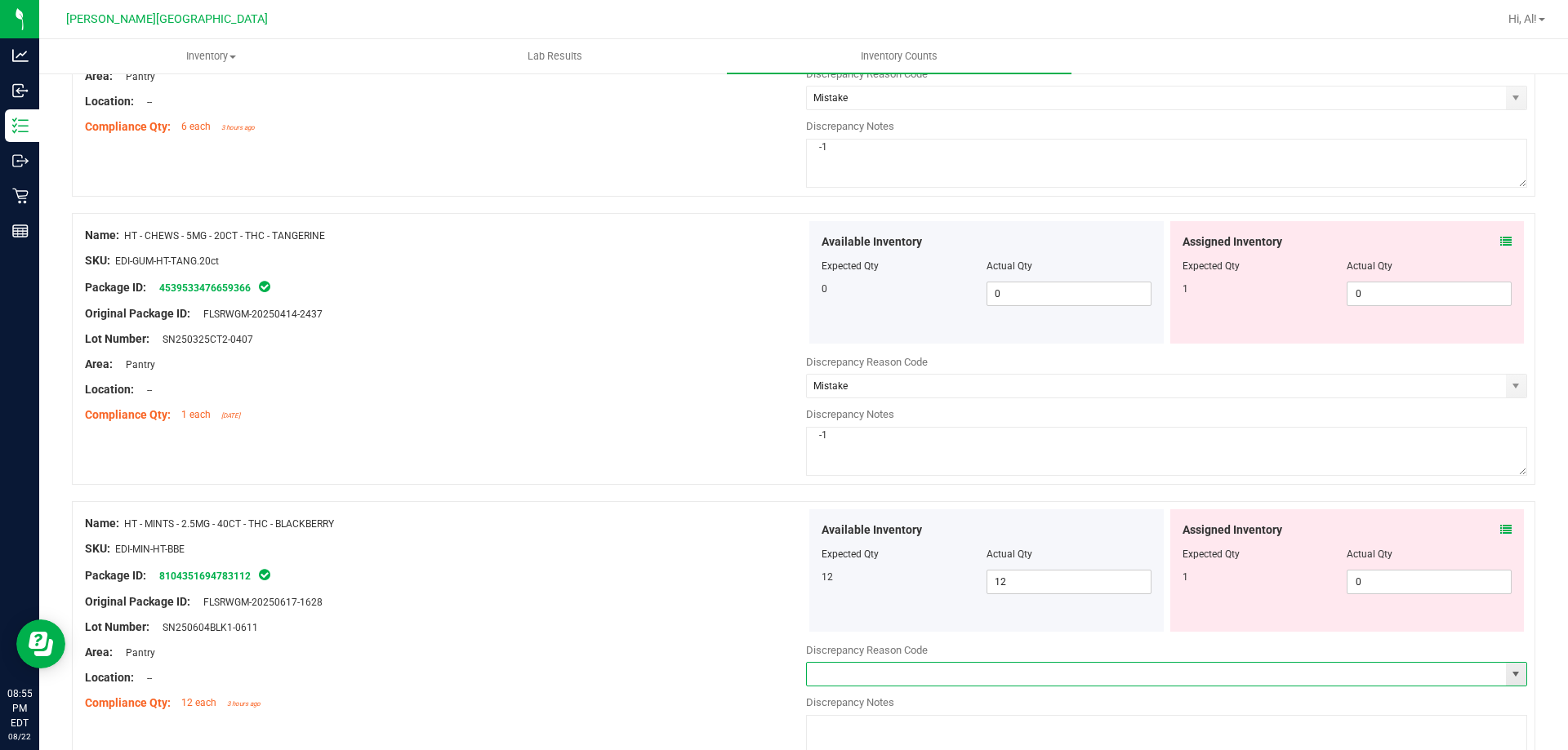
click at [1139, 685] on input "text" at bounding box center [1156, 674] width 699 height 22
type input "Mistake"
click at [1073, 718] on textarea at bounding box center [1166, 740] width 721 height 49
type textarea "-1"
click at [707, 721] on div "Name: HT - MINTS - 2.5MG - 40CT - THC - BLACKBERRY SKU: EDI-MIN-HT-BBE Package …" at bounding box center [803, 637] width 1463 height 272
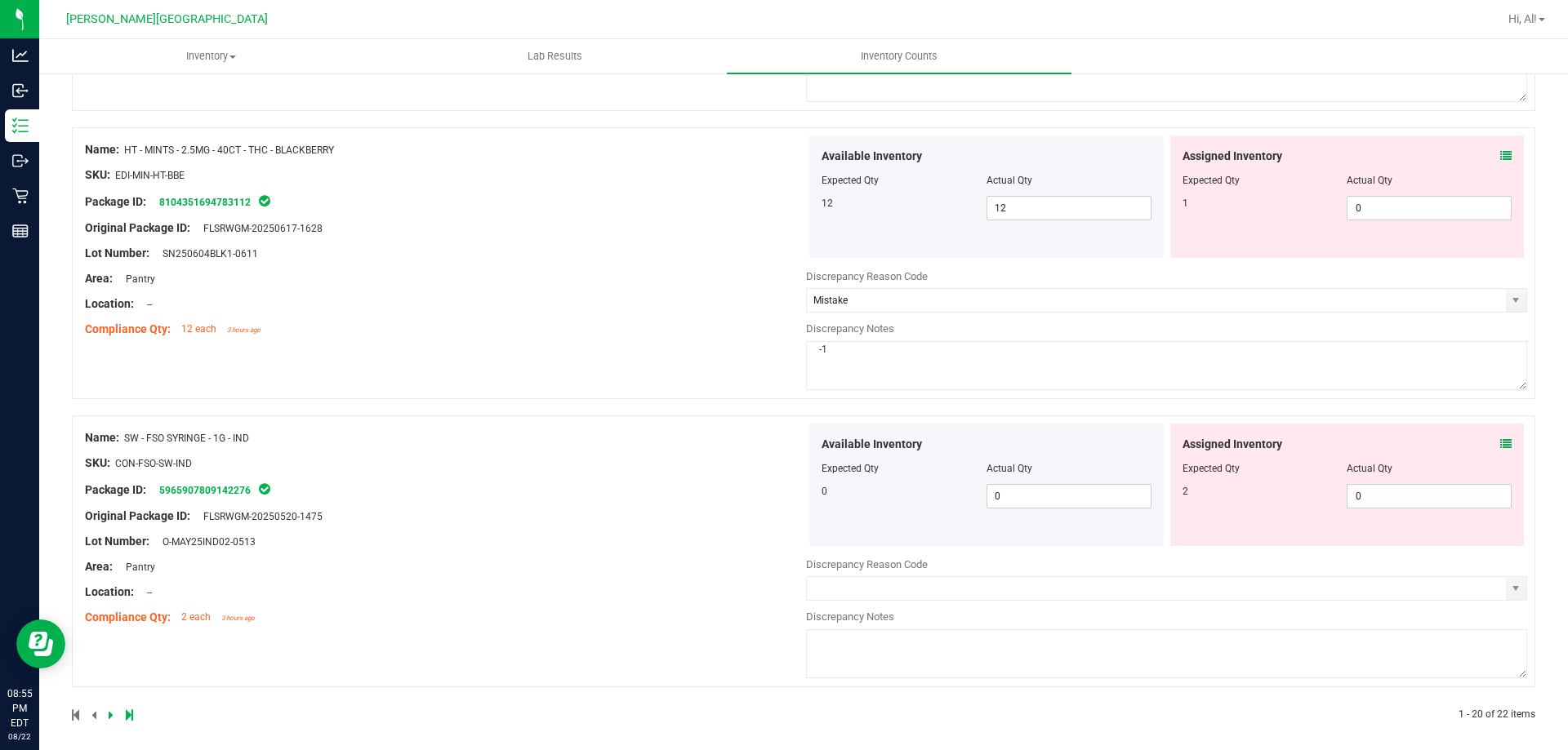
scroll to position [5334, 0]
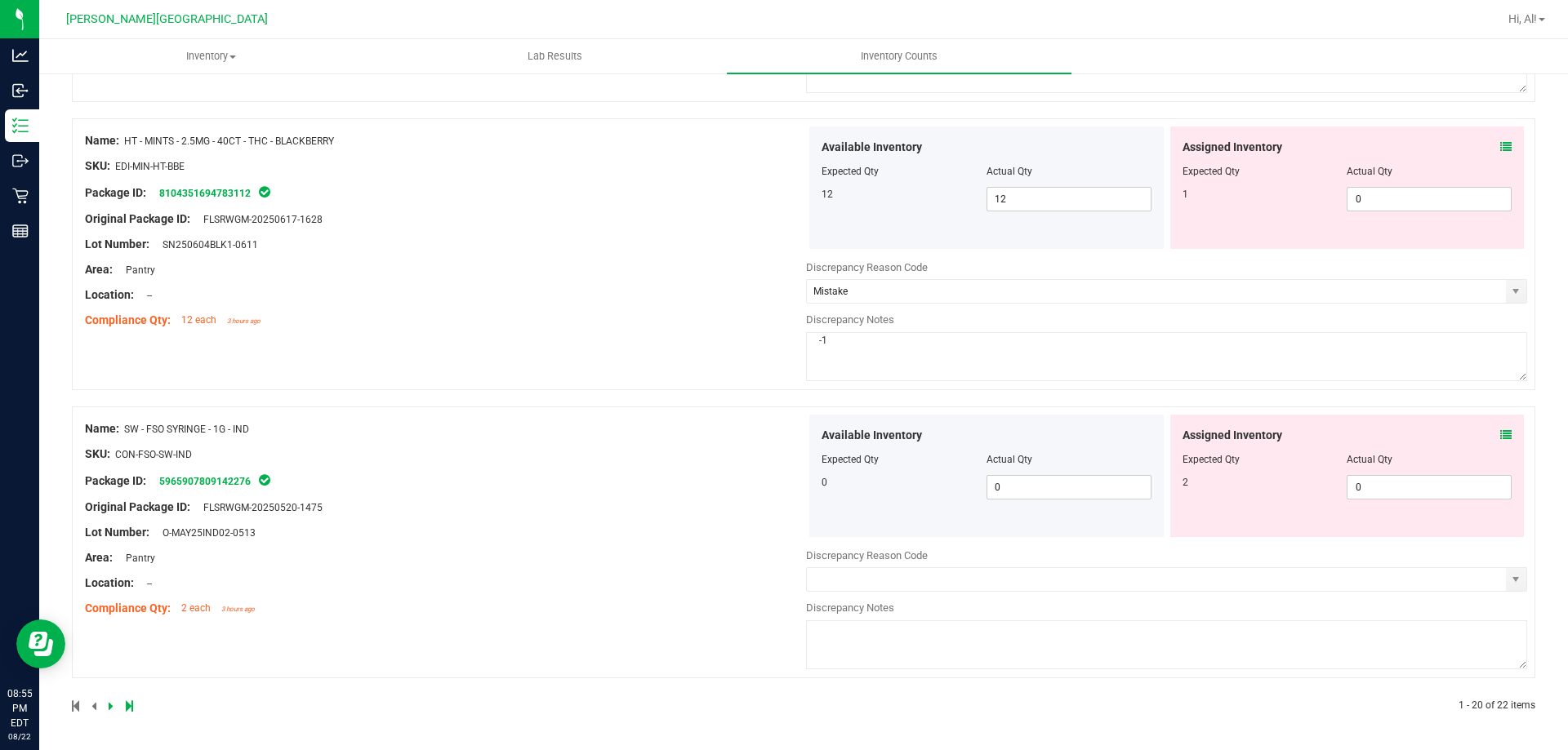
click at [862, 658] on textarea at bounding box center [1166, 644] width 721 height 49
type textarea "-2"
click at [964, 573] on input "text" at bounding box center [1156, 580] width 699 height 22
click at [964, 573] on input "mi" at bounding box center [1156, 580] width 699 height 22
type input "Mistake"
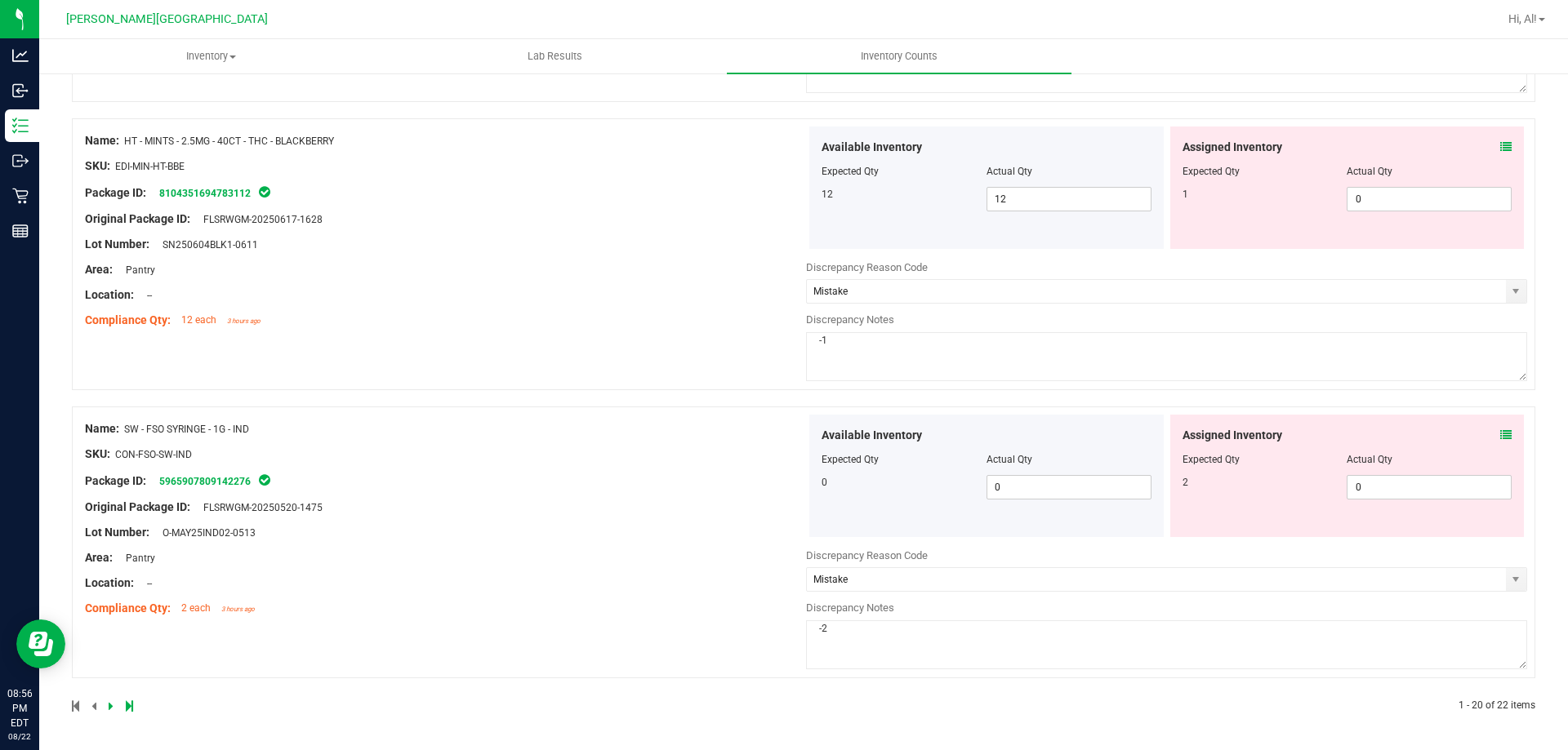
click at [109, 708] on icon at bounding box center [112, 706] width 5 height 10
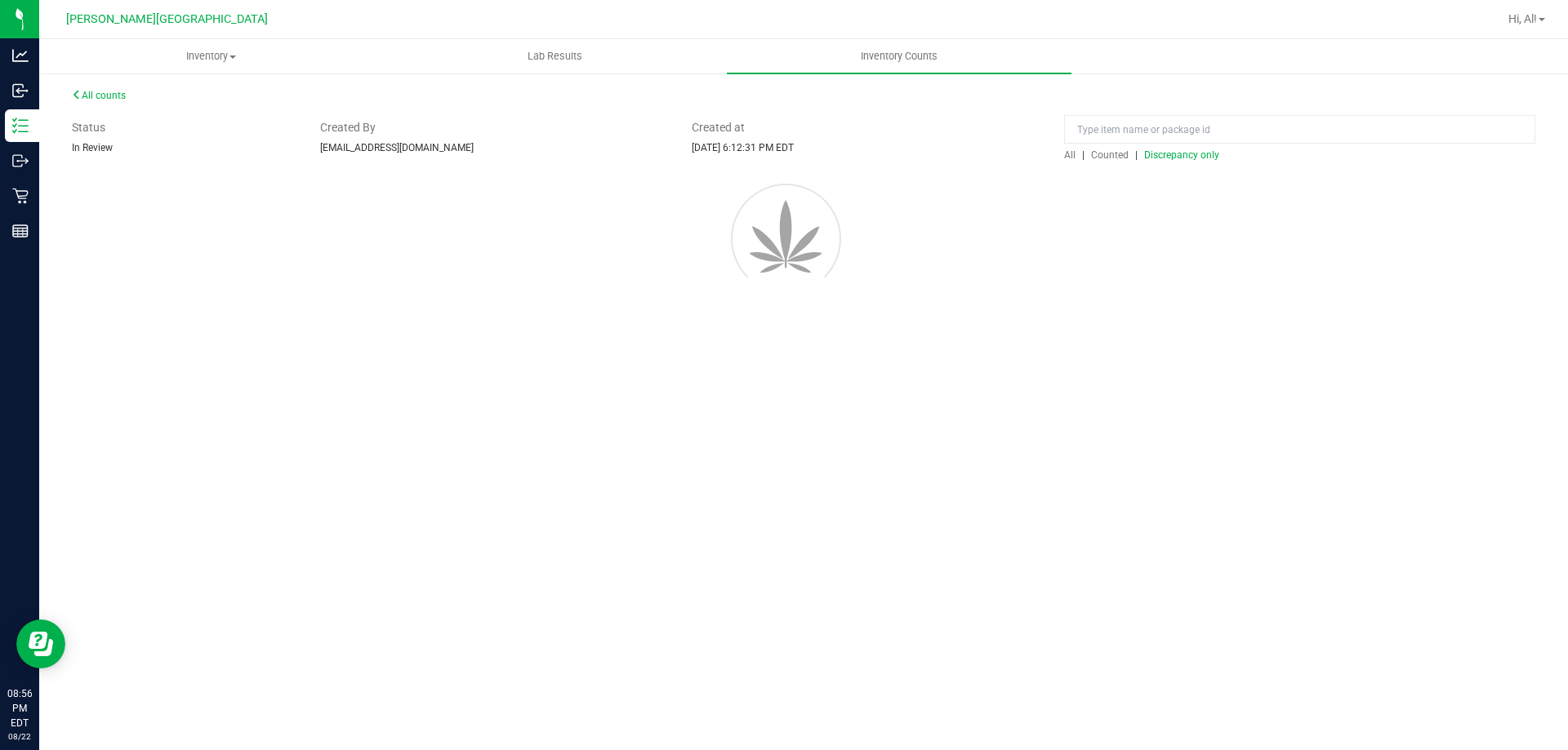
scroll to position [0, 0]
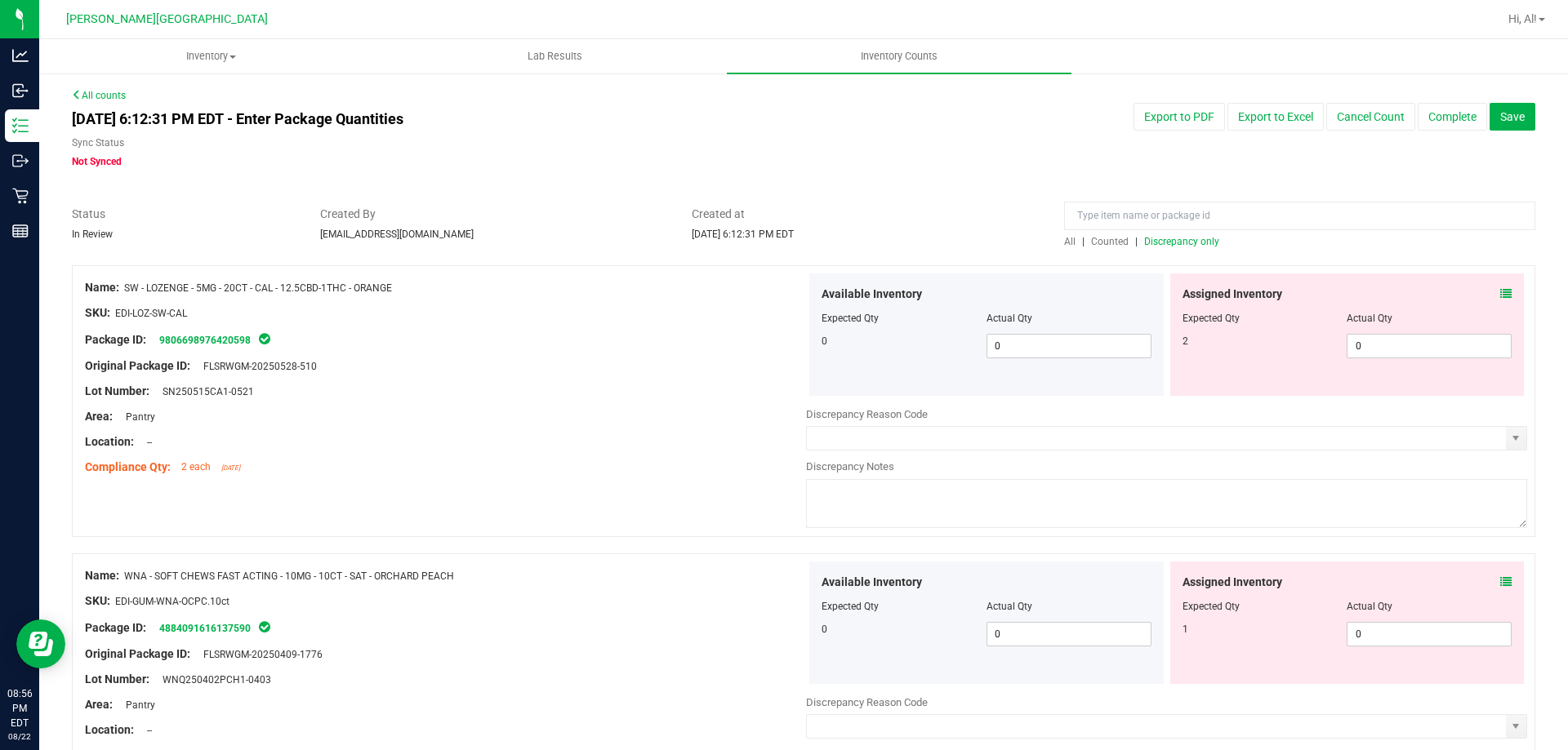
click at [995, 513] on textarea at bounding box center [1166, 503] width 721 height 49
type textarea "-2"
click at [980, 443] on input "text" at bounding box center [1156, 439] width 699 height 22
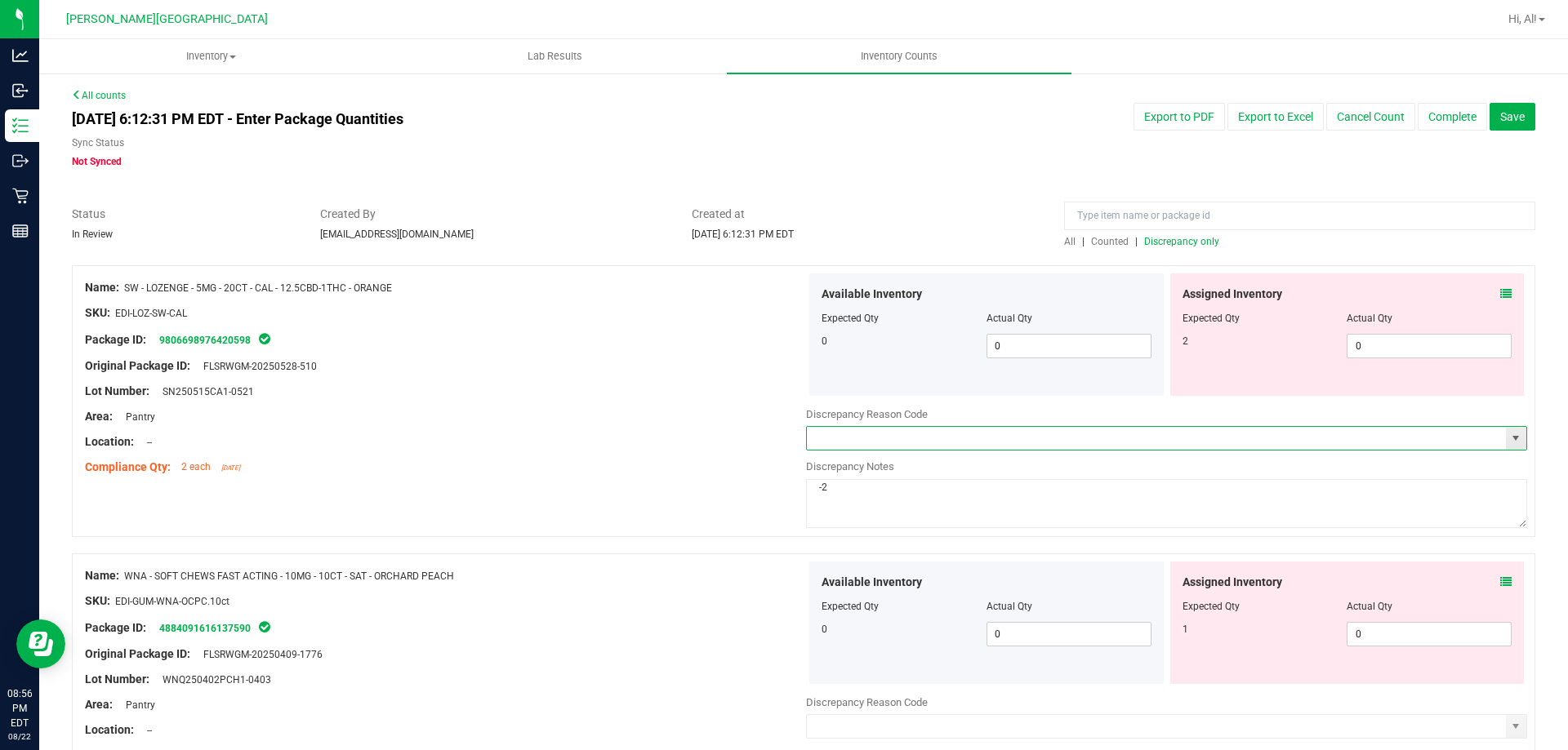
click at [1509, 443] on span "select" at bounding box center [1515, 438] width 13 height 13
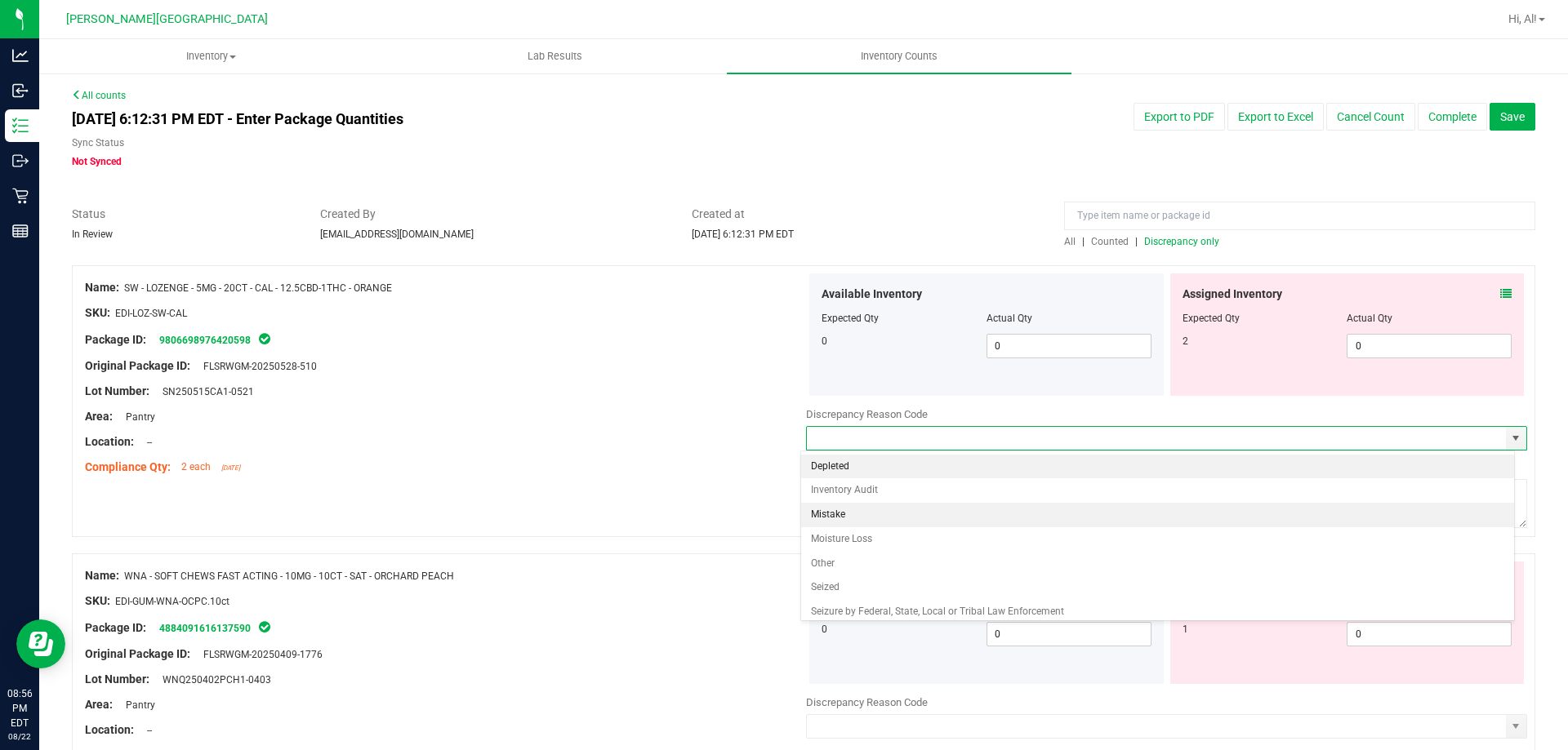
click at [1189, 516] on li "Mistake" at bounding box center [1158, 515] width 714 height 24
type input "Mistake"
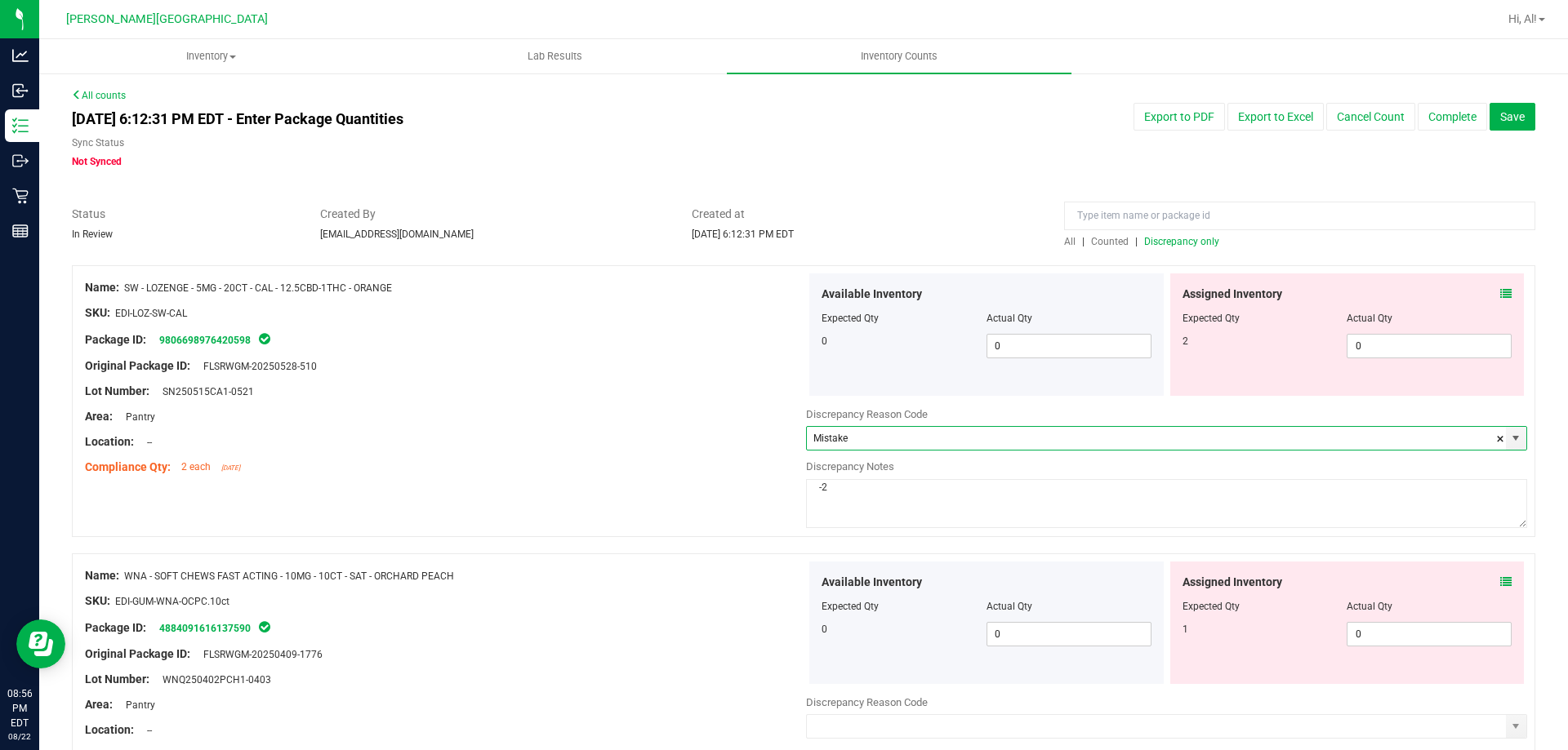
click at [607, 479] on div "Name: SW - LOZENGE - 5MG - 20CT - CAL - 12.5CBD-1THC - ORANGE SKU: EDI-LOZ-SW-C…" at bounding box center [445, 377] width 721 height 208
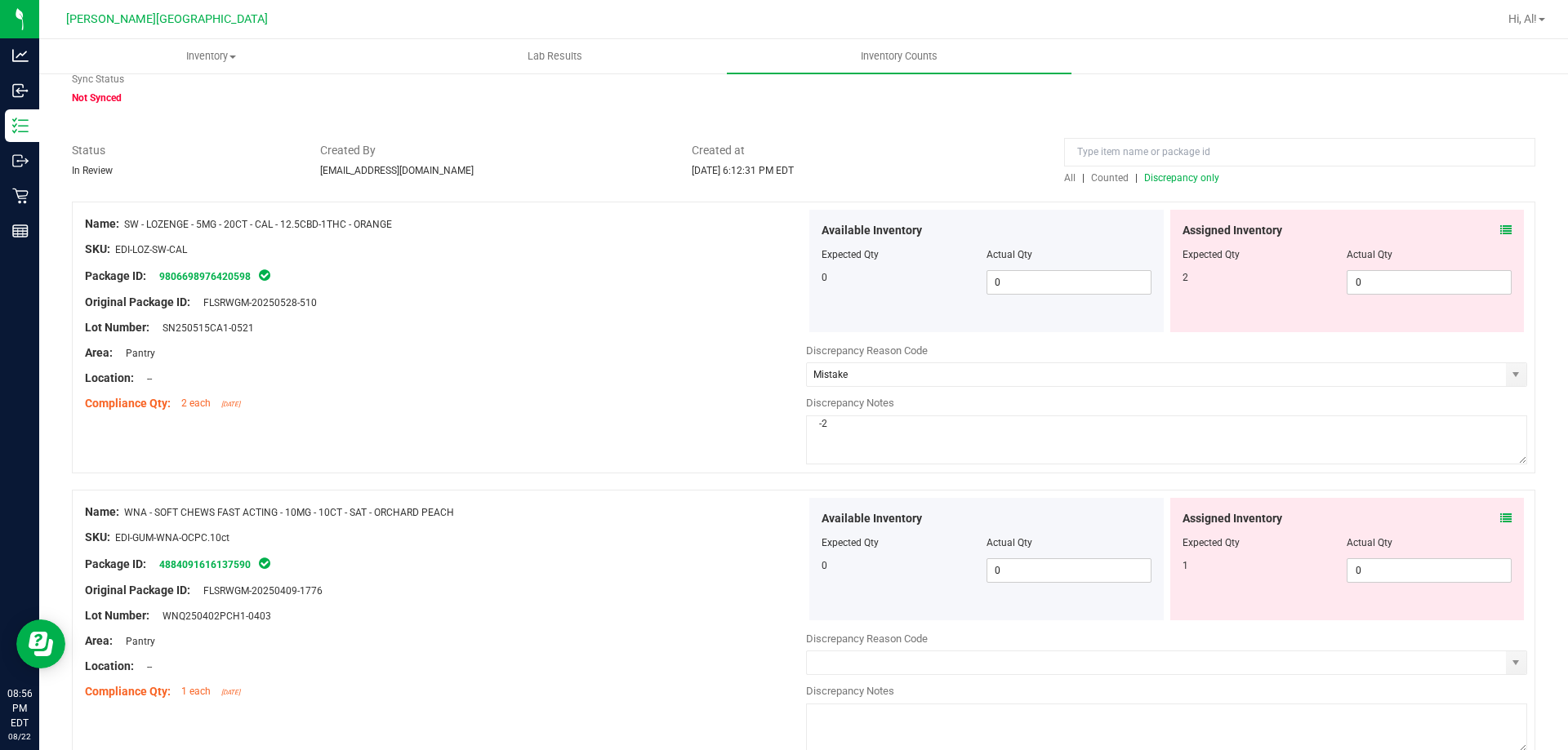
scroll to position [147, 0]
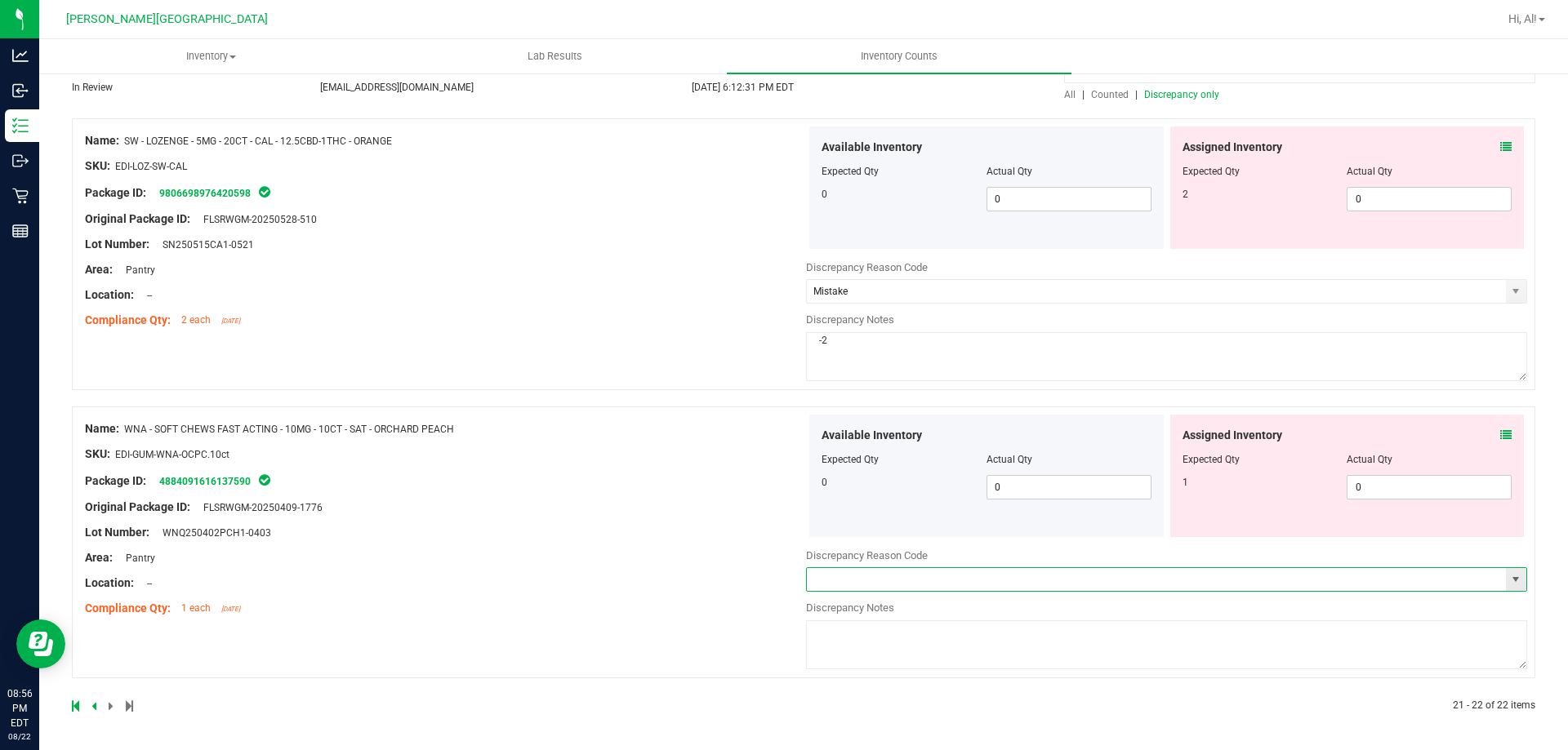
click at [982, 574] on input "text" at bounding box center [1156, 580] width 699 height 22
click at [1366, 489] on span "0 0" at bounding box center [1429, 487] width 165 height 24
click at [1506, 589] on span "select" at bounding box center [1516, 580] width 21 height 22
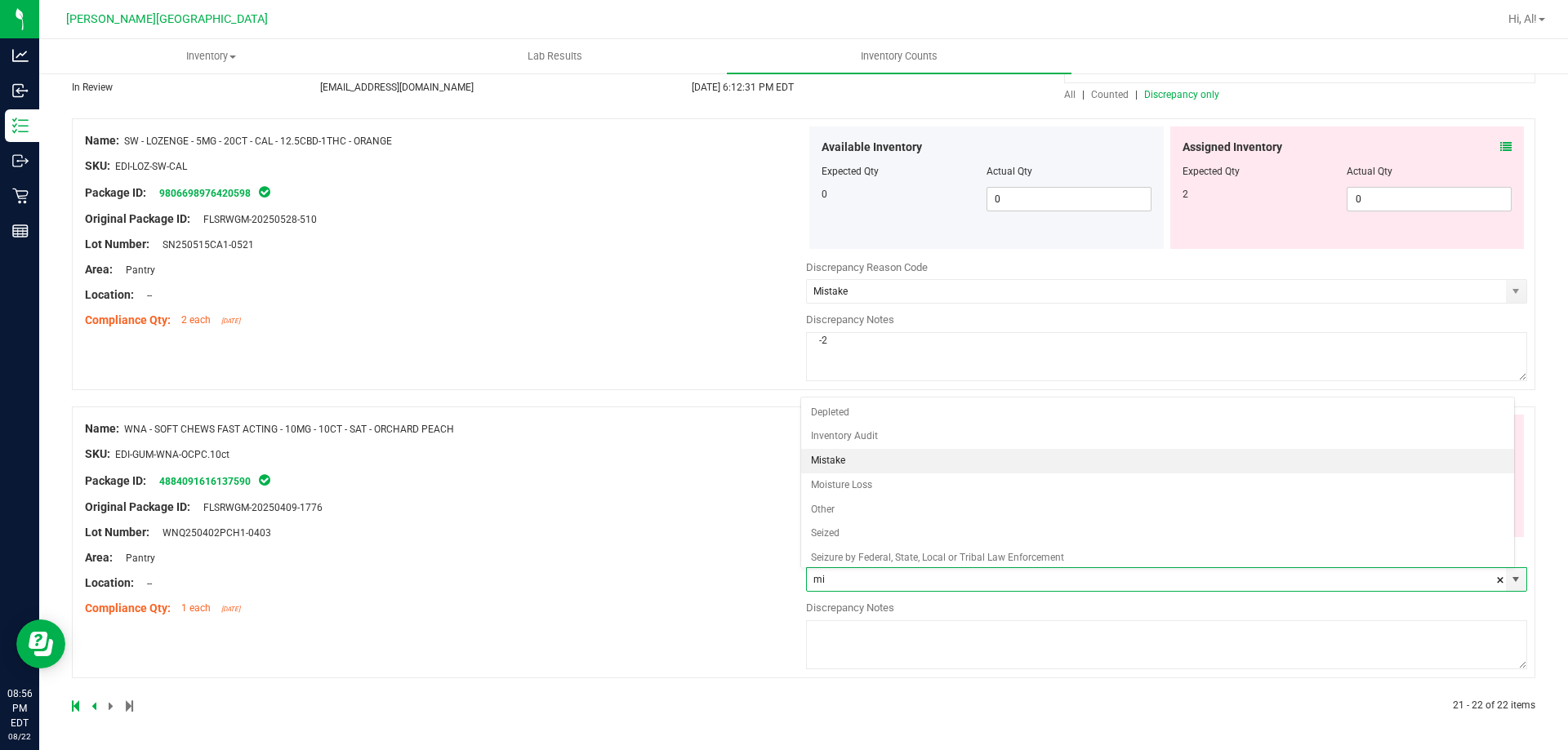
click at [1101, 471] on li "Mistake" at bounding box center [1158, 461] width 714 height 24
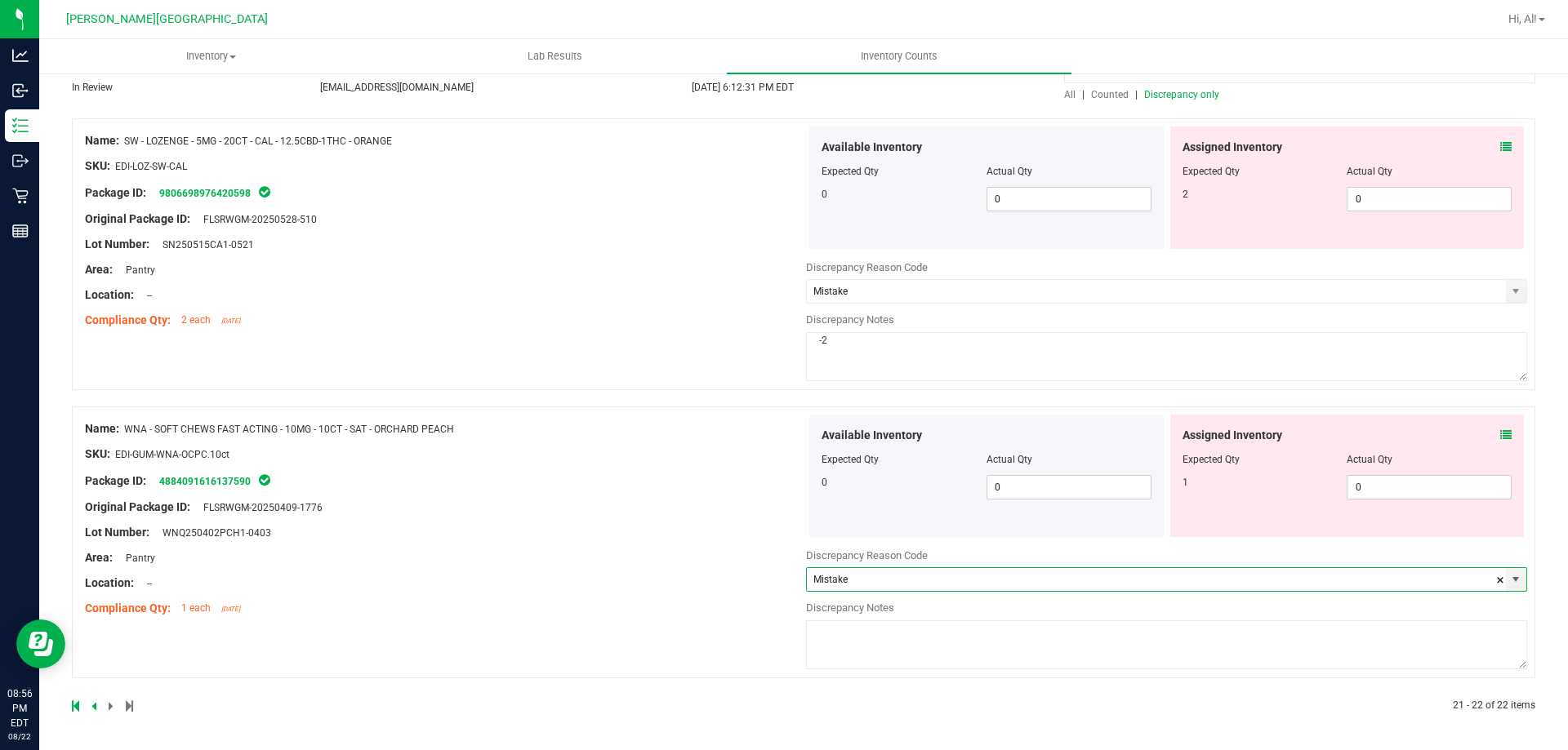
type input "Mistake"
click at [912, 641] on textarea at bounding box center [1166, 644] width 721 height 49
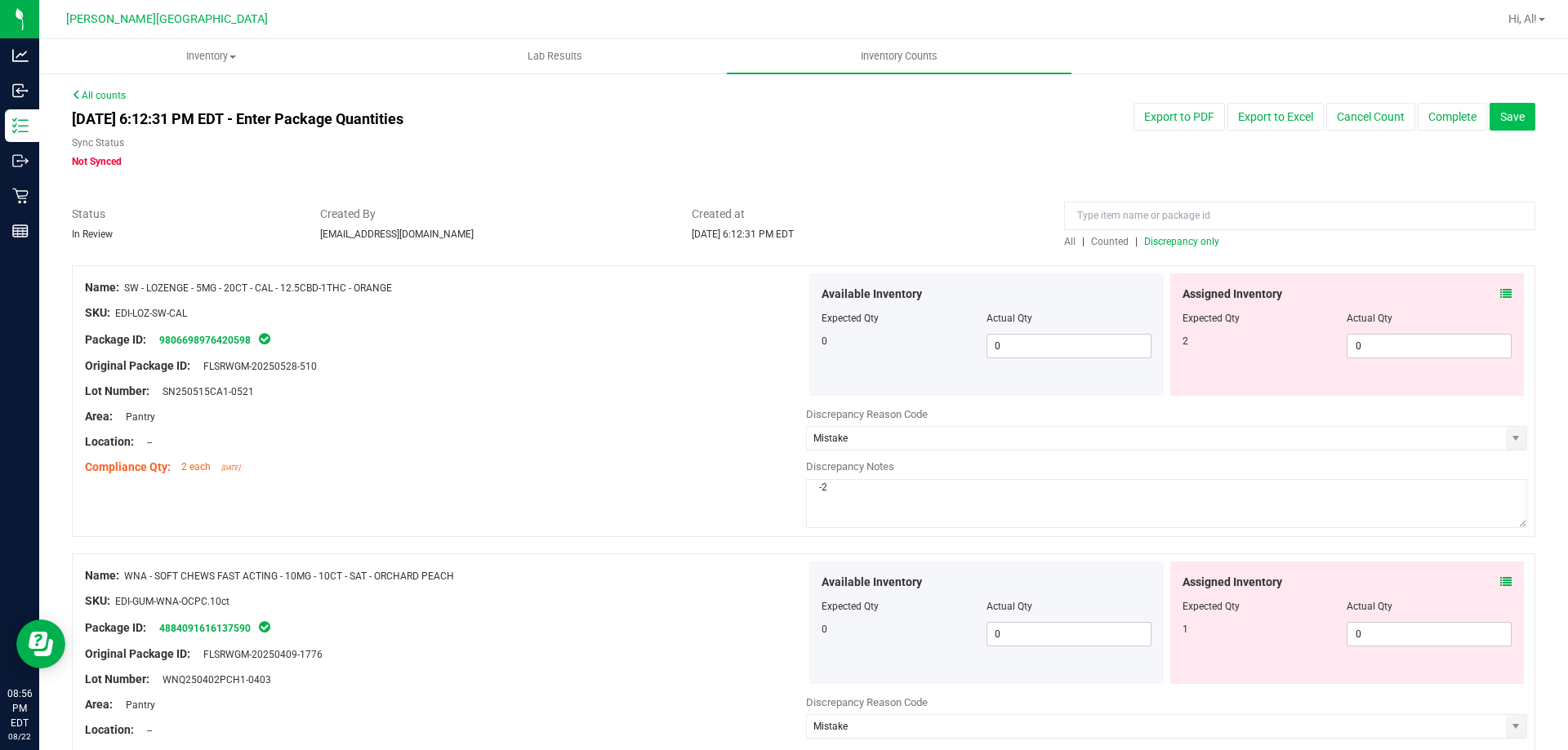
type textarea "-1"
click at [1501, 119] on span "Save" at bounding box center [1513, 116] width 24 height 13
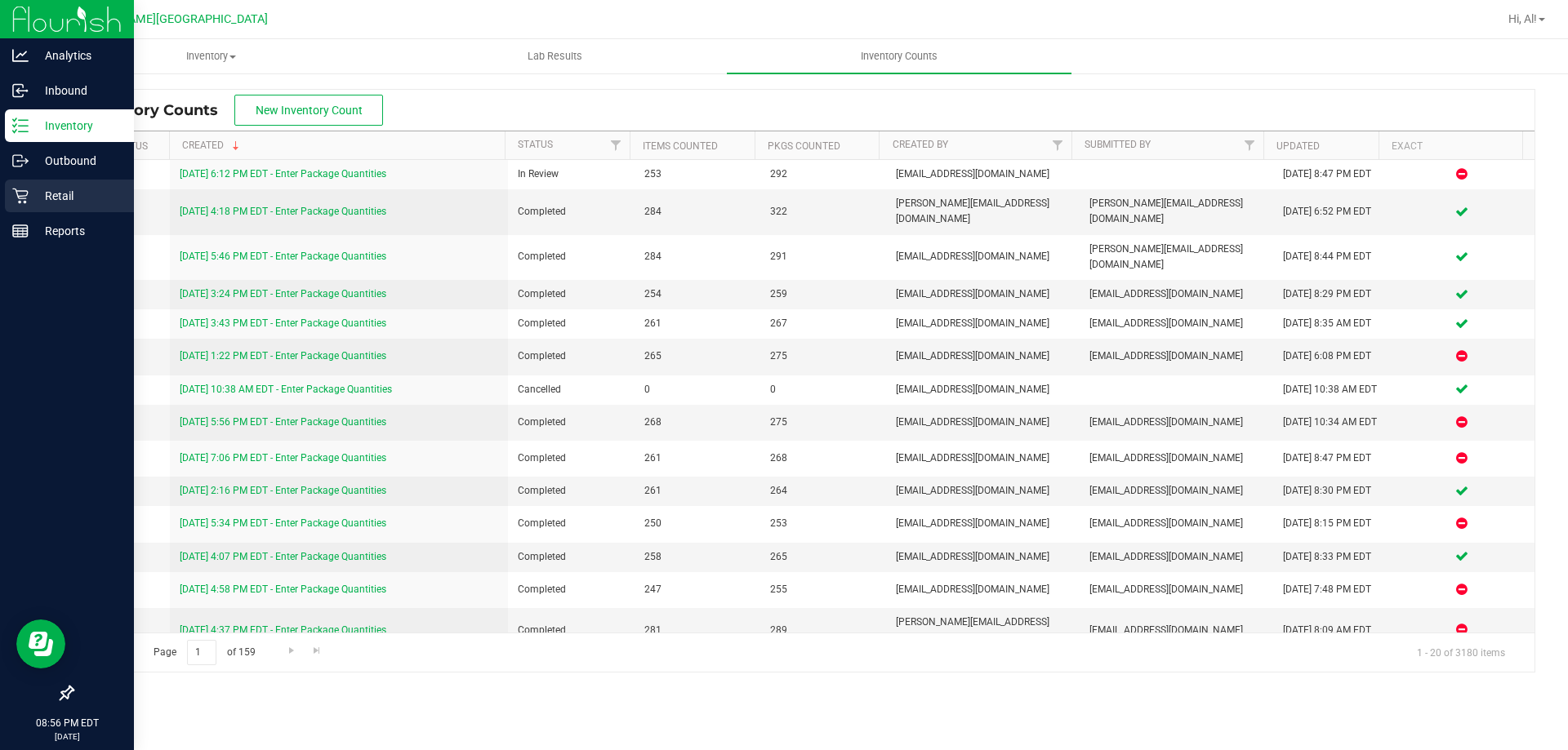
click at [19, 195] on icon at bounding box center [20, 196] width 16 height 16
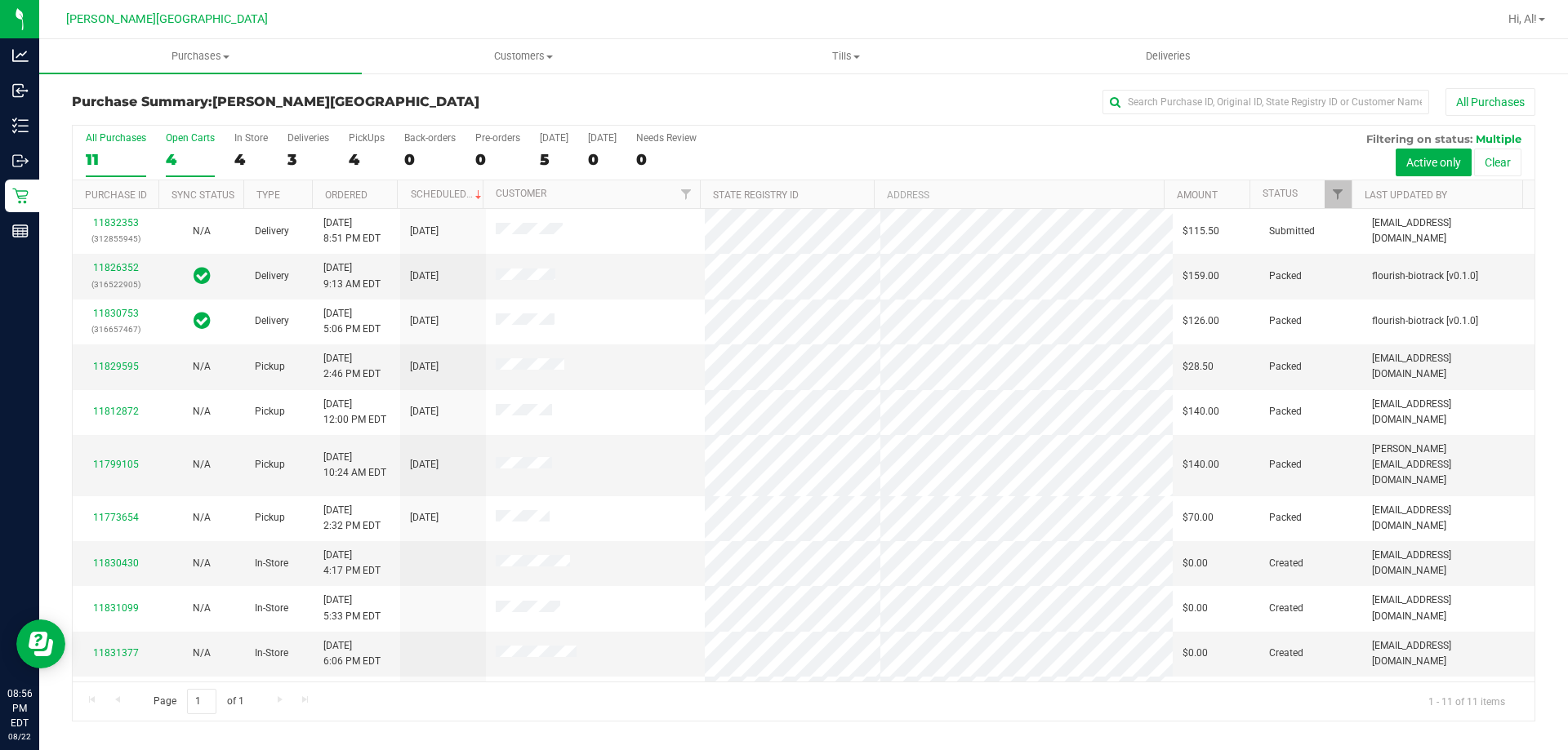
click at [168, 162] on div "4" at bounding box center [190, 160] width 49 height 19
click at [0, 0] on input "Open Carts 4" at bounding box center [0, 0] width 0 height 0
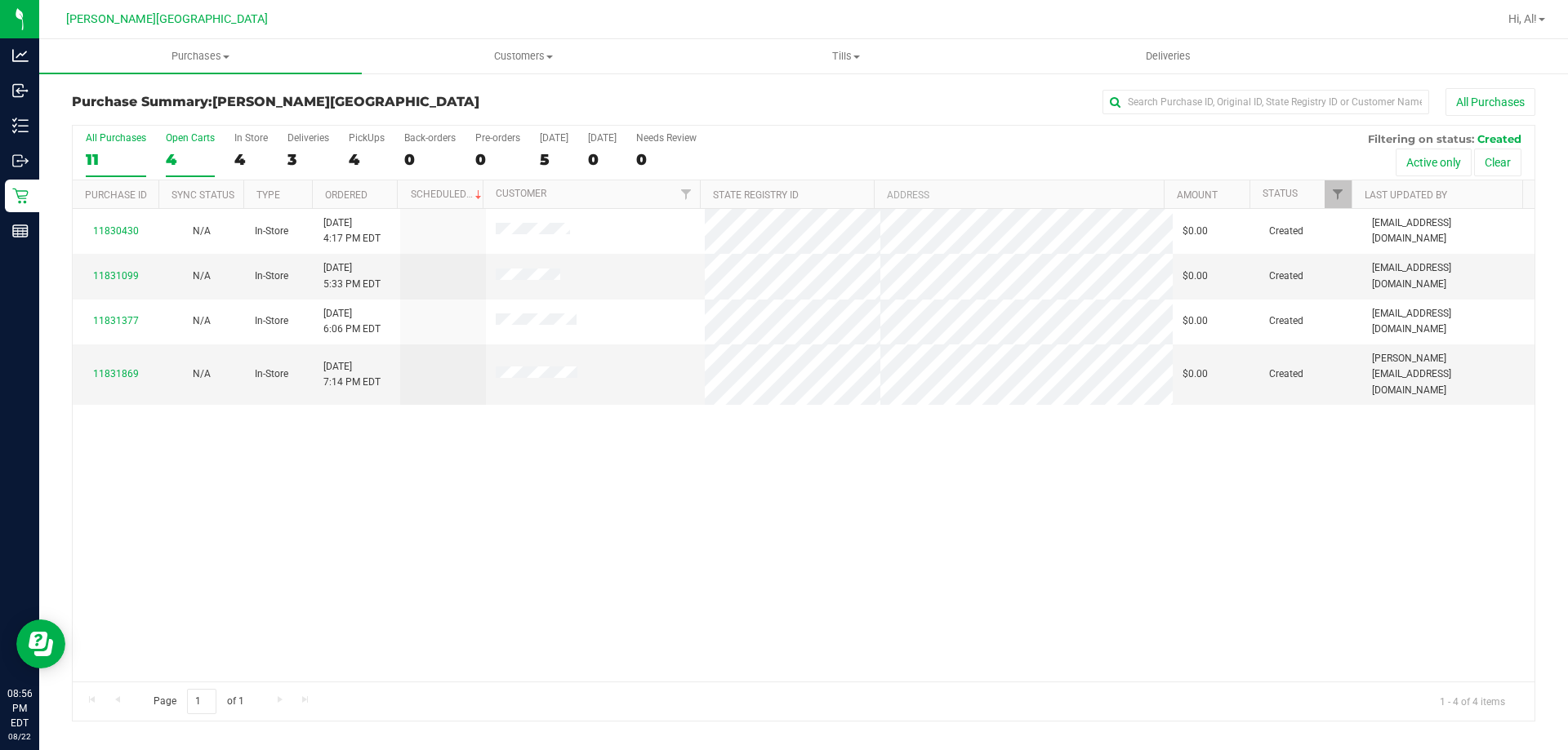
click at [106, 139] on div "All Purchases" at bounding box center [116, 138] width 61 height 11
click at [0, 0] on input "All Purchases 11" at bounding box center [0, 0] width 0 height 0
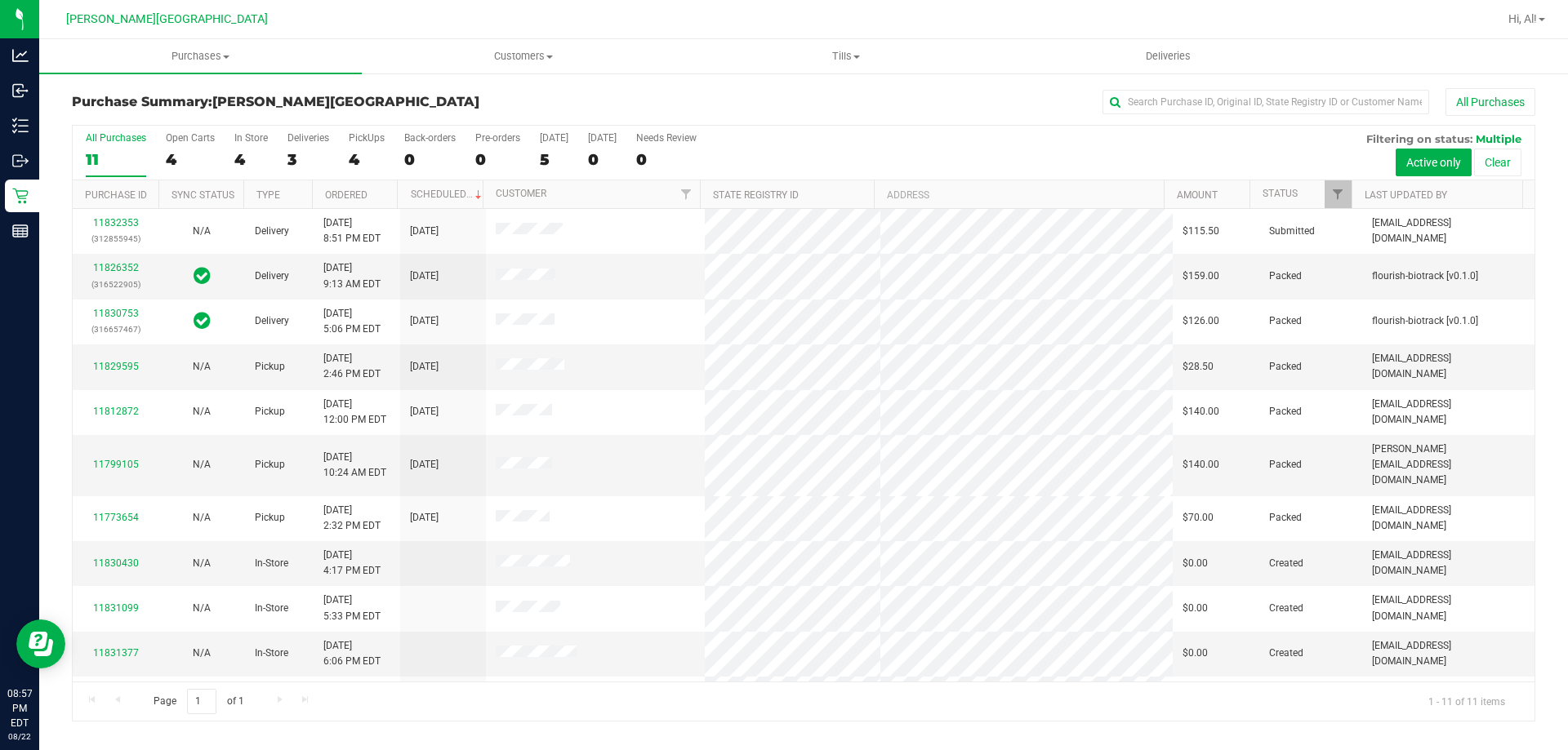
click at [794, 160] on div "All Purchases 11 Open Carts 4 In Store 4 Deliveries 3 PickUps 4 Back-orders 0 P…" at bounding box center [803, 152] width 1462 height 54
click at [1096, 163] on div "All Purchases 11 Open Carts 4 In Store 4 Deliveries 3 PickUps 4 Back-orders 0 P…" at bounding box center [803, 152] width 1462 height 54
